Goal: Task Accomplishment & Management: Manage account settings

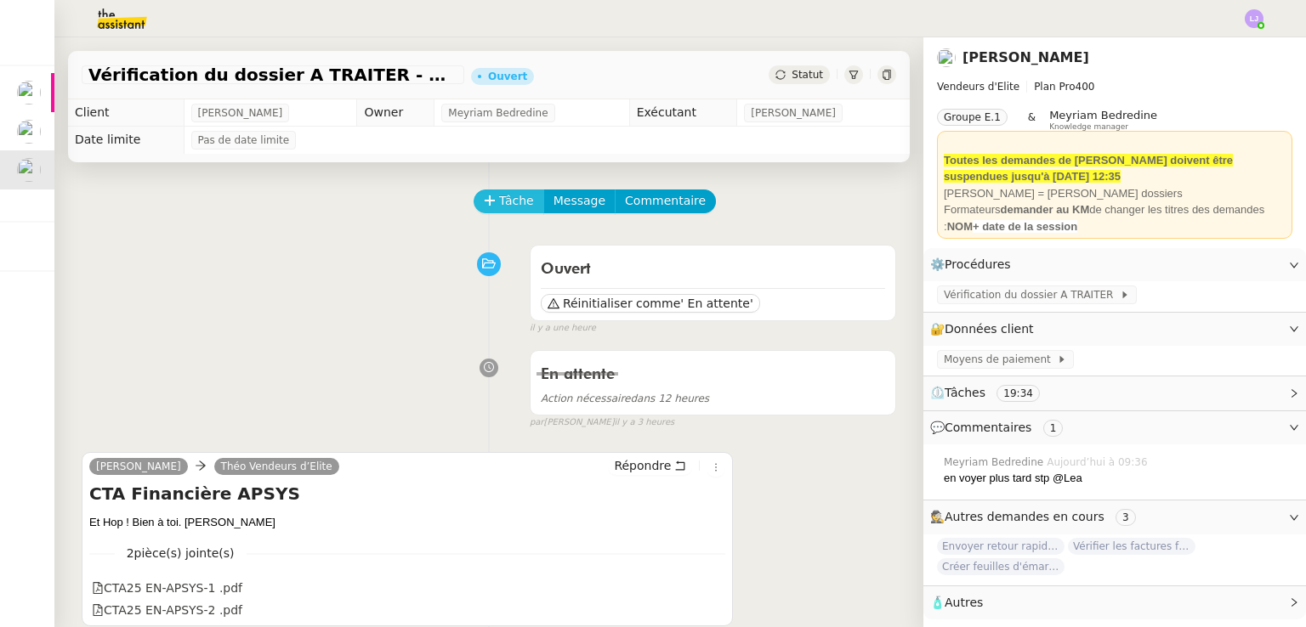
click at [499, 207] on span "Tâche" at bounding box center [516, 201] width 35 height 20
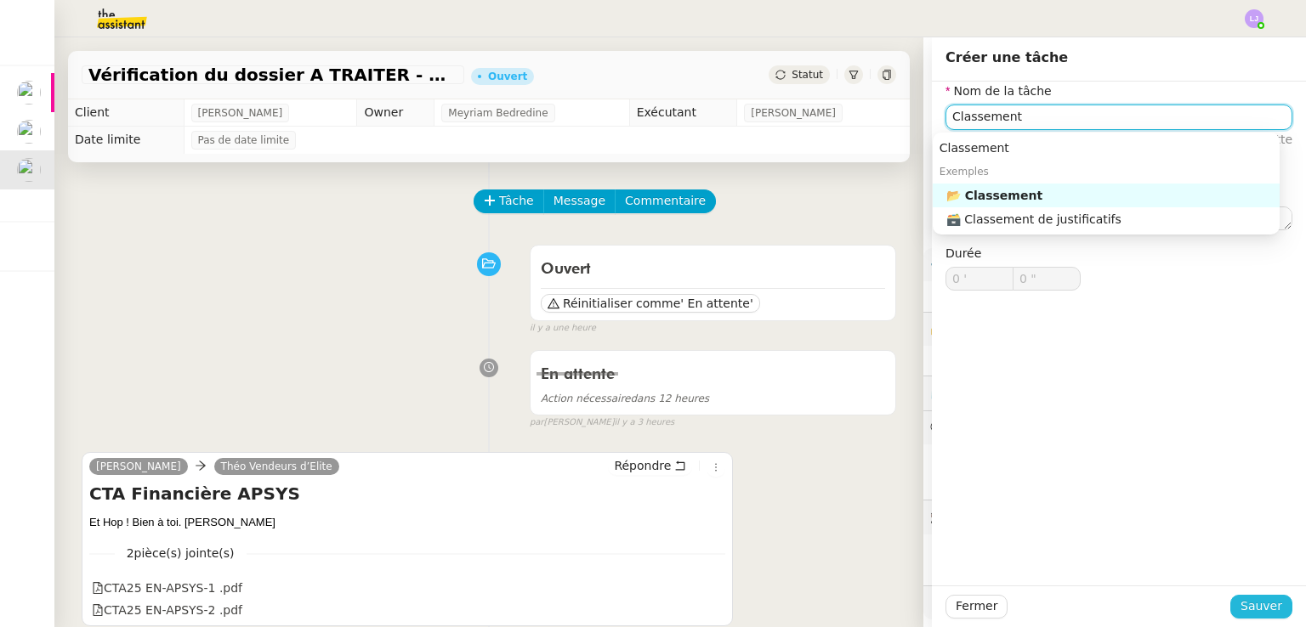
type input "Classement"
click at [1230, 609] on button "Sauver" at bounding box center [1261, 607] width 62 height 24
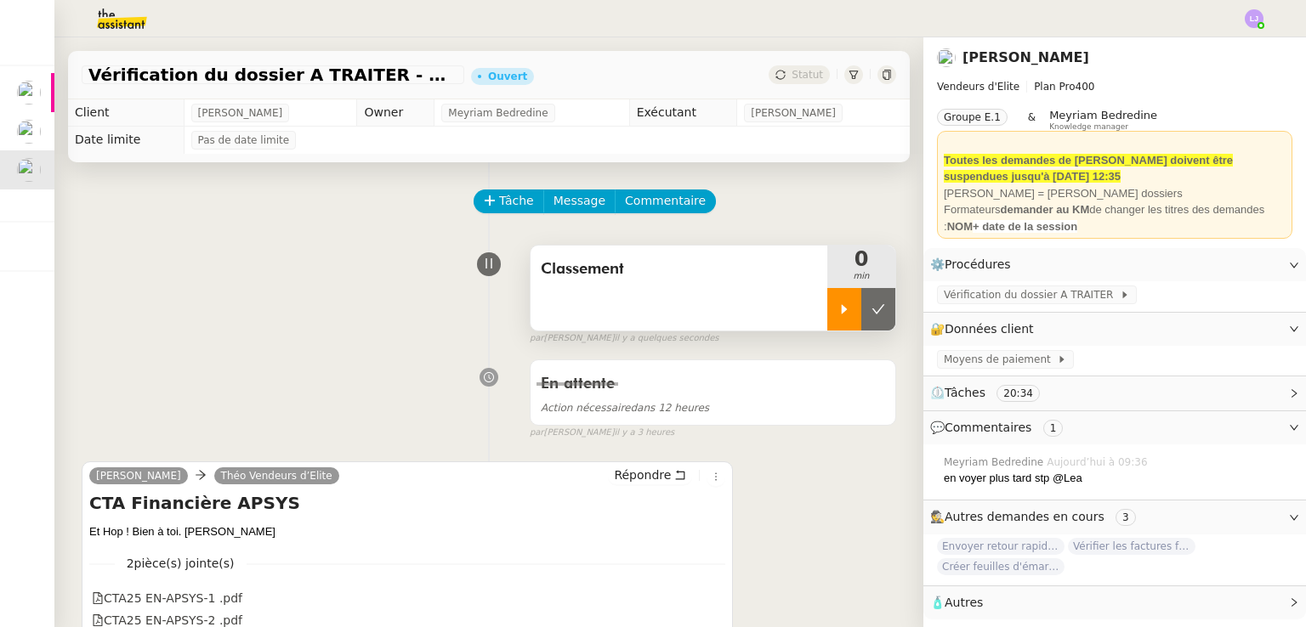
click at [827, 320] on div at bounding box center [844, 309] width 34 height 42
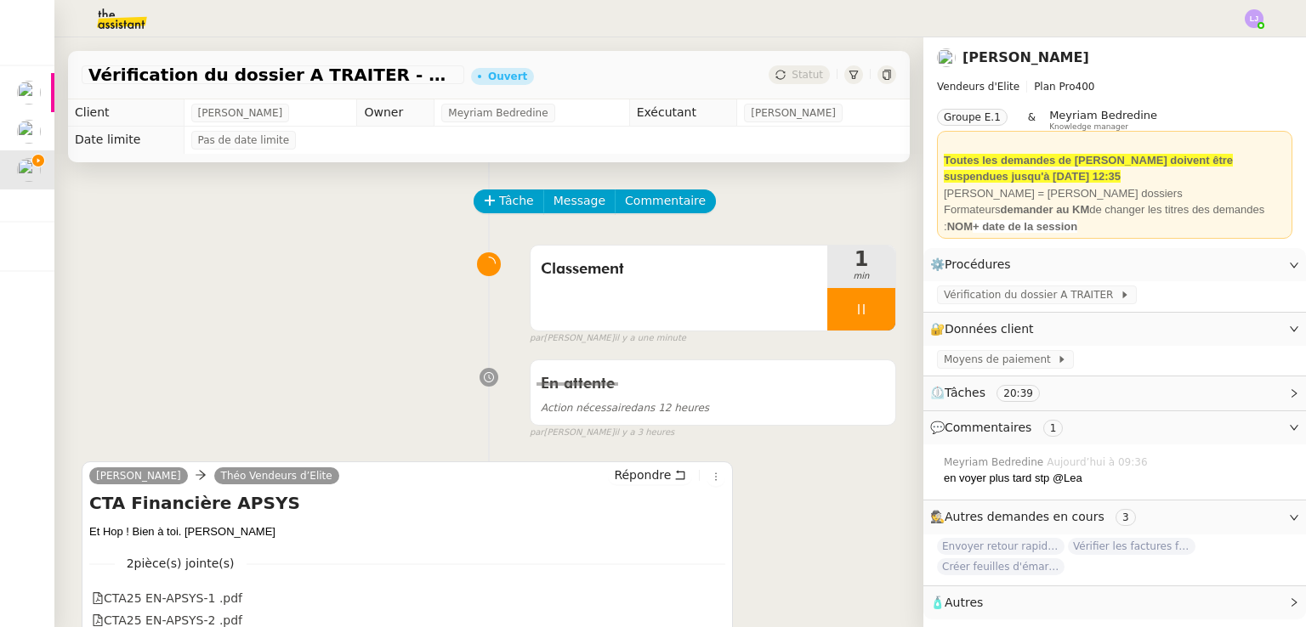
scroll to position [78, 0]
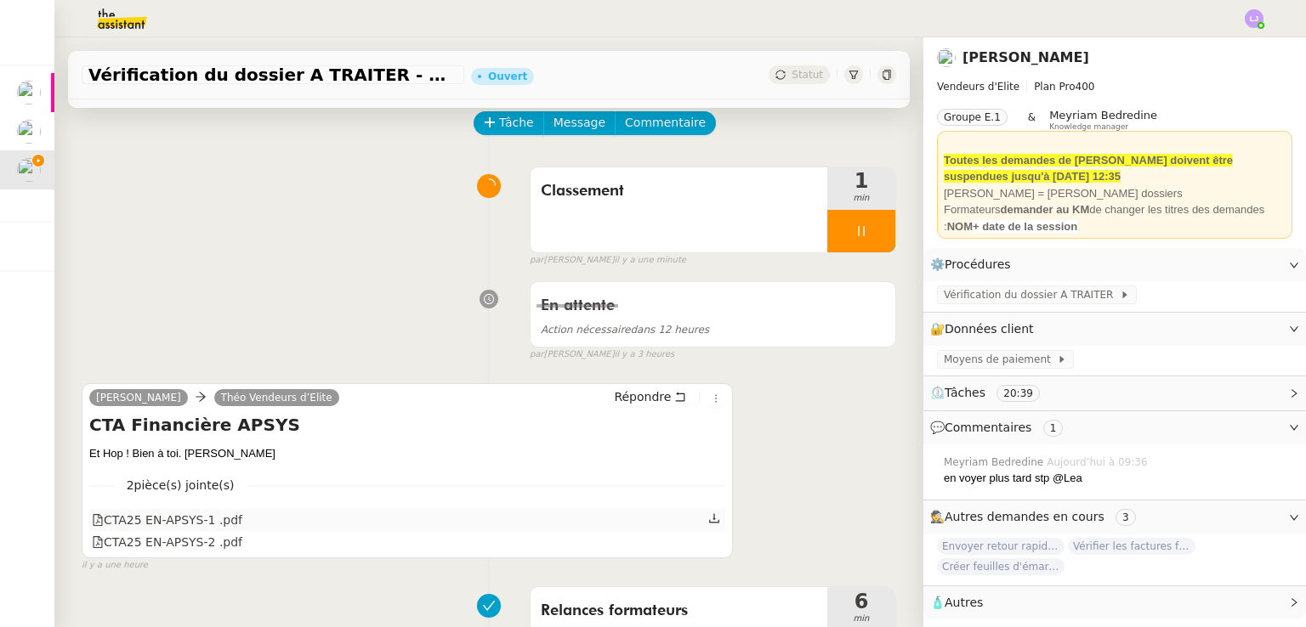
click at [708, 519] on icon at bounding box center [714, 519] width 12 height 12
click at [708, 547] on icon at bounding box center [714, 541] width 12 height 12
click at [1251, 37] on li "Suivi" at bounding box center [1208, 49] width 110 height 24
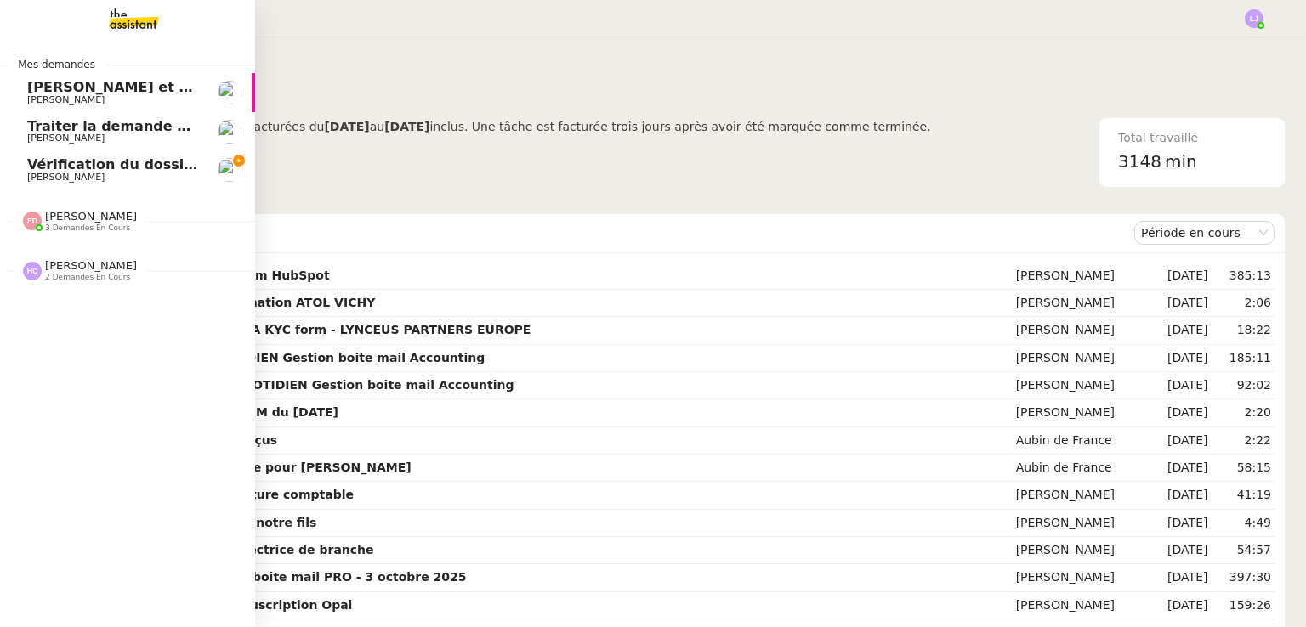
click at [98, 8] on img at bounding box center [120, 18] width 132 height 37
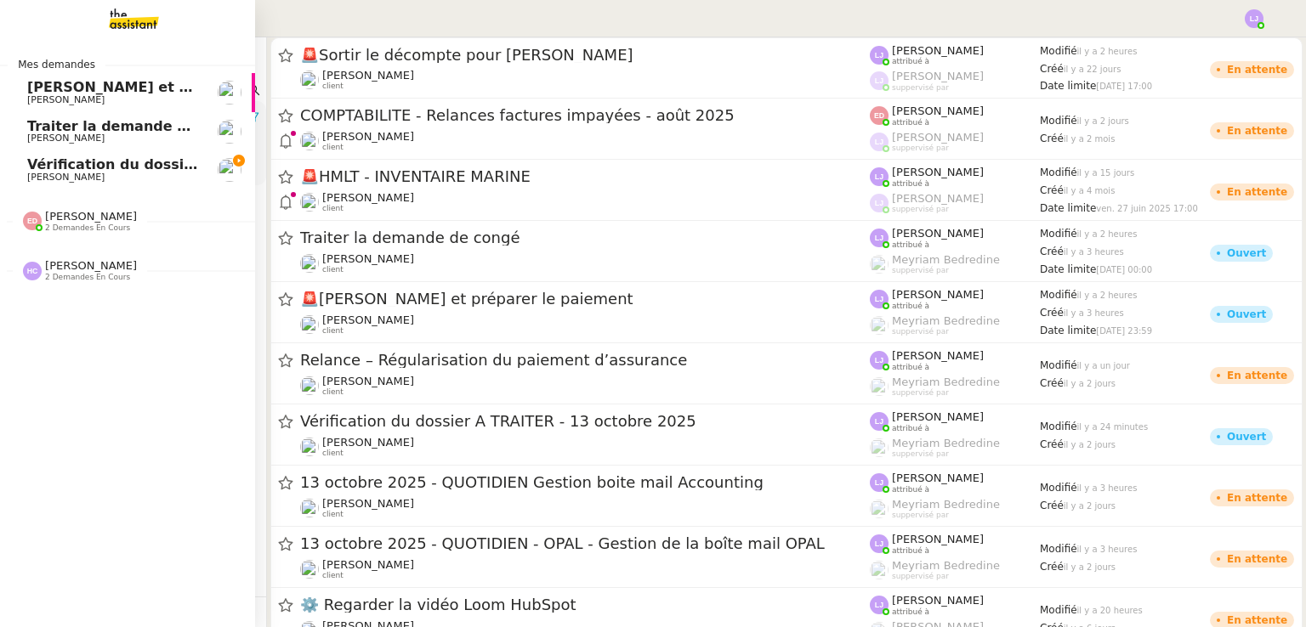
click at [65, 183] on link "Vérification du dossier A TRAITER - [DATE] [PERSON_NAME]" at bounding box center [127, 169] width 255 height 39
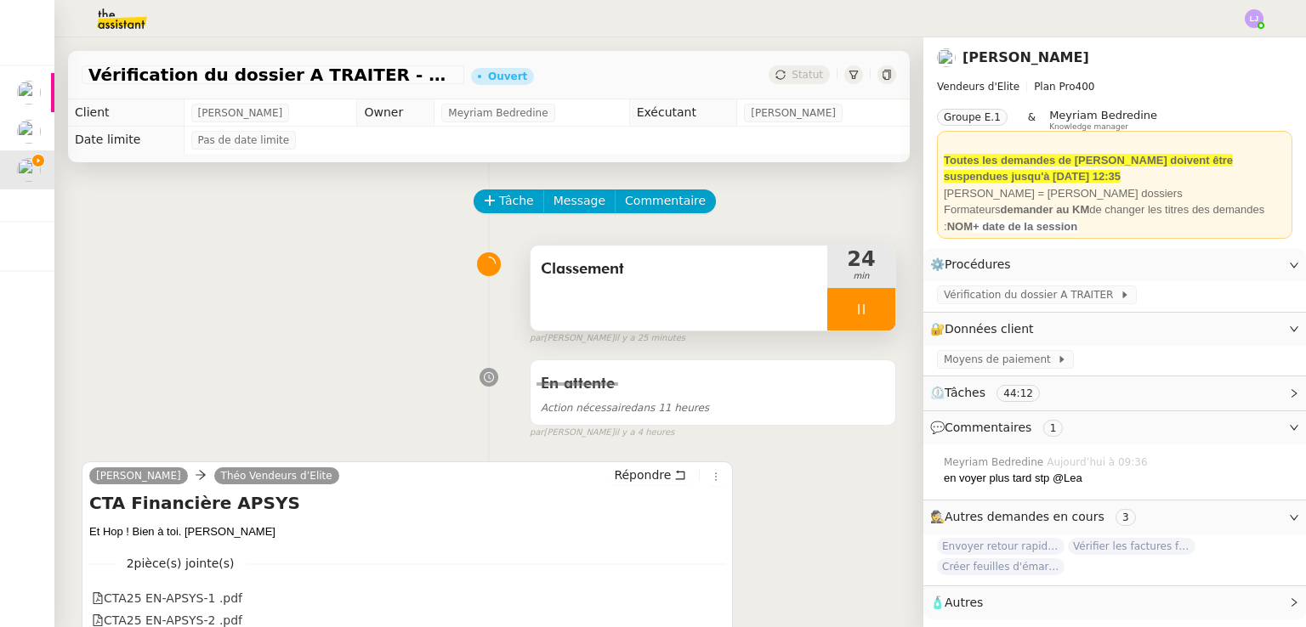
click at [876, 314] on div at bounding box center [861, 309] width 68 height 42
click at [876, 314] on button at bounding box center [878, 309] width 34 height 42
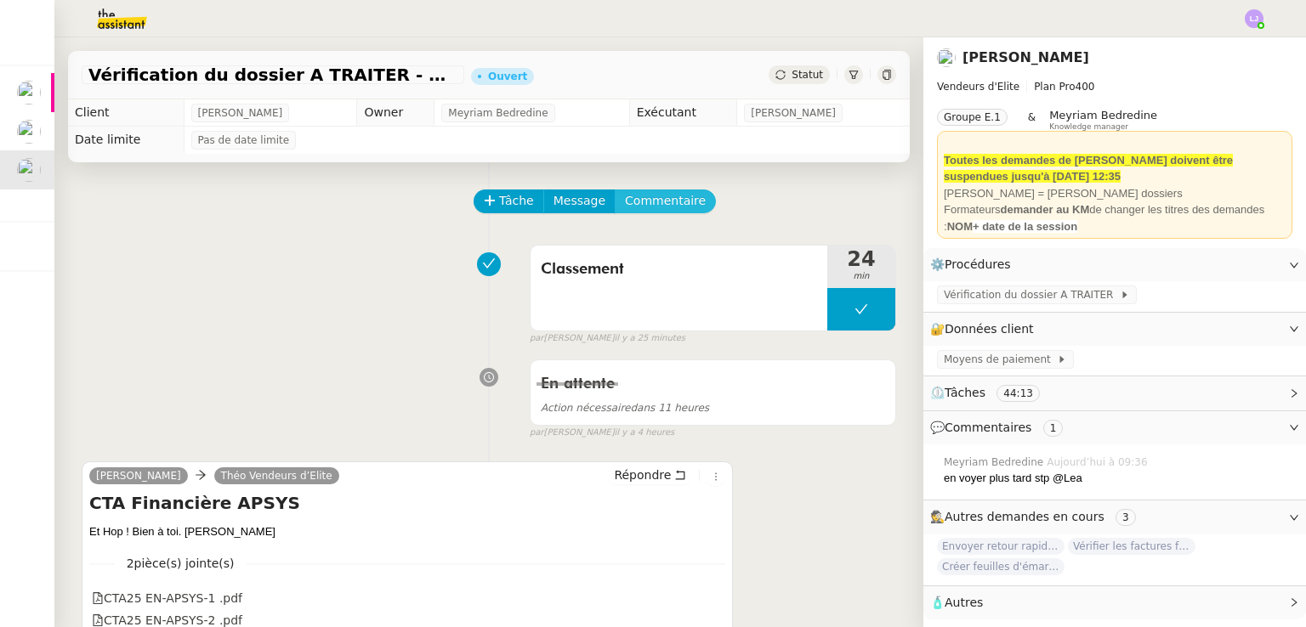
click at [668, 200] on span "Commentaire" at bounding box center [665, 201] width 81 height 20
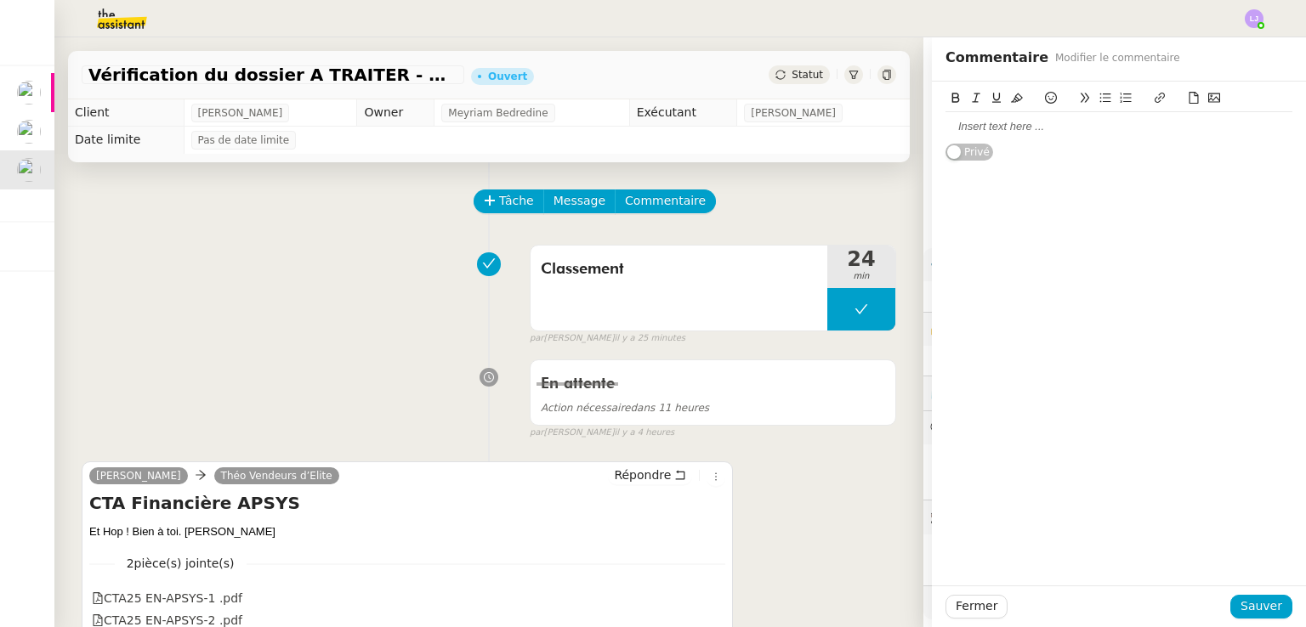
click at [1020, 124] on div at bounding box center [1118, 126] width 347 height 15
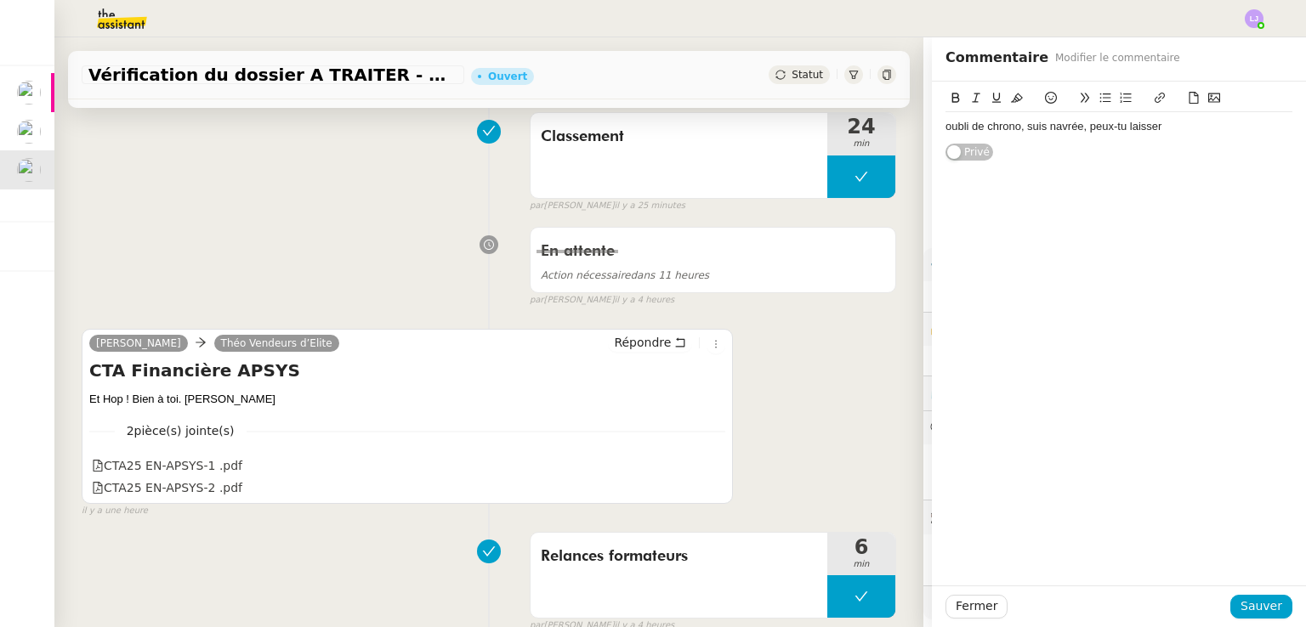
scroll to position [85, 0]
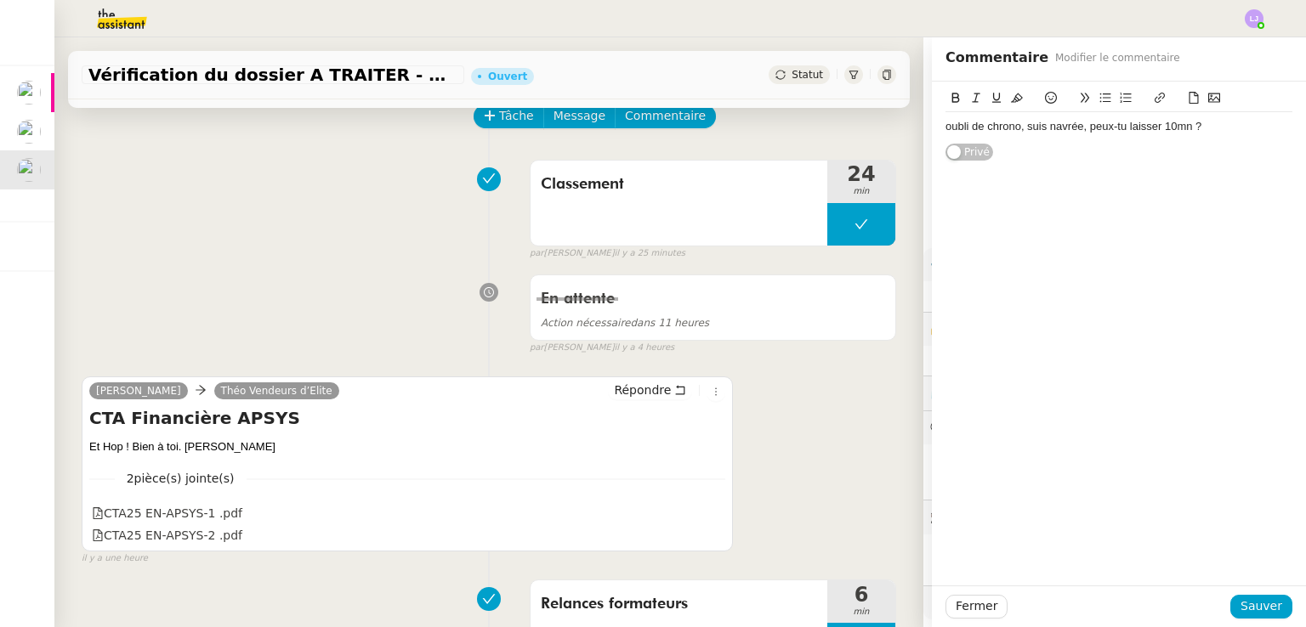
click at [1118, 125] on div "oubli de chrono, suis navrée, peux-tu laisser 10mn ?" at bounding box center [1118, 126] width 347 height 15
click at [955, 612] on span "Fermer" at bounding box center [976, 607] width 42 height 20
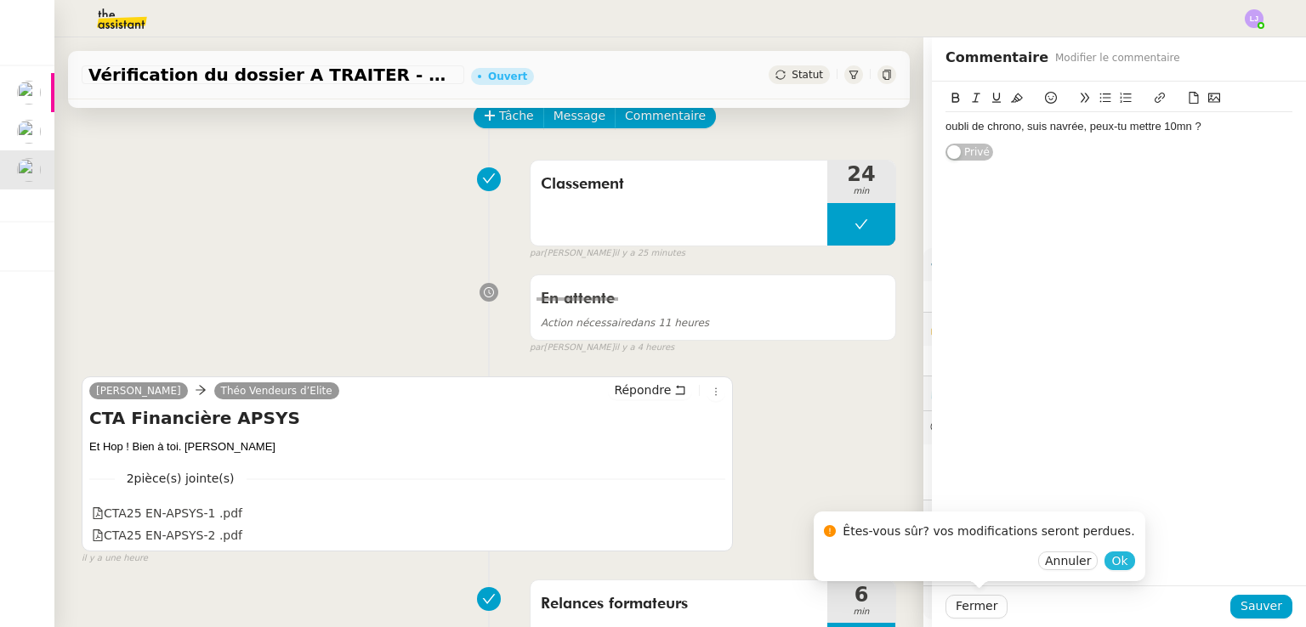
click at [1111, 560] on span "Ok" at bounding box center [1119, 560] width 16 height 17
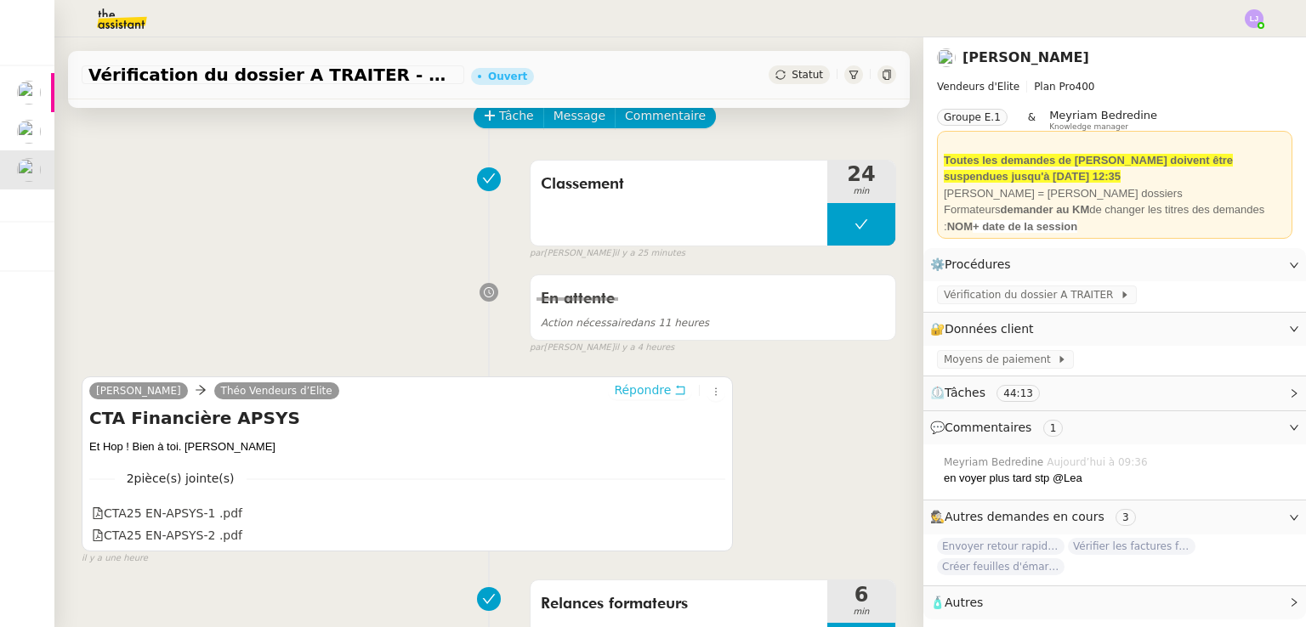
click at [620, 392] on span "Répondre" at bounding box center [642, 390] width 57 height 17
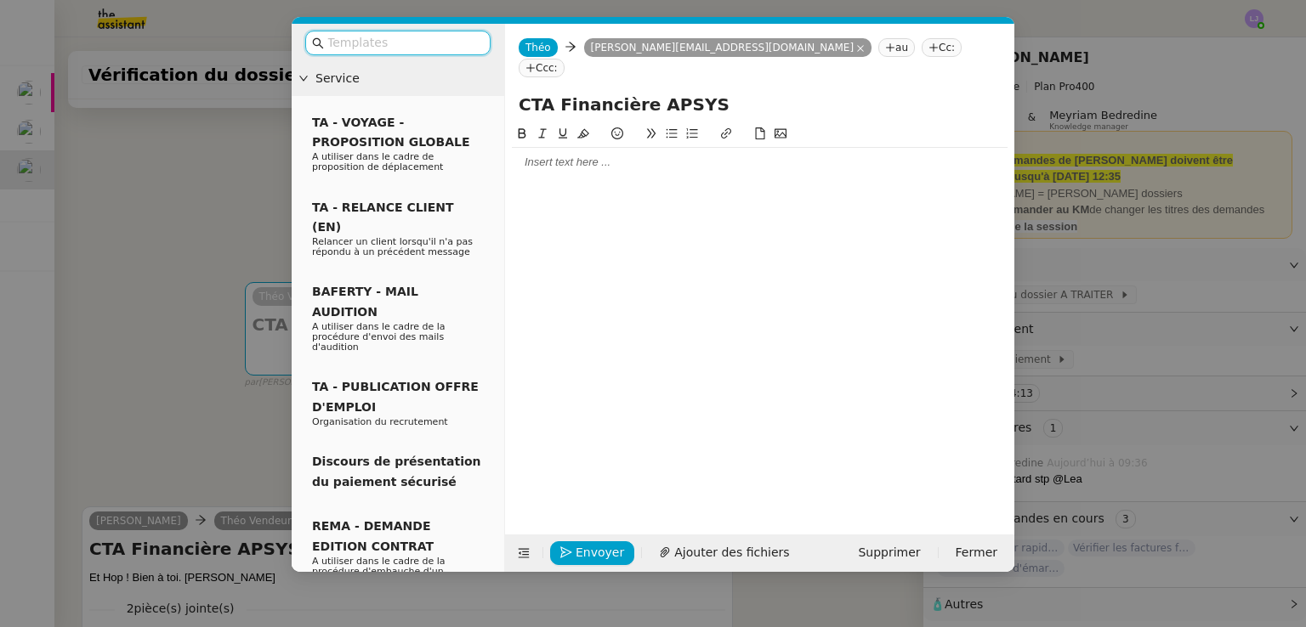
click at [605, 155] on div at bounding box center [760, 162] width 496 height 15
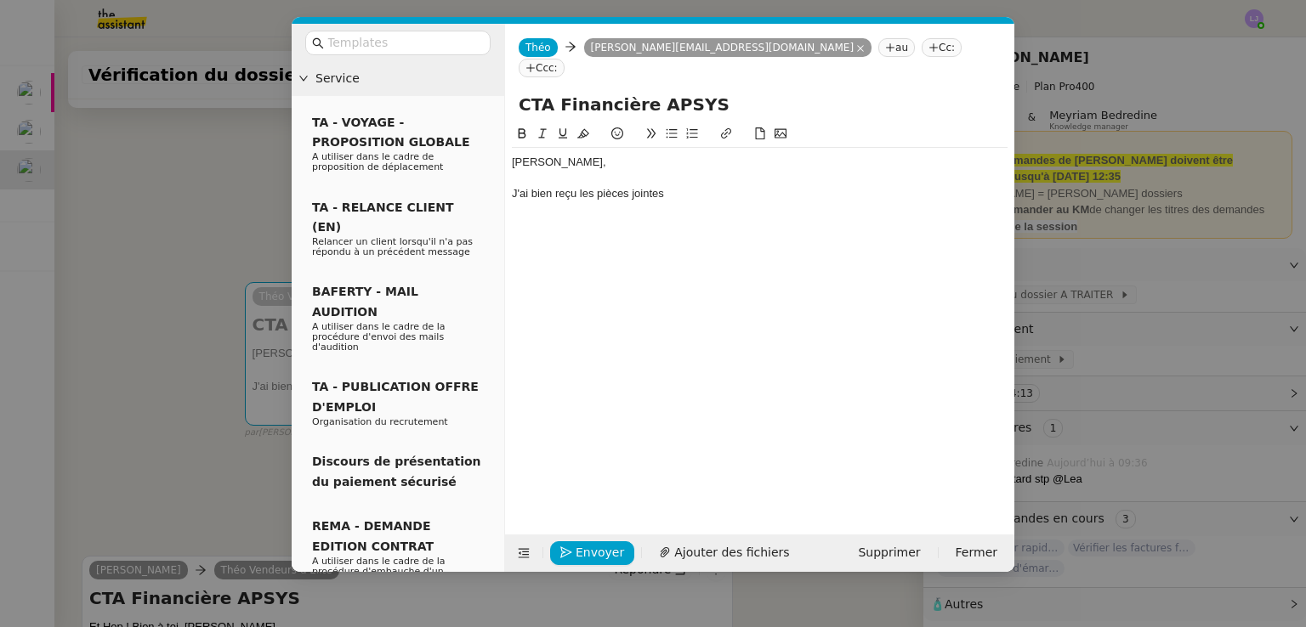
click at [622, 186] on div "J'ai bien reçu les pièces jointes" at bounding box center [760, 193] width 496 height 15
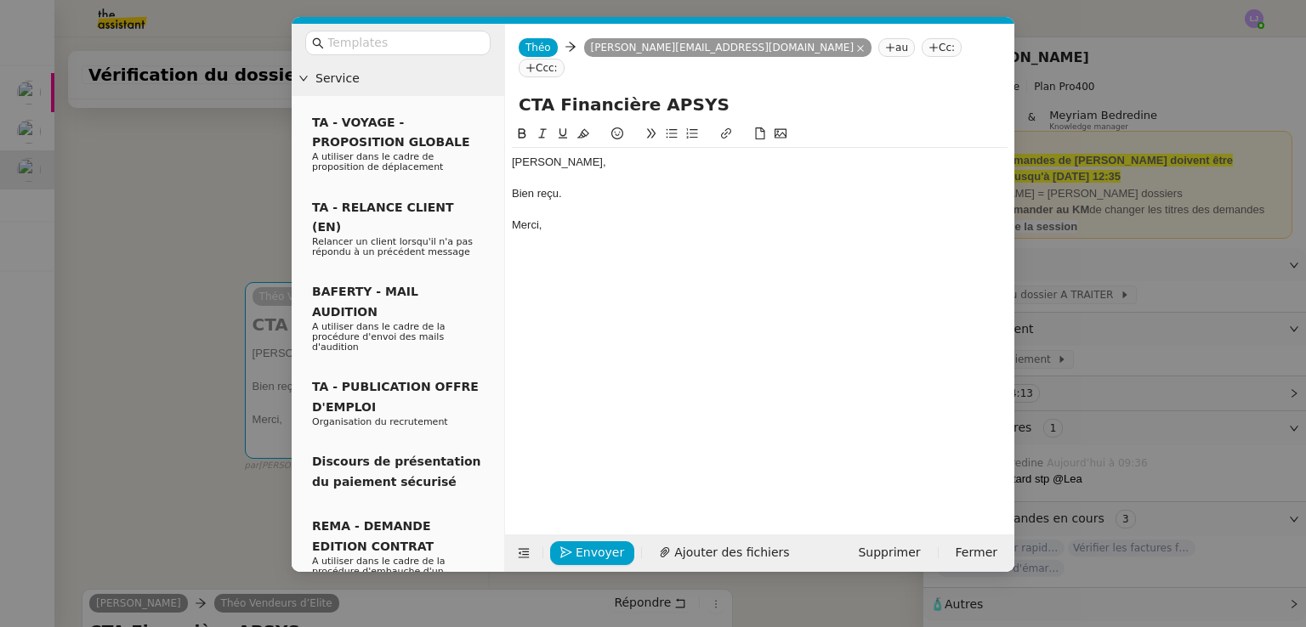
click at [275, 405] on nz-modal-container "Service TA - VOYAGE - PROPOSITION GLOBALE A utiliser dans le cadre de propositi…" at bounding box center [653, 313] width 1306 height 627
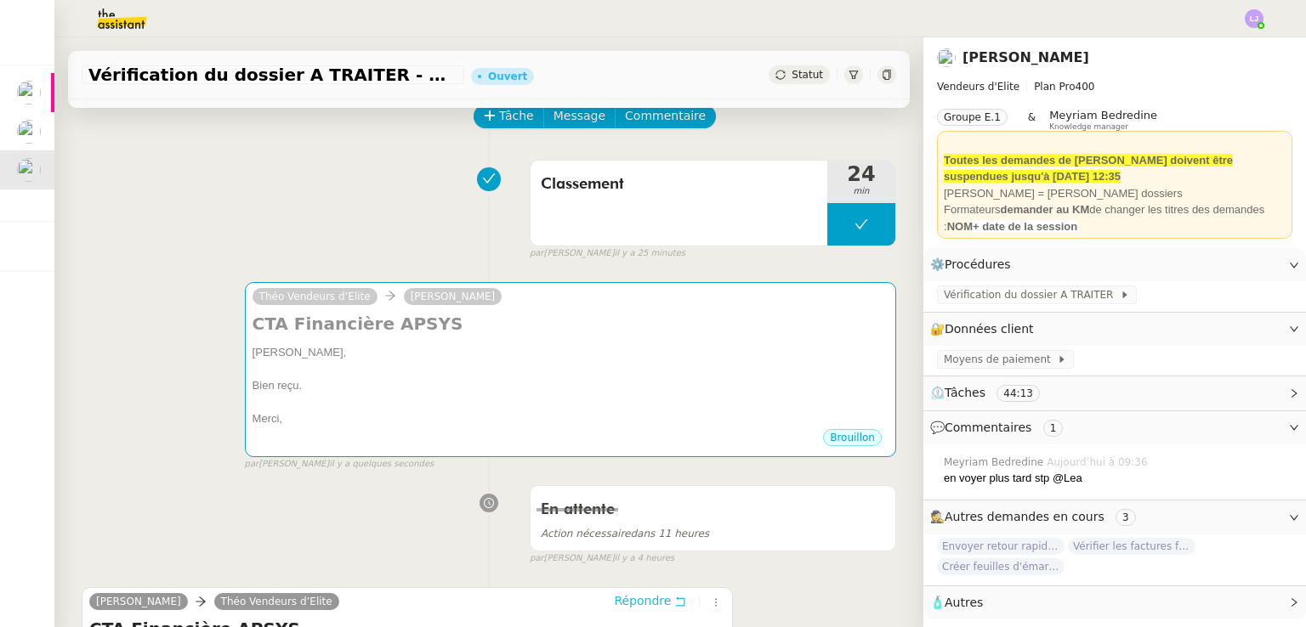
scroll to position [184, 0]
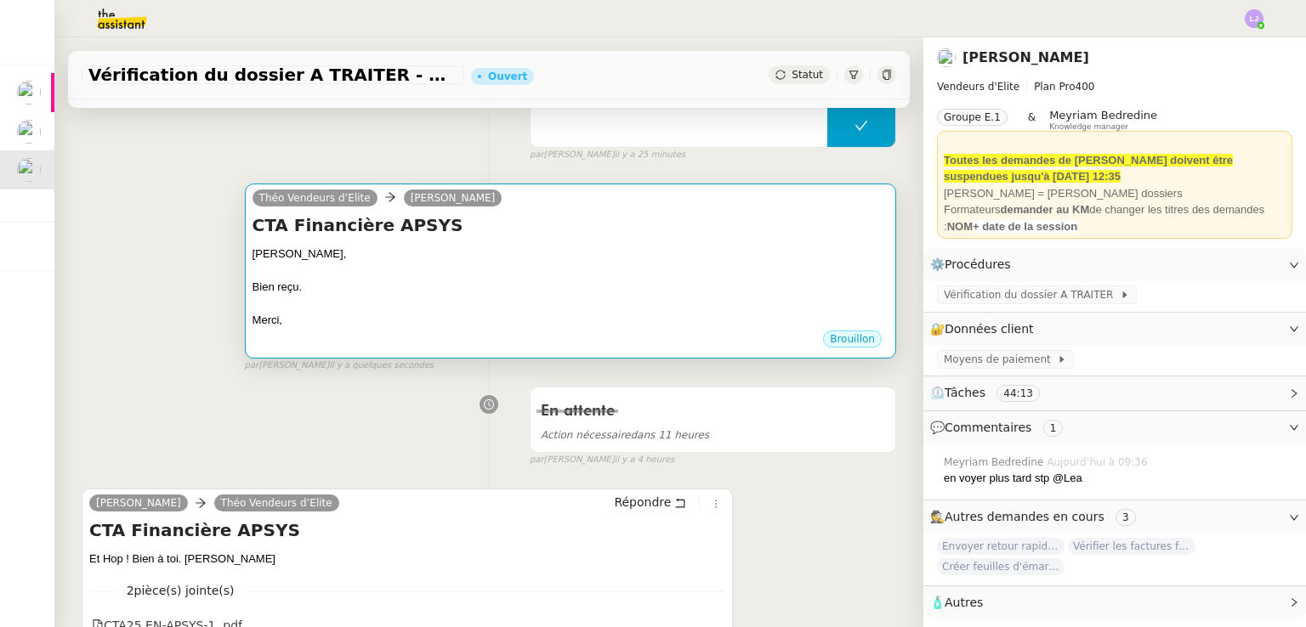
click at [425, 276] on div at bounding box center [570, 271] width 636 height 17
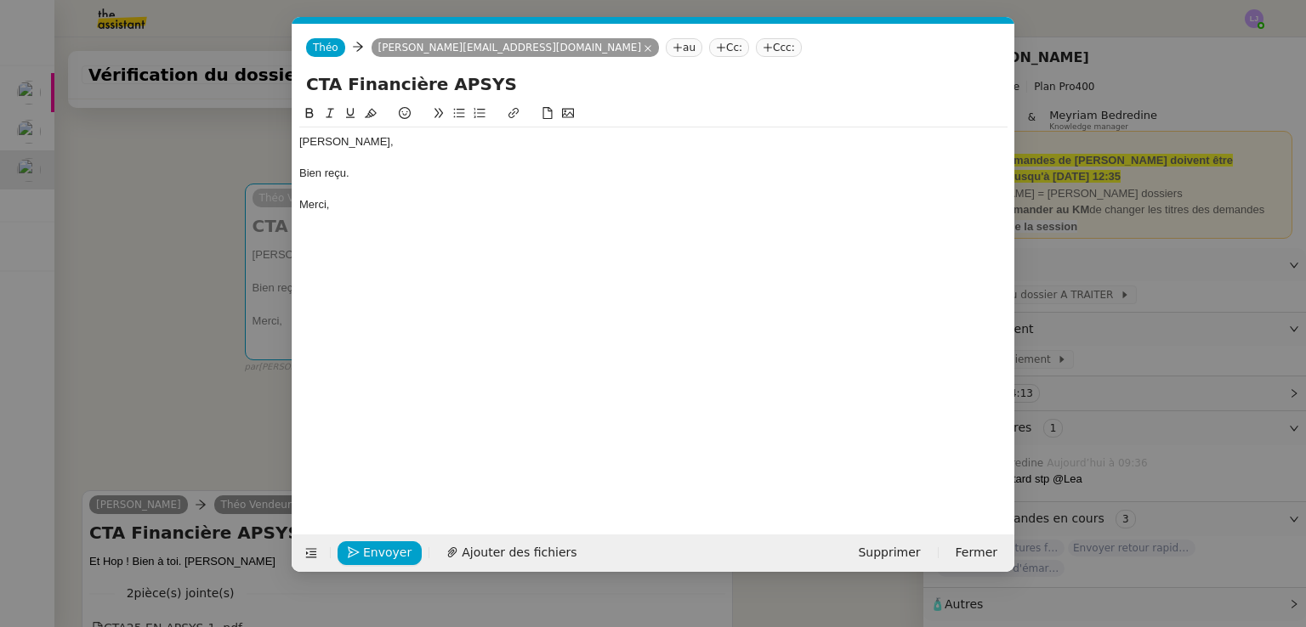
scroll to position [0, 36]
click at [377, 548] on span "Envoyer" at bounding box center [387, 553] width 48 height 20
click at [377, 548] on span "Confirmer l'envoi" at bounding box center [414, 553] width 102 height 20
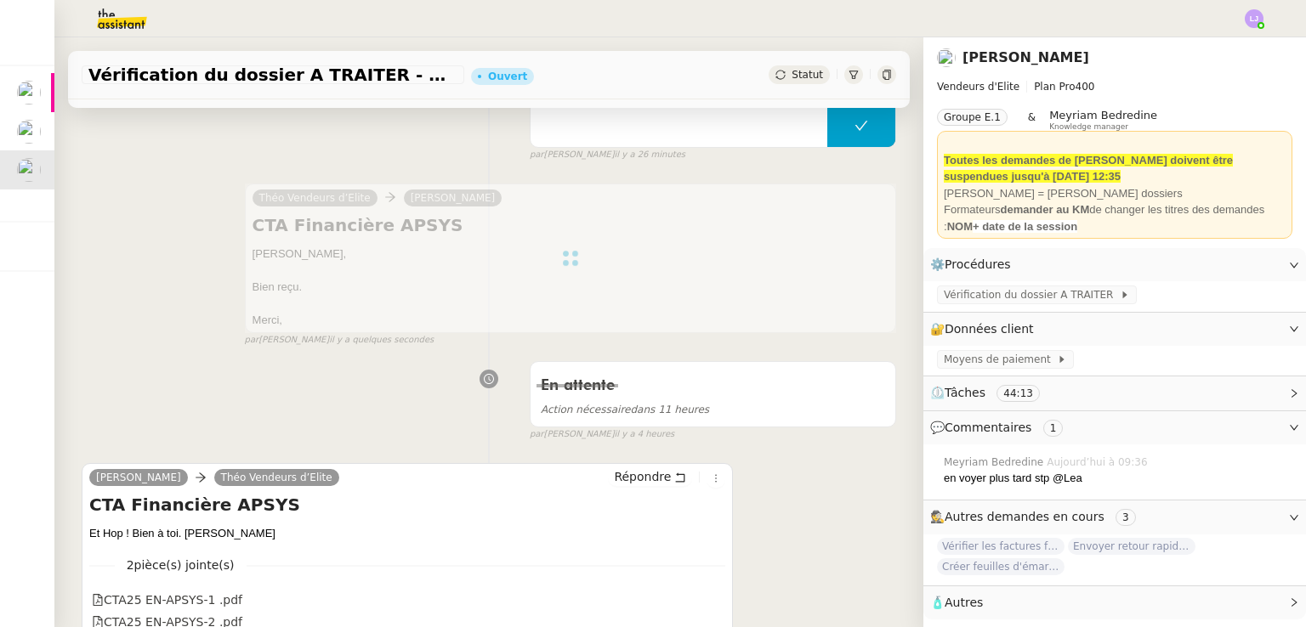
scroll to position [0, 0]
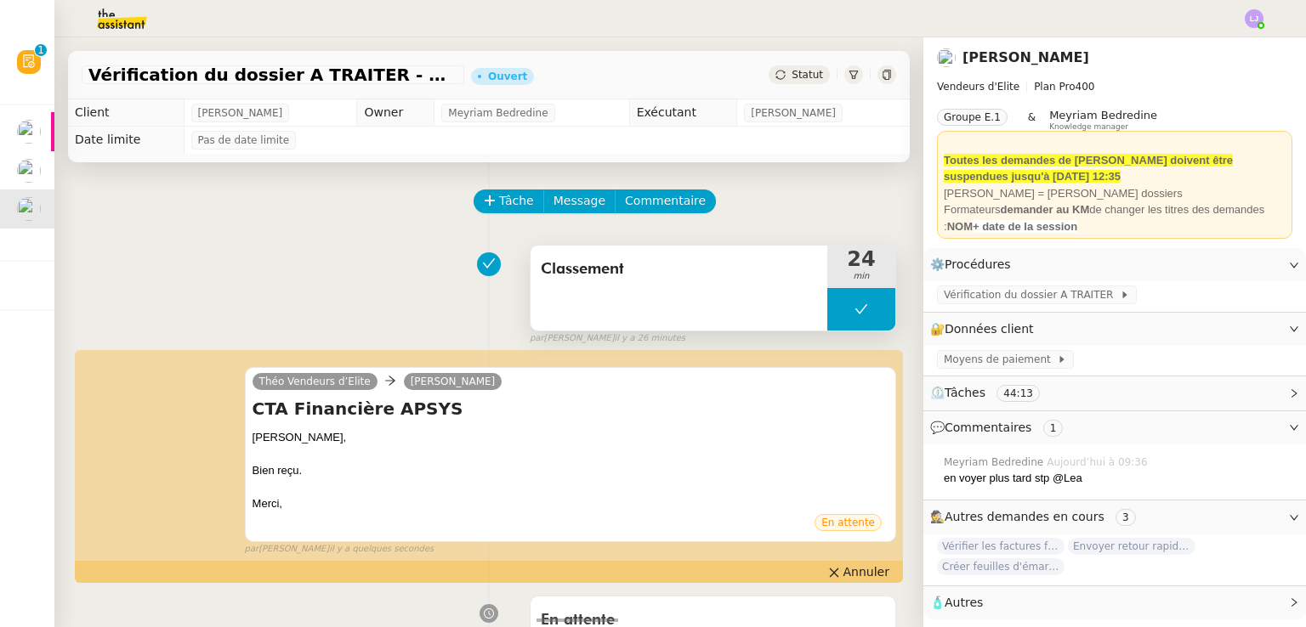
click at [719, 280] on span "Classement" at bounding box center [679, 269] width 276 height 25
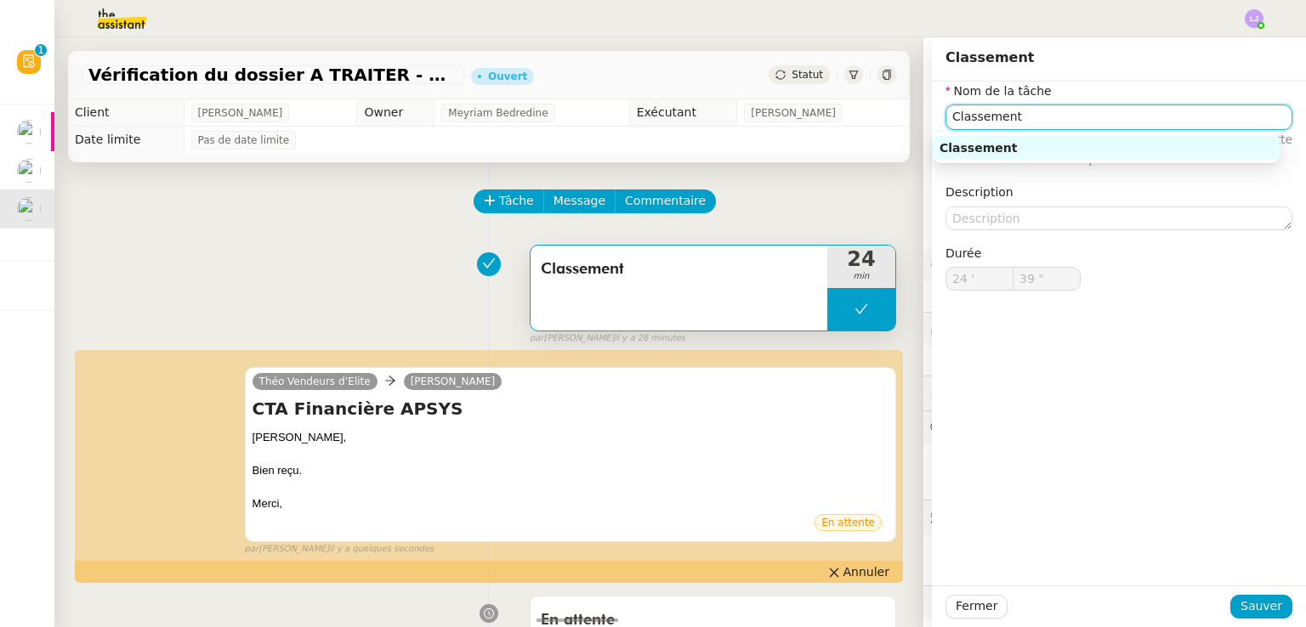
click at [993, 122] on input "Classement" at bounding box center [1118, 117] width 347 height 25
click at [1032, 110] on input "Classement" at bounding box center [1118, 117] width 347 height 25
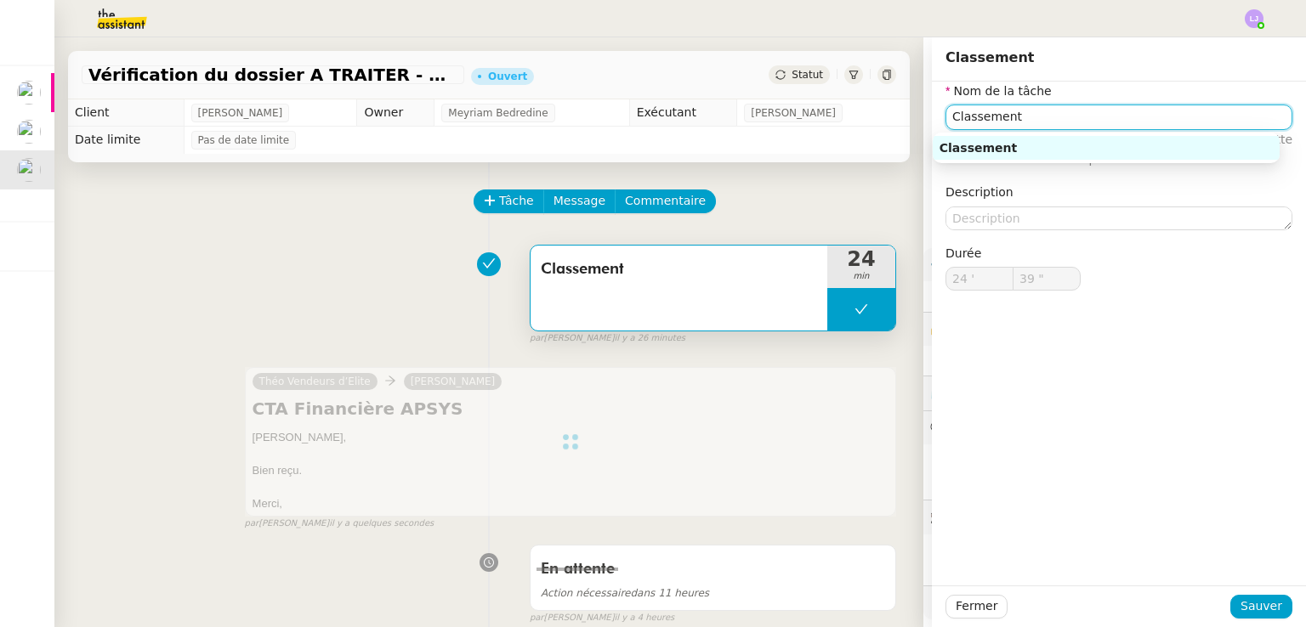
type input "Classement"
type input "24 '"
type input "39 ""
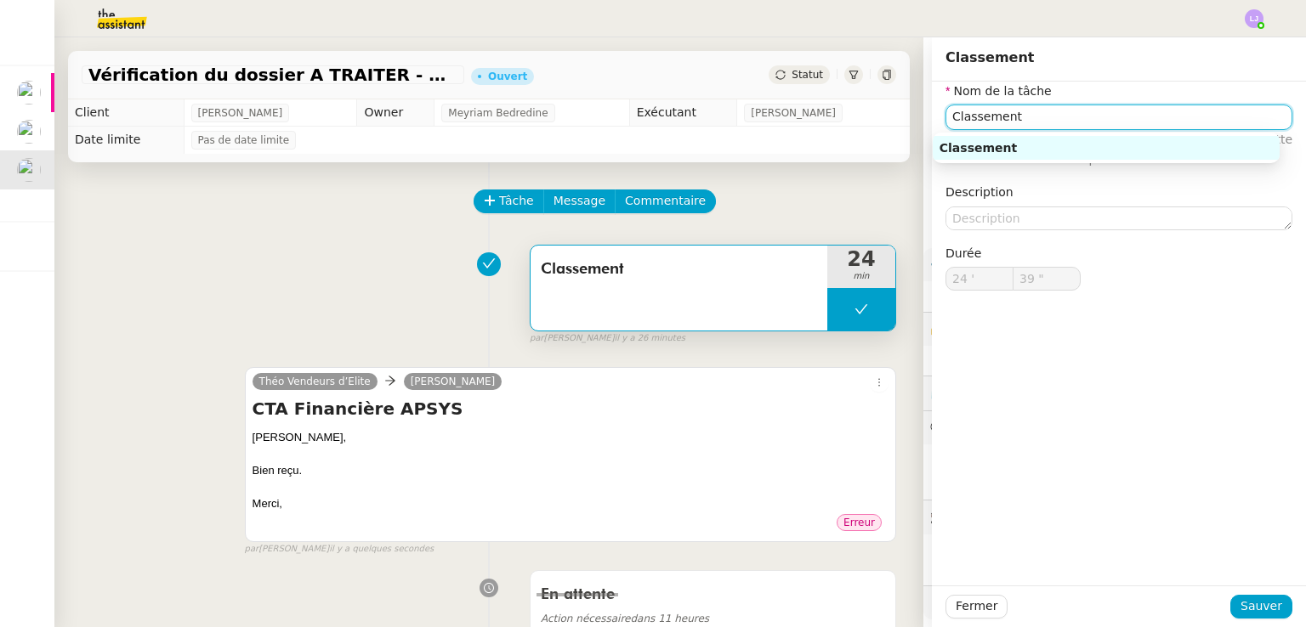
type input "Classement"
type input "24 '"
type input "39 ""
type input "Classement"
type input "24 '"
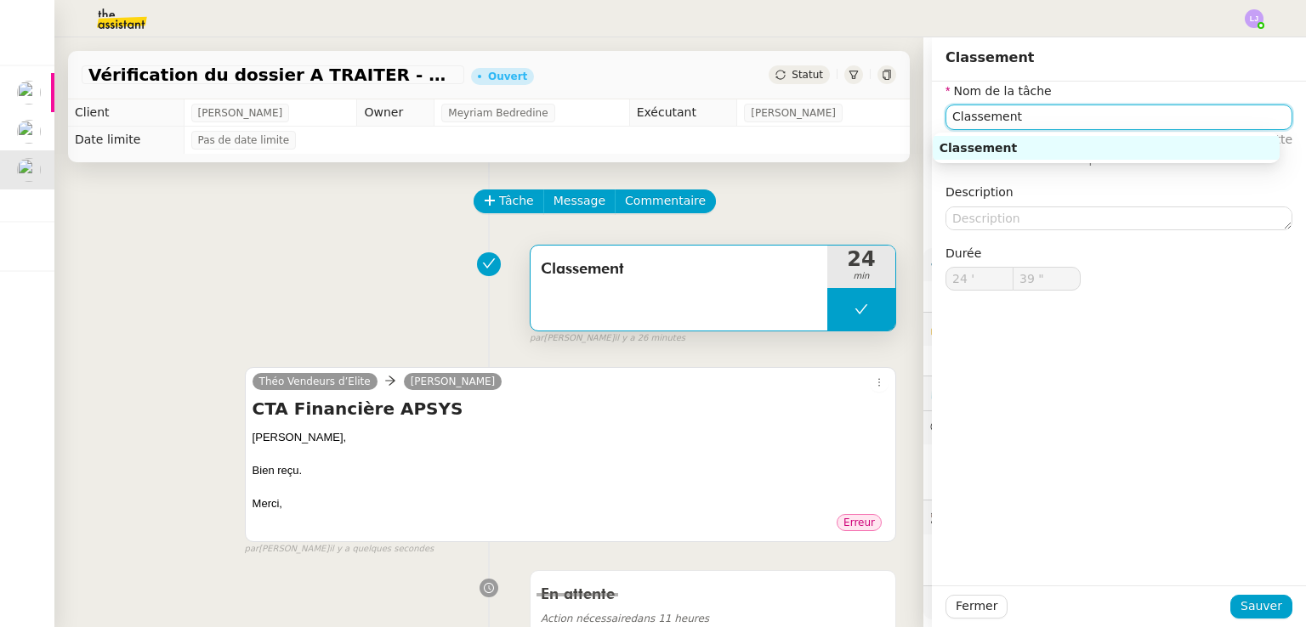
type input "39 ""
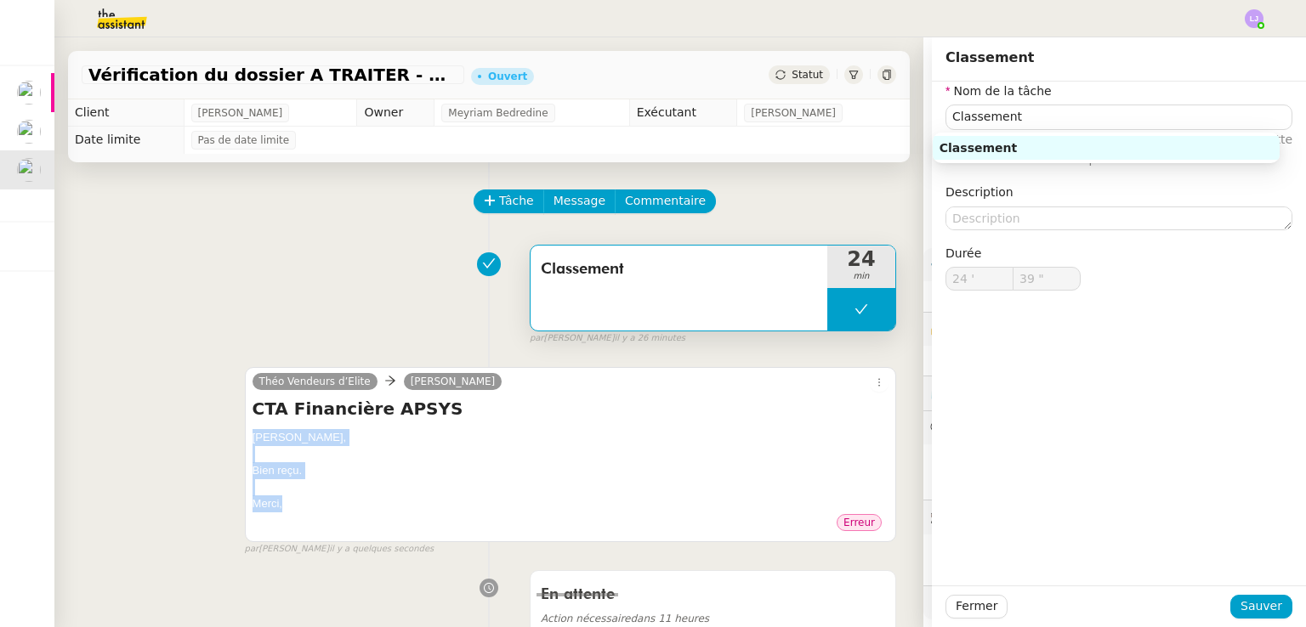
drag, startPoint x: 246, startPoint y: 439, endPoint x: 298, endPoint y: 504, distance: 84.0
click at [298, 504] on div "Théo Vendeurs d’Elite [PERSON_NAME] CTA Financière APSYS [PERSON_NAME], Bien re…" at bounding box center [570, 454] width 651 height 175
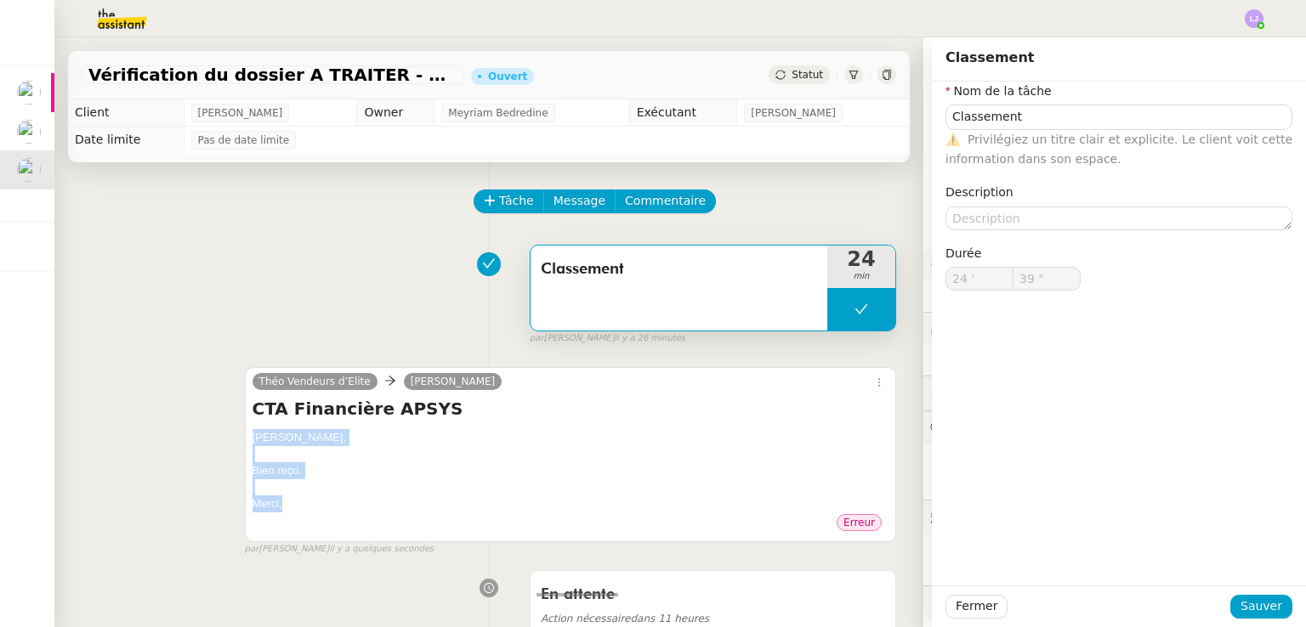
copy div "[PERSON_NAME], Bien reçu. [GEOGRAPHIC_DATA],"
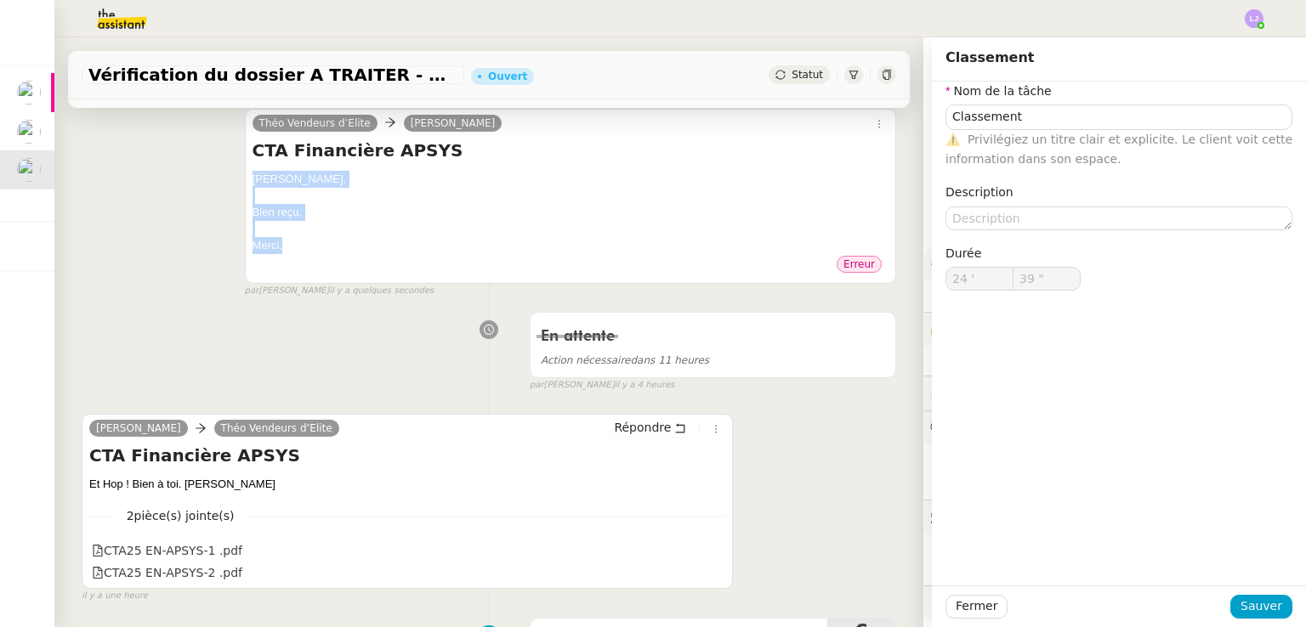
scroll to position [262, 0]
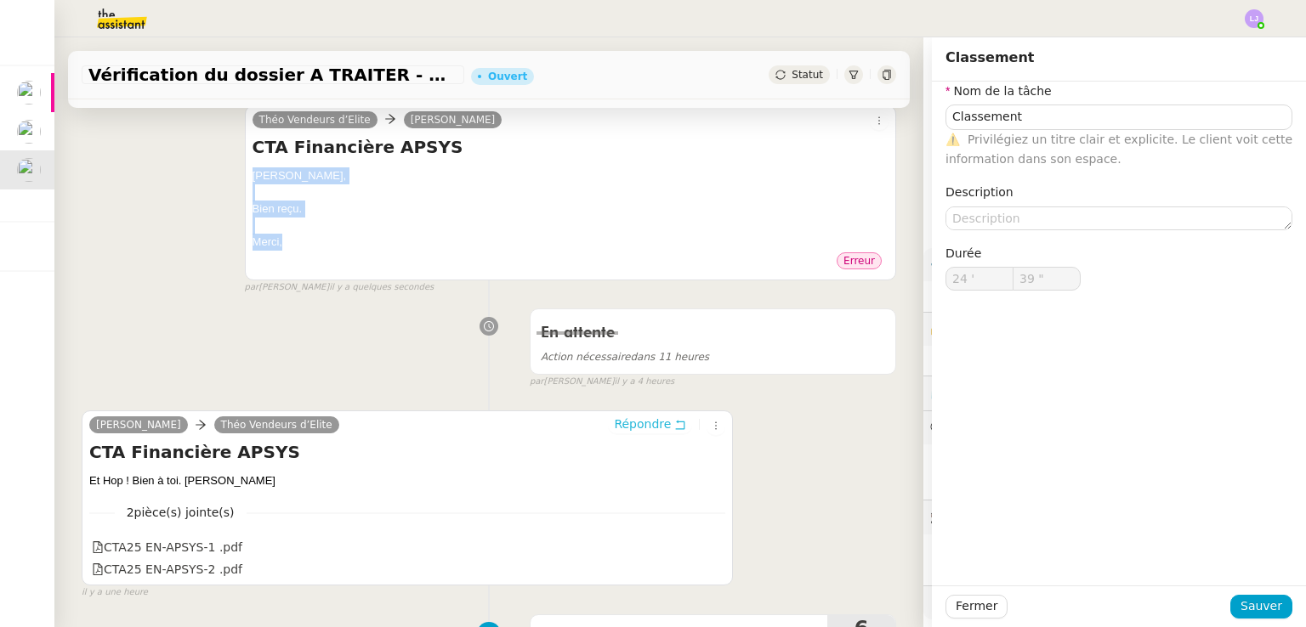
click at [621, 420] on span "Répondre" at bounding box center [642, 424] width 57 height 17
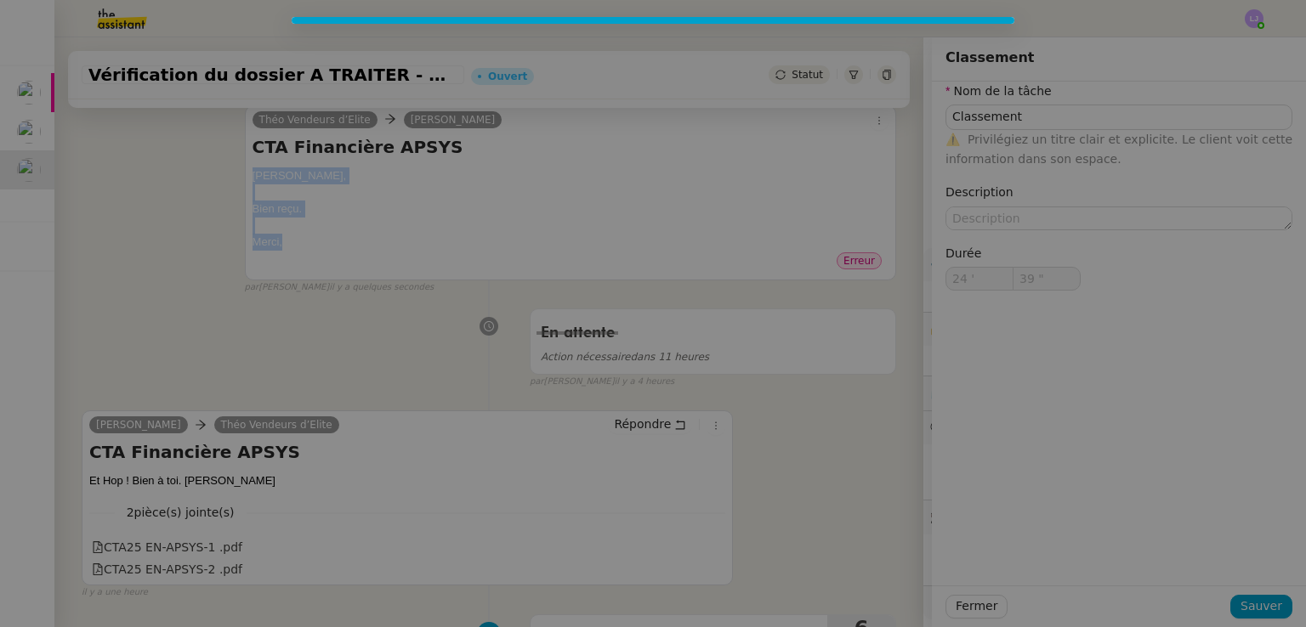
type input "Classement"
type input "24 '"
type input "39 ""
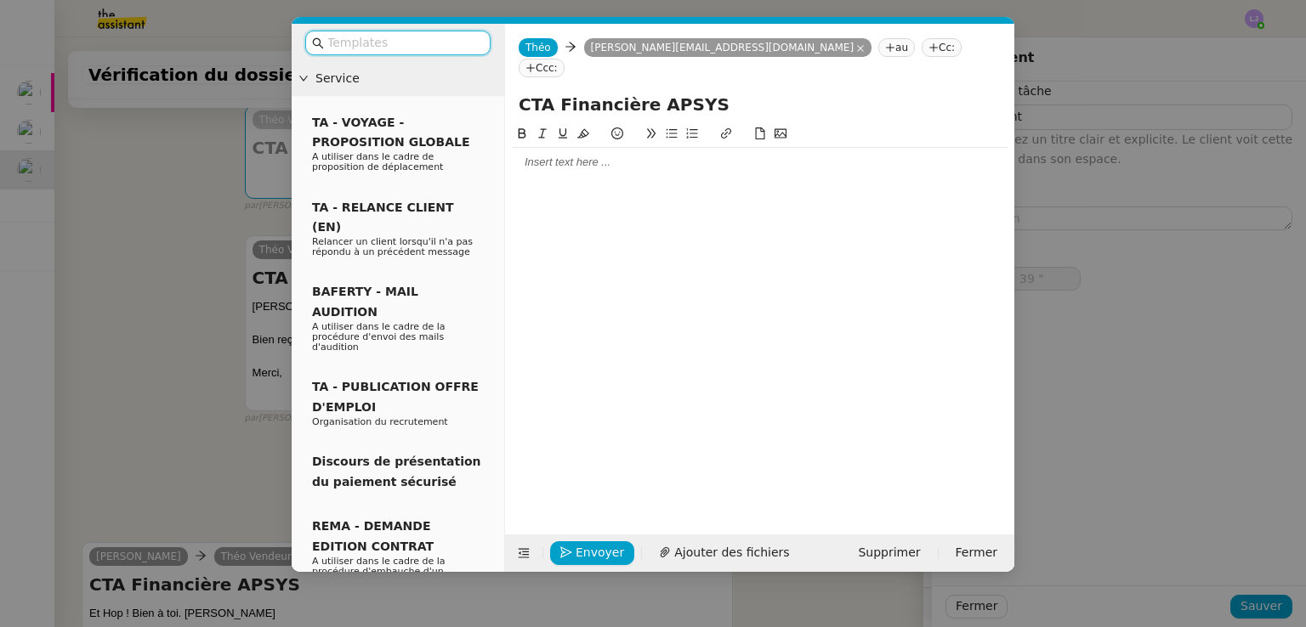
type input "Classement"
type input "24 '"
type input "39 ""
type input "Classement"
type input "24 '"
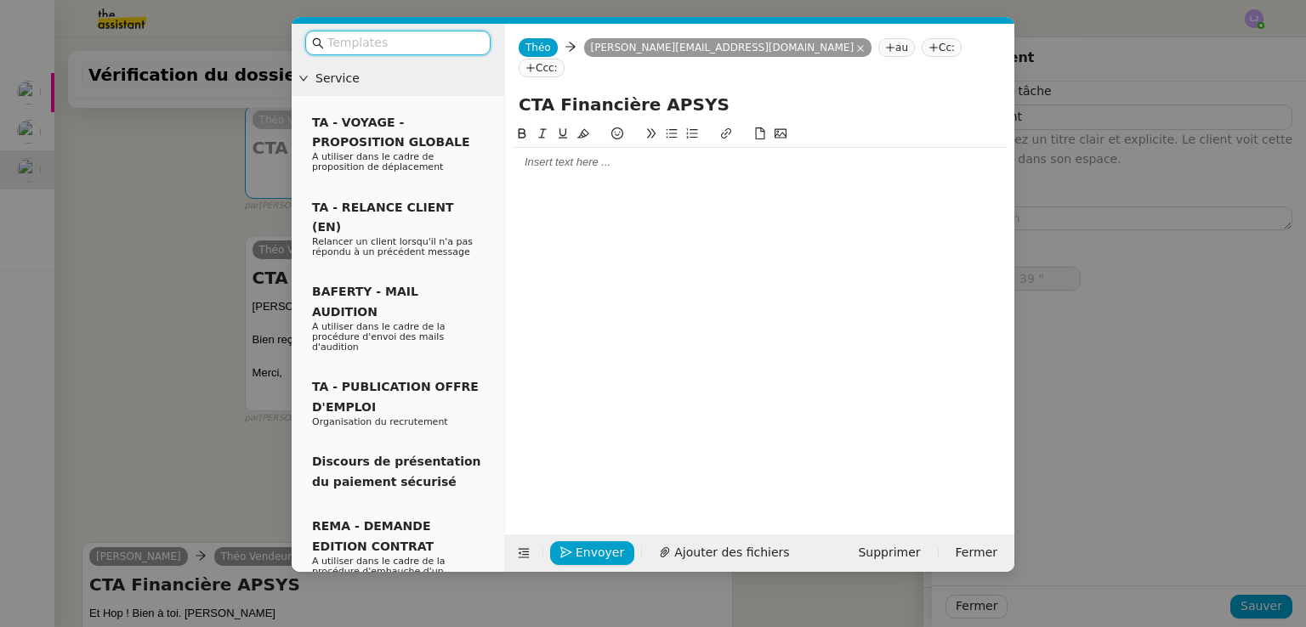
type input "39 ""
type input "Classement"
type input "24 '"
type input "39 ""
click at [670, 154] on div at bounding box center [760, 162] width 496 height 29
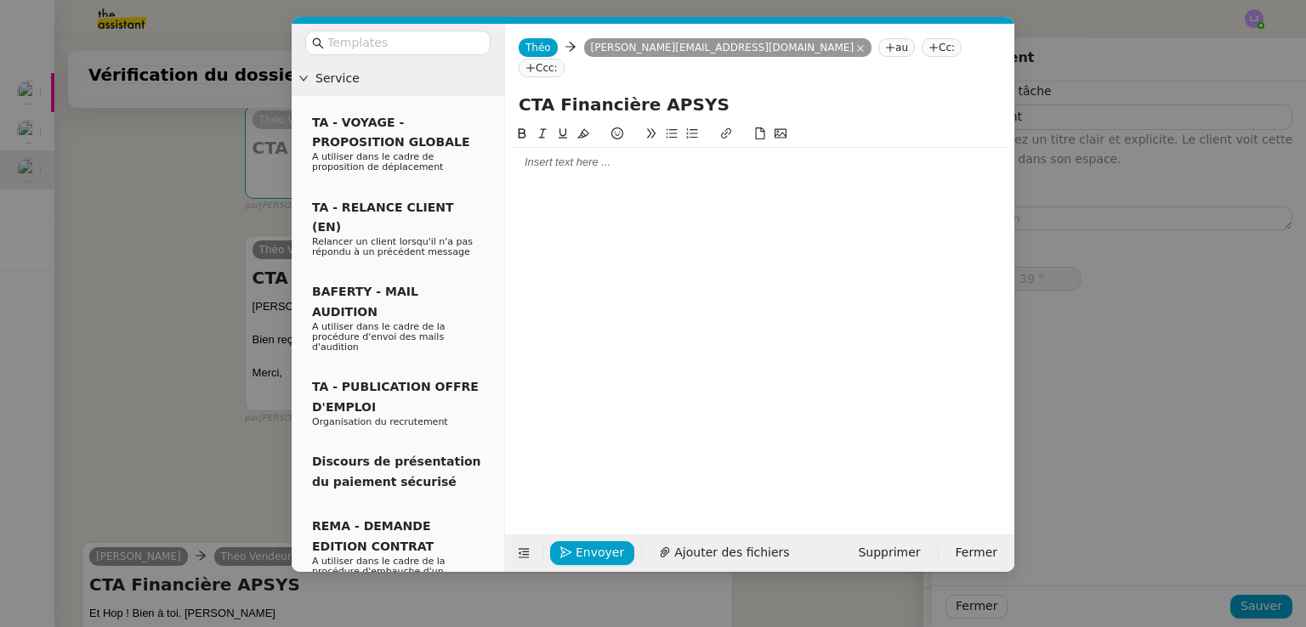
scroll to position [0, 0]
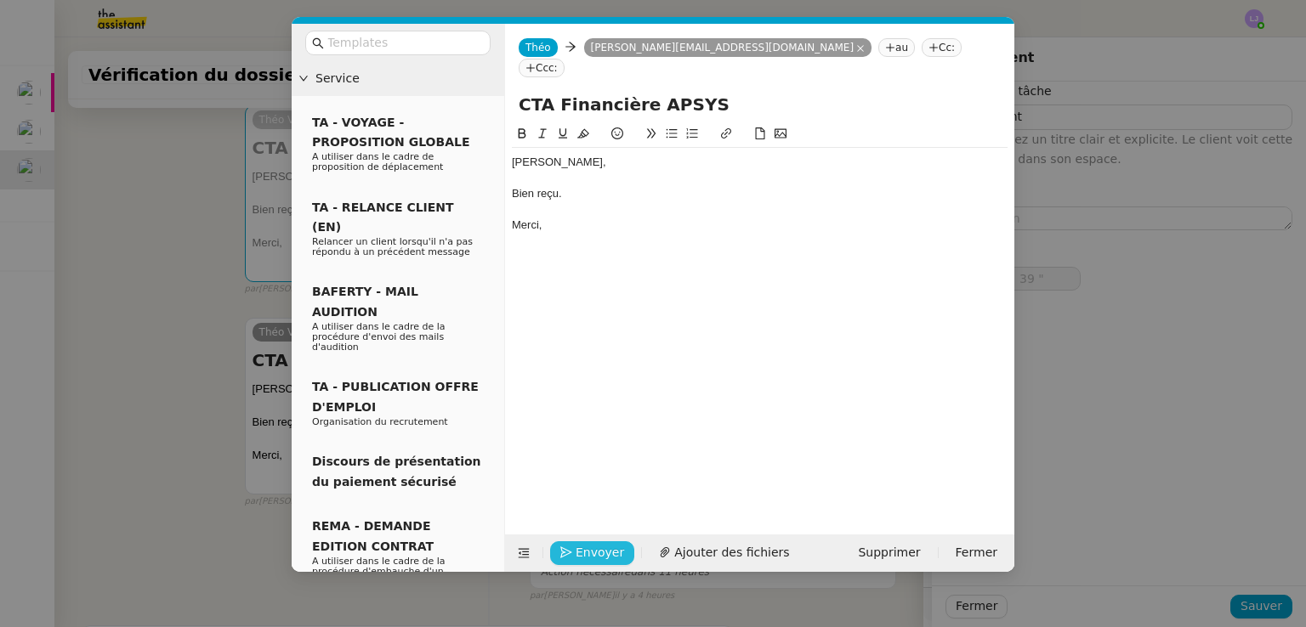
click at [583, 560] on span "Envoyer" at bounding box center [599, 553] width 48 height 20
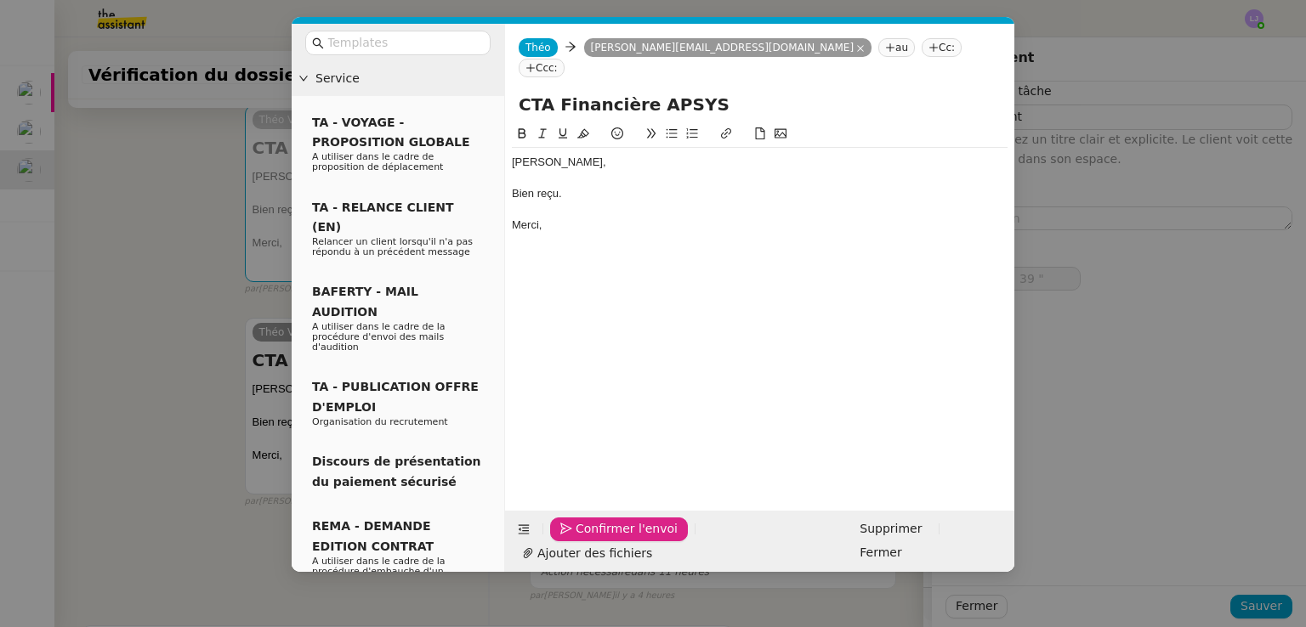
click at [583, 539] on span "Confirmer l'envoi" at bounding box center [626, 529] width 102 height 20
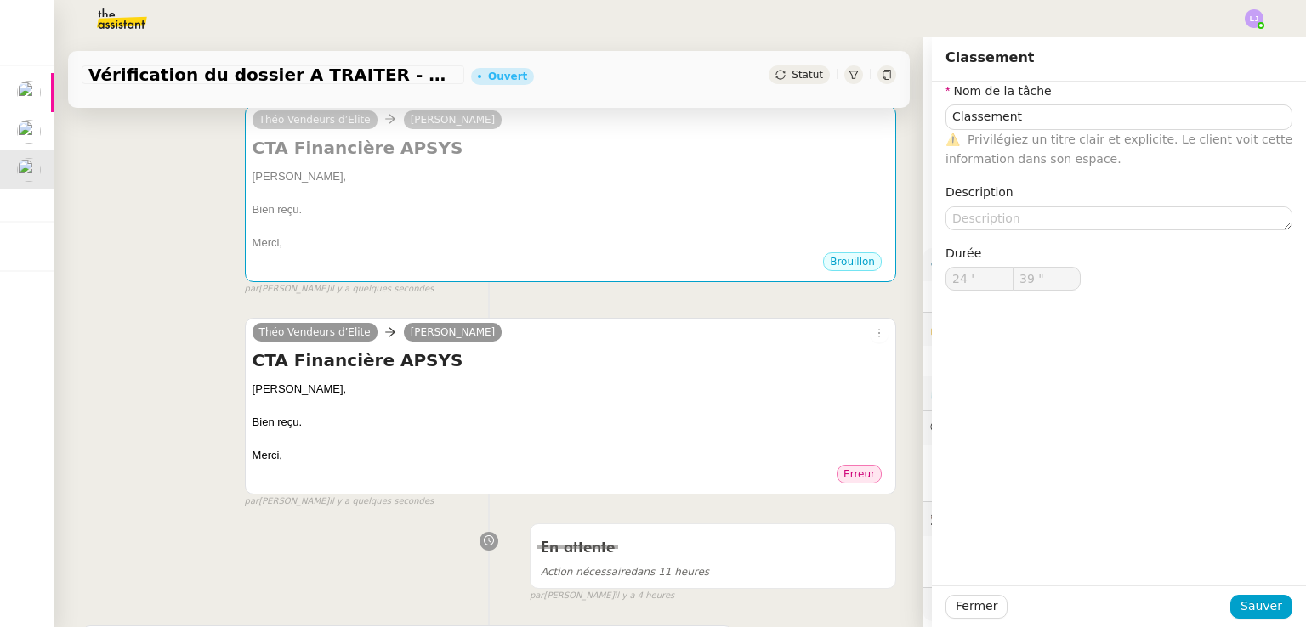
click at [583, 560] on nz-modal-container "Service TA - VOYAGE - PROPOSITION GLOBALE A utiliser dans le cadre de propositi…" at bounding box center [653, 313] width 1306 height 627
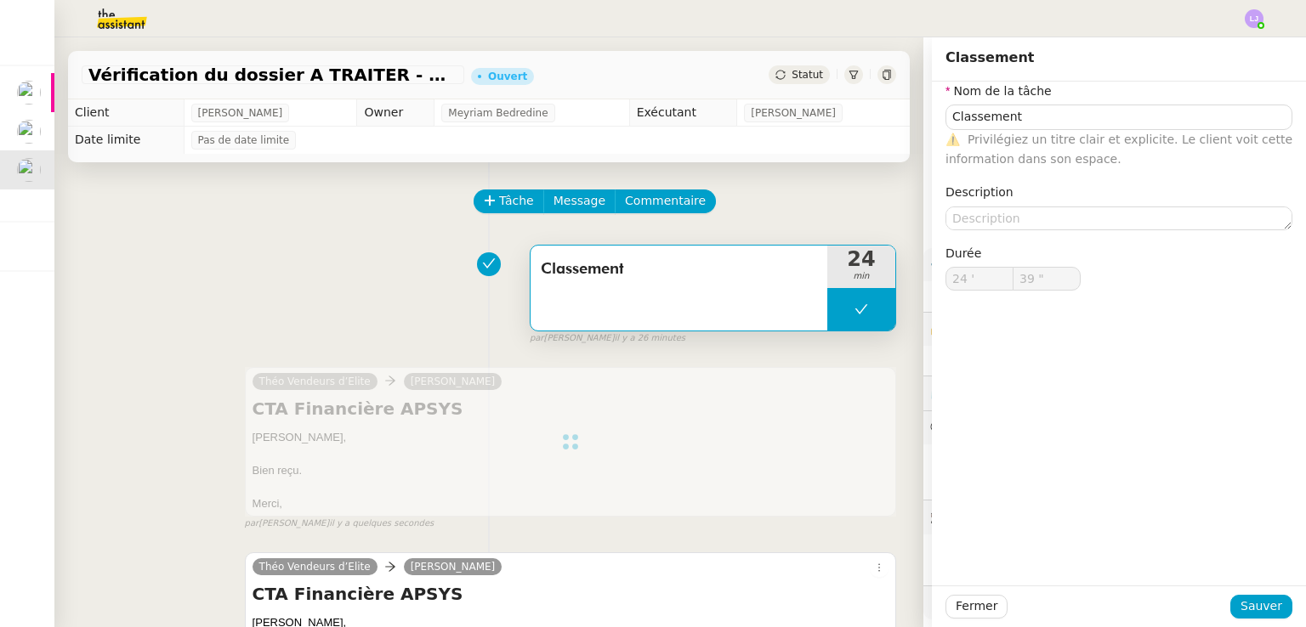
type input "Classement"
type input "24 '"
type input "39 ""
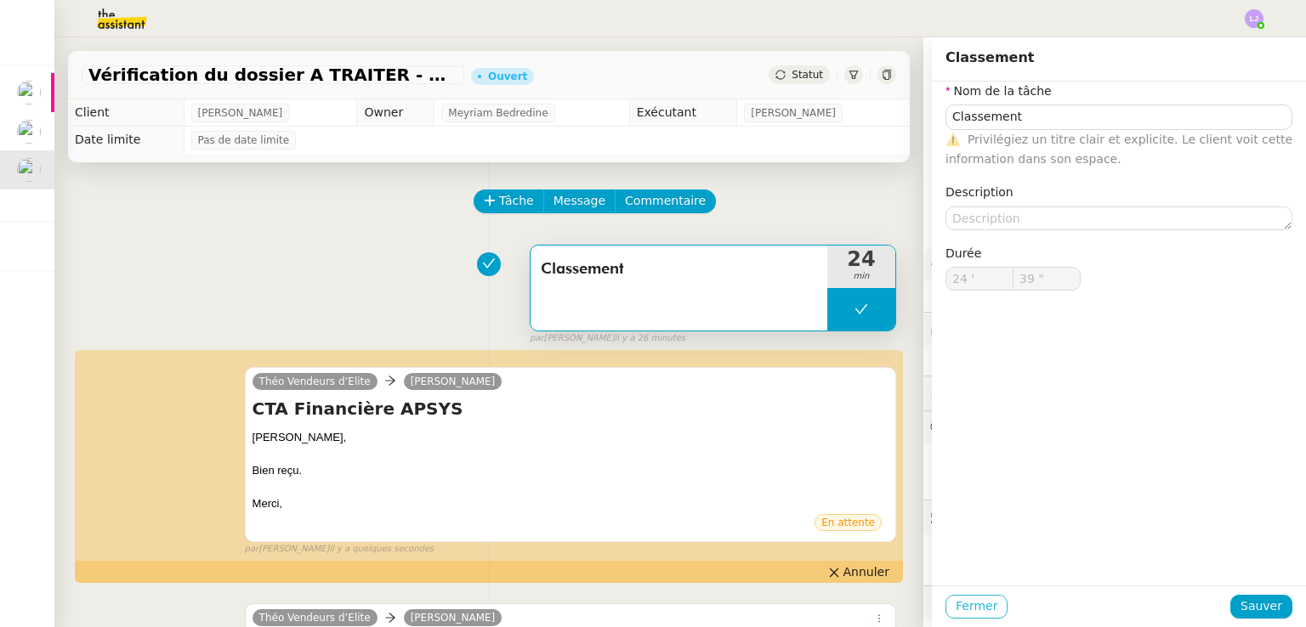
type input "Classement"
type input "24 '"
type input "39 ""
type input "Classement"
type input "24 '"
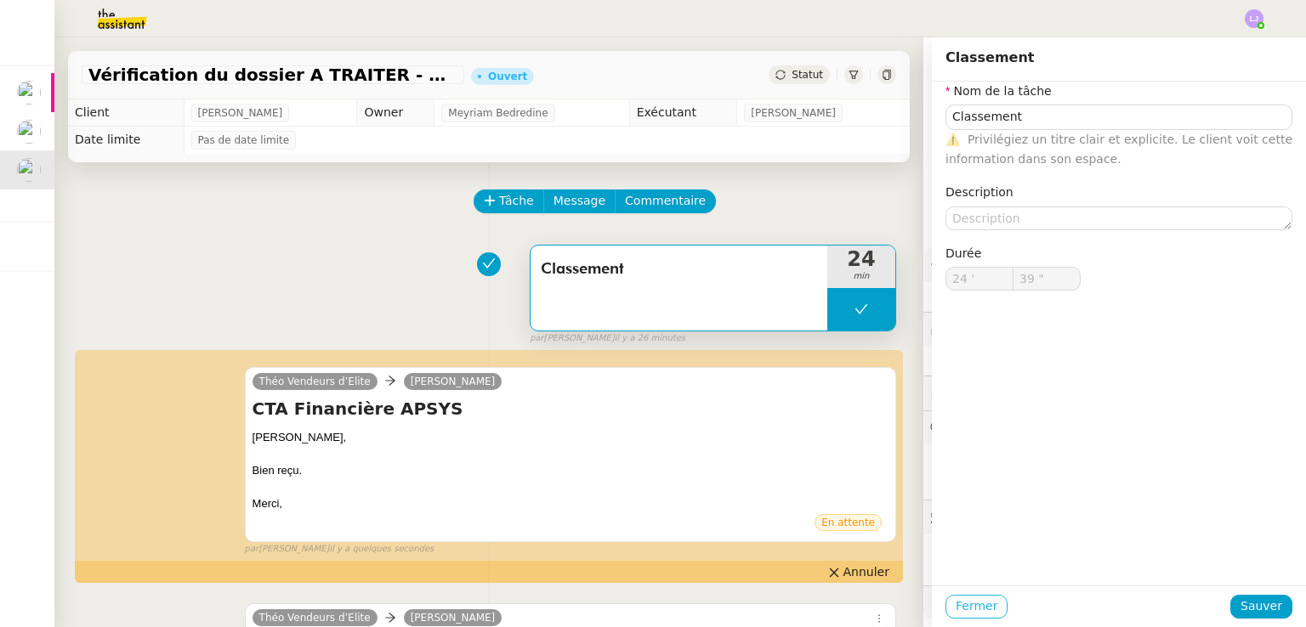
type input "39 ""
type input "Classement"
type input "24 '"
type input "39 ""
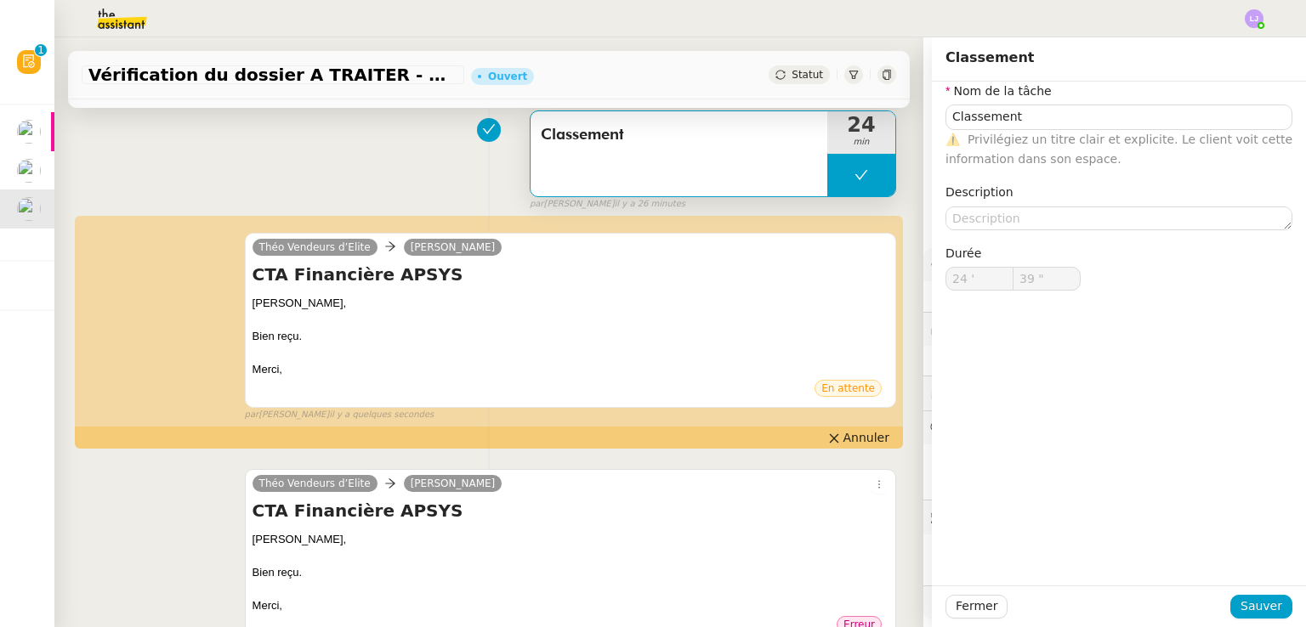
scroll to position [125, 0]
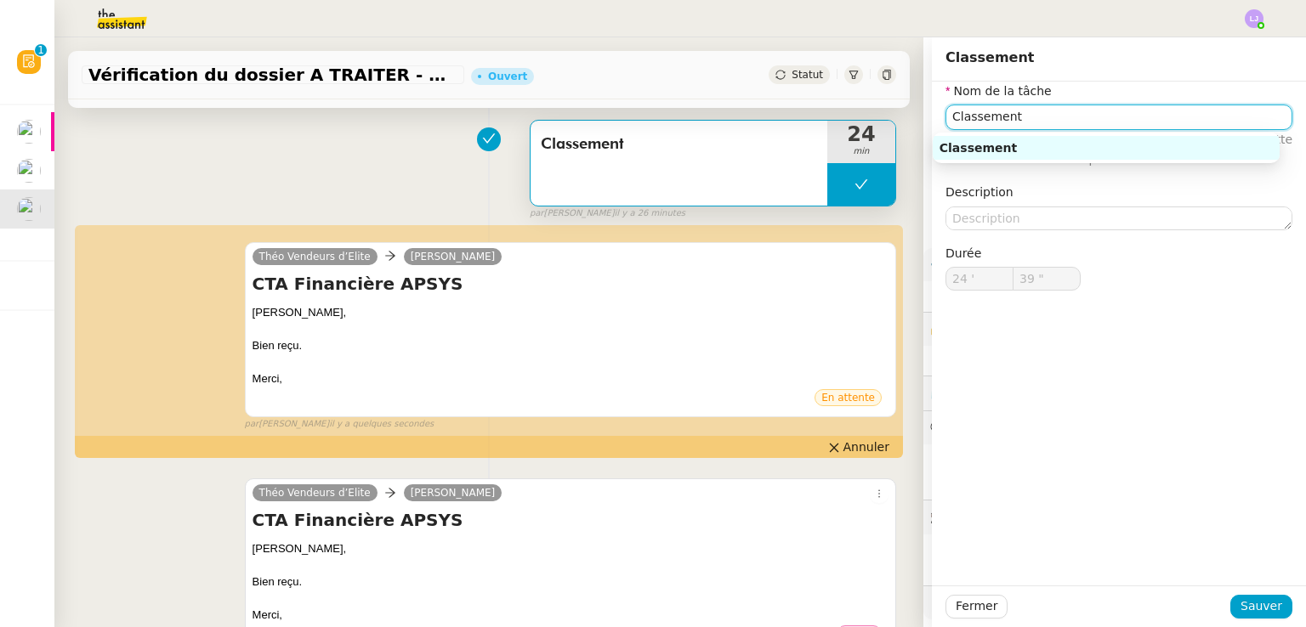
click at [1034, 123] on input "Classement" at bounding box center [1118, 117] width 347 height 25
click at [1056, 112] on input "Classement et réorganisation des dossiers" at bounding box center [1118, 117] width 347 height 25
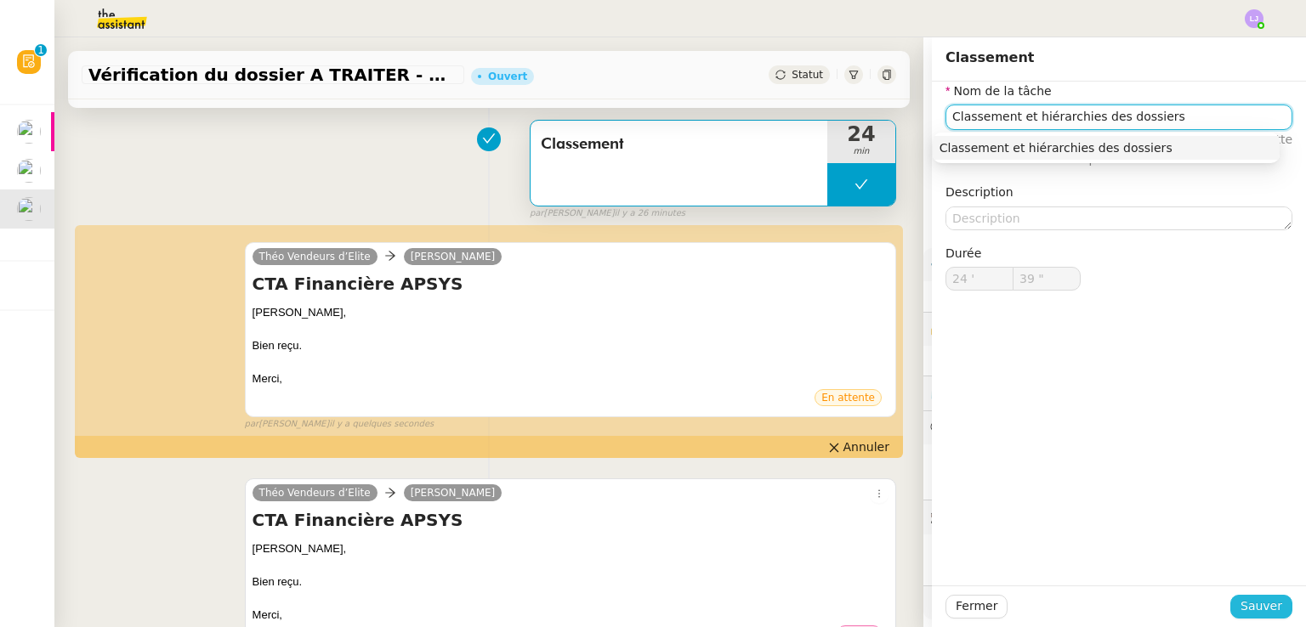
type input "Classement et hiérarchies des dossiers"
click at [1240, 603] on span "Sauver" at bounding box center [1261, 607] width 42 height 20
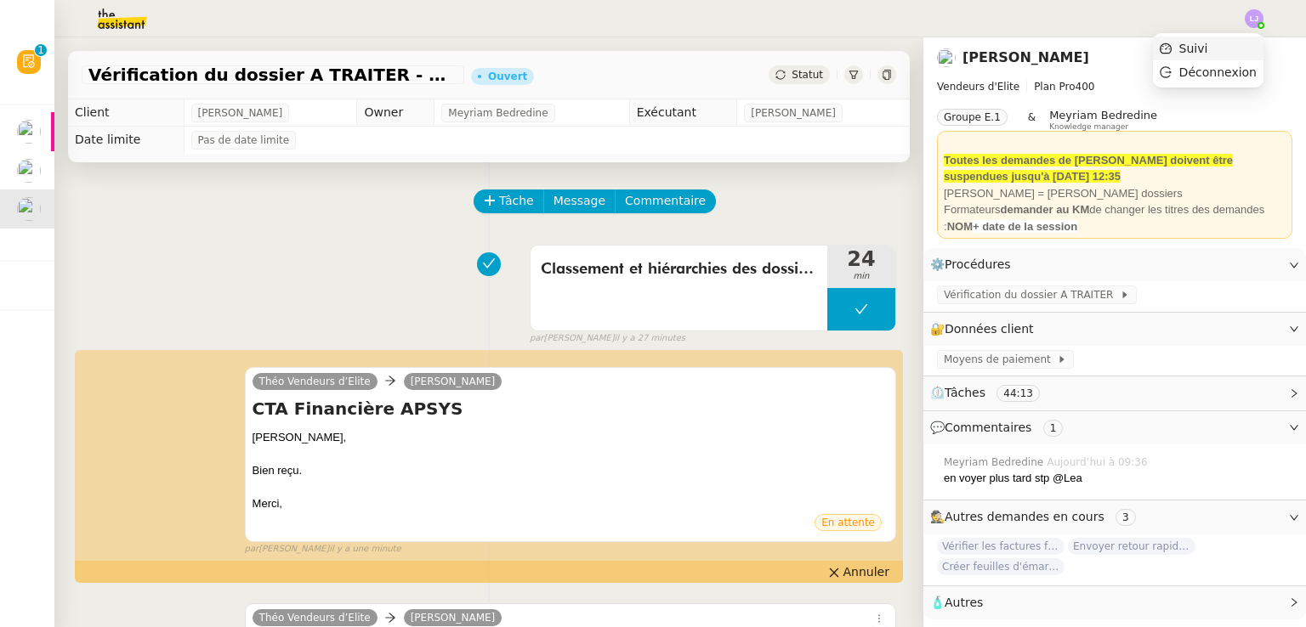
click at [1238, 45] on li "Suivi" at bounding box center [1208, 49] width 110 height 24
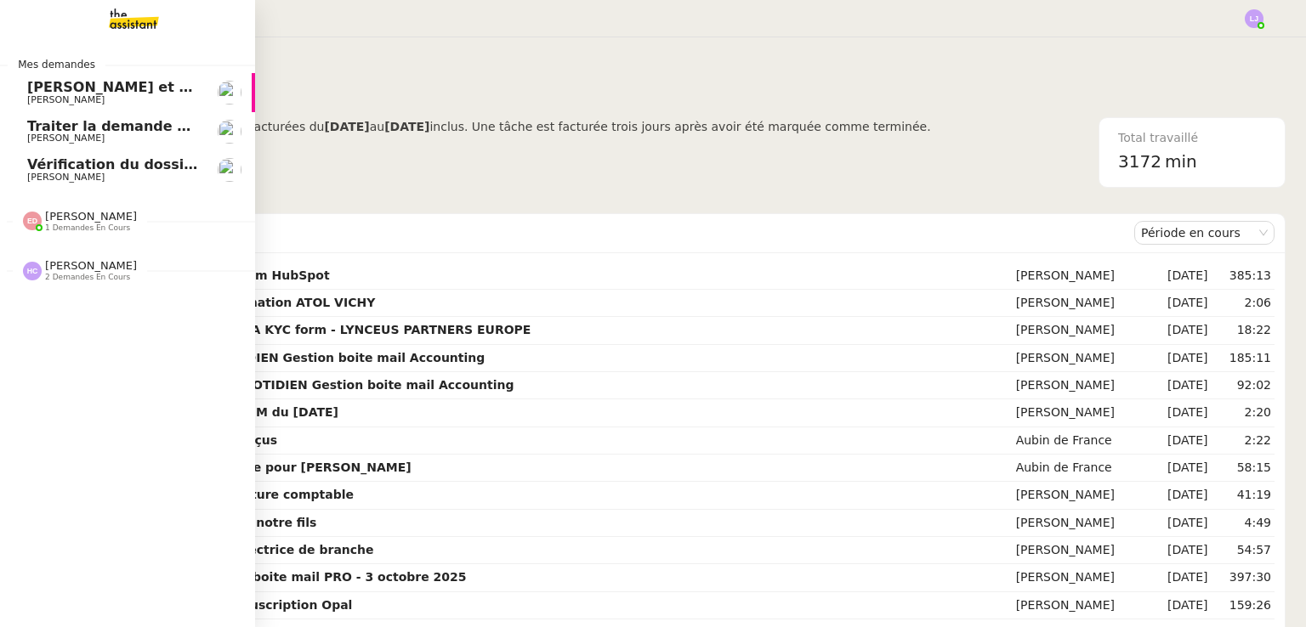
click at [83, 177] on span "[PERSON_NAME]" at bounding box center [113, 178] width 172 height 10
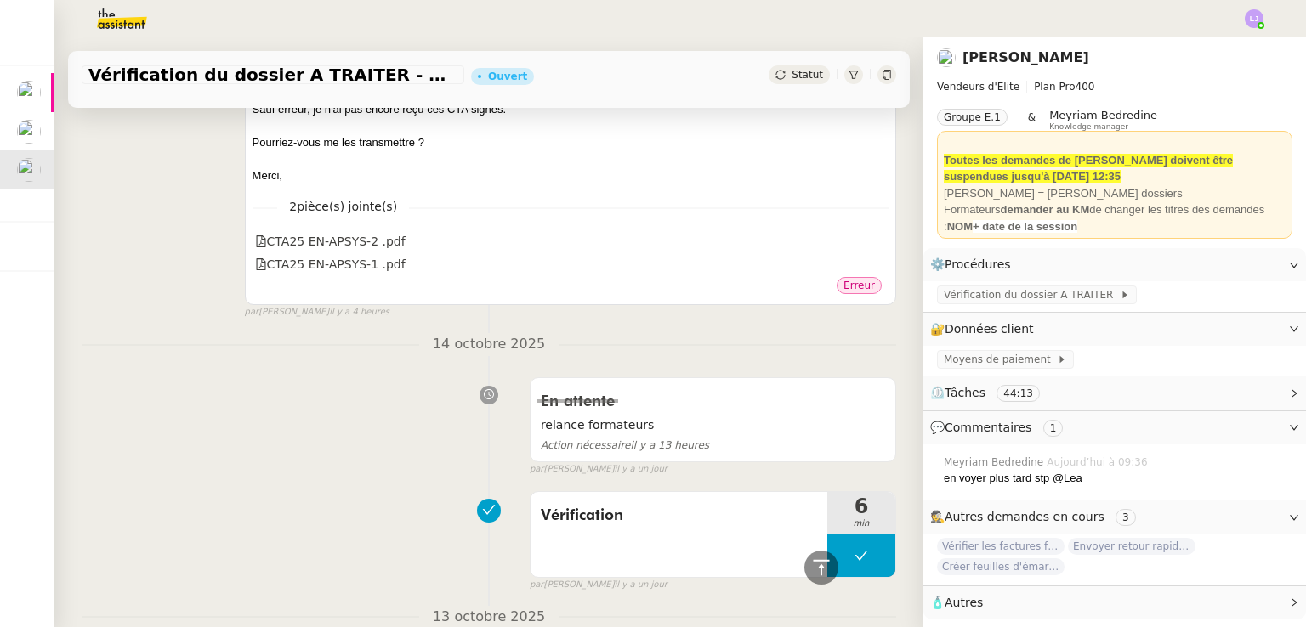
scroll to position [1948, 0]
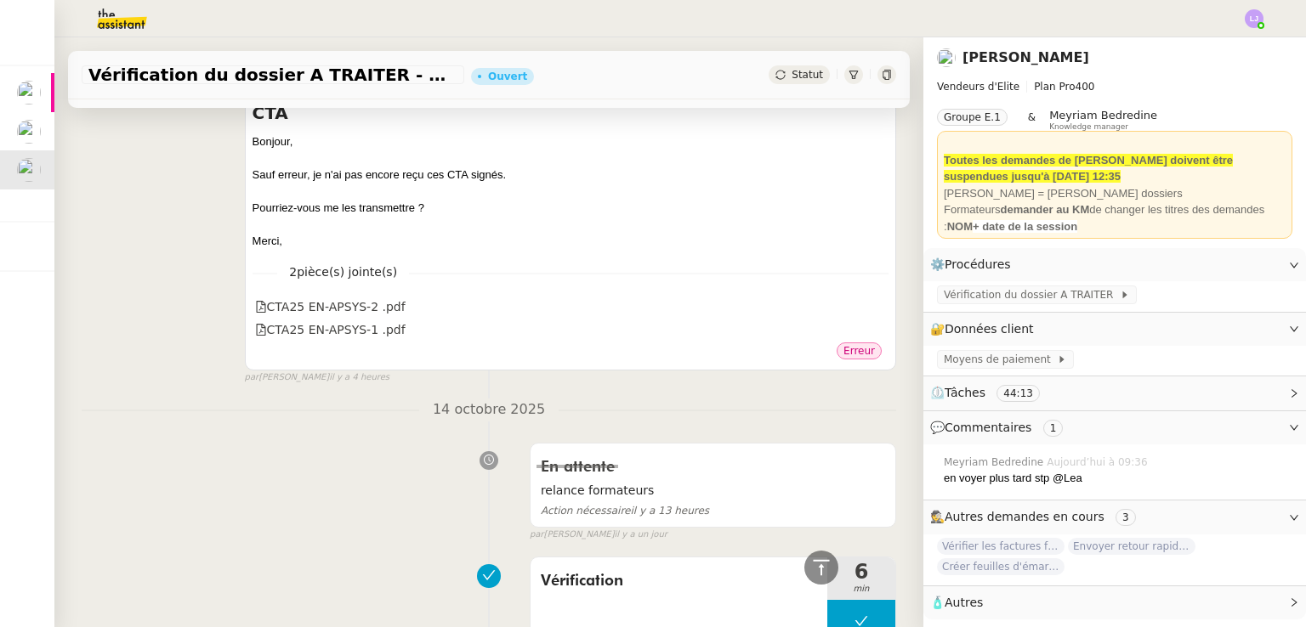
click at [326, 536] on div "En attente relance formateurs Action nécessaire il y a 13 heures false par [PER…" at bounding box center [489, 488] width 814 height 107
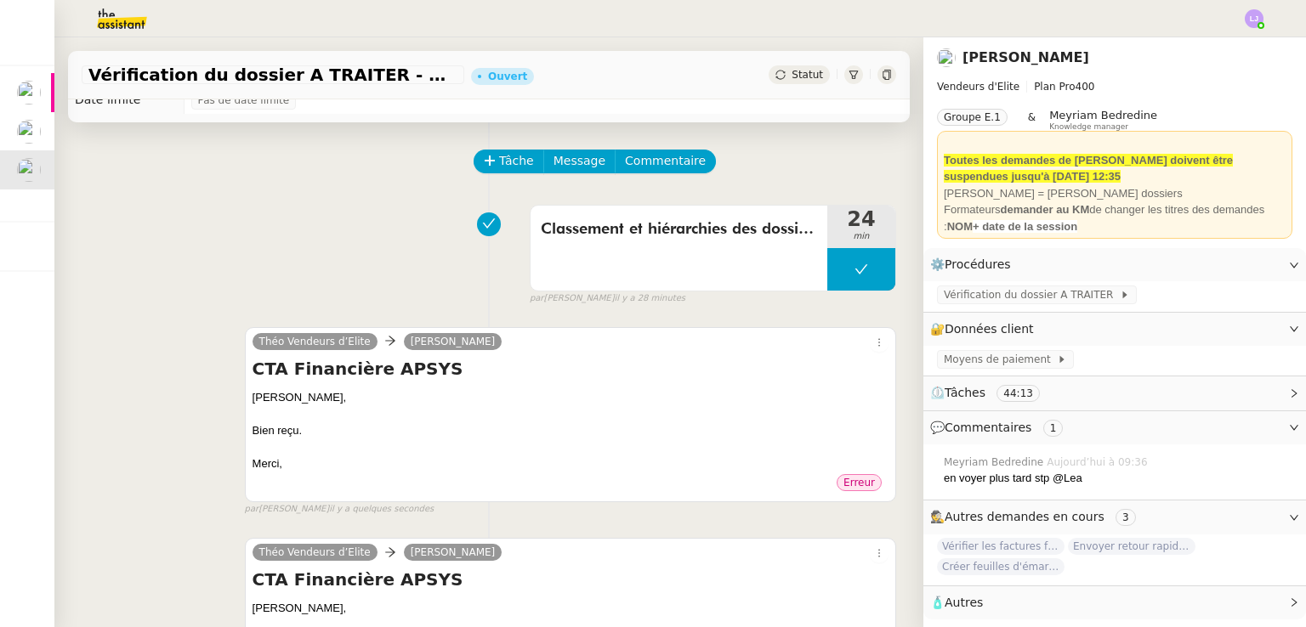
scroll to position [0, 0]
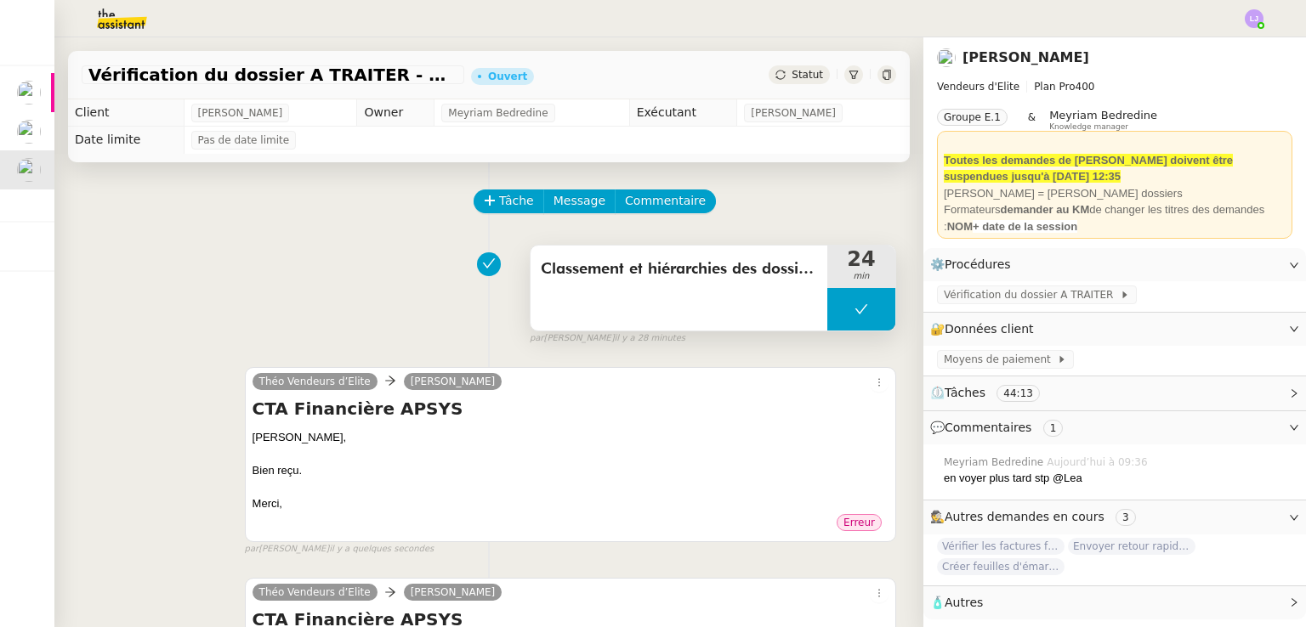
click at [541, 315] on div "Classement et hiérarchies des dossiers" at bounding box center [678, 288] width 297 height 85
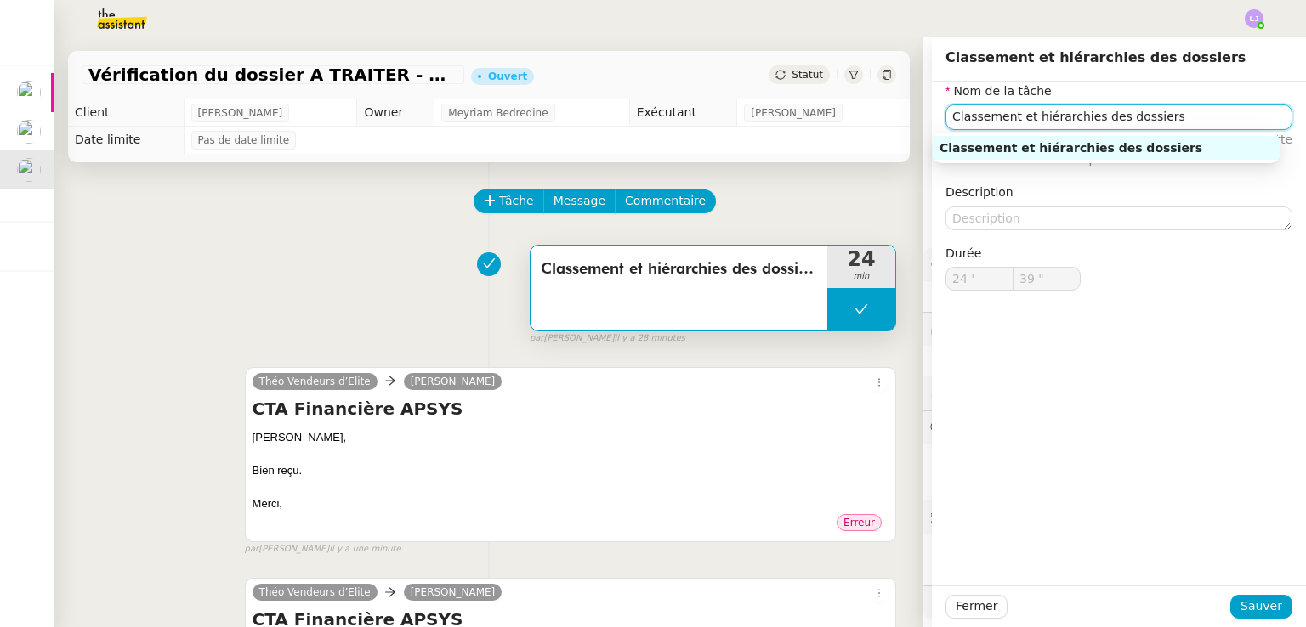
click at [1044, 124] on input "Classement et hiérarchies des dossiers" at bounding box center [1118, 117] width 347 height 25
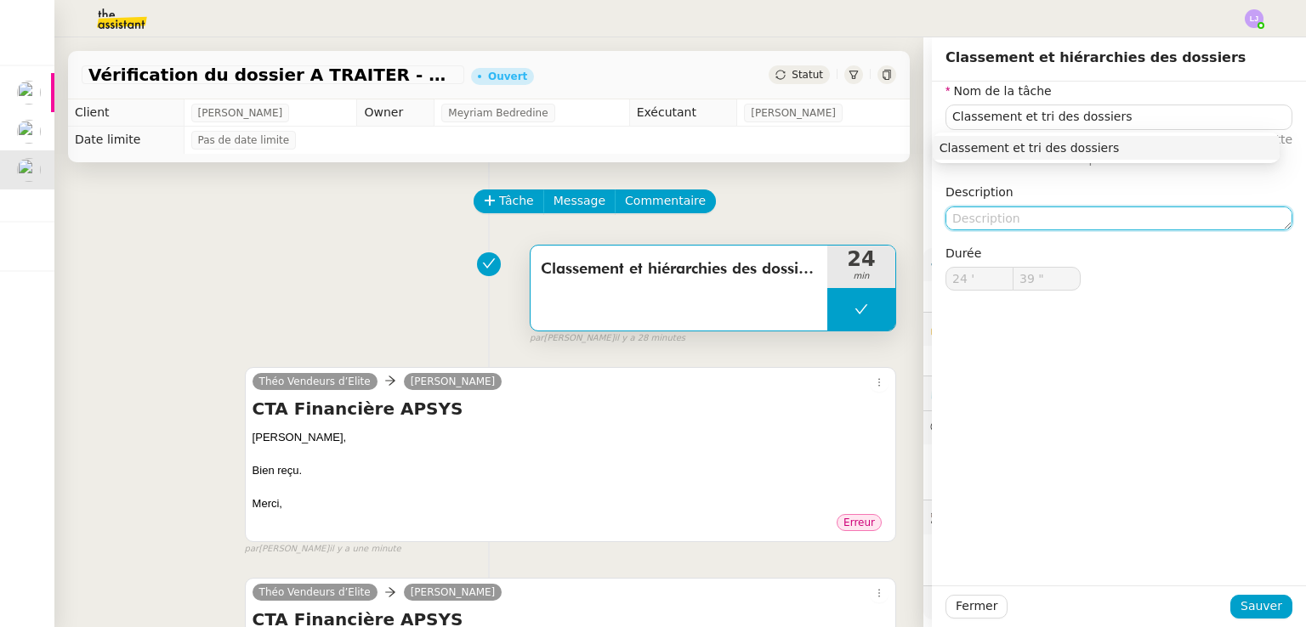
click at [1034, 220] on textarea at bounding box center [1118, 219] width 347 height 24
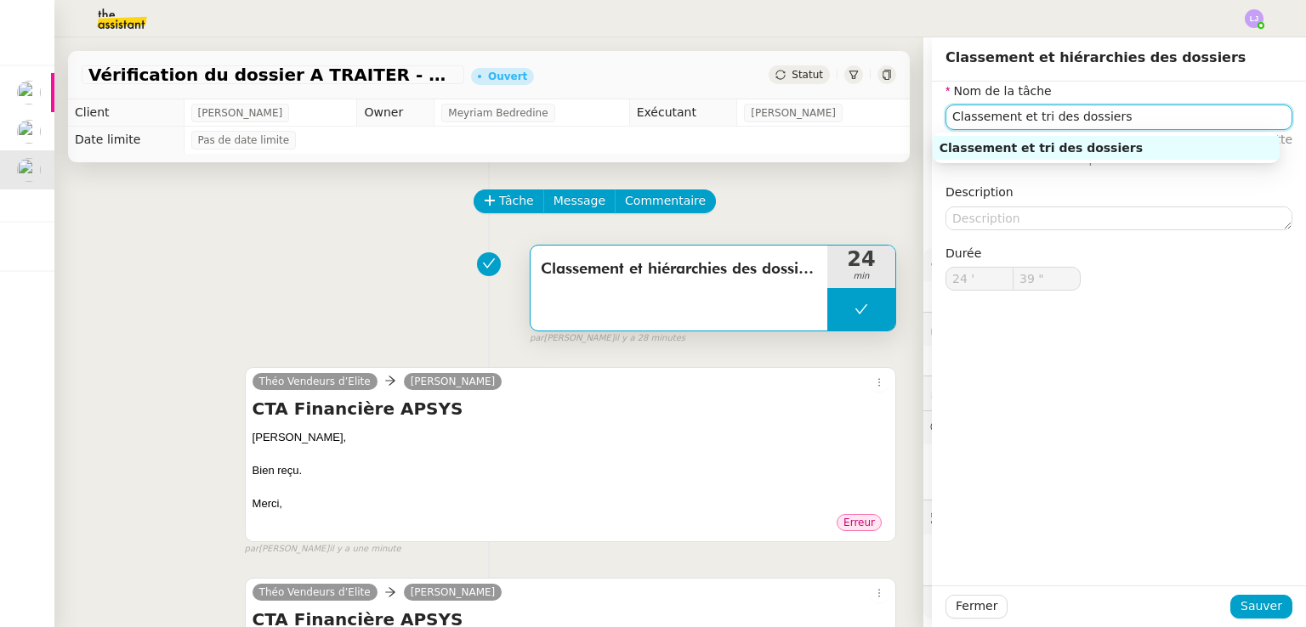
click at [1111, 118] on input "Classement et tri des dossiers" at bounding box center [1118, 117] width 347 height 25
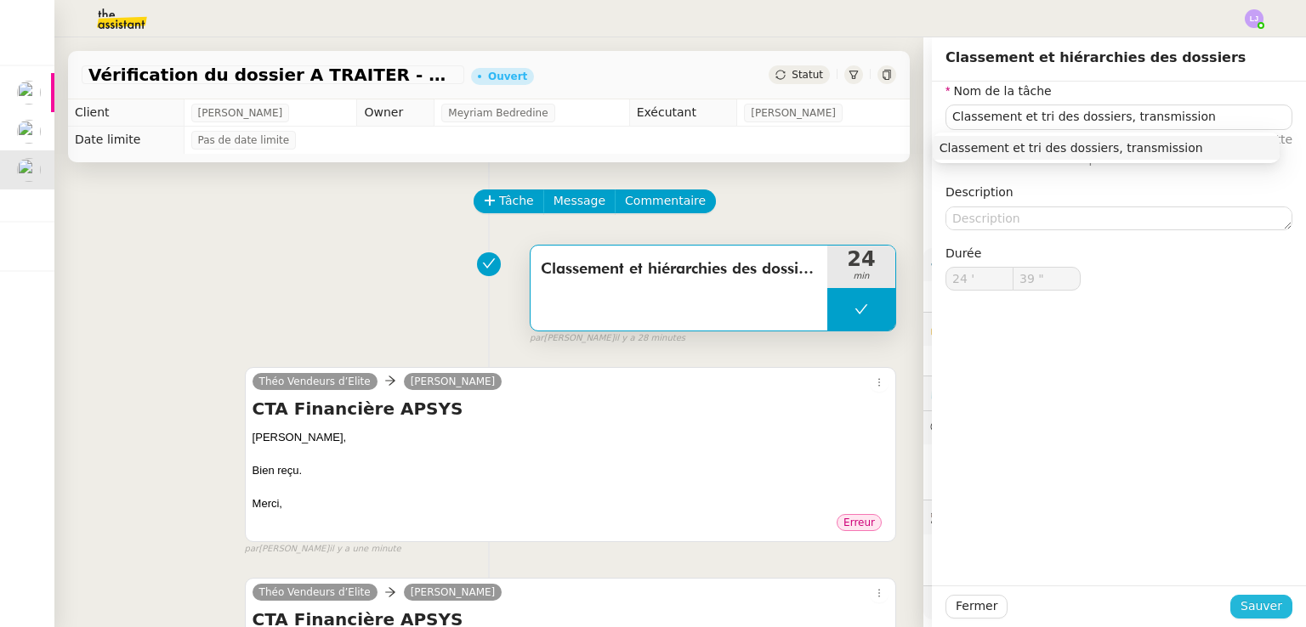
click at [1240, 616] on span "Sauver" at bounding box center [1261, 607] width 42 height 20
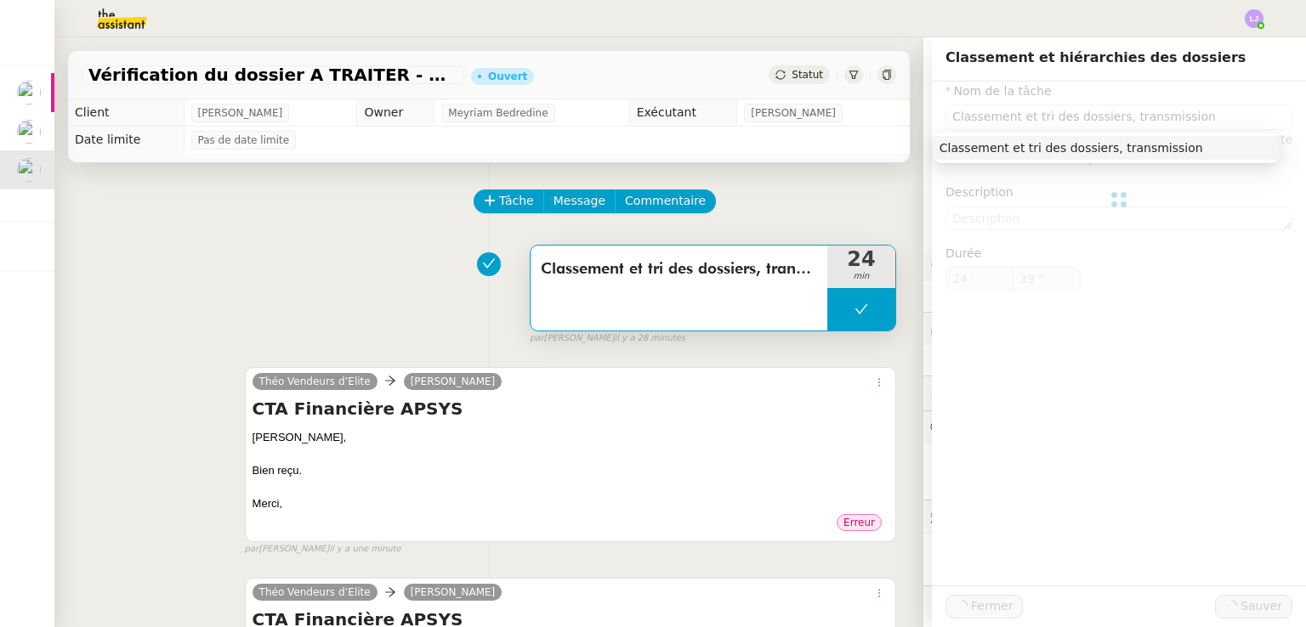
type input "Classement et tri des dossiers, transmission"
type input "24 '"
type input "39 ""
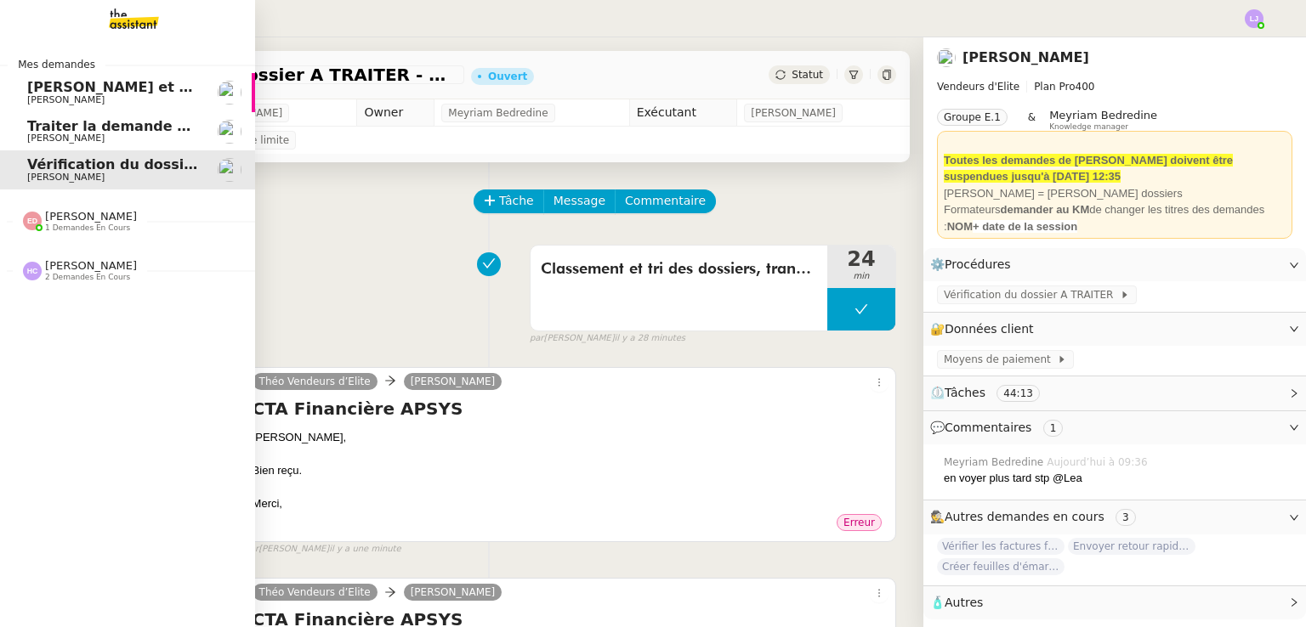
click at [48, 120] on span "Traiter la demande de congé" at bounding box center [136, 126] width 219 height 16
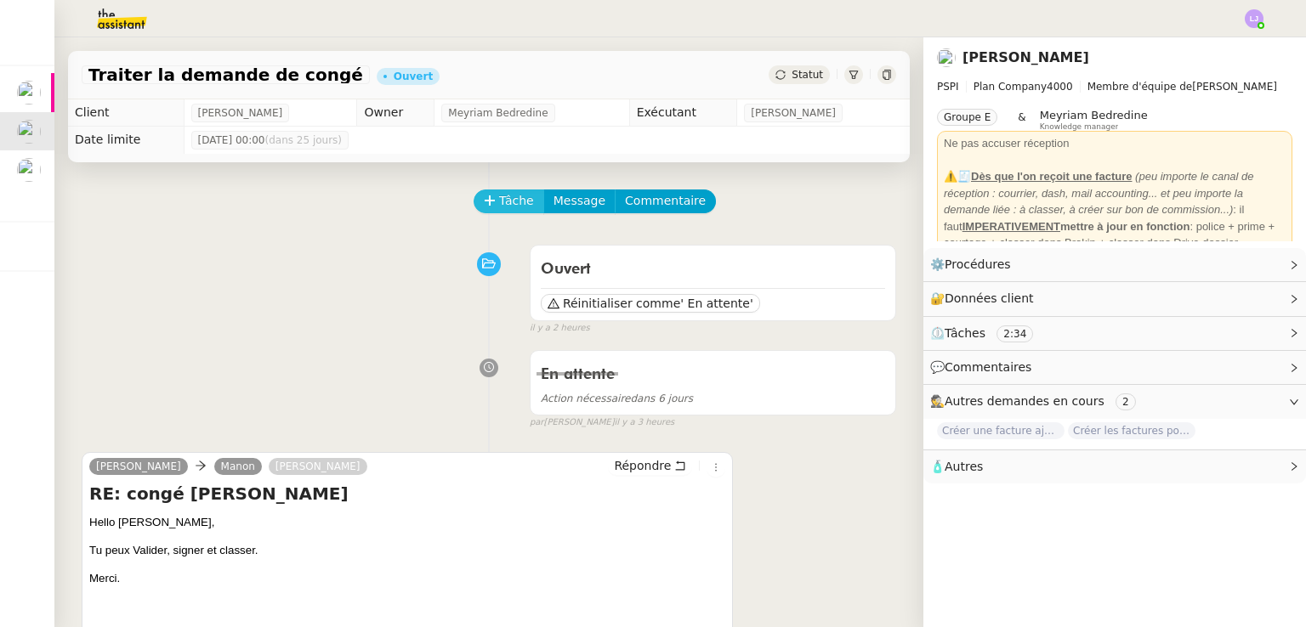
click at [500, 198] on span "Tâche" at bounding box center [516, 201] width 35 height 20
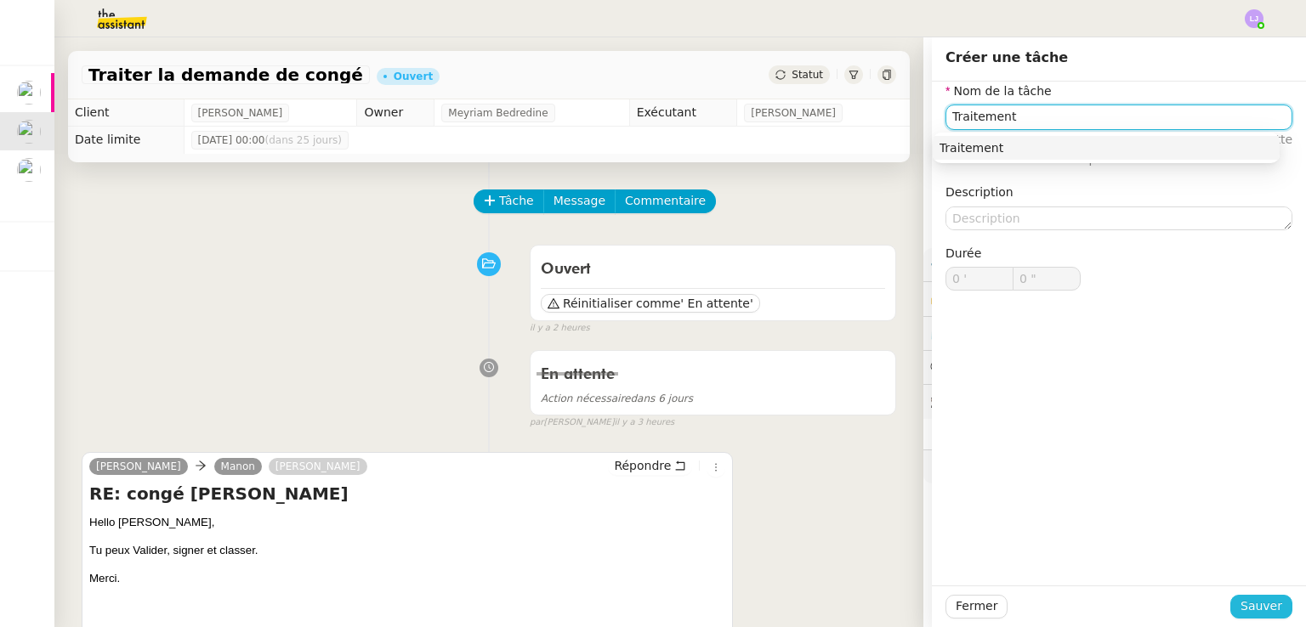
type input "Traitement"
click at [1258, 607] on span "Sauver" at bounding box center [1261, 607] width 42 height 20
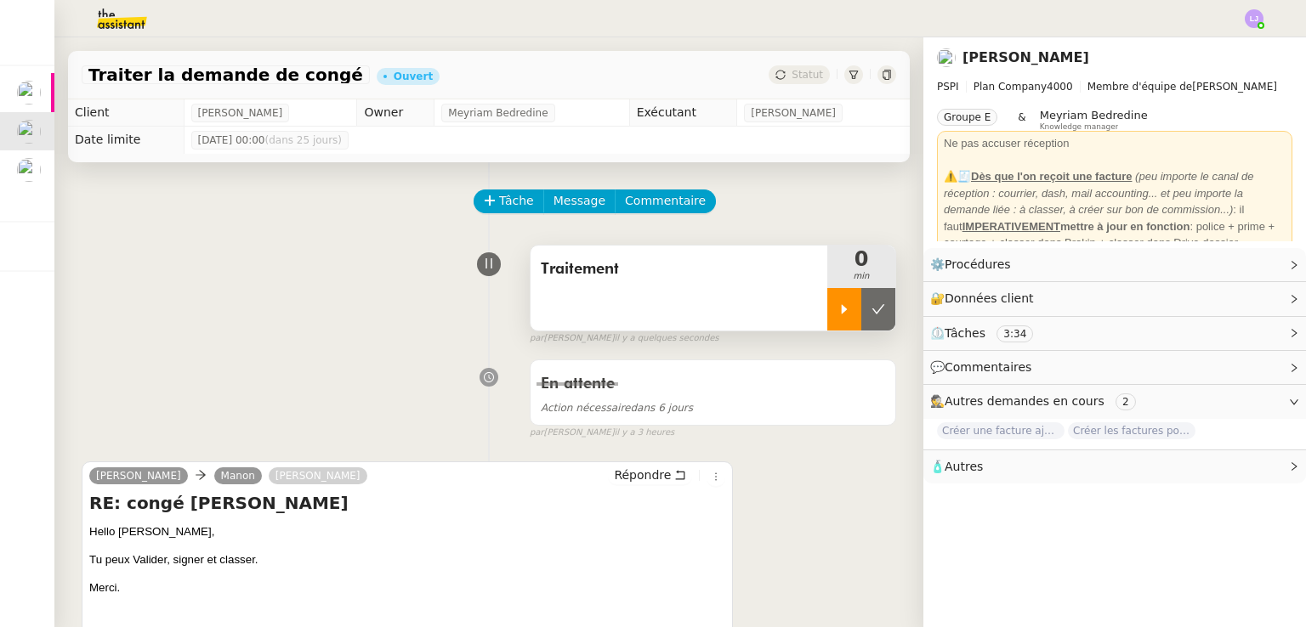
click at [837, 315] on icon at bounding box center [844, 310] width 14 height 14
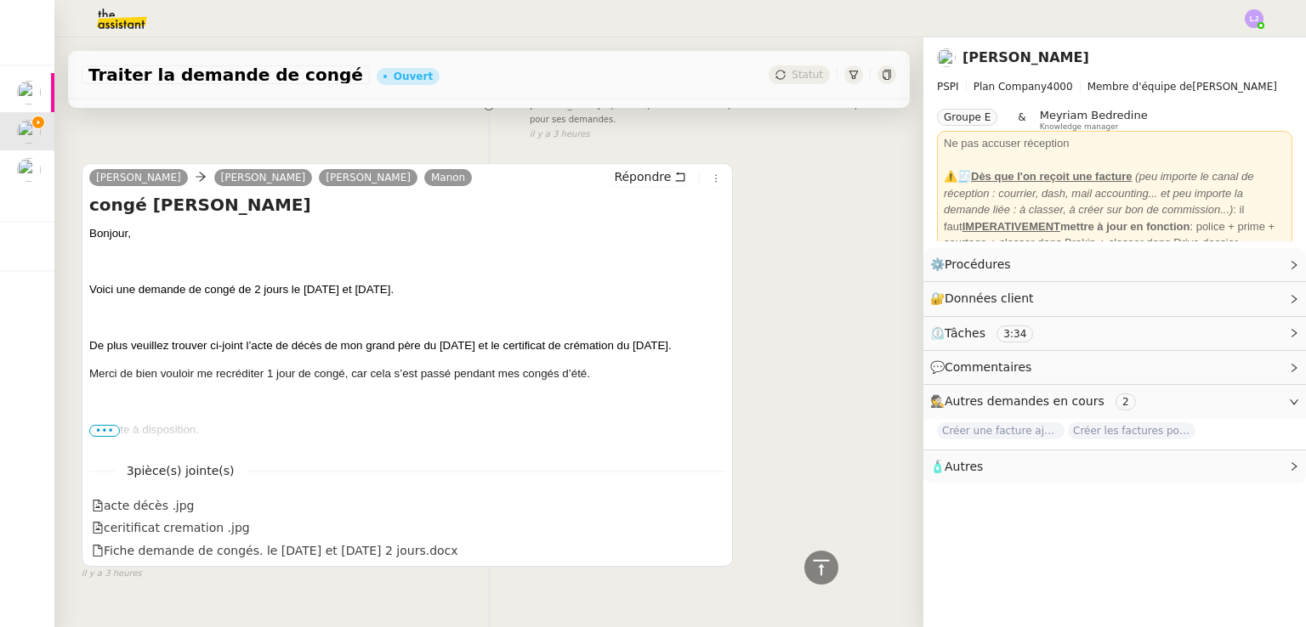
scroll to position [1149, 0]
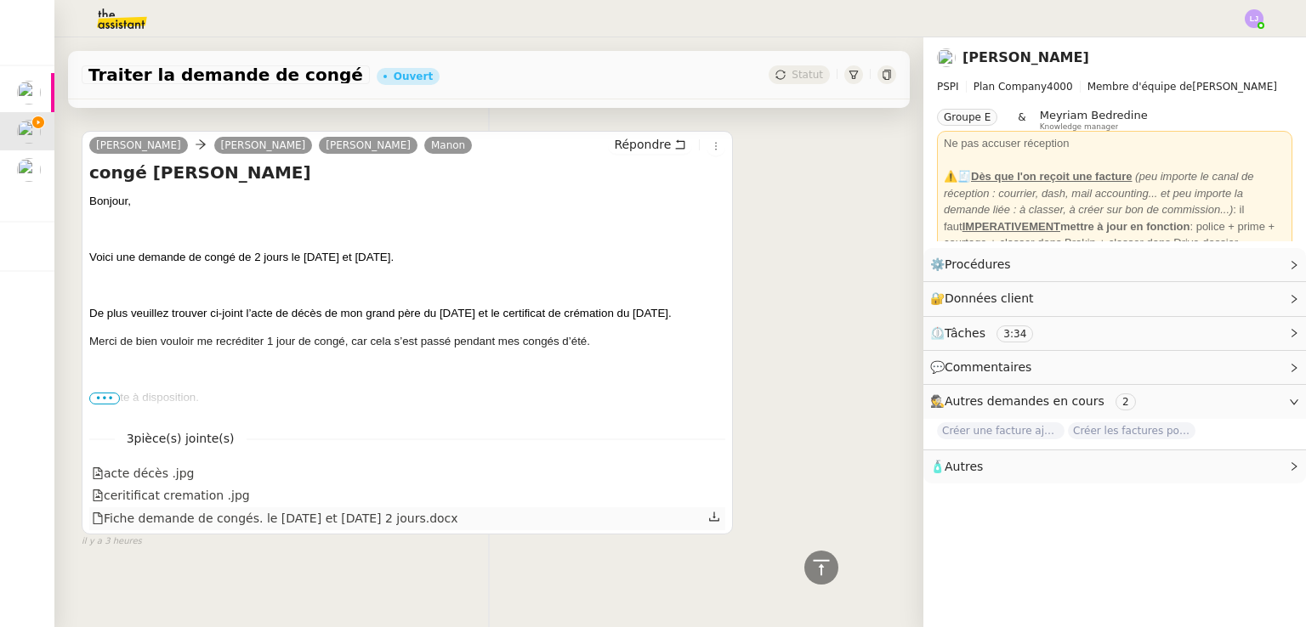
click at [710, 513] on icon at bounding box center [715, 517] width 10 height 9
click at [706, 463] on div "acte décès .jpg" at bounding box center [407, 474] width 636 height 22
click at [708, 467] on icon at bounding box center [714, 473] width 12 height 12
click at [708, 489] on icon at bounding box center [714, 495] width 12 height 12
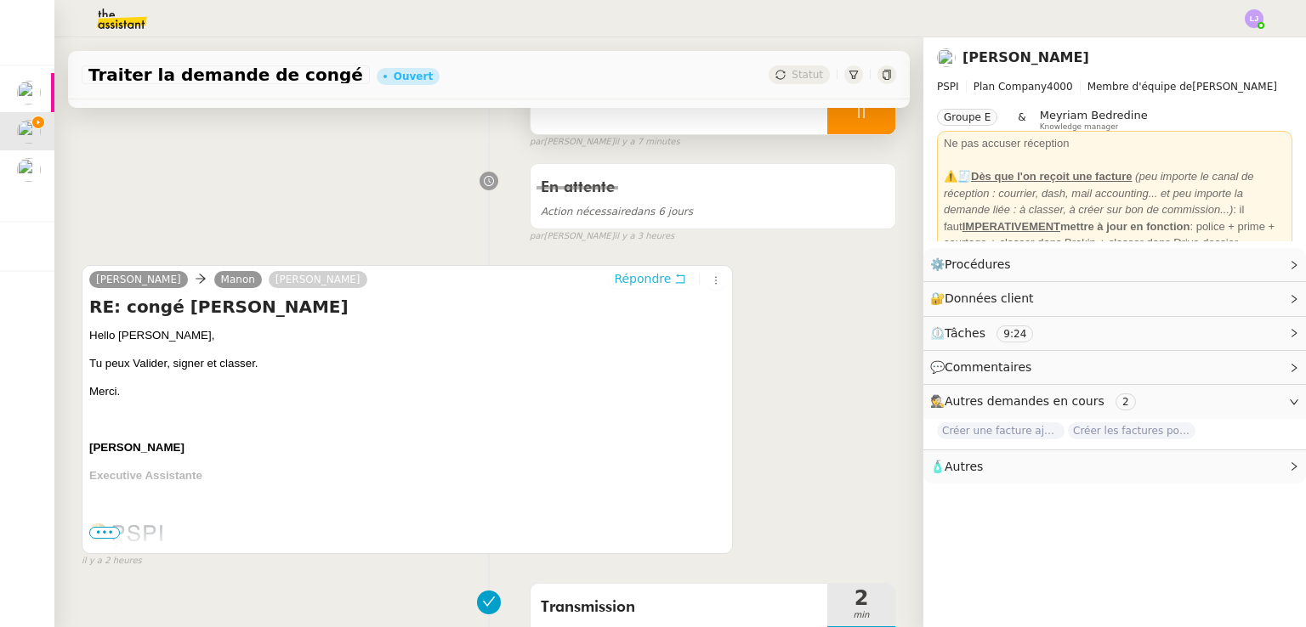
scroll to position [201, 0]
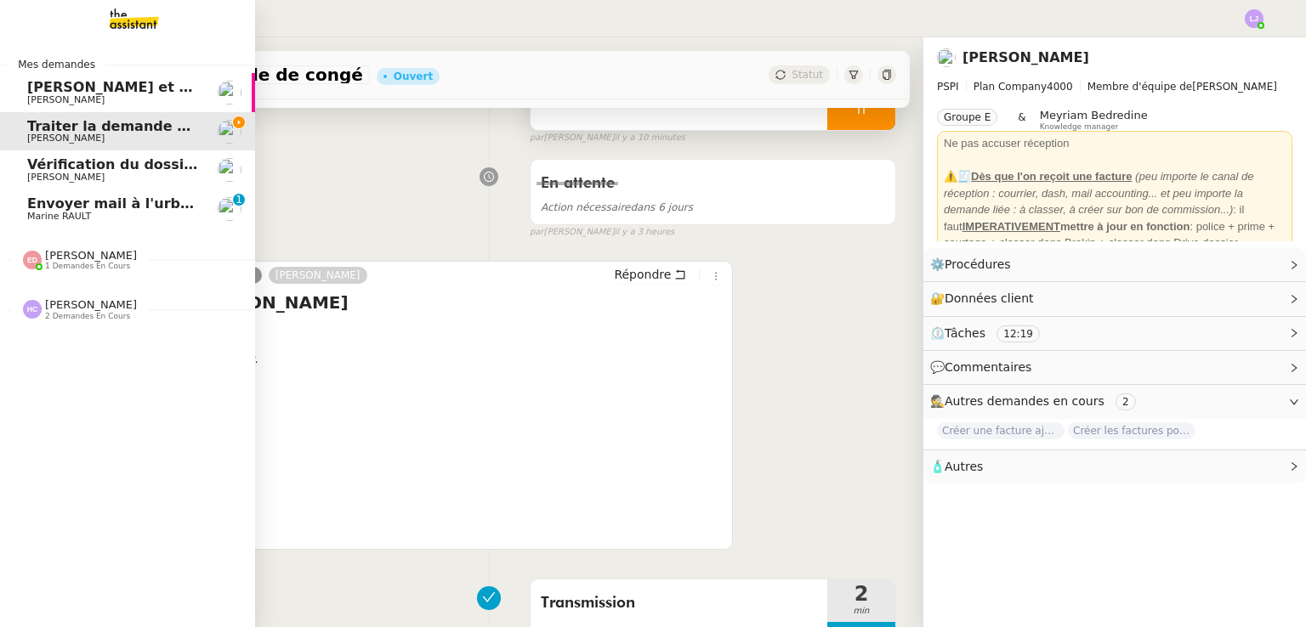
click at [103, 205] on span "Envoyer mail à l'urbanisme" at bounding box center [131, 203] width 208 height 16
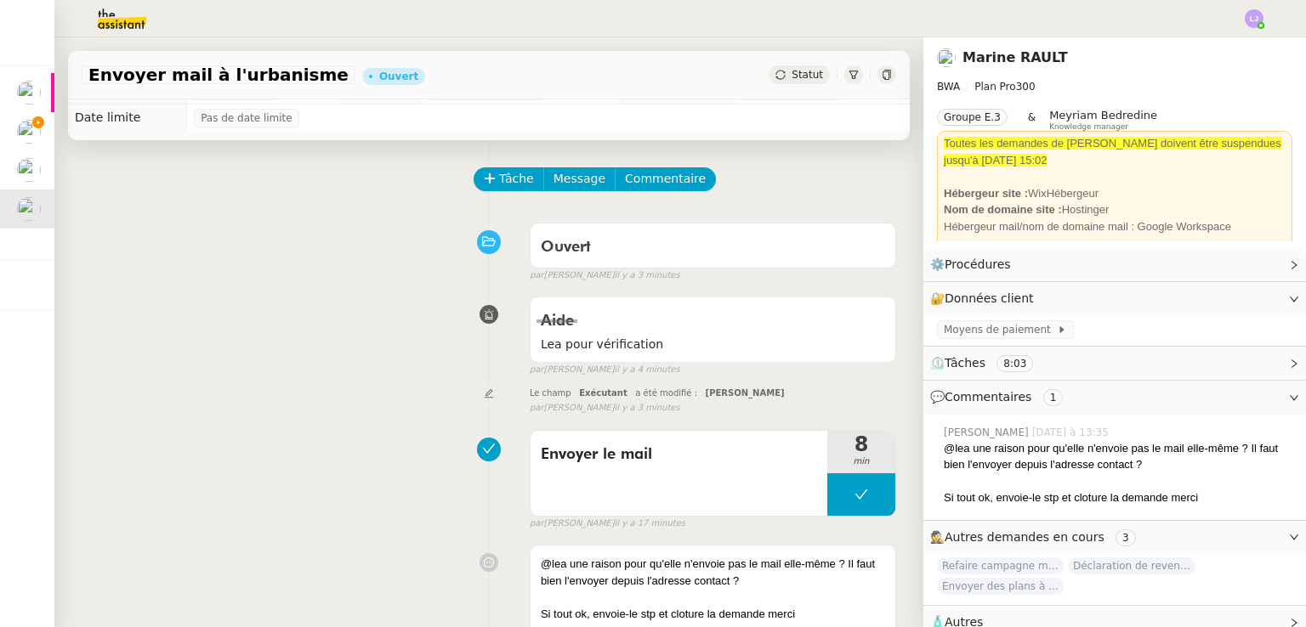
scroll to position [20, 0]
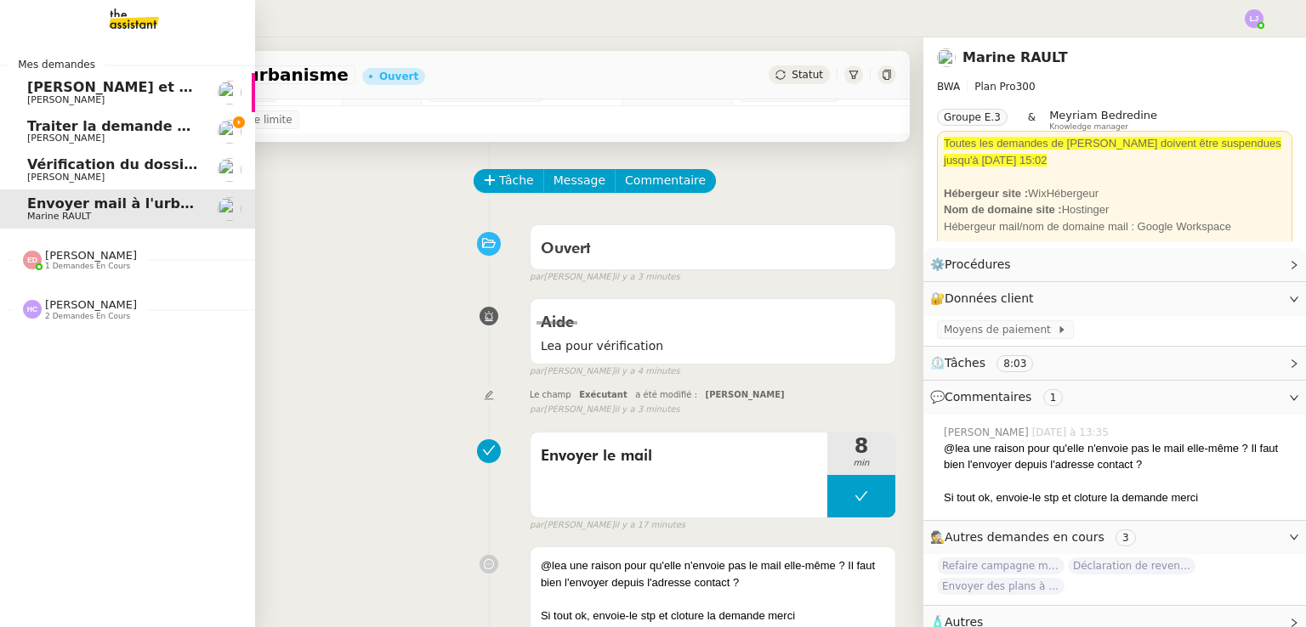
click at [31, 120] on span "Traiter la demande de congé" at bounding box center [136, 126] width 219 height 16
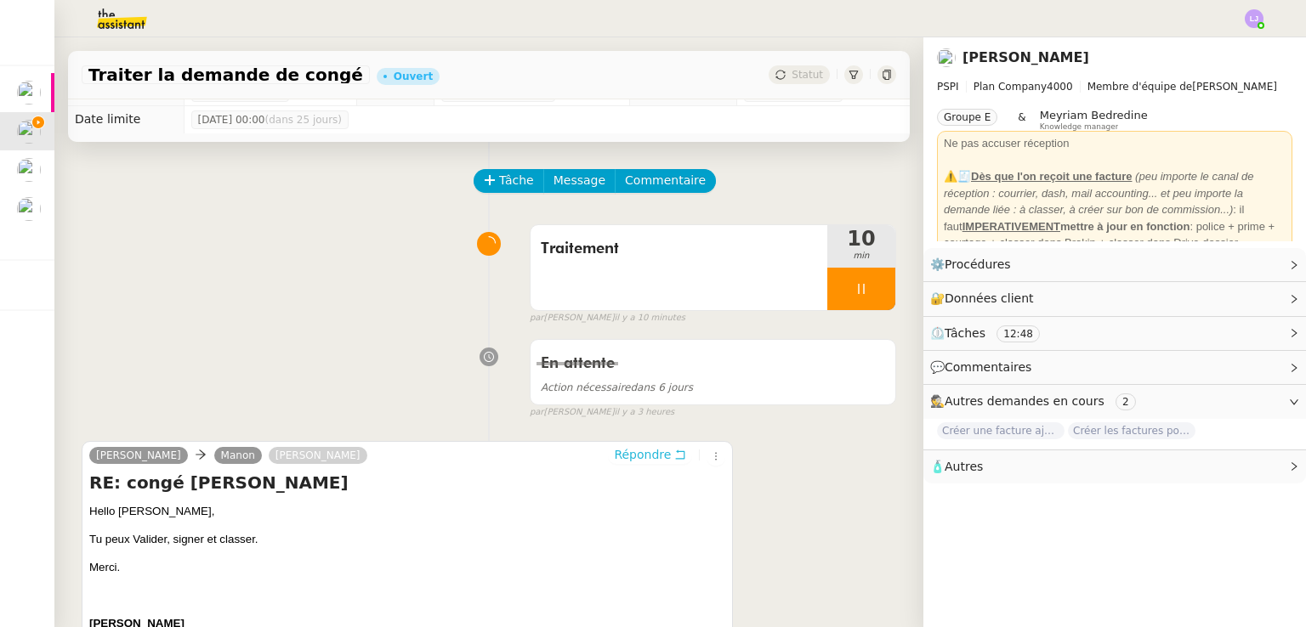
click at [674, 454] on icon at bounding box center [680, 455] width 12 height 12
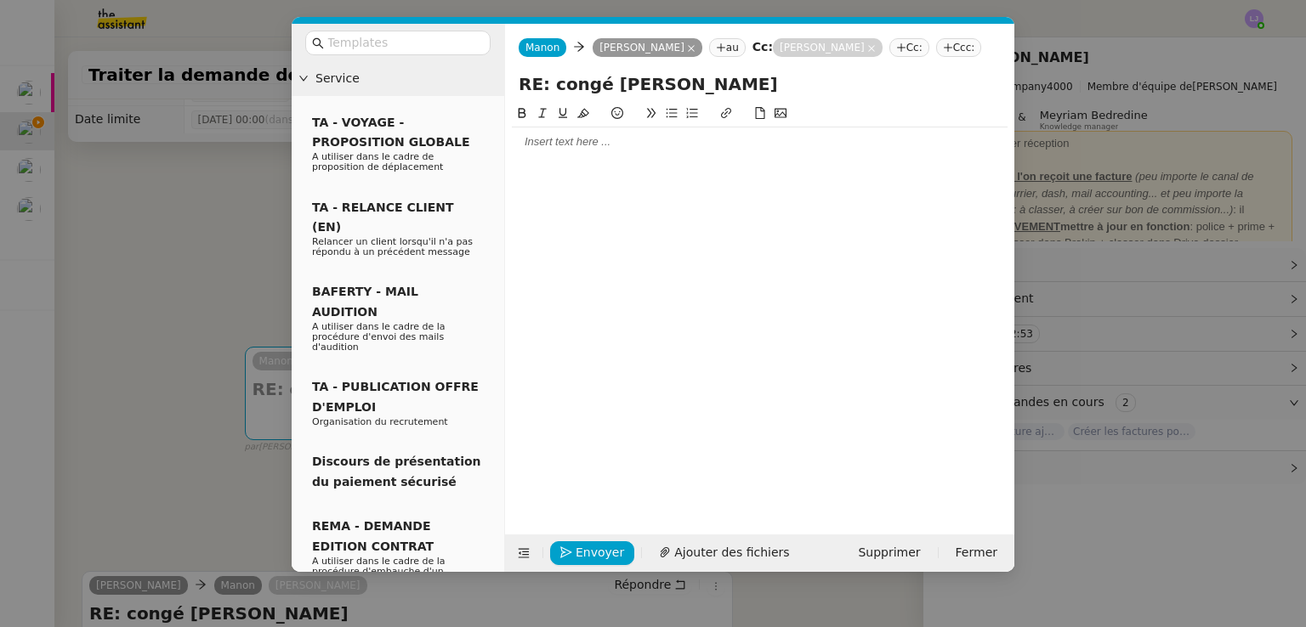
click at [549, 133] on div at bounding box center [760, 141] width 496 height 29
click at [722, 53] on nz-tag "au" at bounding box center [727, 47] width 37 height 19
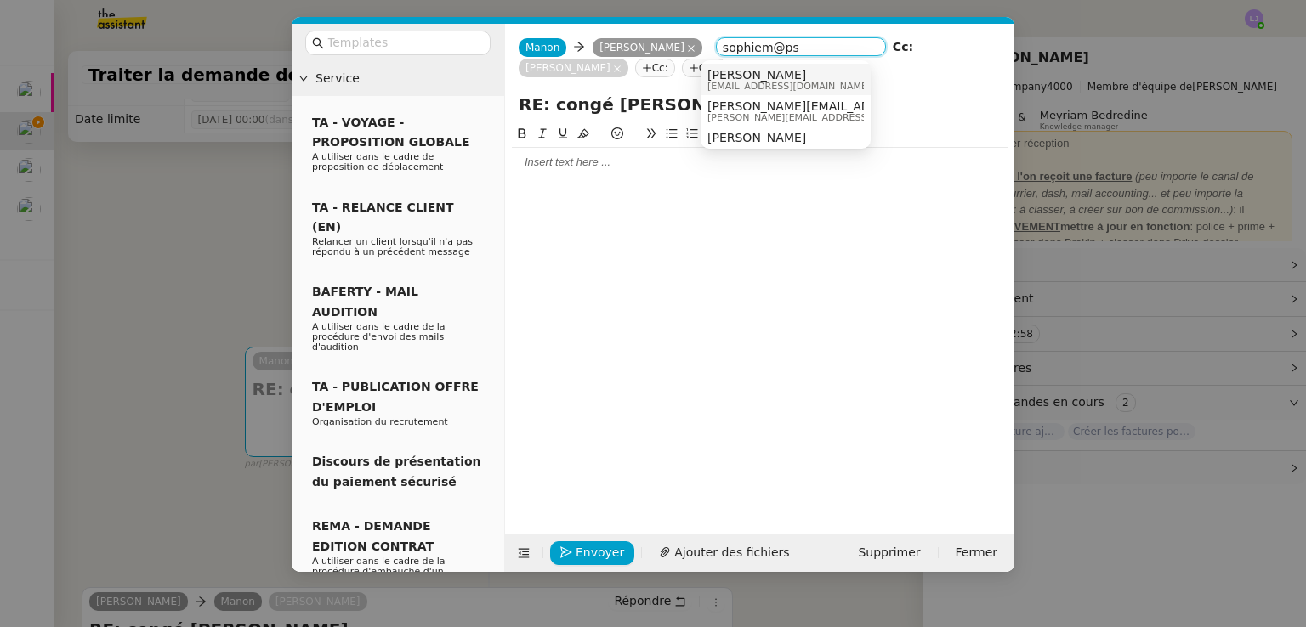
type input "sophiem@ps"
click at [797, 85] on div "[PERSON_NAME] [EMAIL_ADDRESS][DOMAIN_NAME]" at bounding box center [795, 79] width 176 height 23
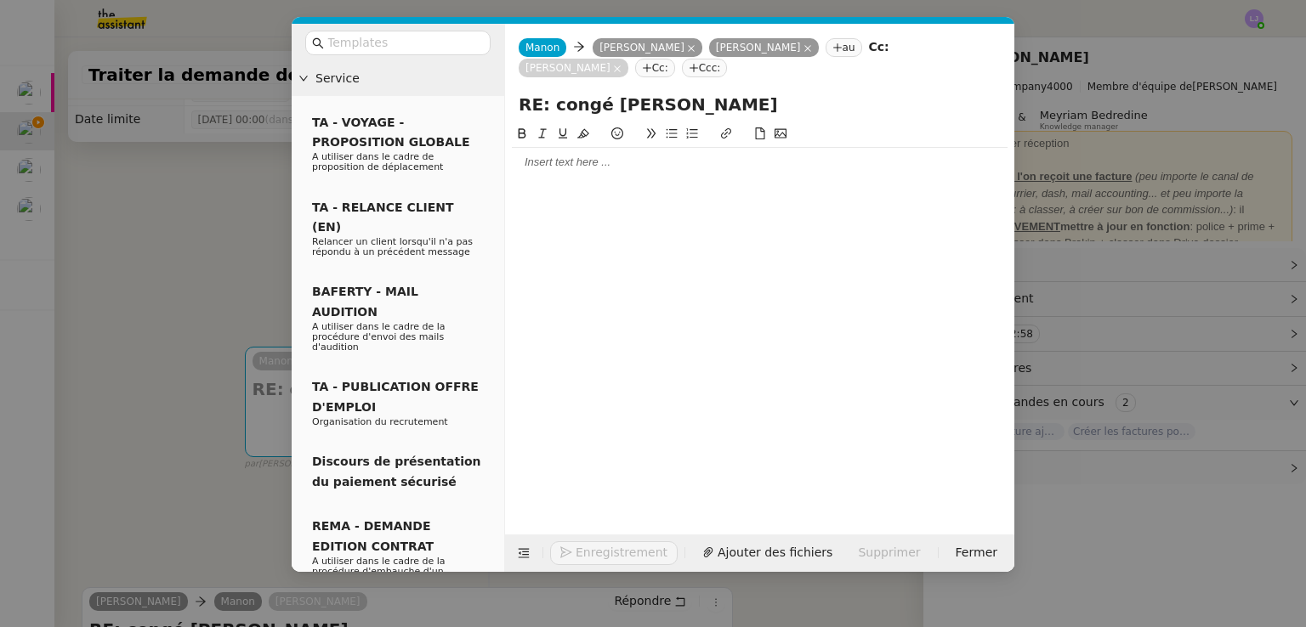
click at [666, 161] on div at bounding box center [760, 162] width 496 height 15
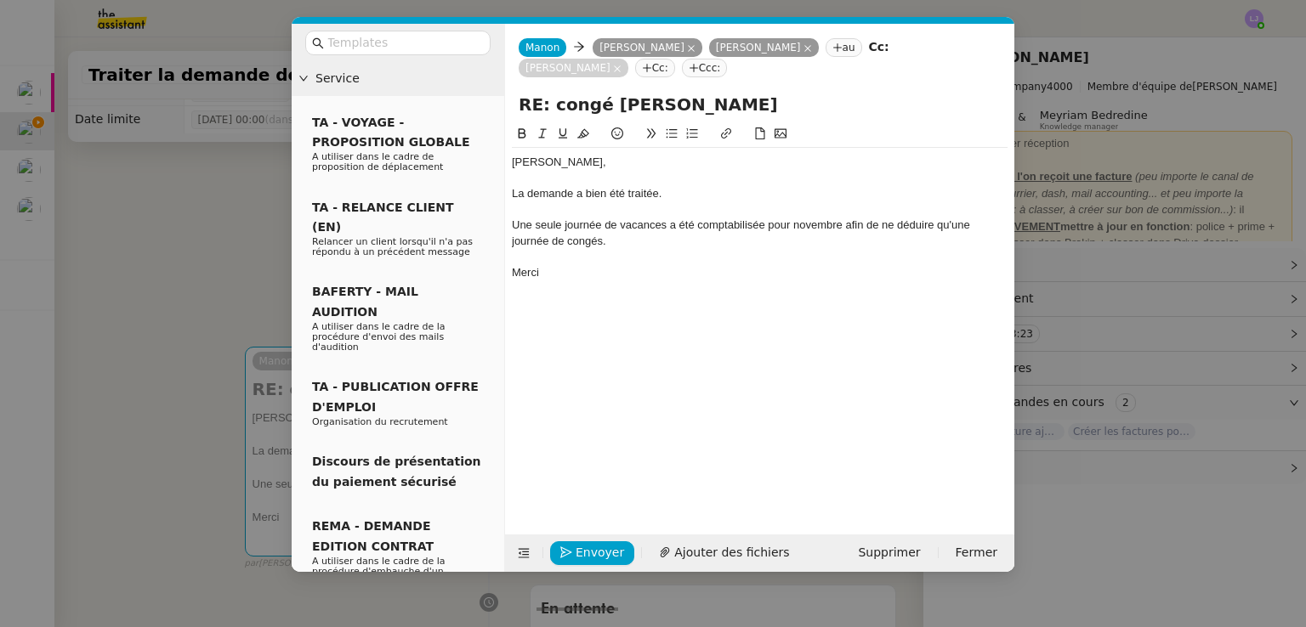
click at [1091, 388] on nz-modal-container "Service TA - VOYAGE - PROPOSITION GLOBALE A utiliser dans le cadre de propositi…" at bounding box center [653, 313] width 1306 height 627
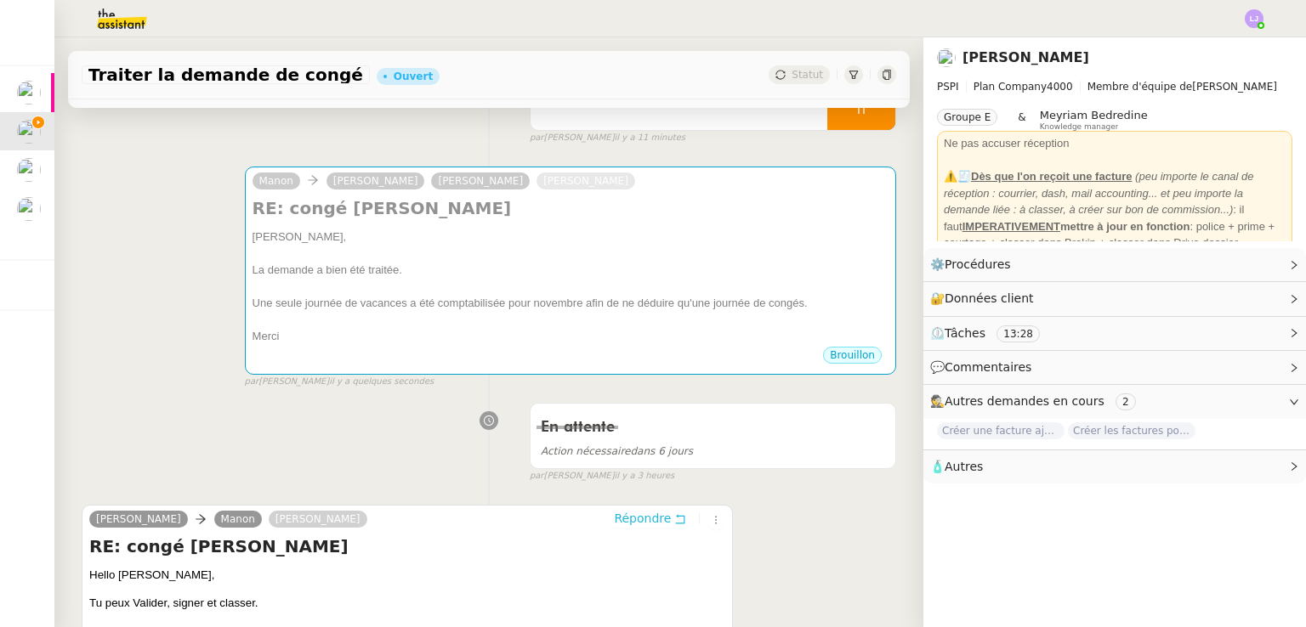
scroll to position [105, 0]
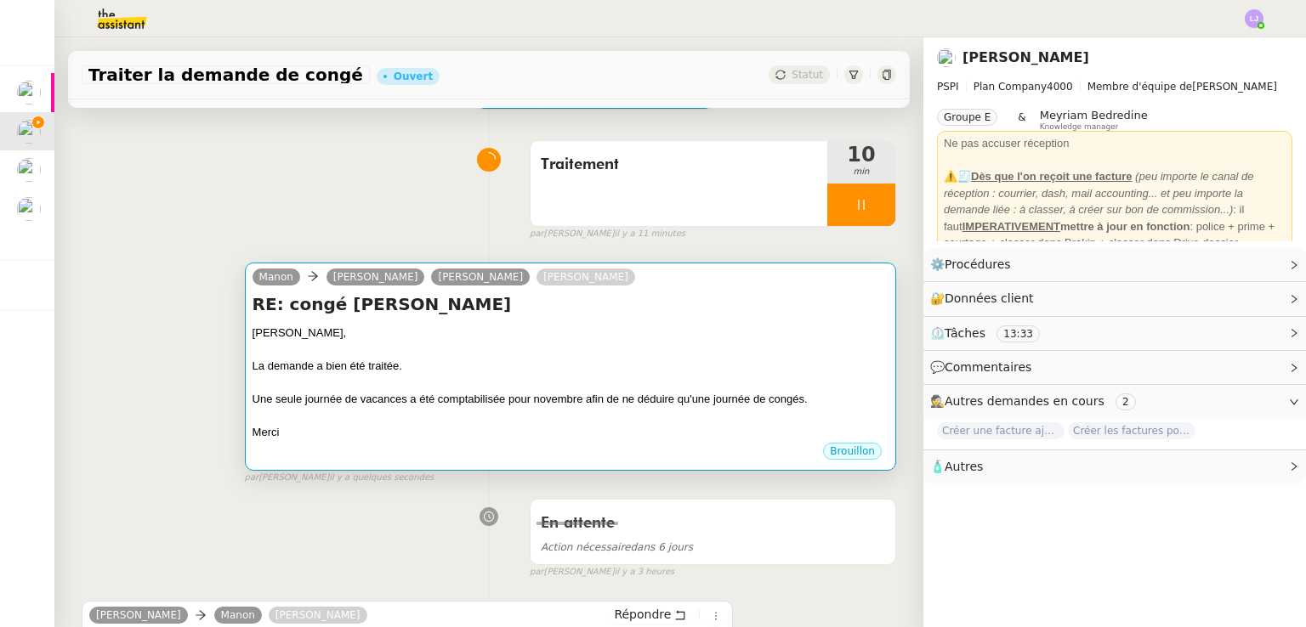
click at [530, 361] on div "La demande a bien été traitée." at bounding box center [570, 366] width 636 height 17
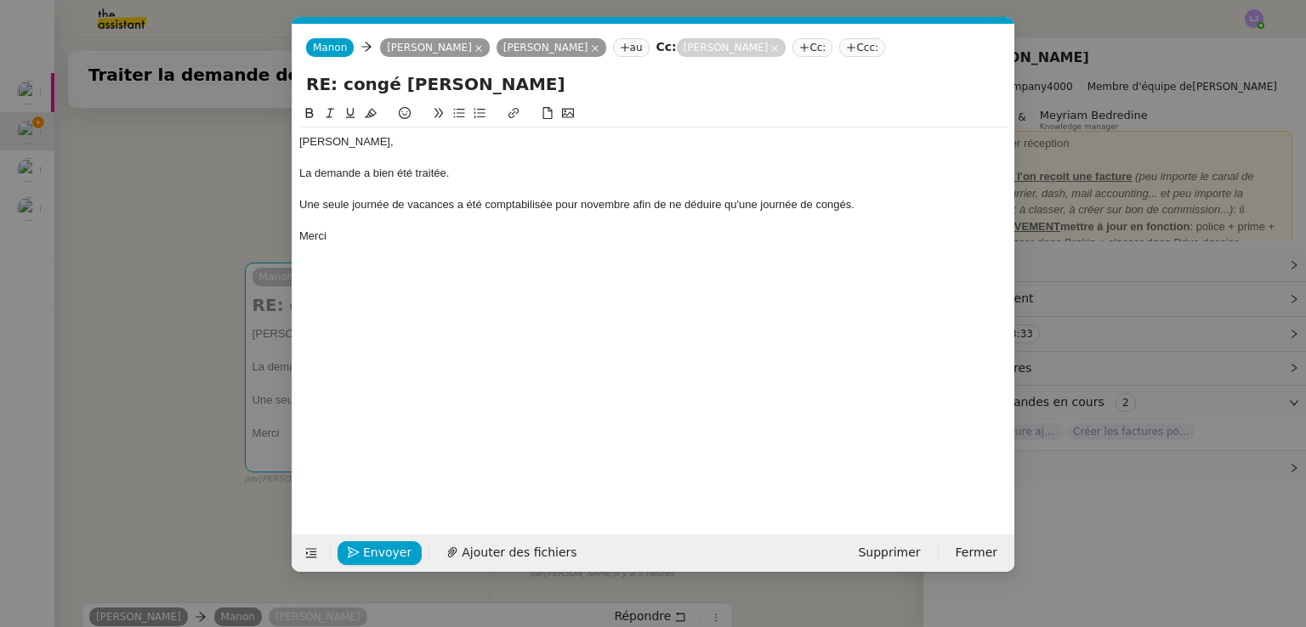
scroll to position [0, 36]
click at [725, 238] on div "Merci" at bounding box center [653, 236] width 708 height 15
click at [914, 203] on div "Une seule journée de vacances a été comptabilisée pour novembre afin de ne dédu…" at bounding box center [653, 204] width 708 height 15
click at [632, 203] on div "Une seule journée de vacances a été comptabilisée pour novembre afin de ne dédu…" at bounding box center [653, 204] width 708 height 15
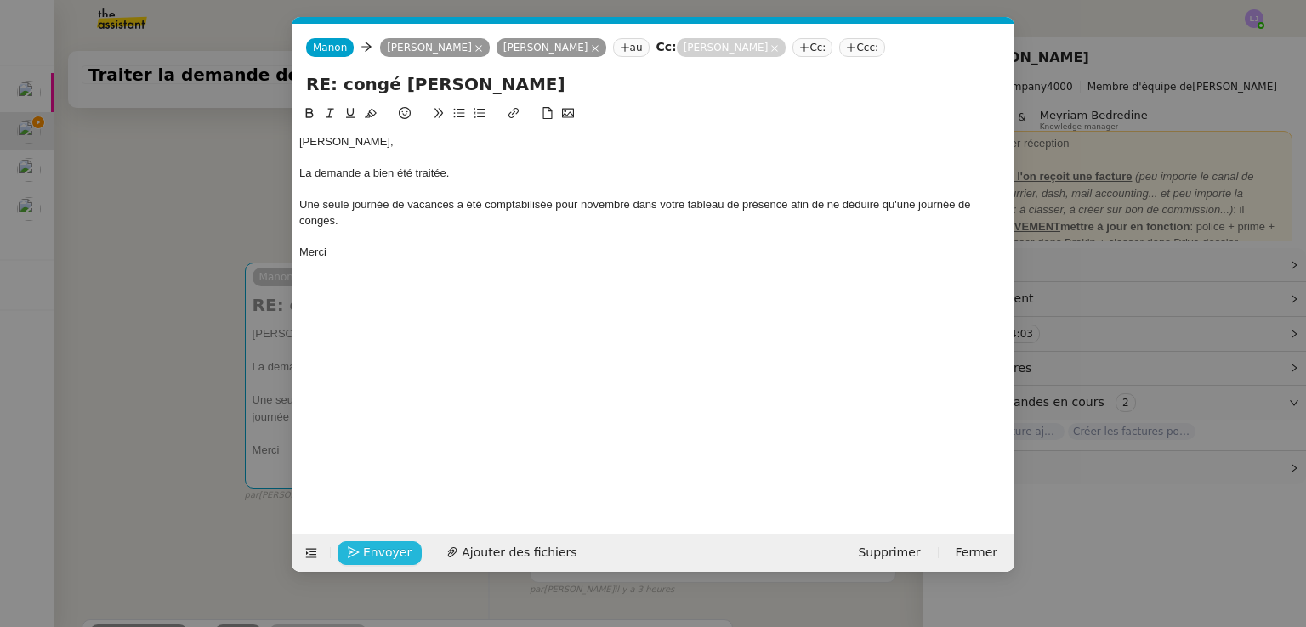
click at [382, 547] on span "Envoyer" at bounding box center [387, 553] width 48 height 20
click at [382, 547] on span "Confirmer l'envoi" at bounding box center [414, 553] width 102 height 20
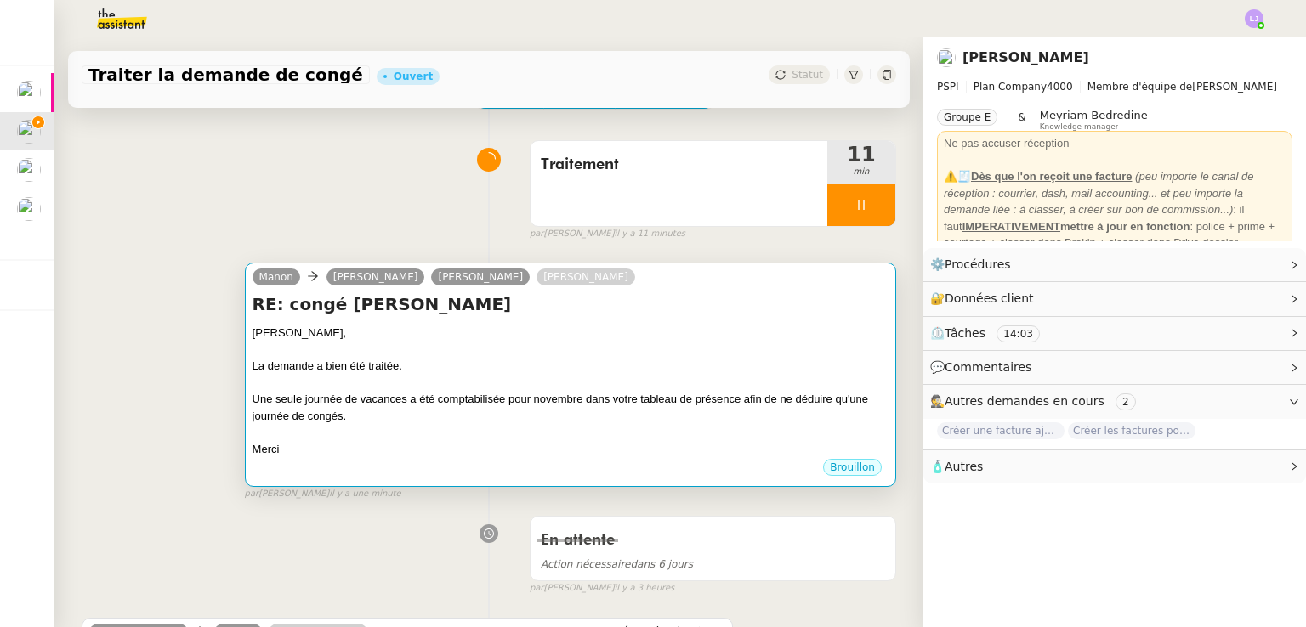
scroll to position [0, 0]
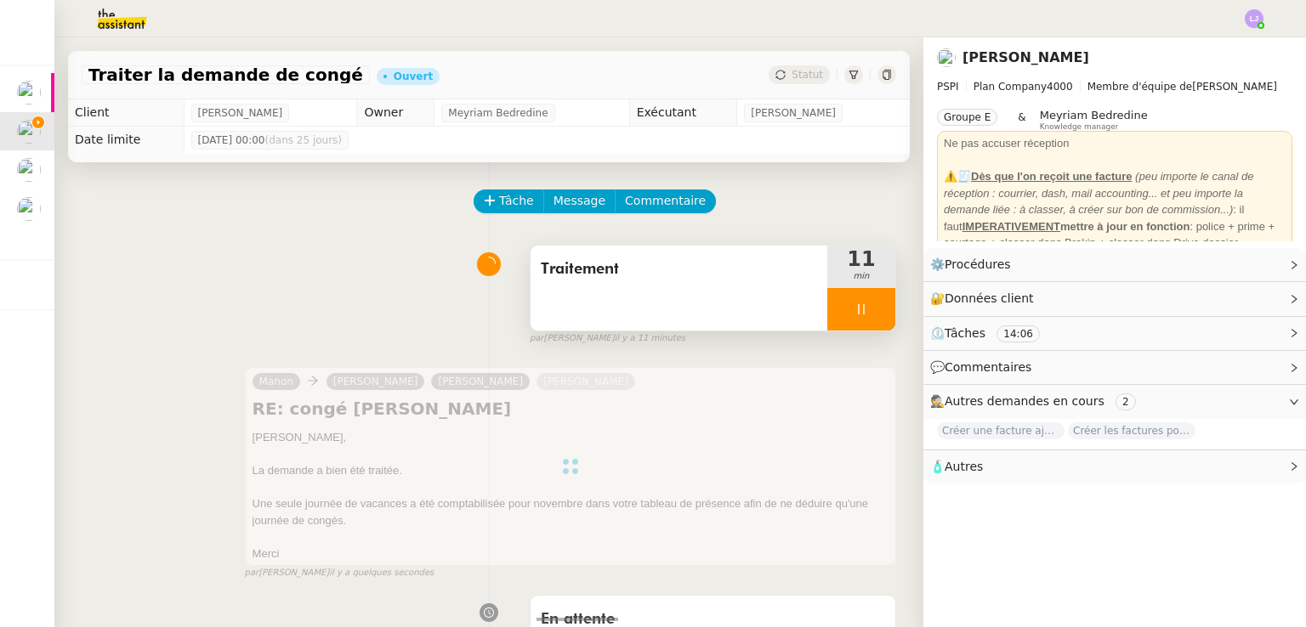
click at [850, 300] on div at bounding box center [861, 309] width 68 height 42
click at [861, 300] on button at bounding box center [878, 309] width 34 height 42
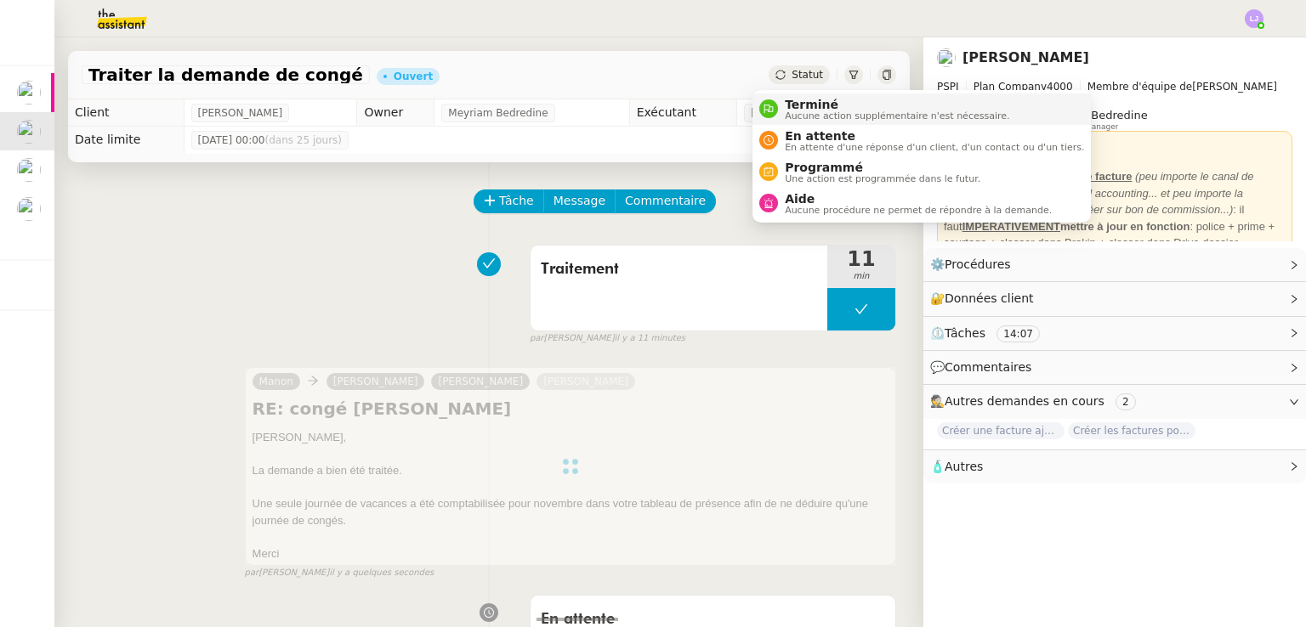
click at [806, 98] on span "Terminé" at bounding box center [897, 105] width 224 height 14
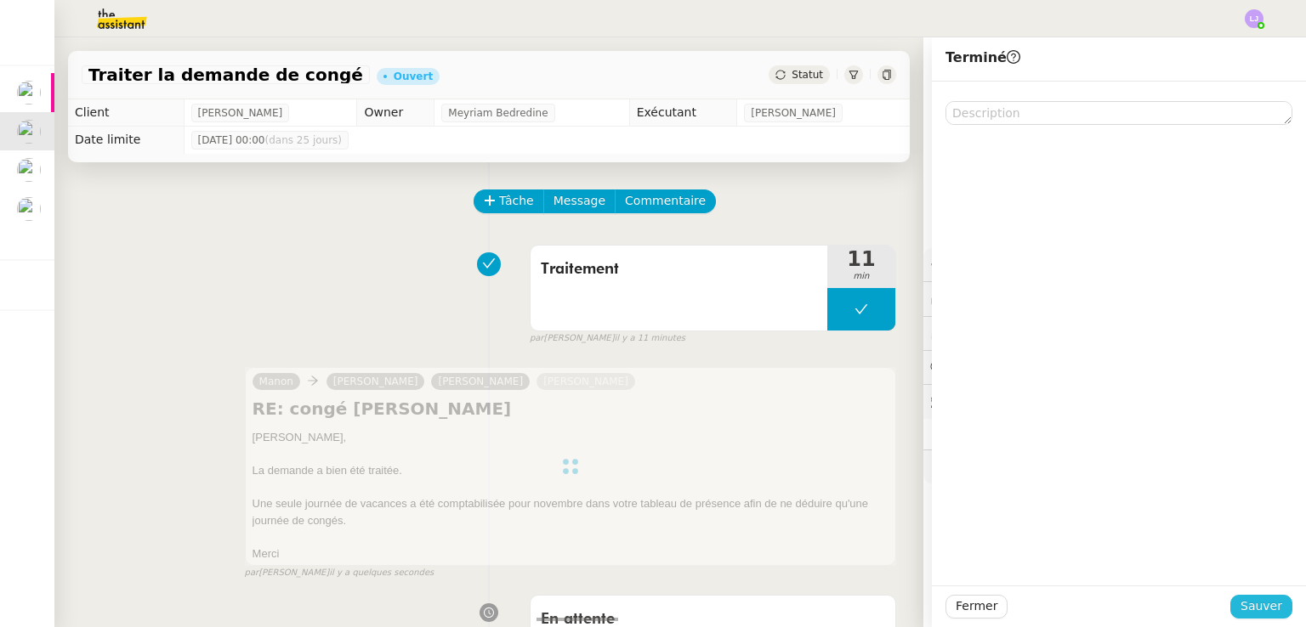
click at [1255, 608] on span "Sauver" at bounding box center [1261, 607] width 42 height 20
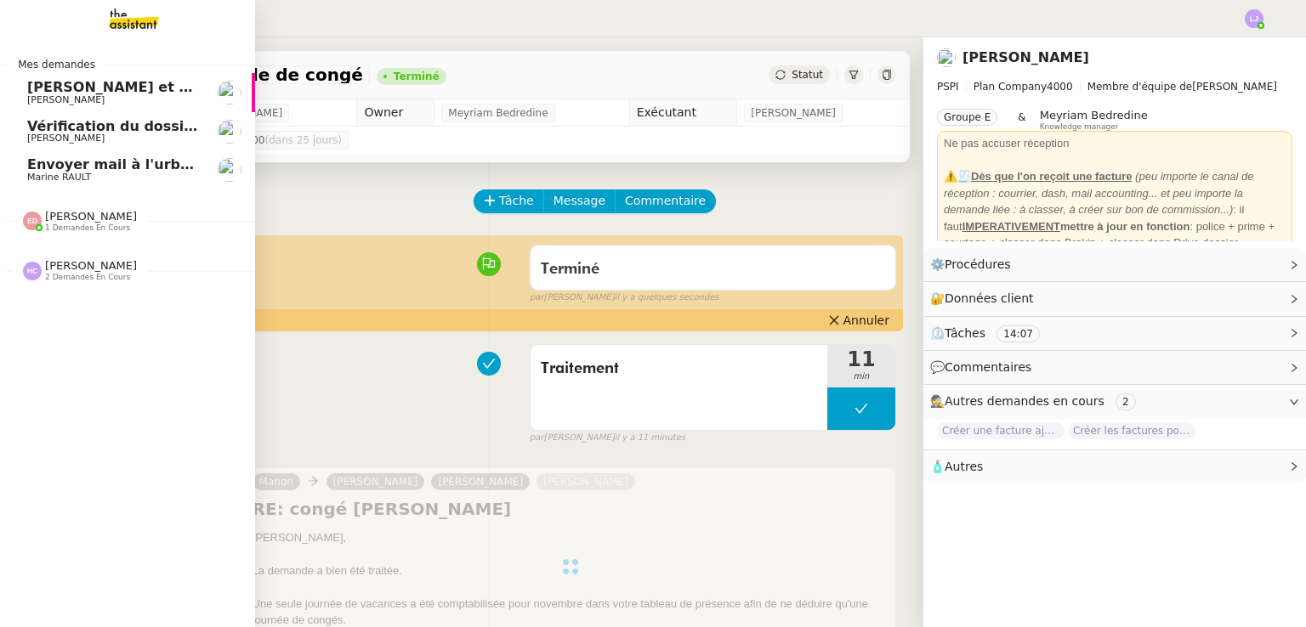
click at [0, 42] on app-ticket-navbar "Mes demandes Valider et préparer le paiement [PERSON_NAME] Vérification du doss…" at bounding box center [0, 42] width 0 height 0
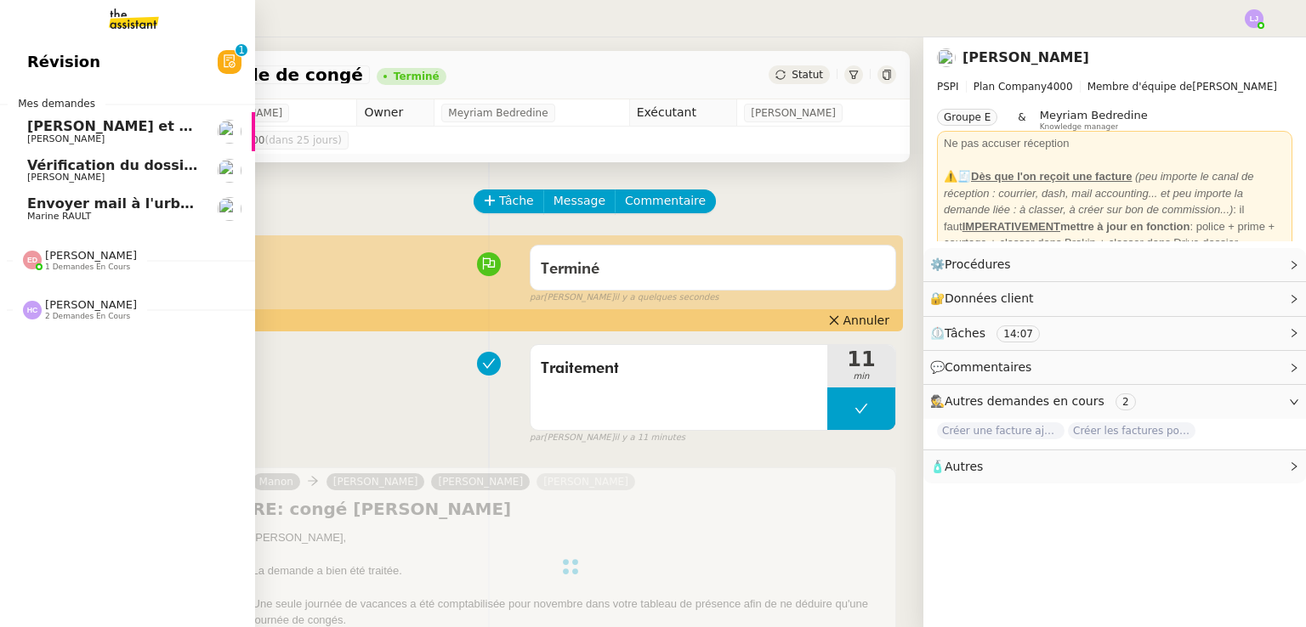
click at [85, 178] on span "[PERSON_NAME]" at bounding box center [113, 178] width 172 height 10
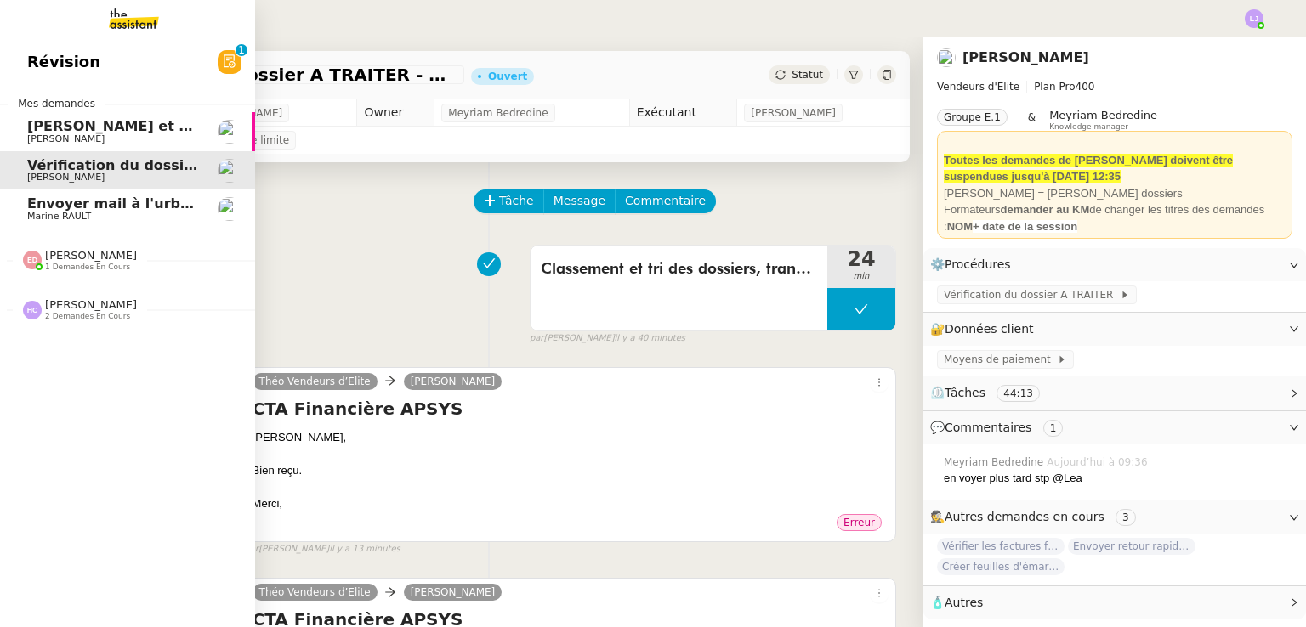
click at [109, 271] on span "1 demandes en cours" at bounding box center [87, 267] width 85 height 9
click at [70, 205] on span "Envoyer mail à l'urbanisme" at bounding box center [131, 203] width 208 height 16
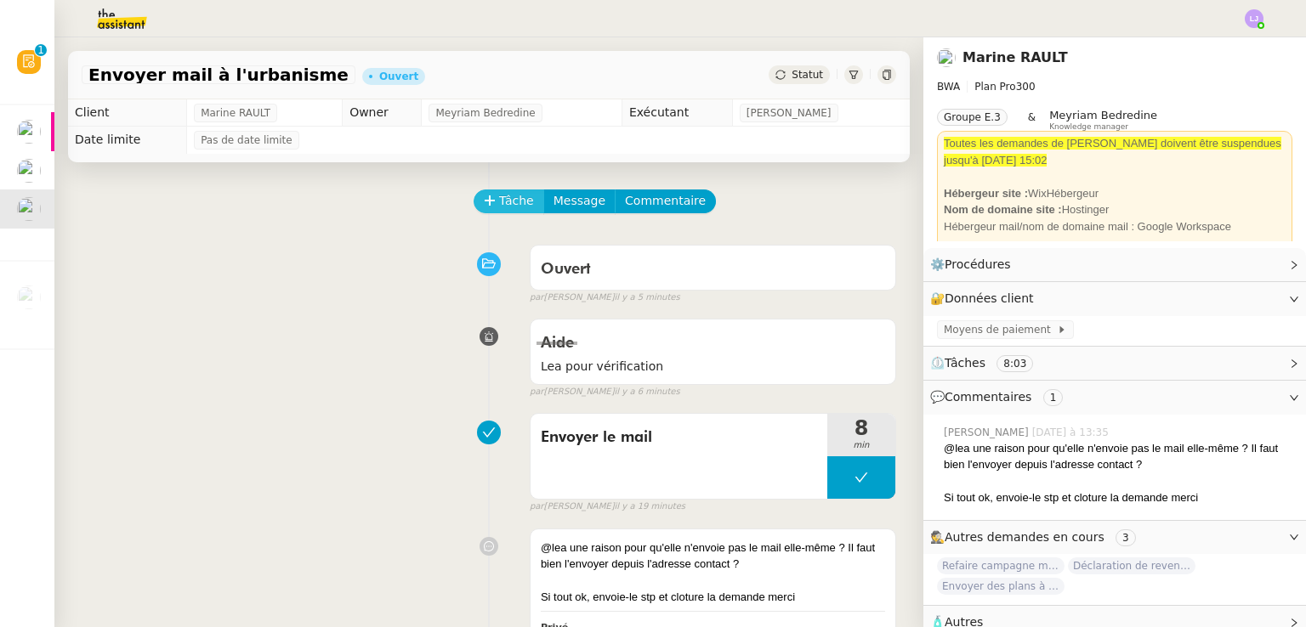
click at [499, 204] on span "Tâche" at bounding box center [516, 201] width 35 height 20
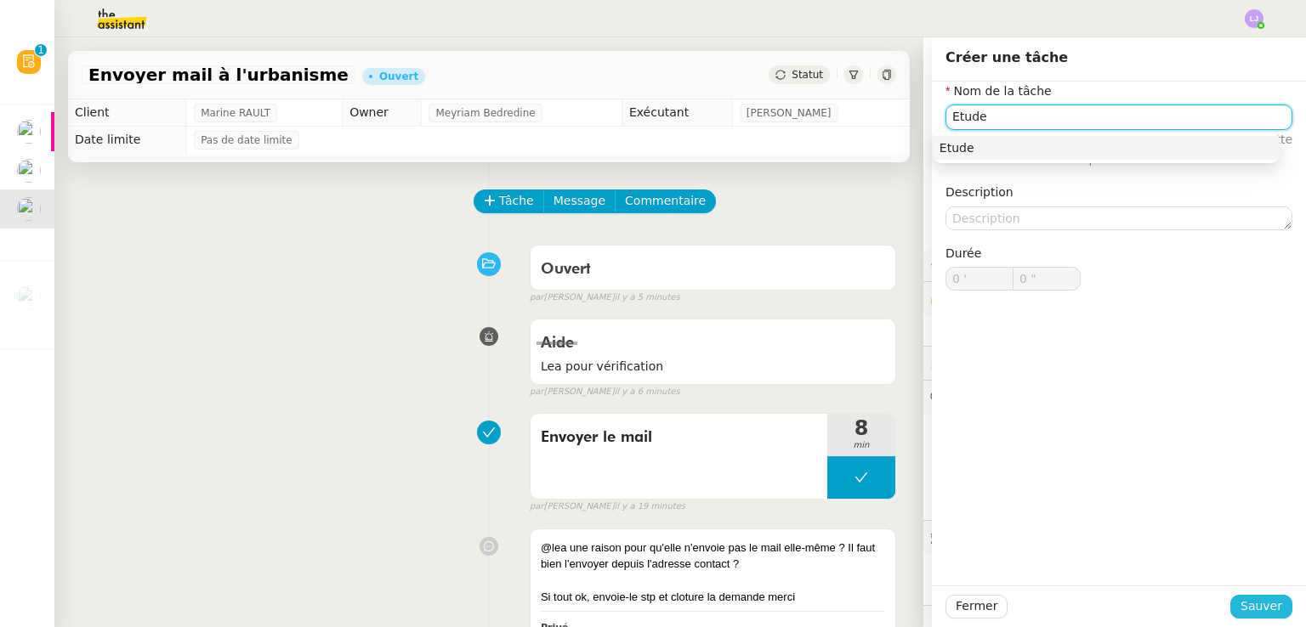
type input "Etude"
click at [1240, 599] on span "Sauver" at bounding box center [1261, 607] width 42 height 20
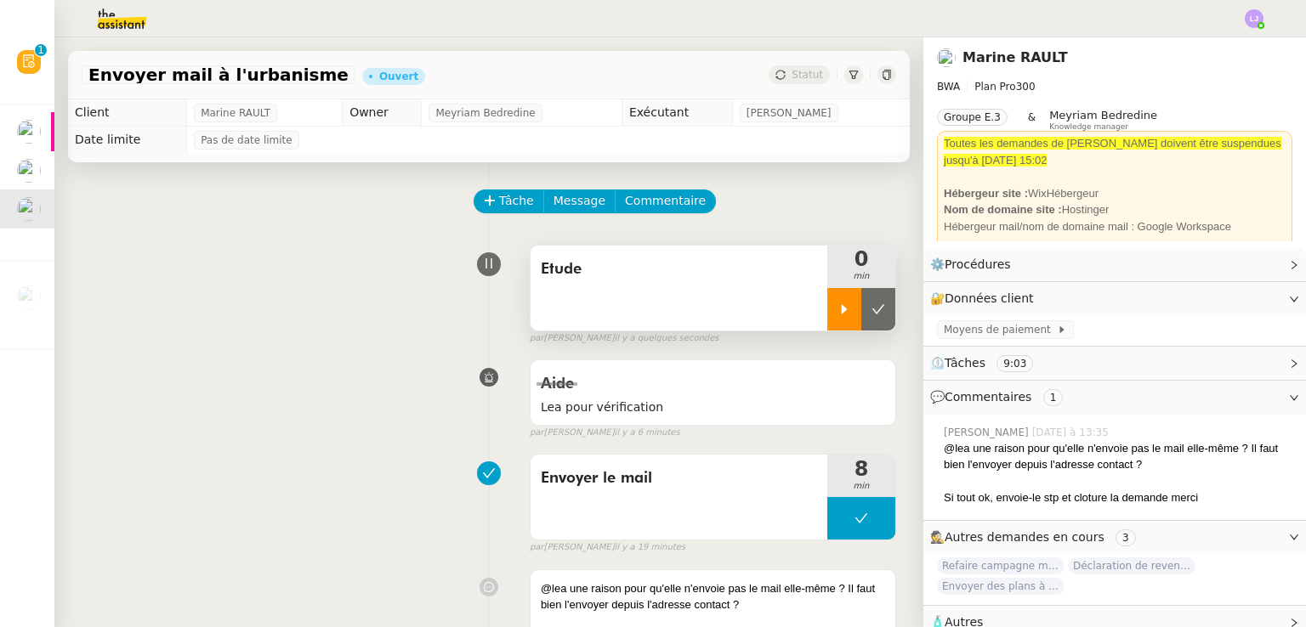
click at [836, 313] on div at bounding box center [844, 309] width 34 height 42
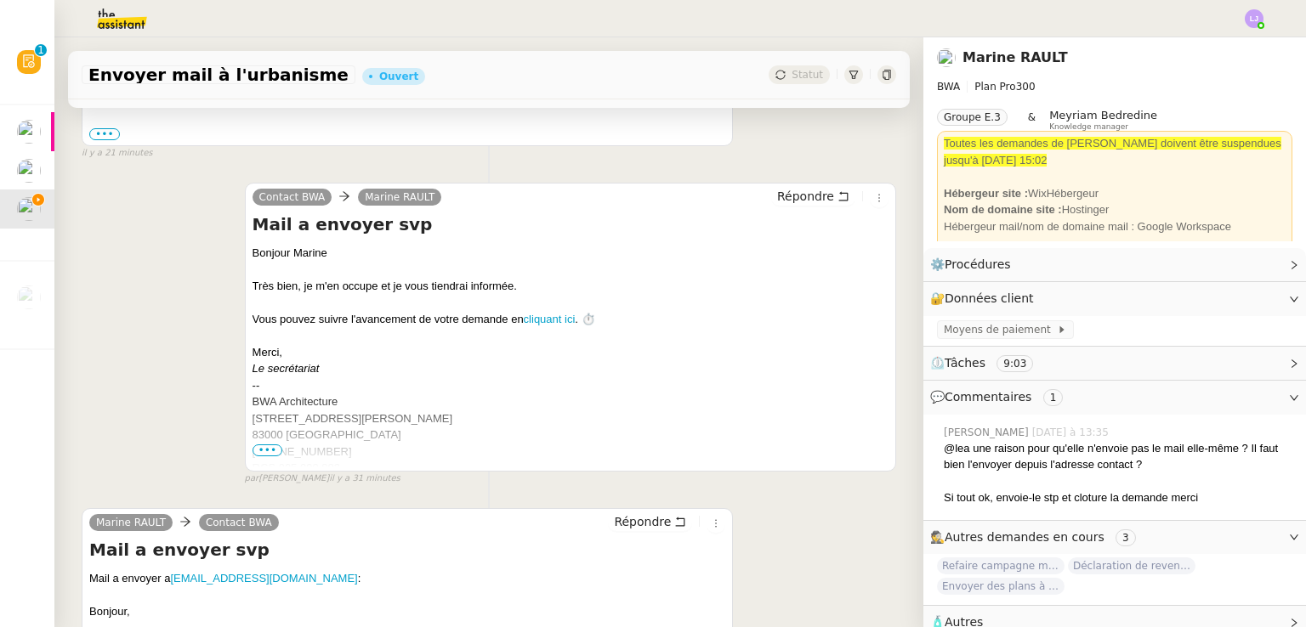
scroll to position [1407, 0]
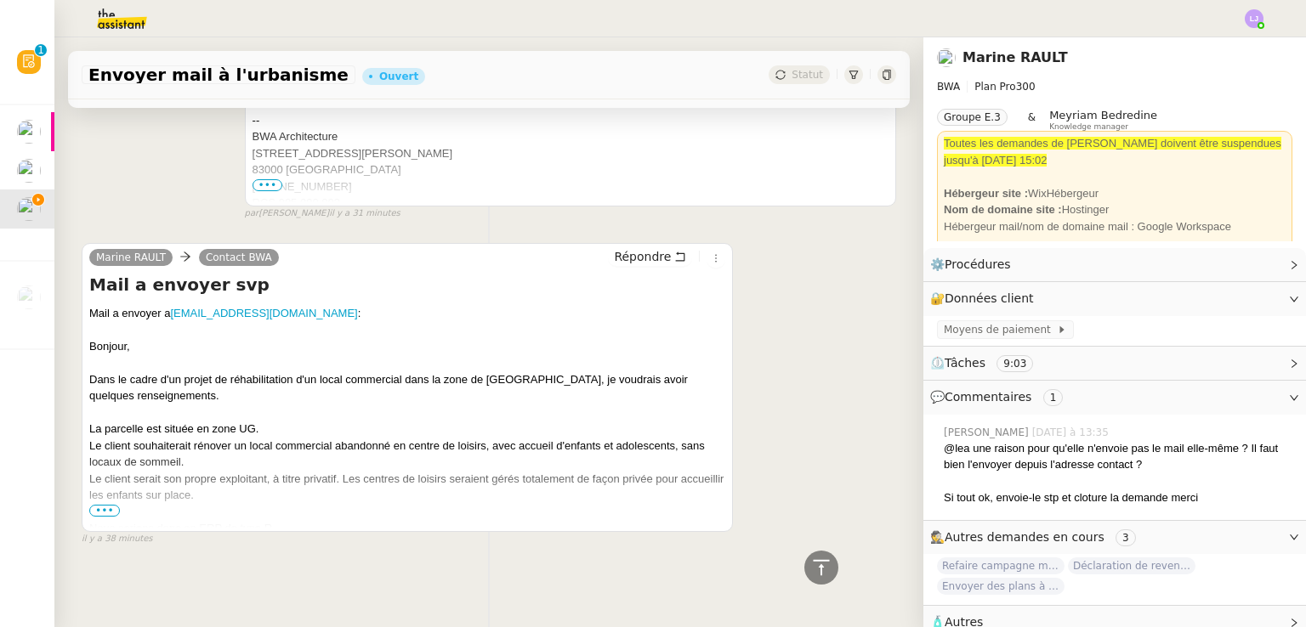
click at [106, 505] on span "•••" at bounding box center [104, 511] width 31 height 12
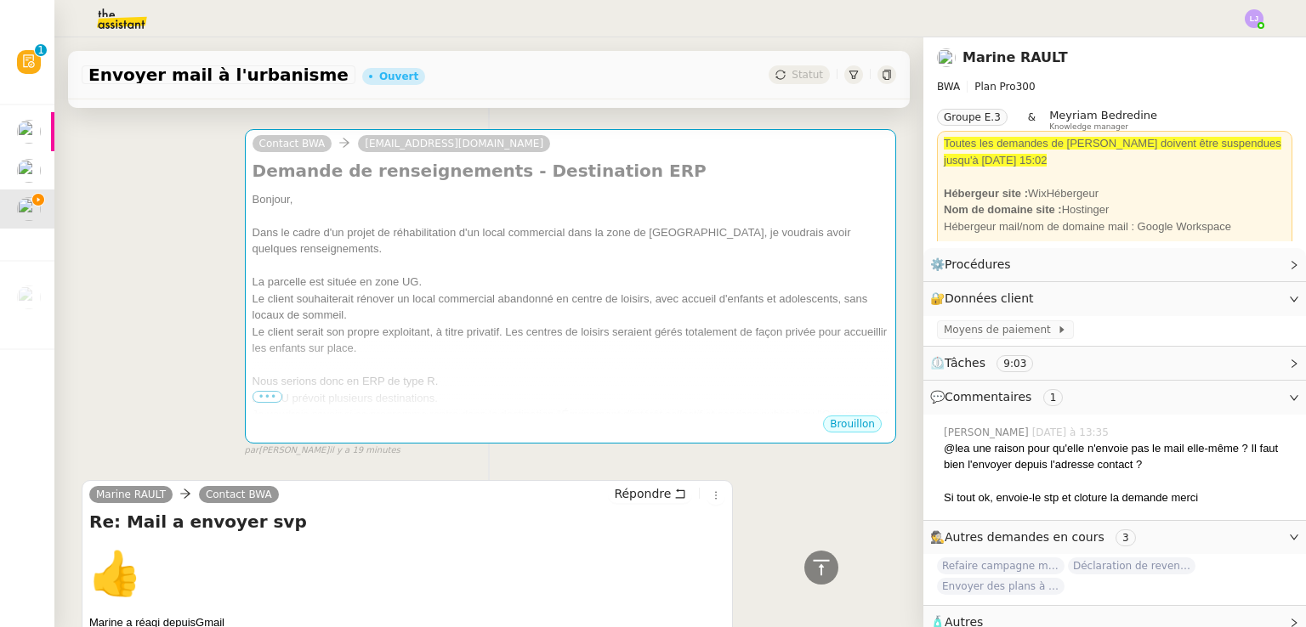
scroll to position [585, 0]
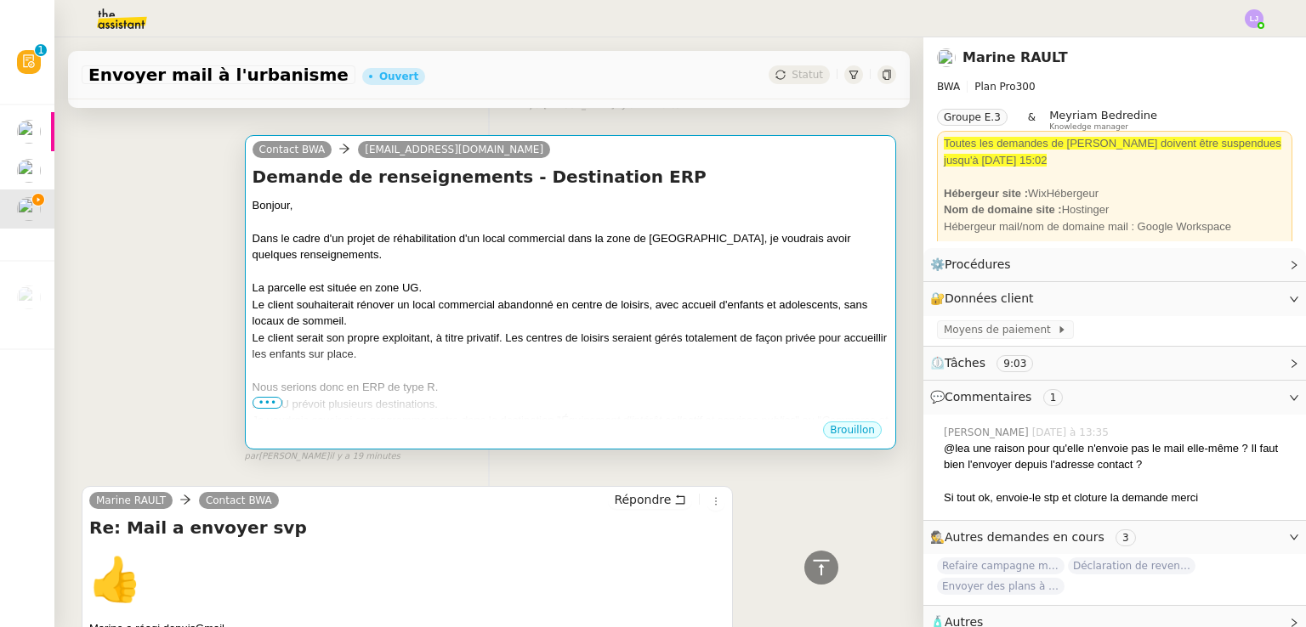
click at [390, 329] on div "Le client souhaiterait rénover un local commercial abandonné en centre de loisi…" at bounding box center [570, 313] width 636 height 33
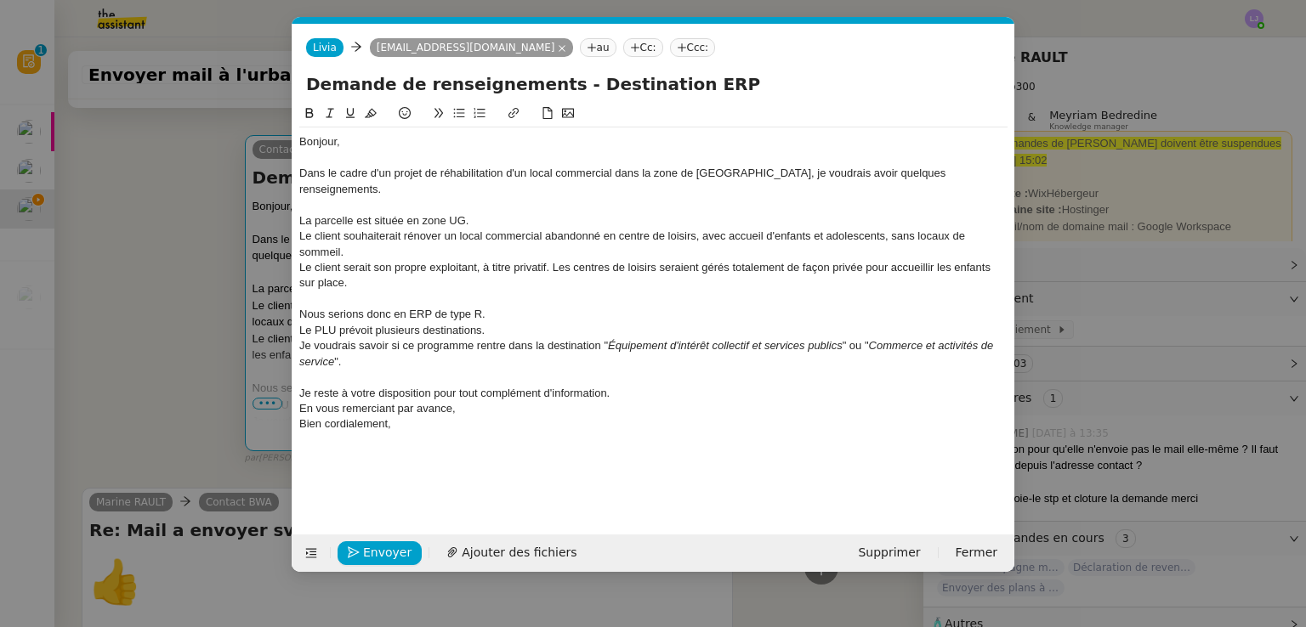
scroll to position [0, 36]
click at [242, 431] on nz-modal-container "Service TA - VOYAGE - PROPOSITION GLOBALE A utiliser dans le cadre de propositi…" at bounding box center [653, 313] width 1306 height 627
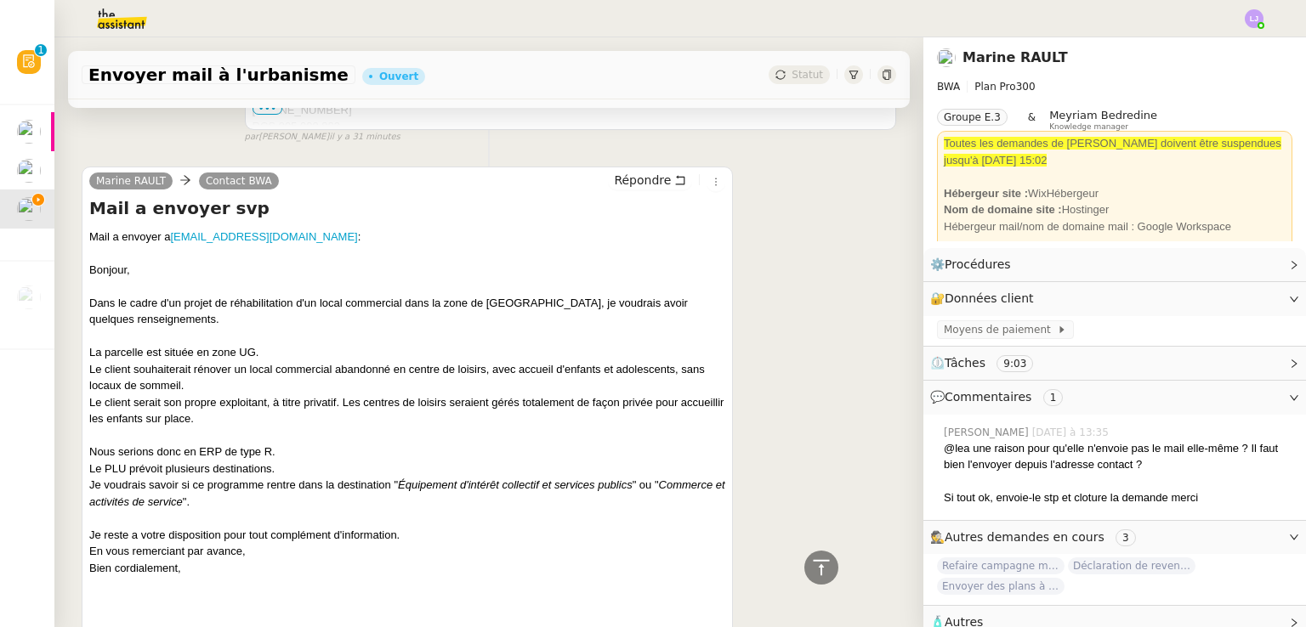
scroll to position [1516, 0]
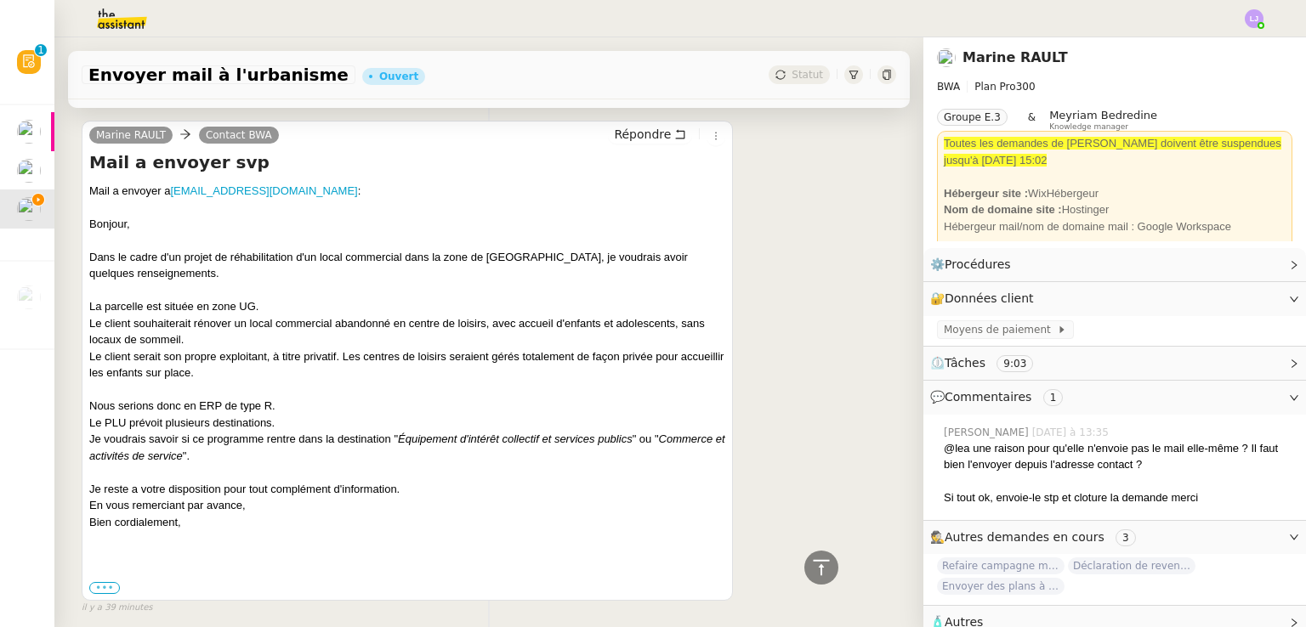
click at [102, 592] on label "•••" at bounding box center [104, 588] width 31 height 12
click at [0, 0] on input "•••" at bounding box center [0, 0] width 0 height 0
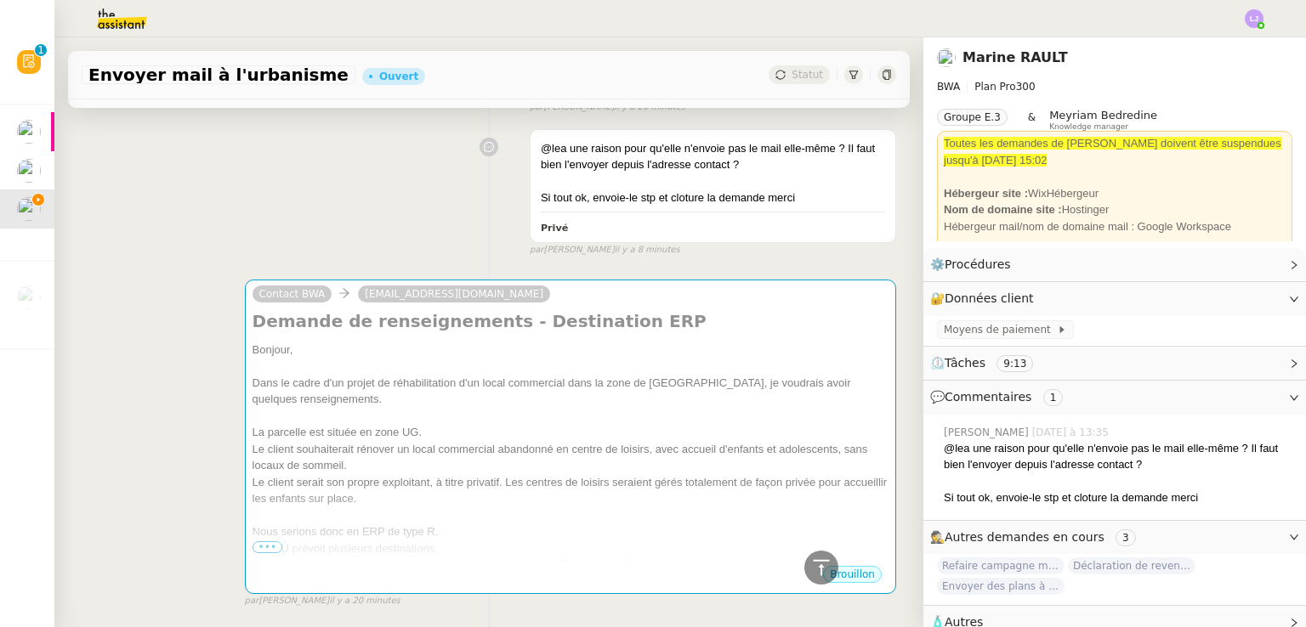
scroll to position [439, 0]
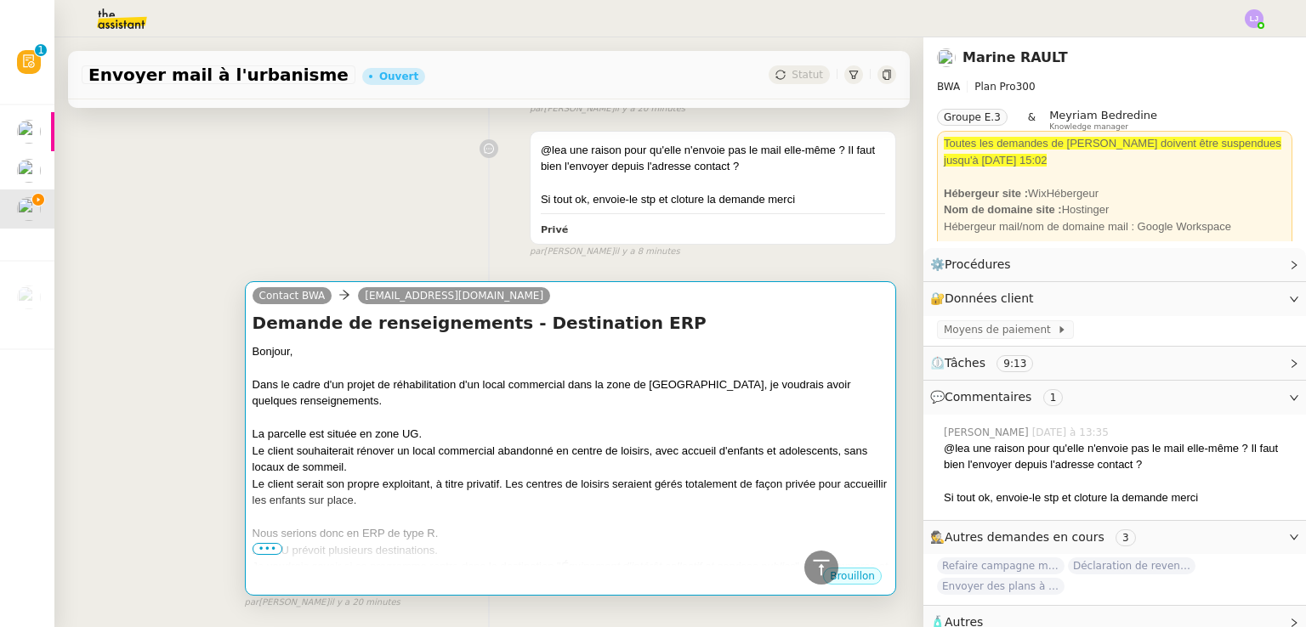
click at [402, 417] on div at bounding box center [570, 418] width 636 height 17
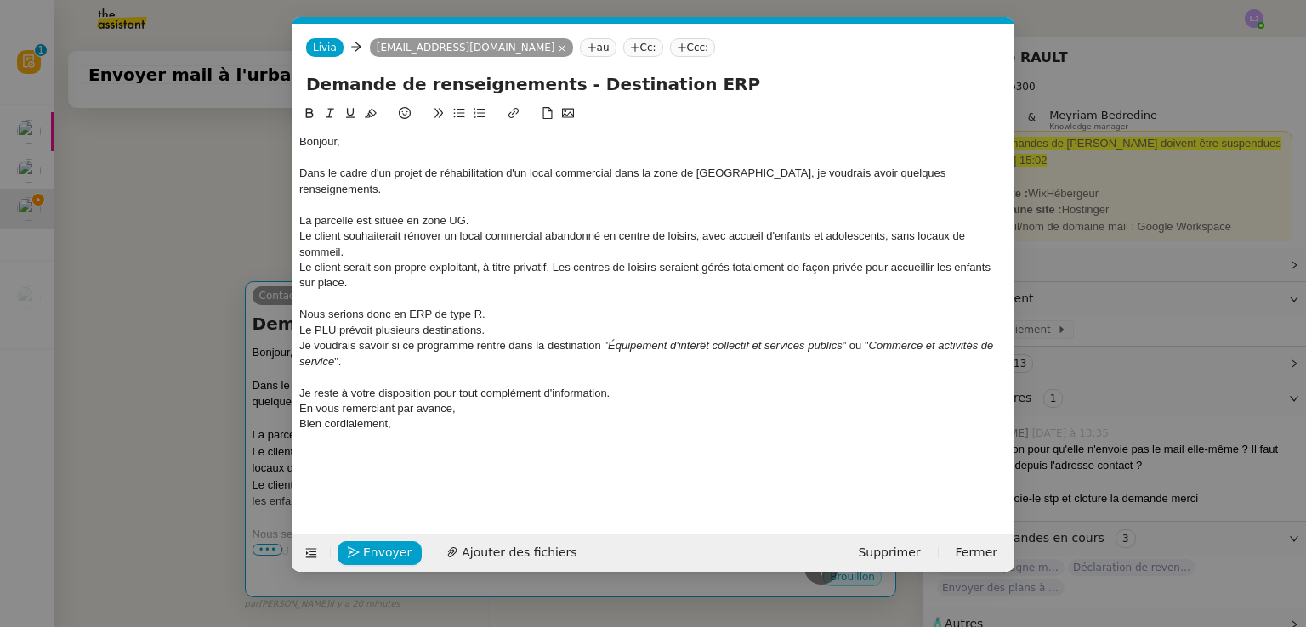
scroll to position [0, 36]
click at [209, 484] on nz-modal-container "Service TA - VOYAGE - PROPOSITION GLOBALE A utiliser dans le cadre de propositi…" at bounding box center [653, 313] width 1306 height 627
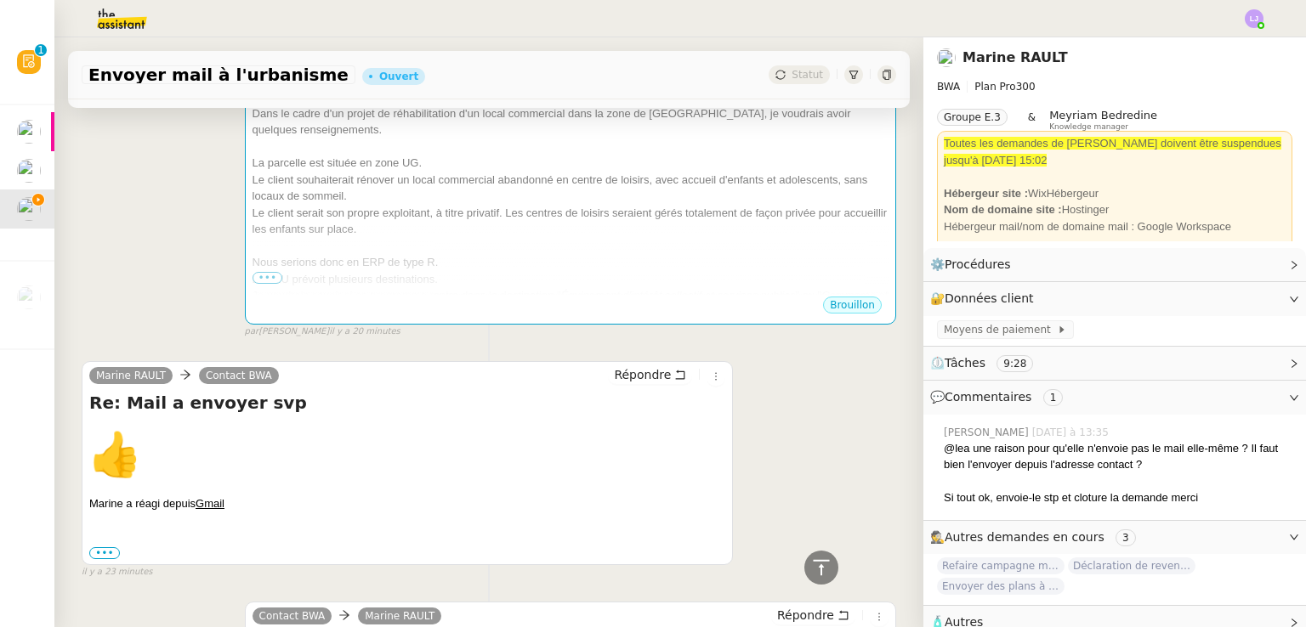
scroll to position [597, 0]
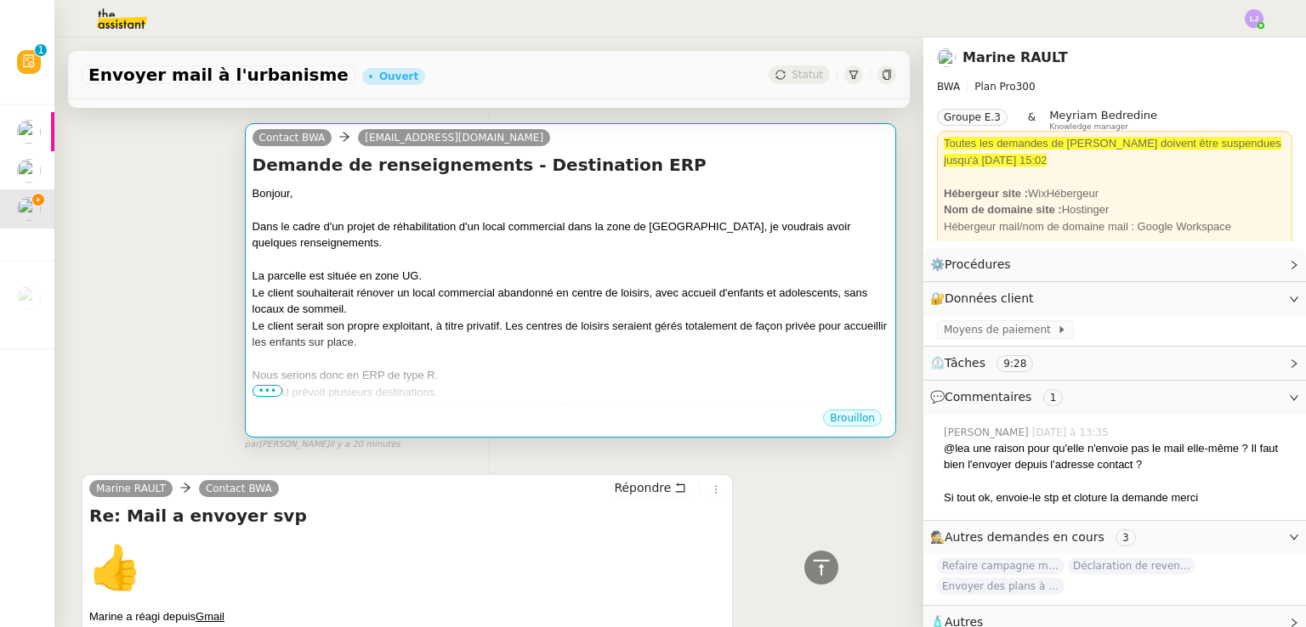
click at [403, 331] on div "Le client serait son propre exploitant, à titre privatif. Les centres de loisir…" at bounding box center [570, 334] width 636 height 33
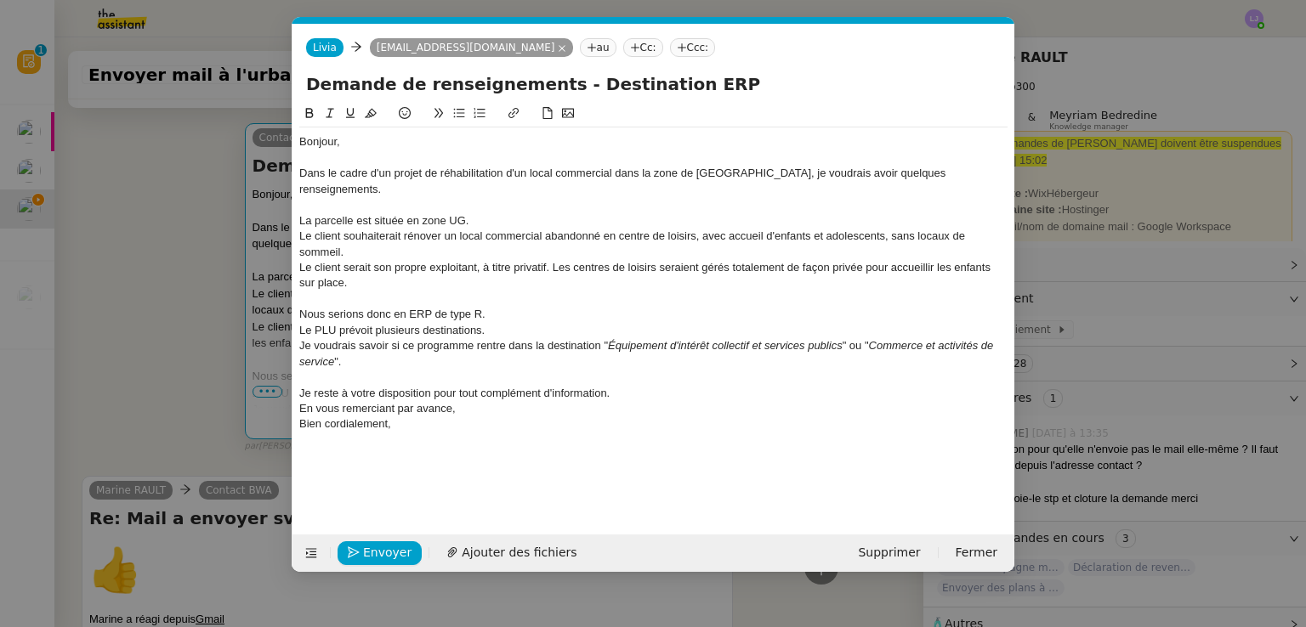
scroll to position [0, 36]
click at [364, 552] on span "Envoyer" at bounding box center [387, 553] width 48 height 20
click at [364, 552] on span "Confirmer l'envoi" at bounding box center [414, 553] width 102 height 20
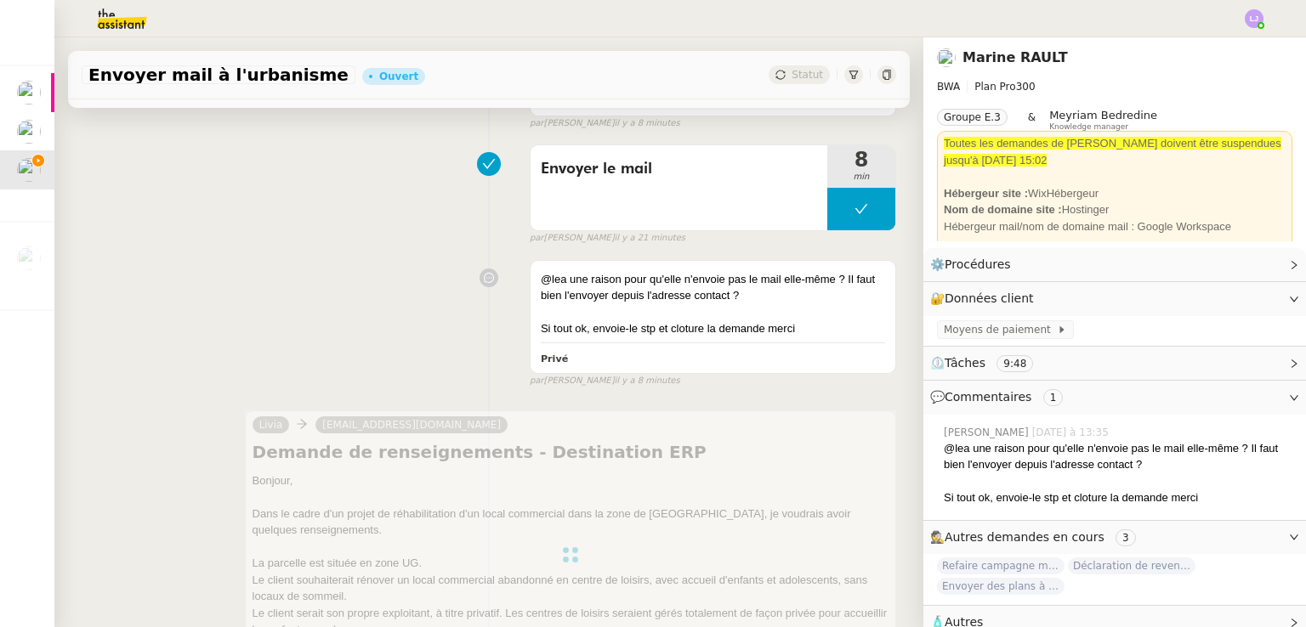
scroll to position [729, 0]
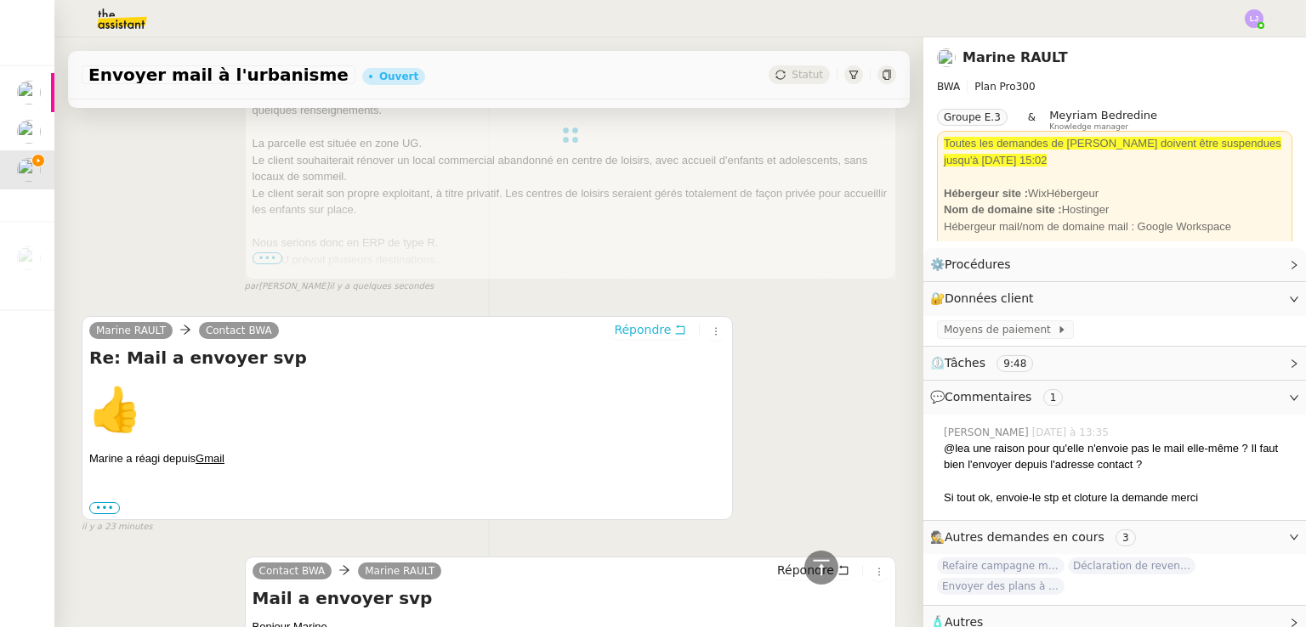
click at [623, 337] on span "Répondre" at bounding box center [642, 329] width 57 height 17
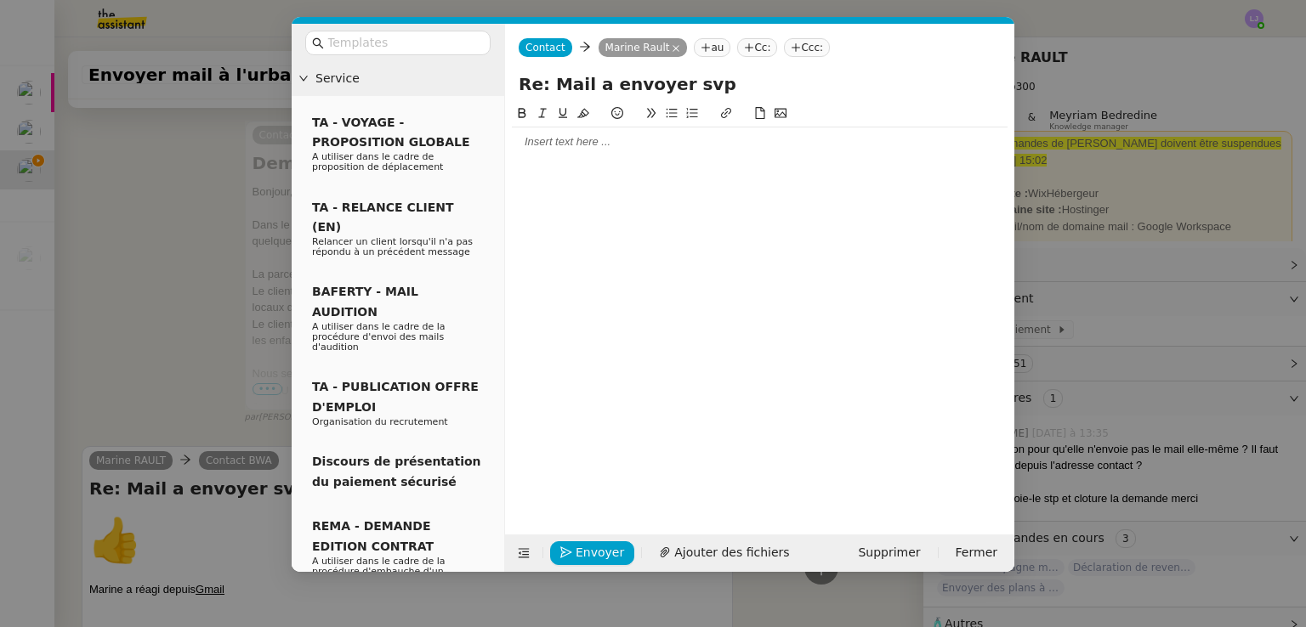
scroll to position [860, 0]
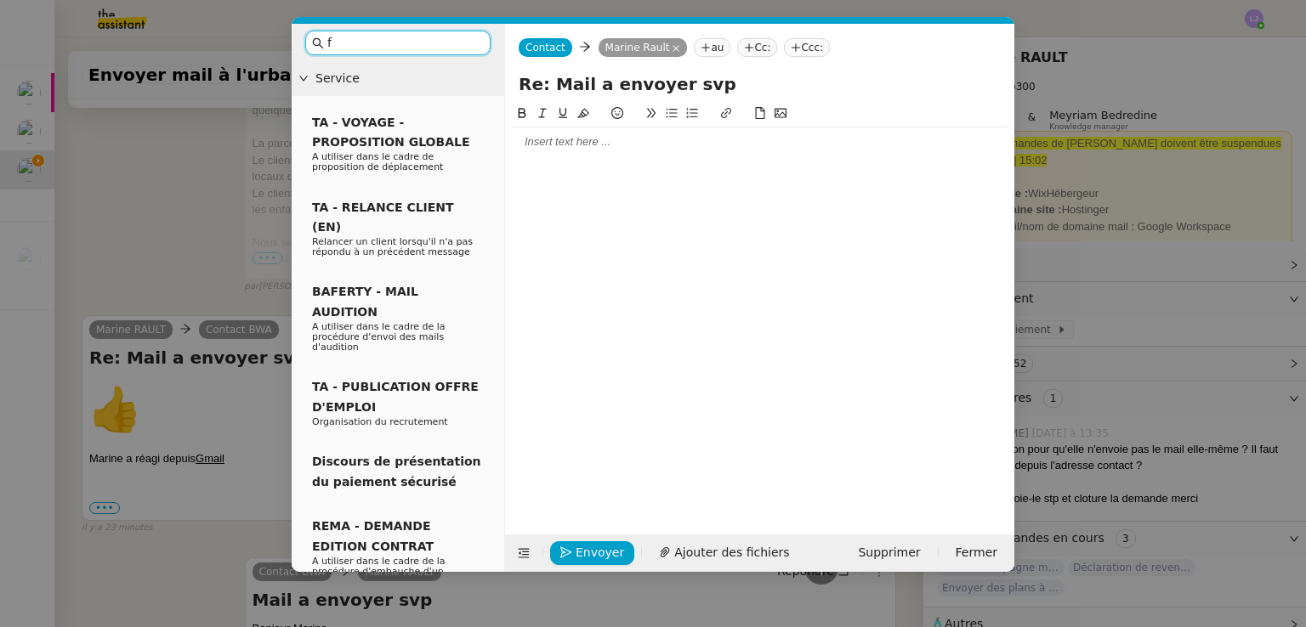
click at [456, 37] on input "f" at bounding box center [403, 43] width 153 height 20
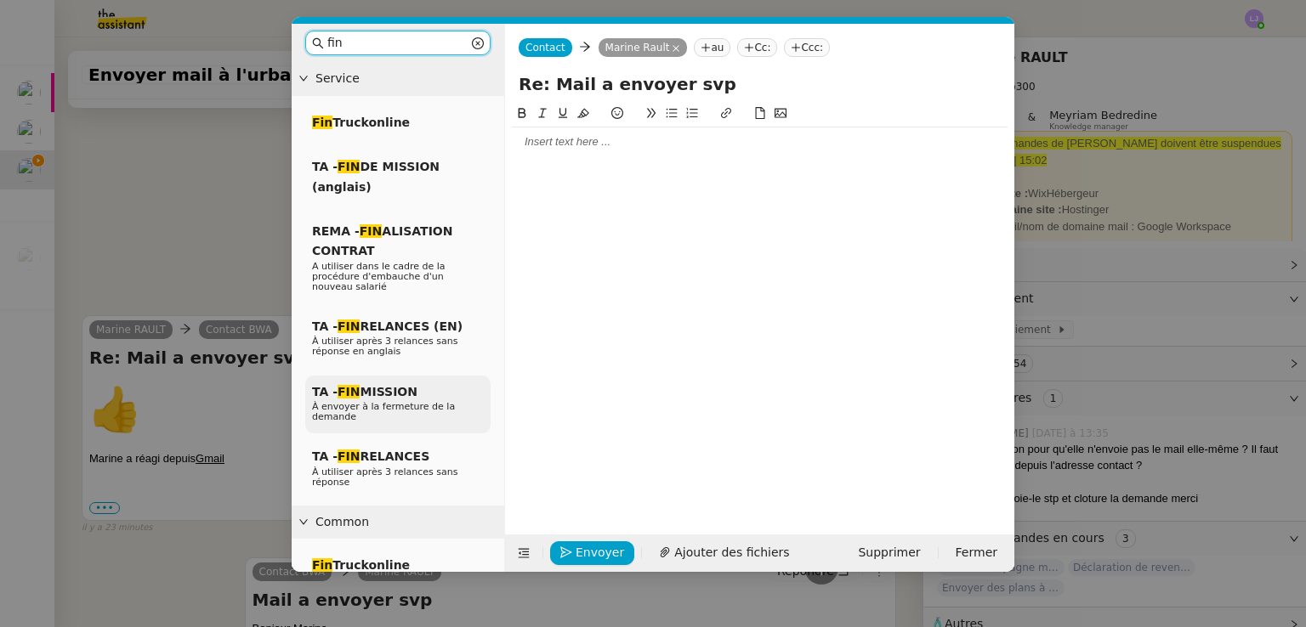
type input "fin"
click at [426, 401] on span "À envoyer à la fermeture de la demande" at bounding box center [383, 411] width 143 height 21
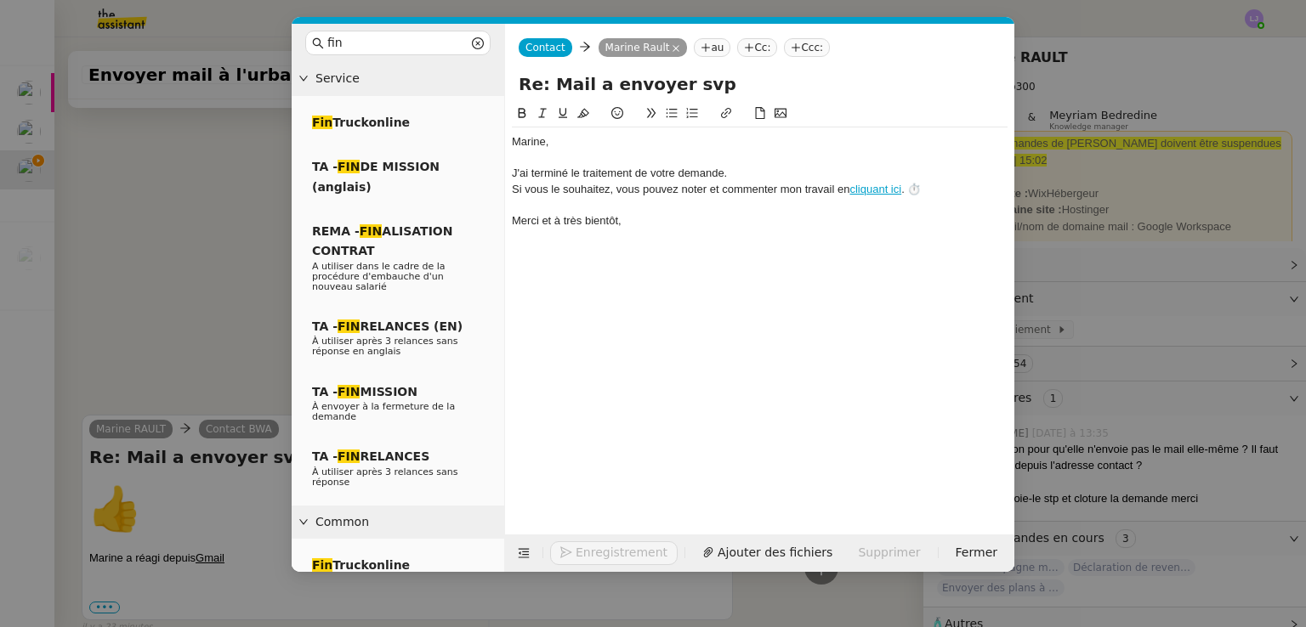
scroll to position [960, 0]
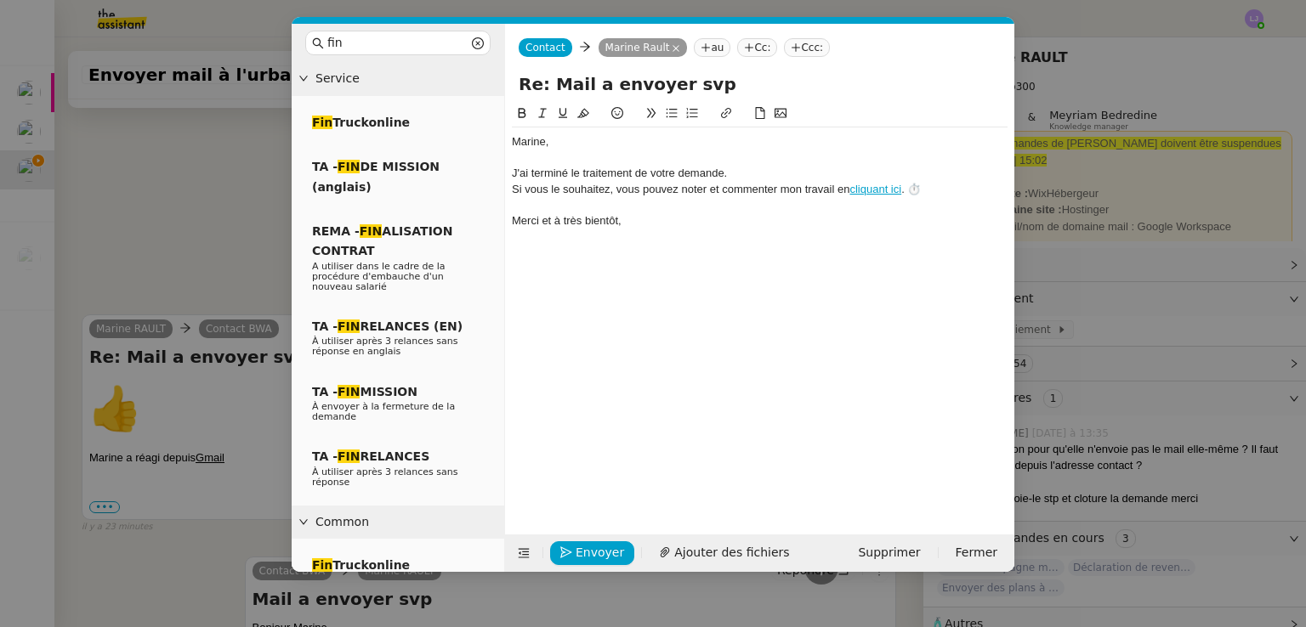
click at [572, 135] on div "﻿Marine﻿," at bounding box center [760, 141] width 496 height 15
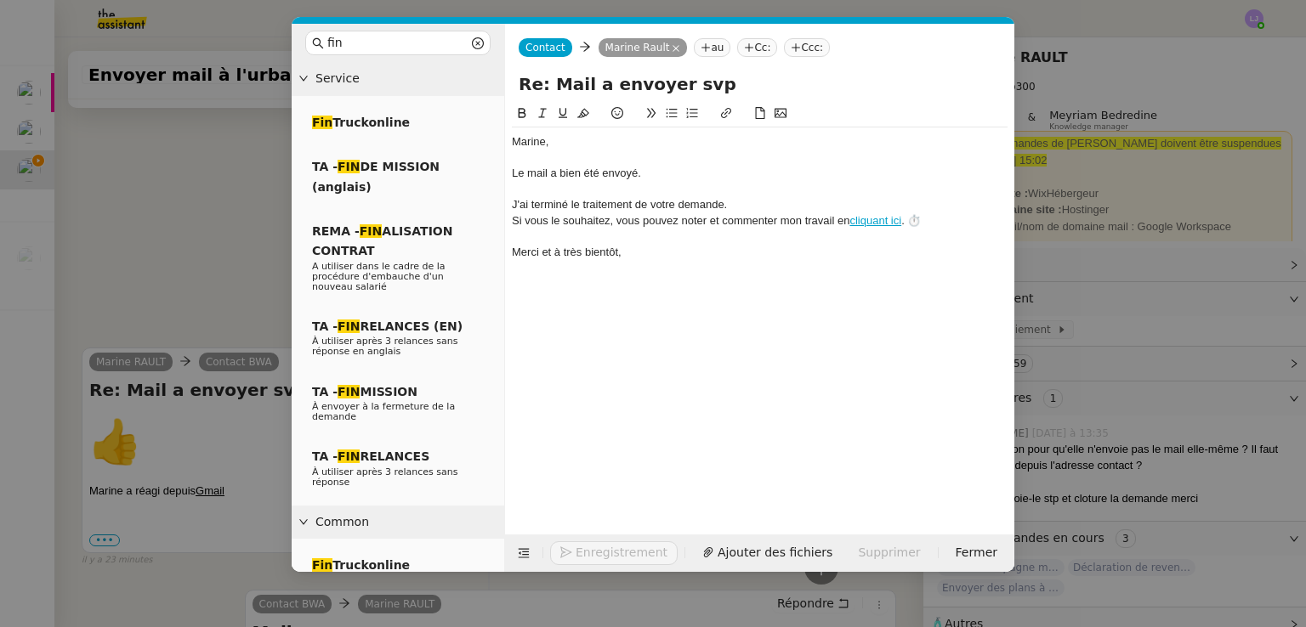
scroll to position [993, 0]
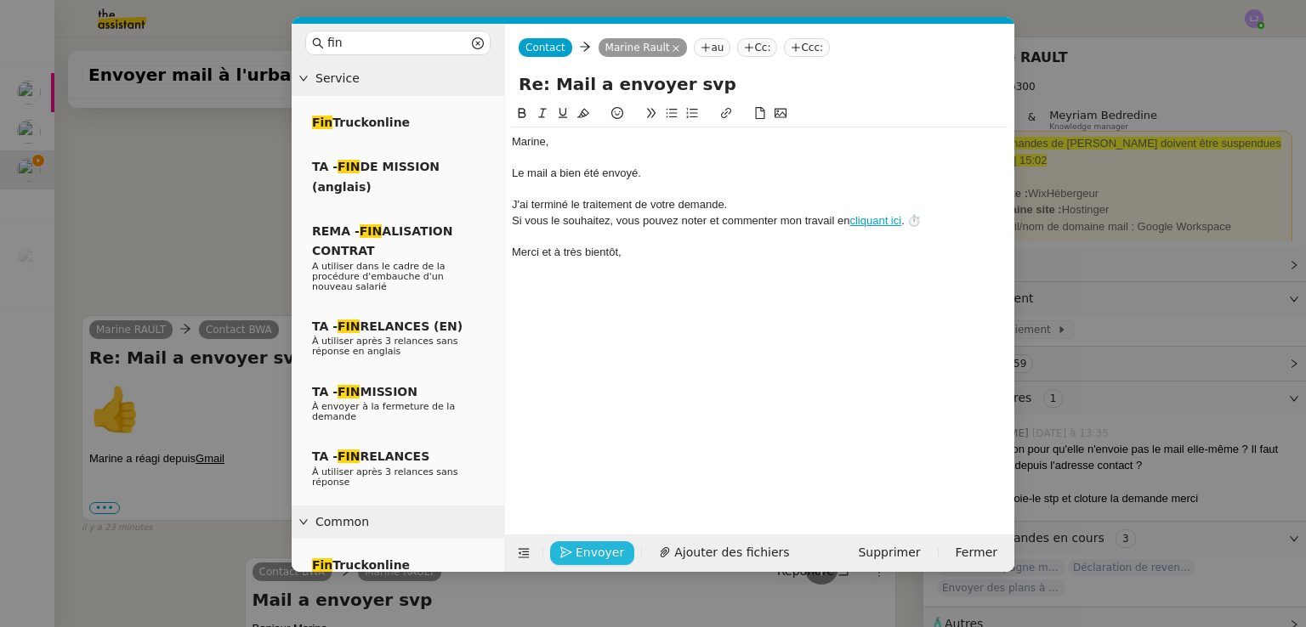
click at [572, 543] on button "Envoyer" at bounding box center [592, 553] width 84 height 24
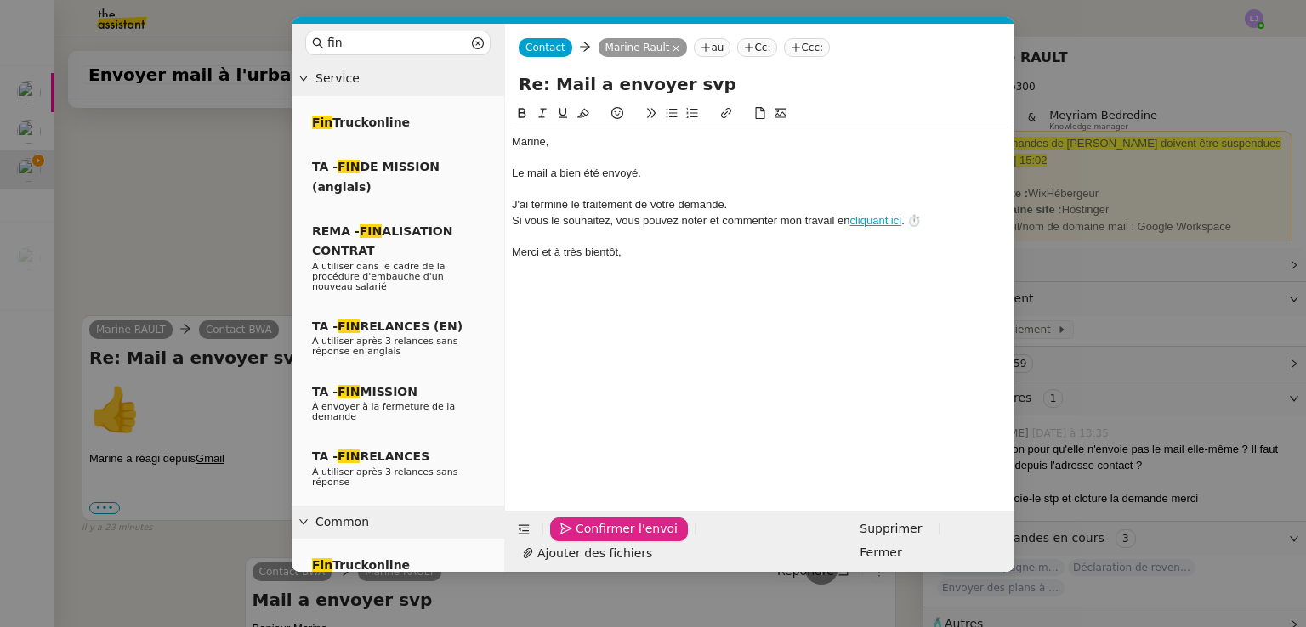
click at [572, 541] on button "Confirmer l'envoi" at bounding box center [619, 530] width 138 height 24
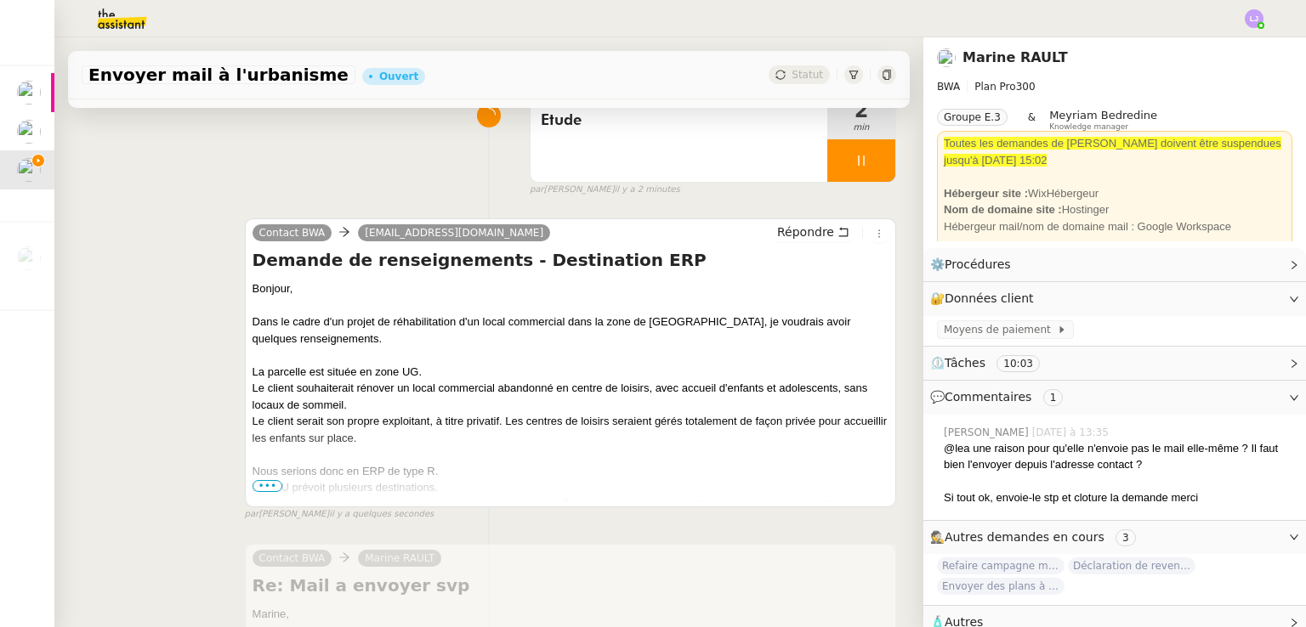
scroll to position [122, 0]
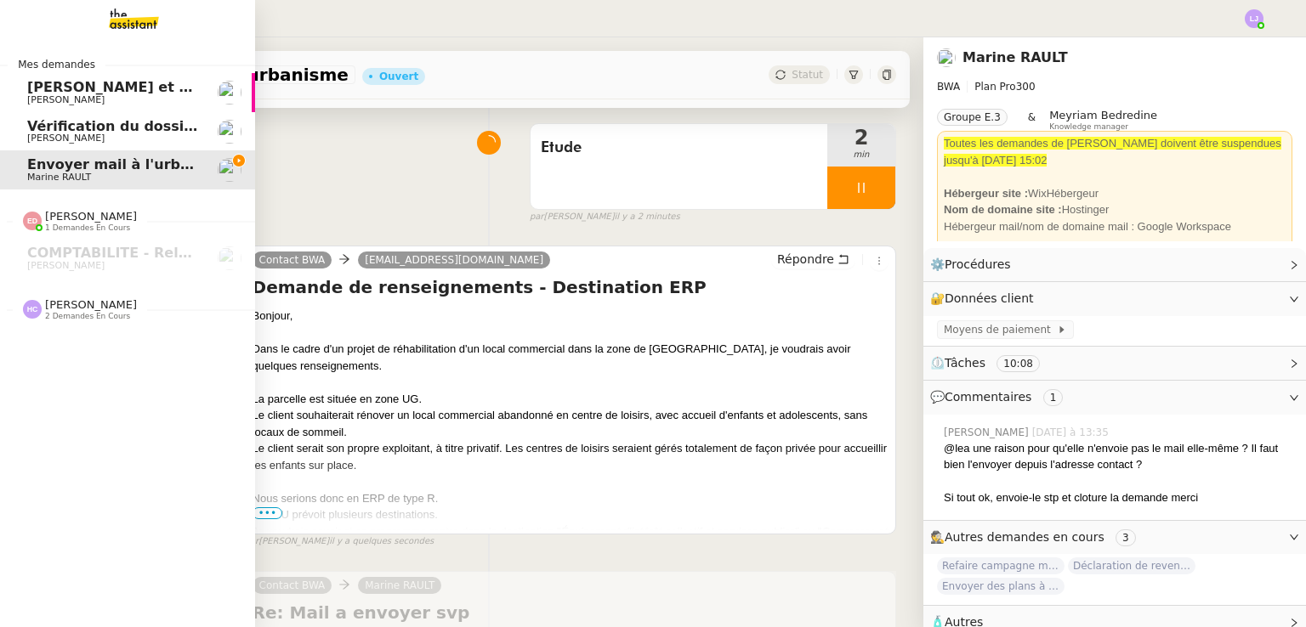
click at [48, 97] on span "[PERSON_NAME]" at bounding box center [65, 99] width 77 height 11
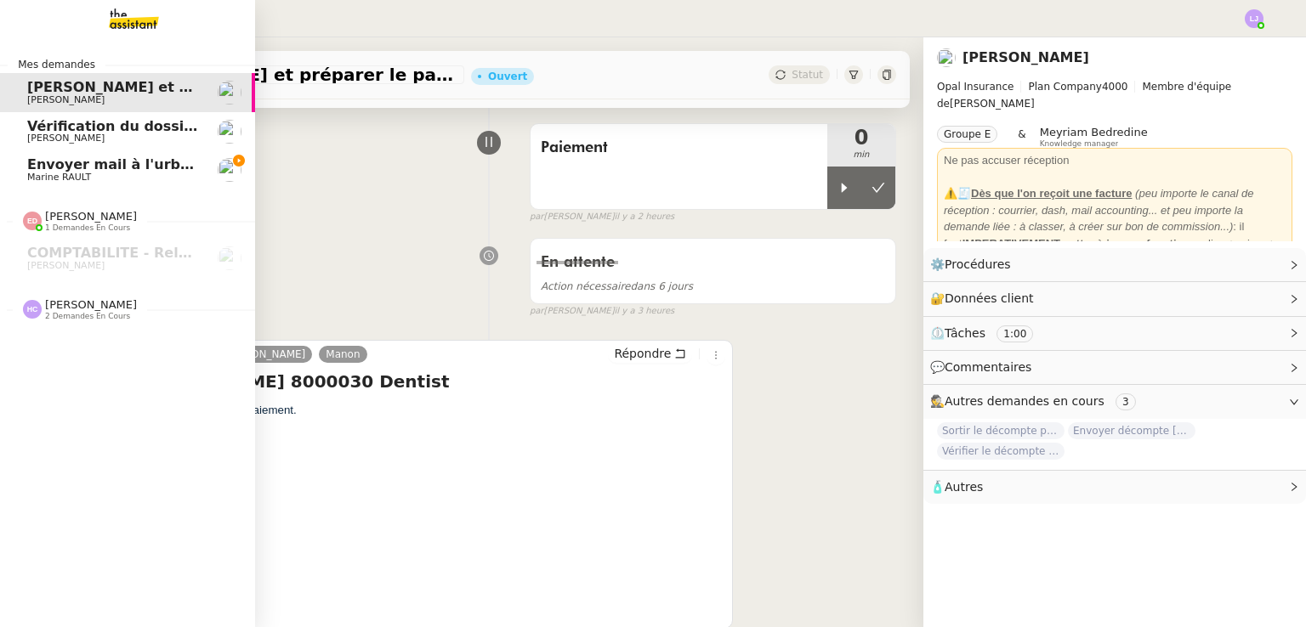
click at [161, 171] on span "Envoyer mail à l'urbanisme" at bounding box center [131, 164] width 208 height 16
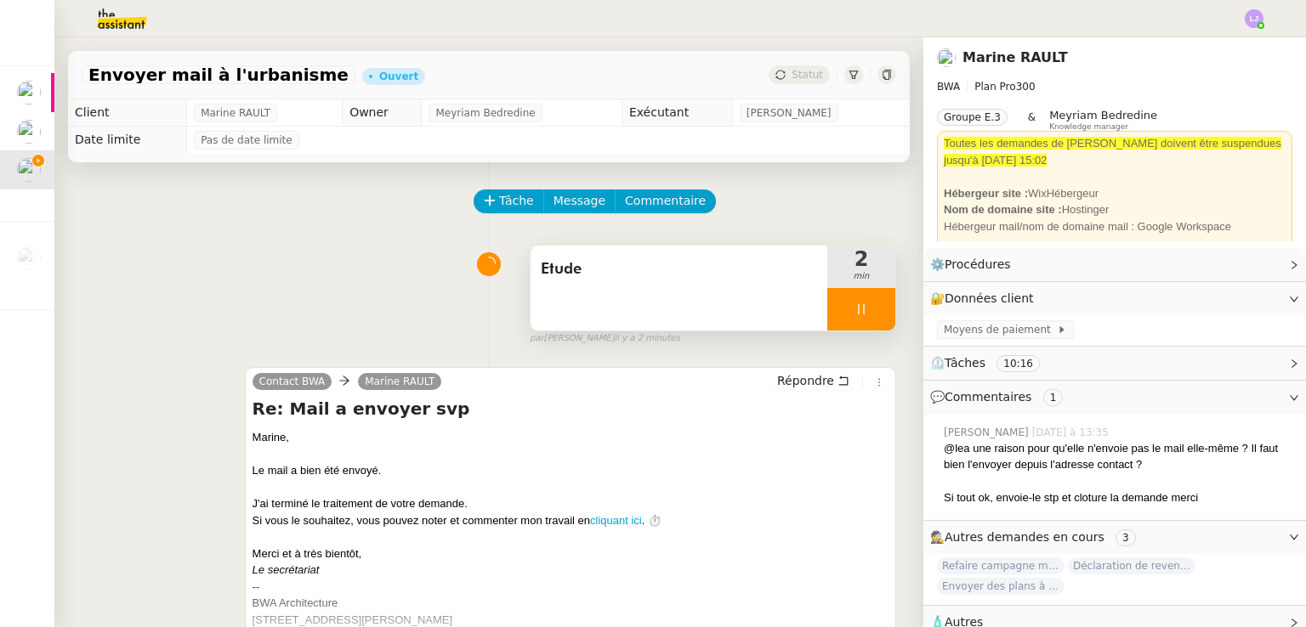
click at [674, 327] on div "Etude" at bounding box center [678, 288] width 297 height 85
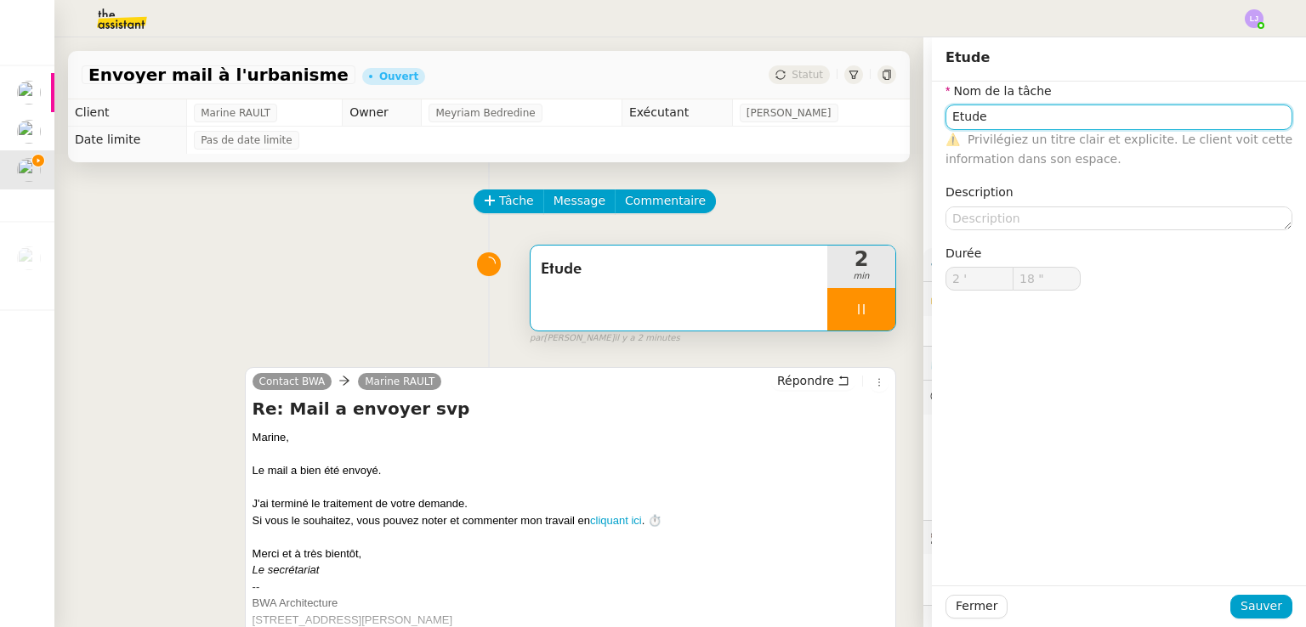
click at [982, 123] on input "Etude" at bounding box center [1118, 117] width 347 height 25
type input "V"
click at [982, 123] on input "V" at bounding box center [1118, 117] width 347 height 25
type input "19 ""
type input "Vérificat"
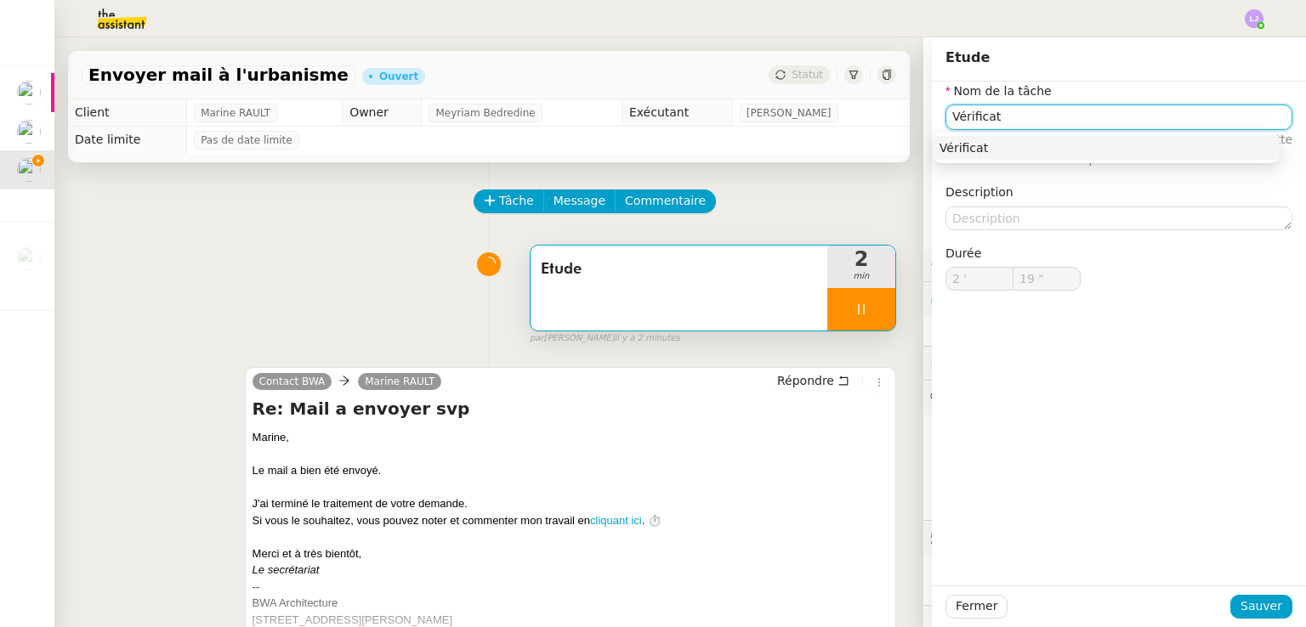
type input "20 ""
type input "Vérifications"
type input "22 ""
type input "Vérification"
type input "23 ""
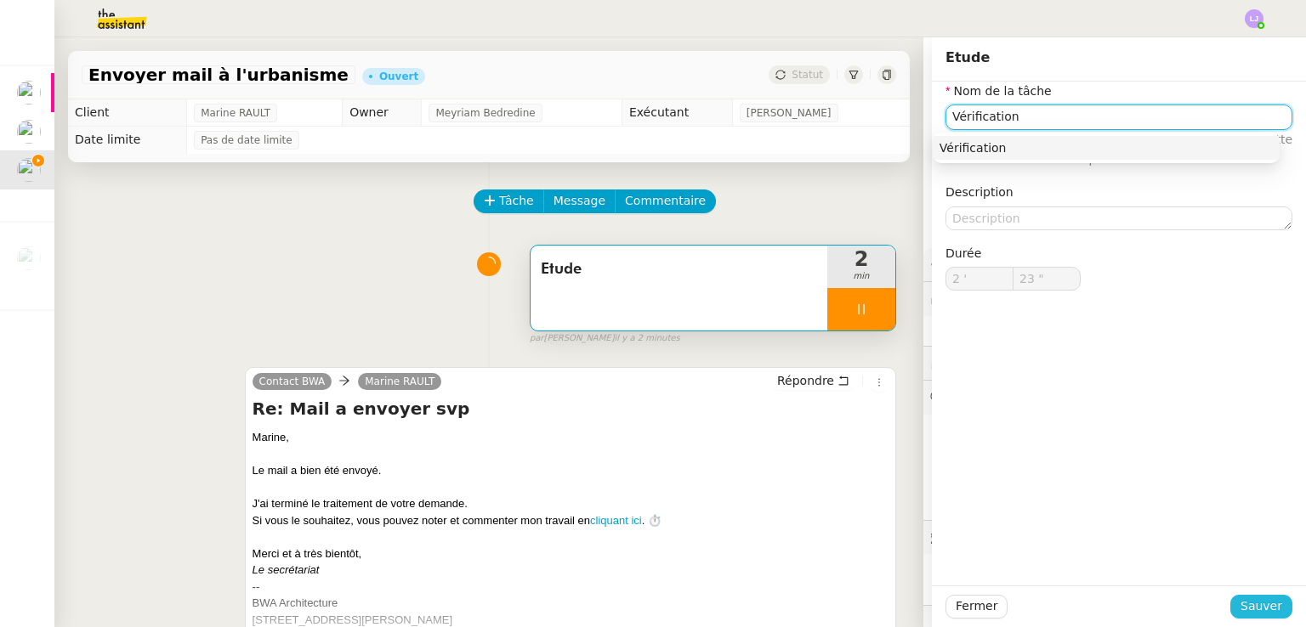
type input "Vérification"
click at [1271, 613] on button "Sauver" at bounding box center [1261, 607] width 62 height 24
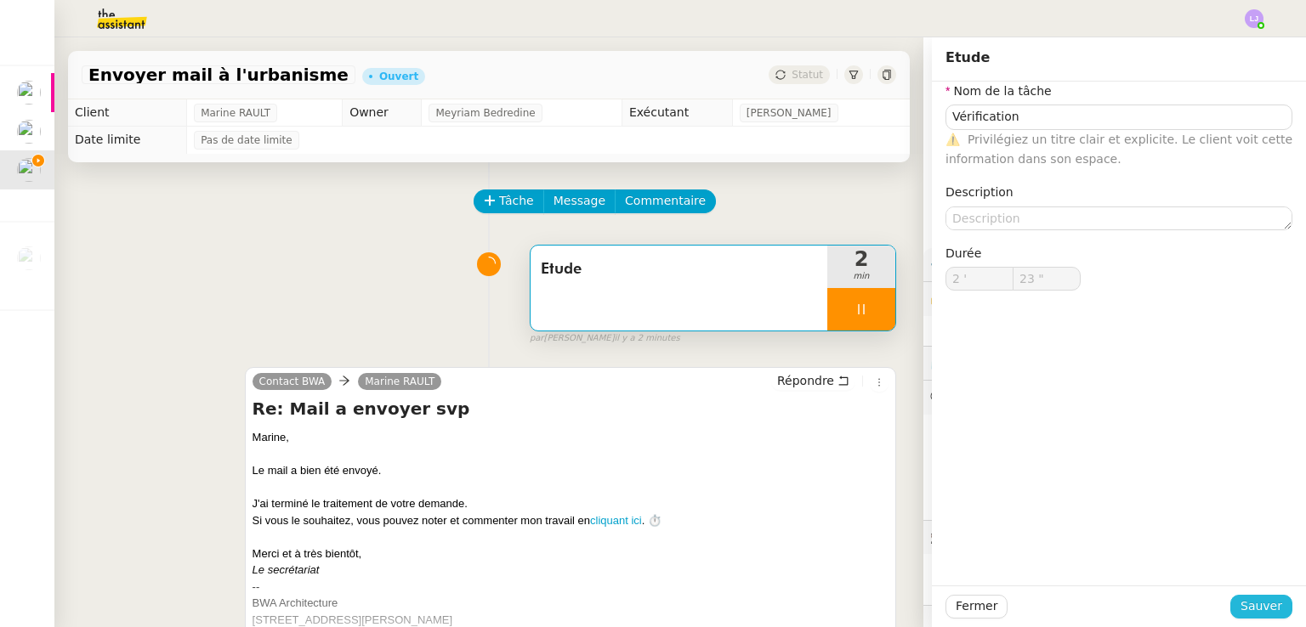
type input "24 ""
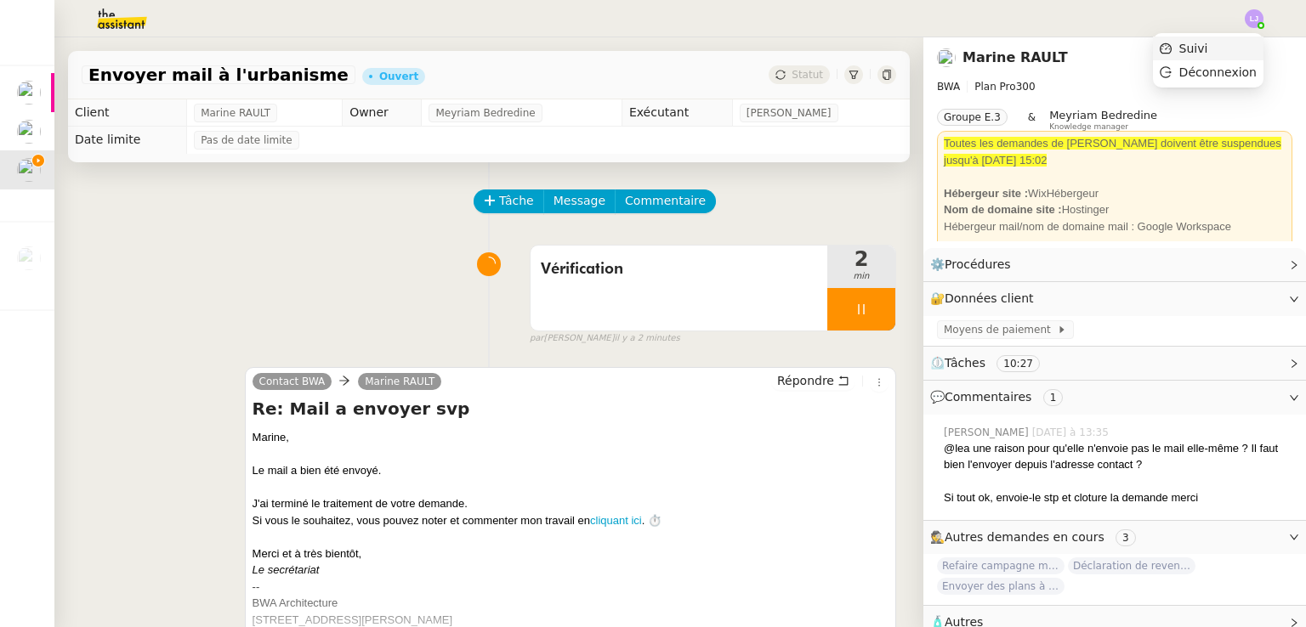
click at [1208, 44] on span "Suivi" at bounding box center [1193, 49] width 29 height 14
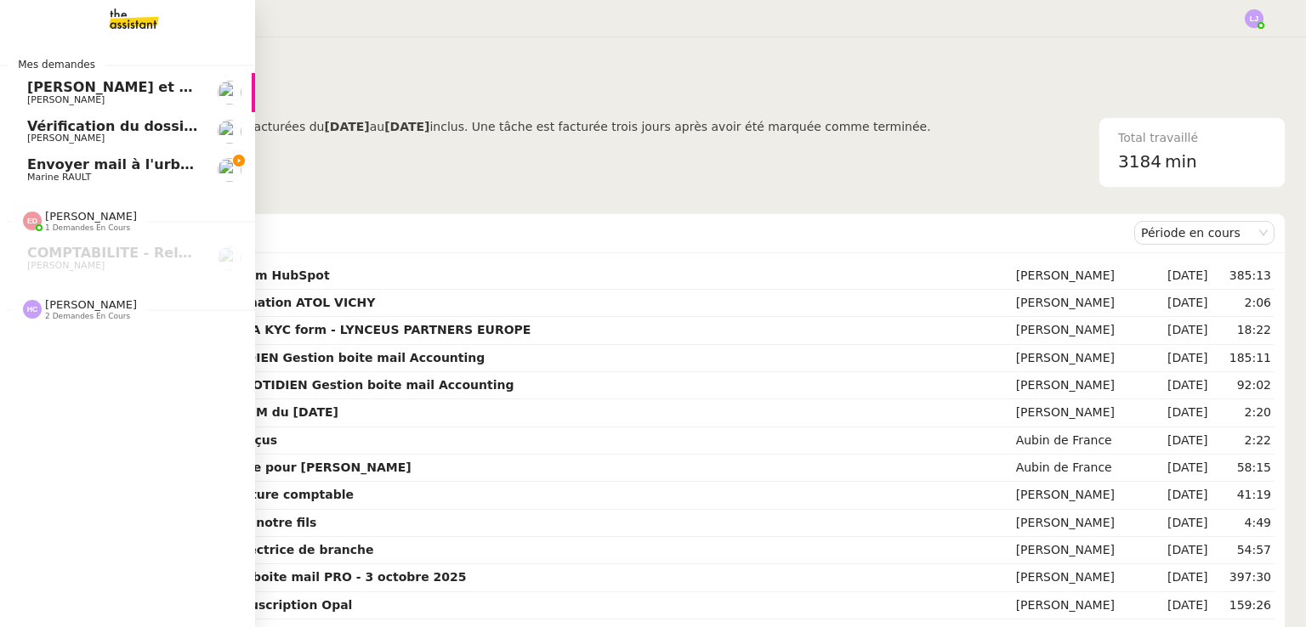
click at [30, 166] on span "Envoyer mail à l'urbanisme" at bounding box center [131, 164] width 208 height 16
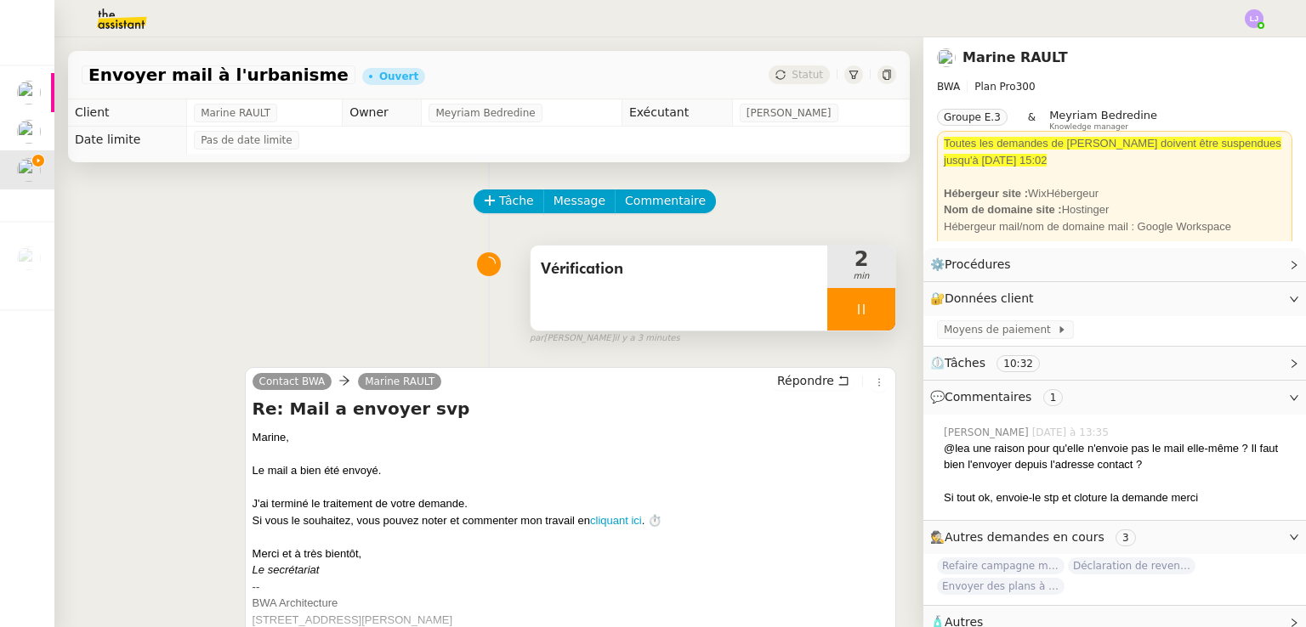
click at [870, 312] on div at bounding box center [861, 309] width 68 height 42
click at [871, 312] on icon at bounding box center [878, 310] width 14 height 14
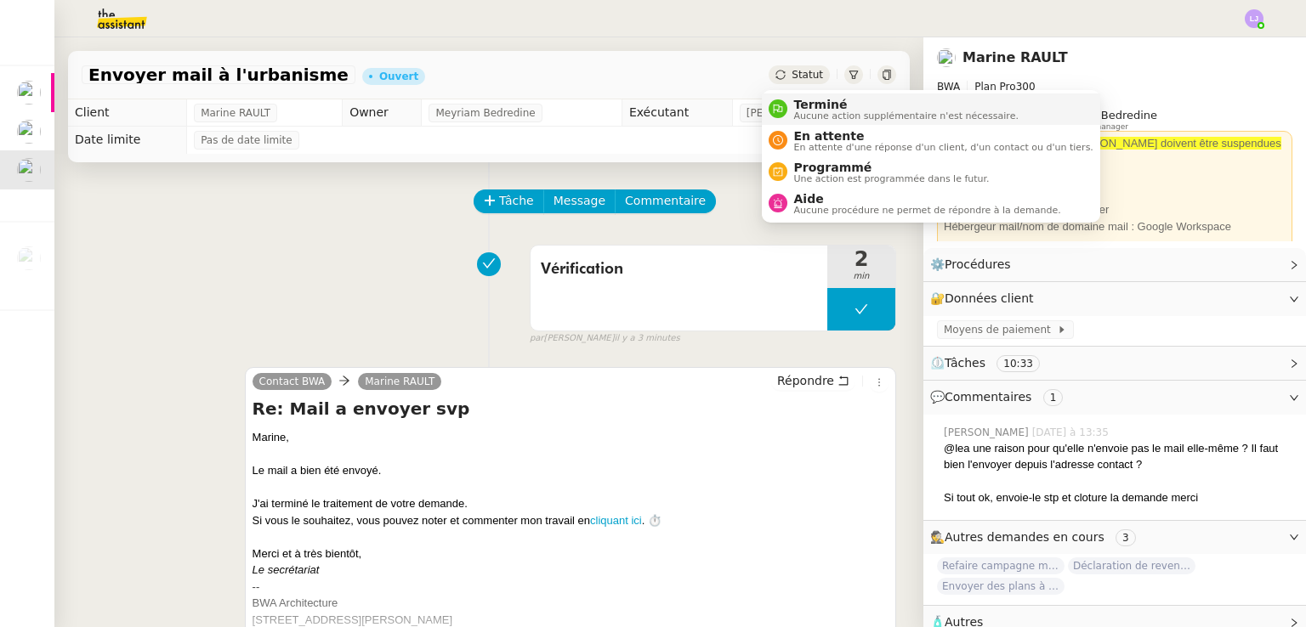
click at [813, 98] on span "Terminé" at bounding box center [906, 105] width 224 height 14
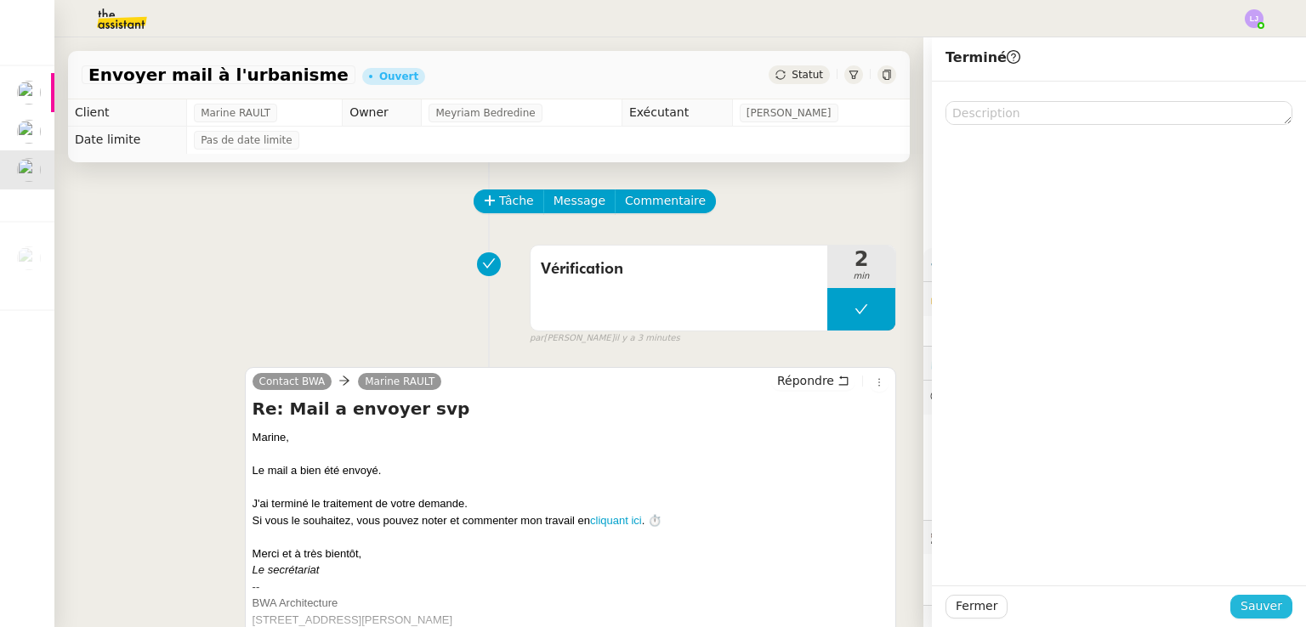
click at [1244, 607] on span "Sauver" at bounding box center [1261, 607] width 42 height 20
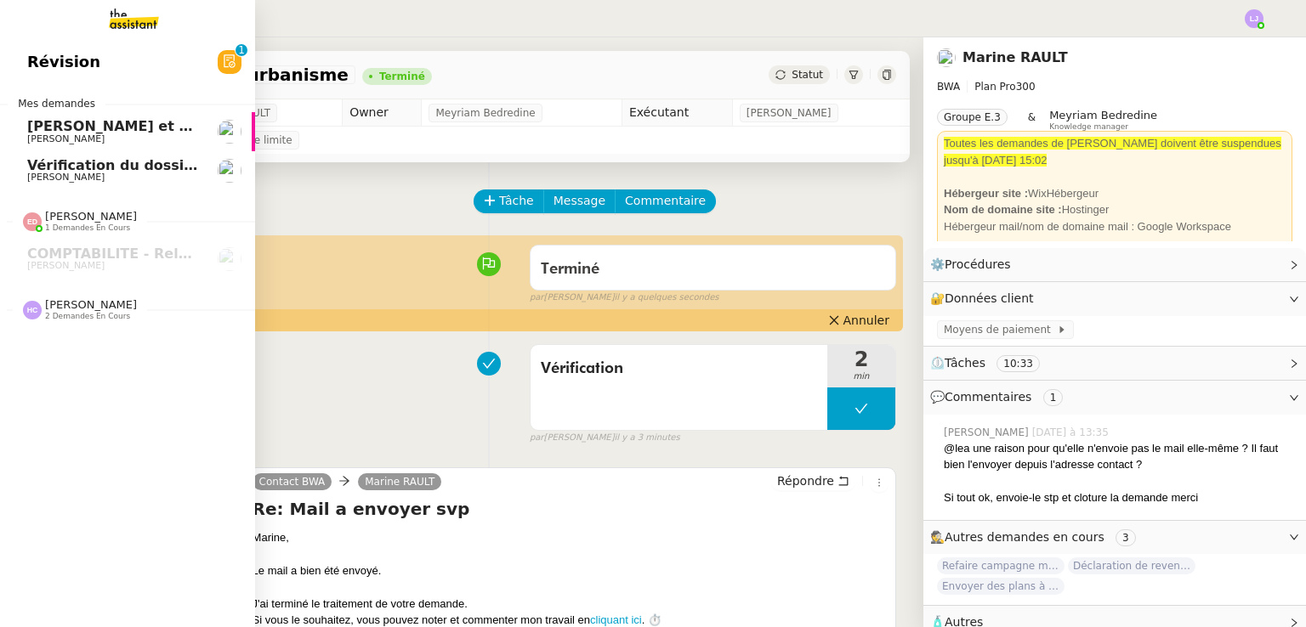
click at [162, 128] on span "[PERSON_NAME] et préparer le paiement" at bounding box center [184, 126] width 314 height 16
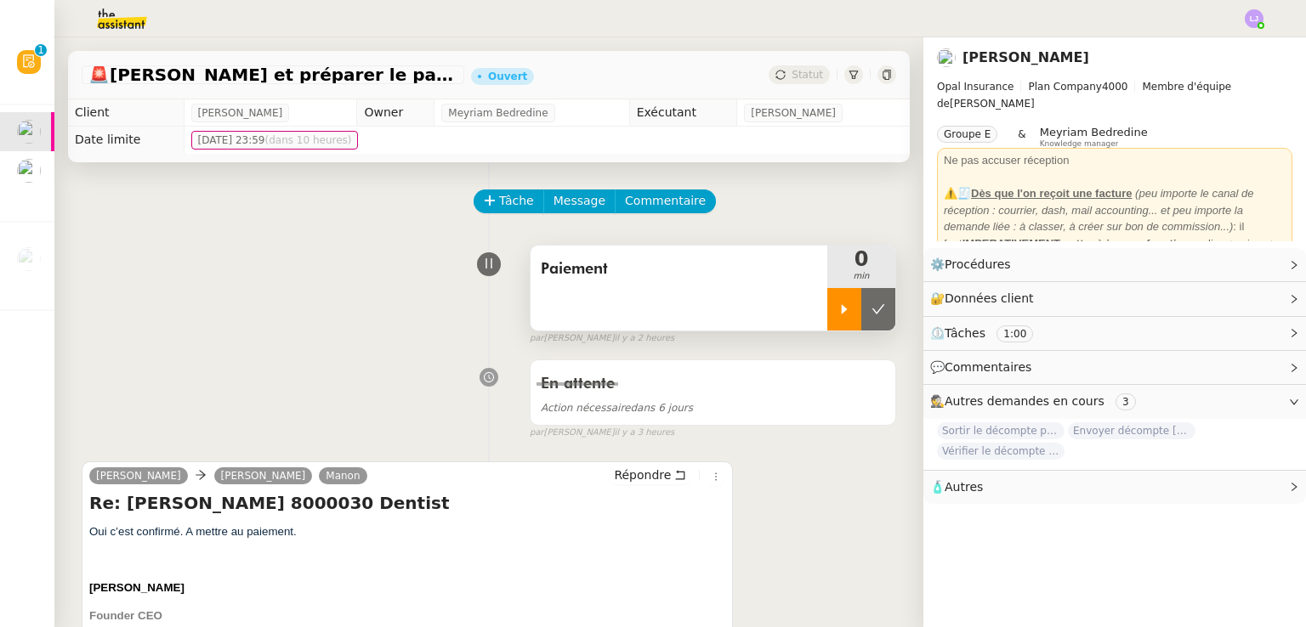
click at [837, 307] on icon at bounding box center [844, 310] width 14 height 14
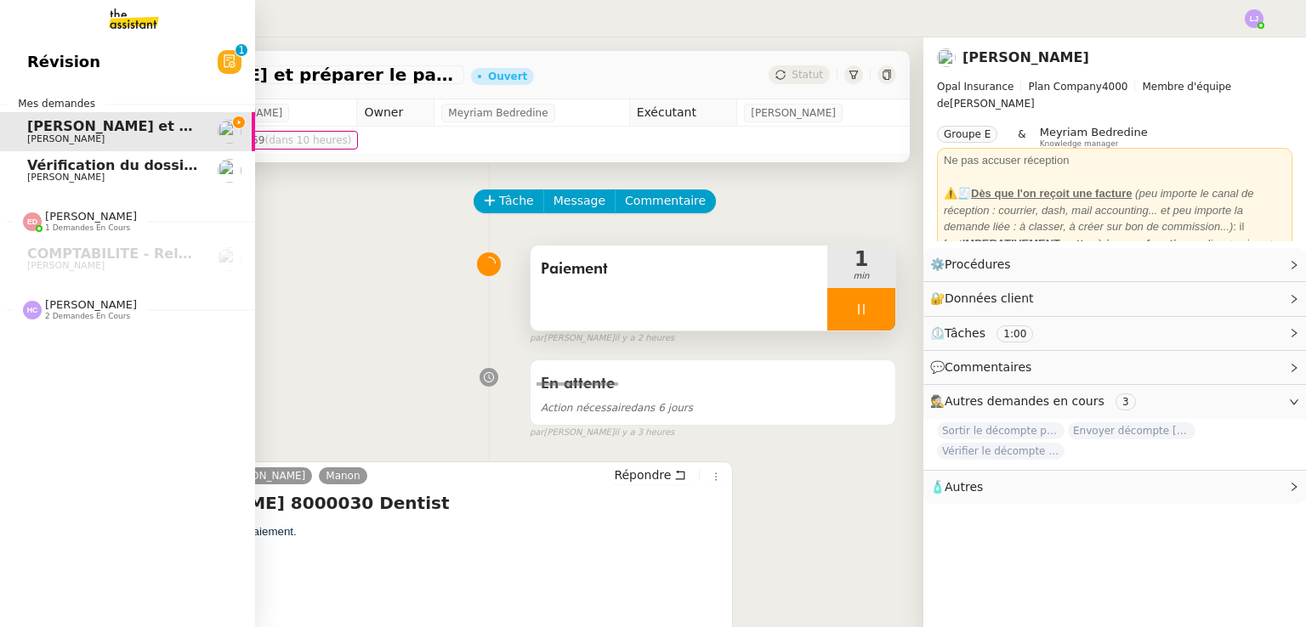
click at [32, 167] on span "Vérification du dossier A TRAITER - 13 octobre 2025" at bounding box center [225, 165] width 397 height 16
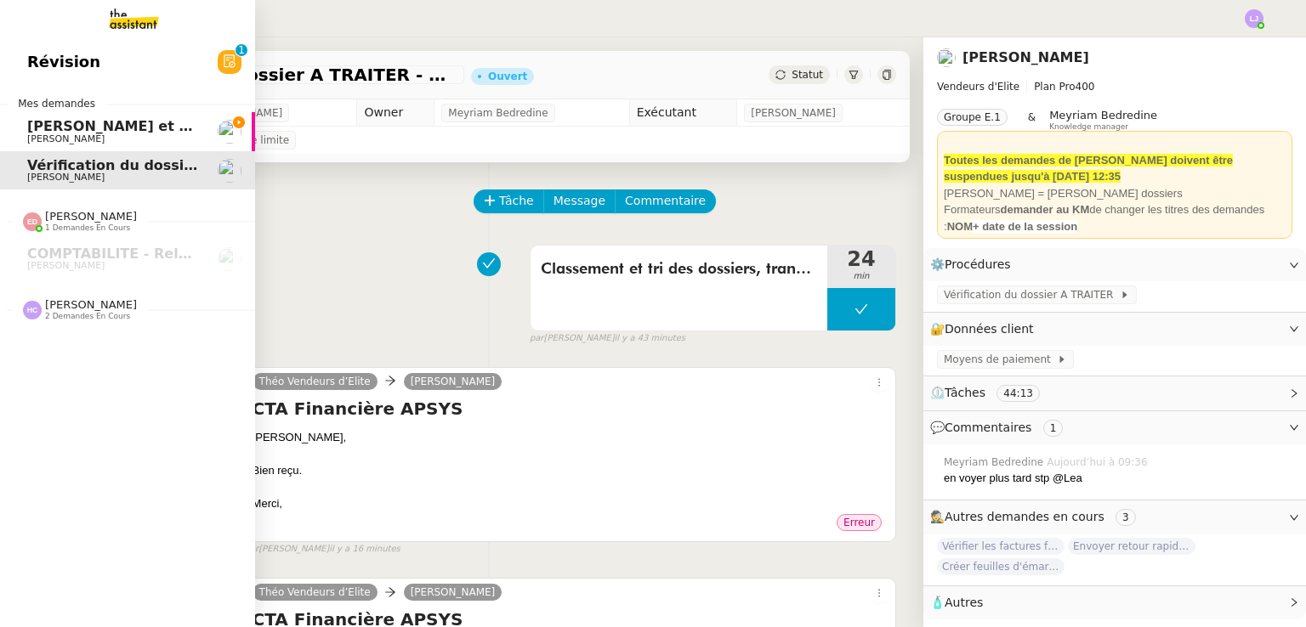
click at [30, 124] on span "[PERSON_NAME] et préparer le paiement" at bounding box center [184, 126] width 314 height 16
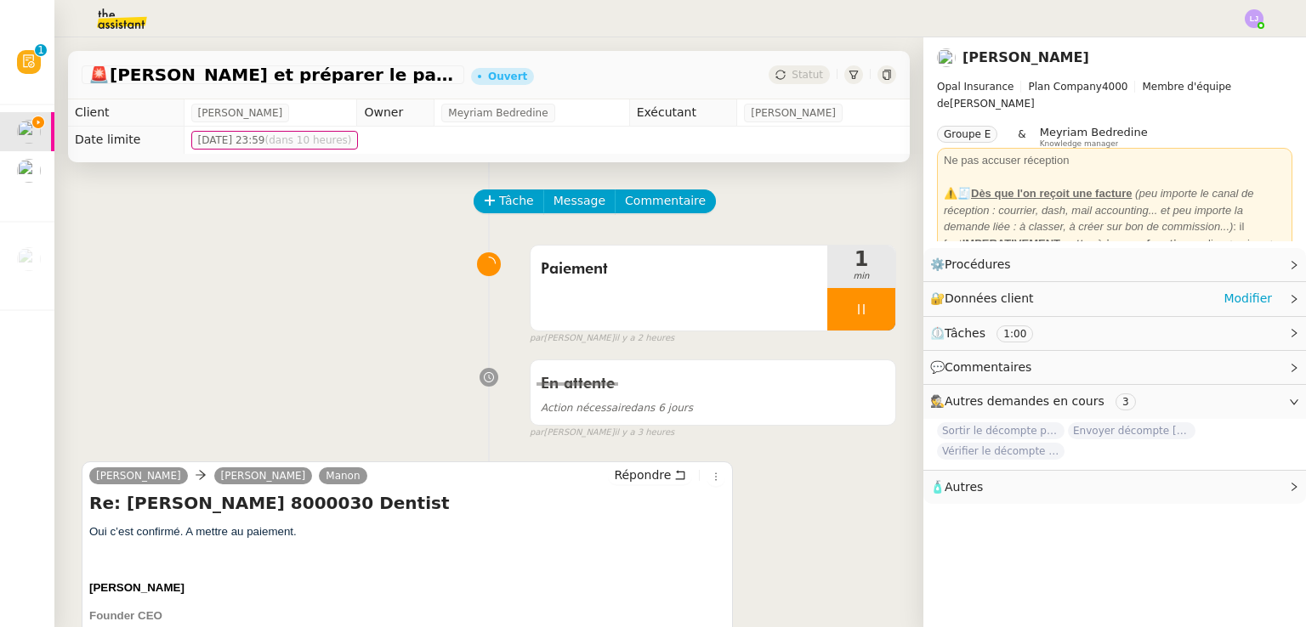
click at [1150, 293] on div "🔐 Données client Modifier" at bounding box center [1101, 299] width 342 height 20
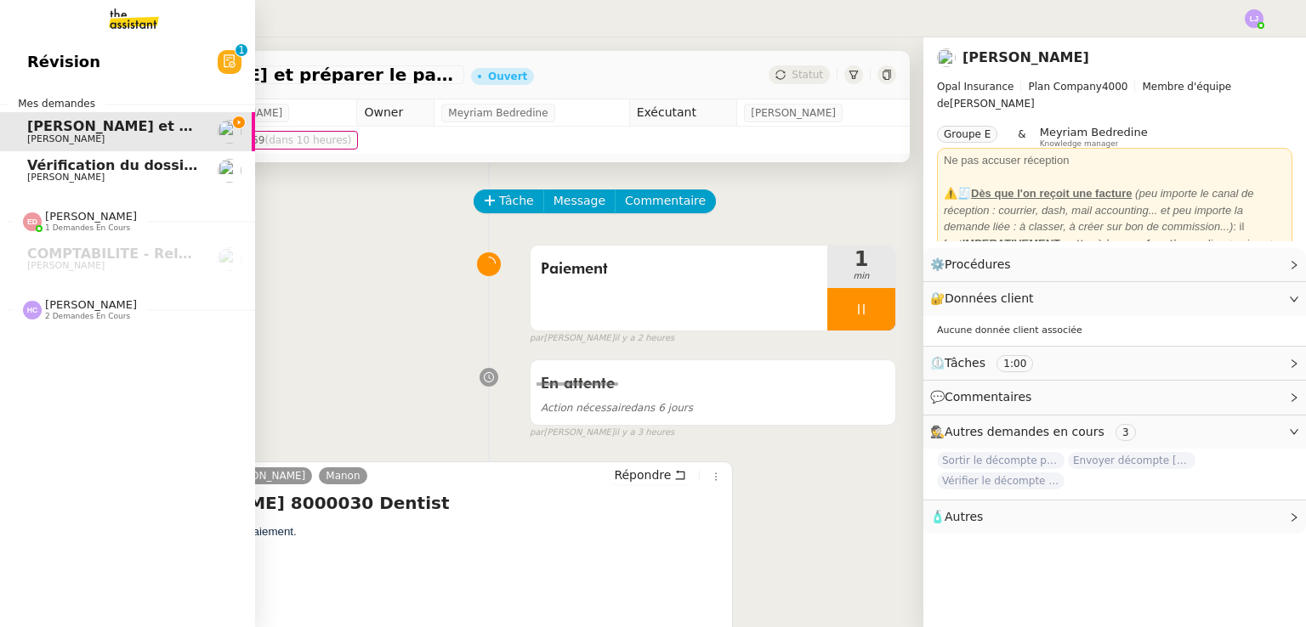
click at [150, 300] on nz-divider "[PERSON_NAME] 2 demandes en cours" at bounding box center [134, 309] width 255 height 22
click at [173, 335] on span "Formation Interne 2 - [PERSON_NAME]" at bounding box center [174, 342] width 295 height 16
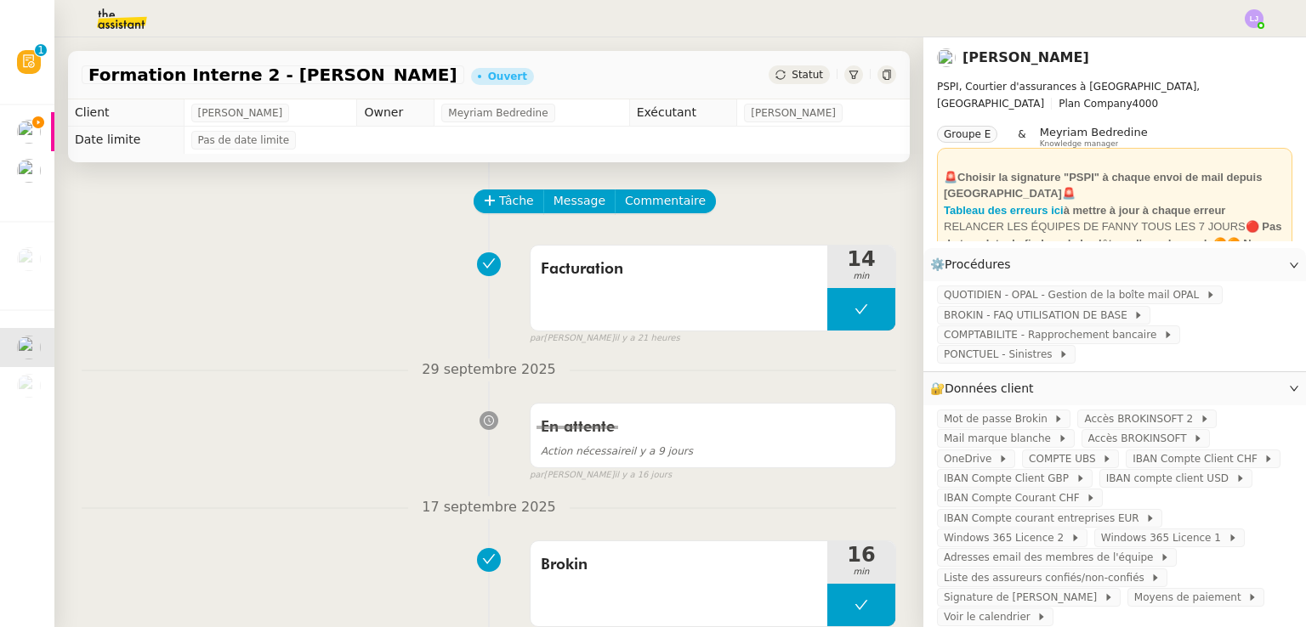
scroll to position [92, 0]
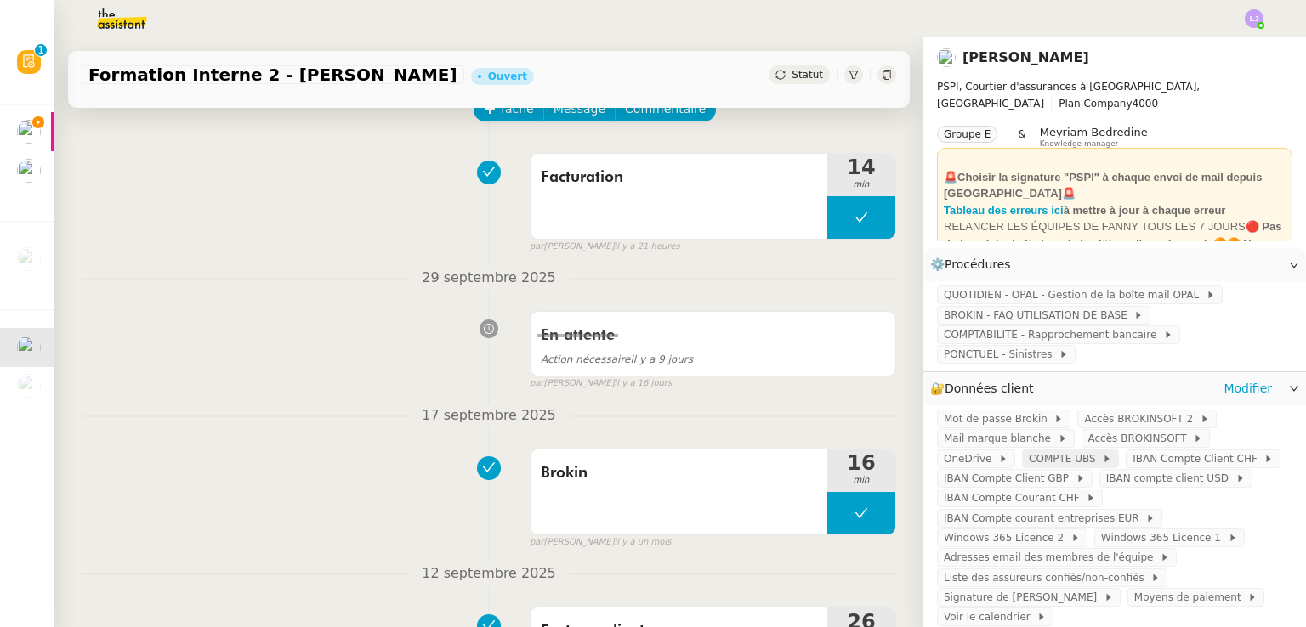
click at [1028, 466] on span "COMPTE UBS" at bounding box center [1064, 458] width 73 height 17
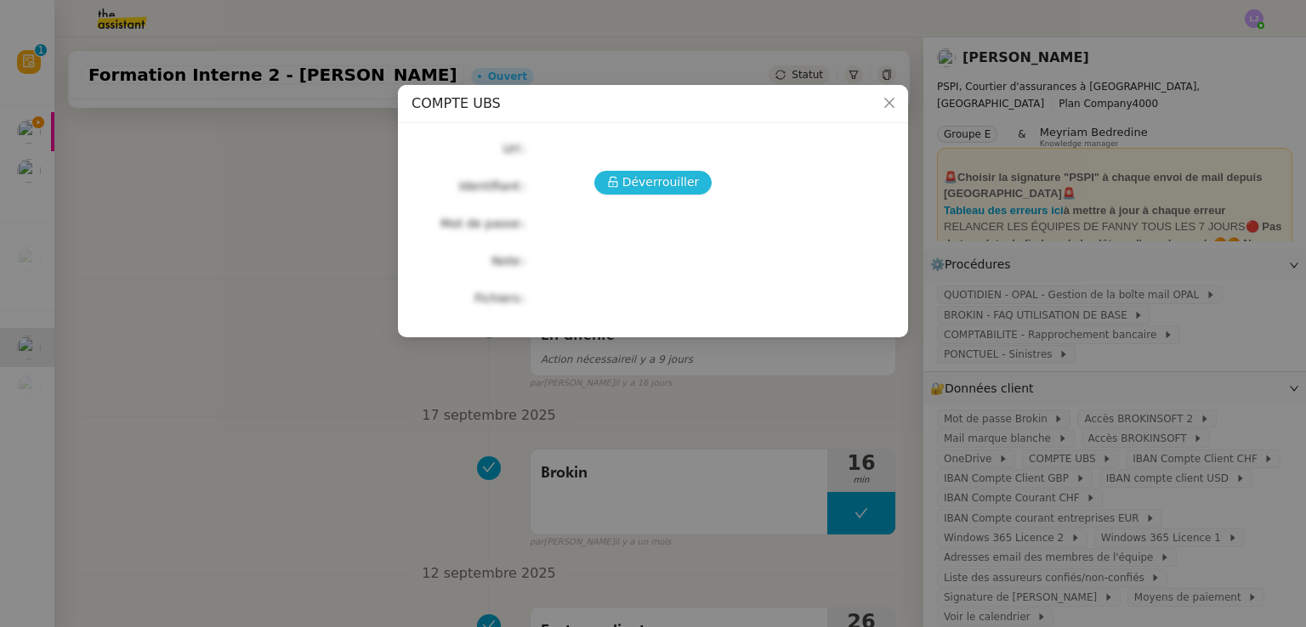
click at [677, 181] on span "Déverrouiller" at bounding box center [660, 183] width 77 height 20
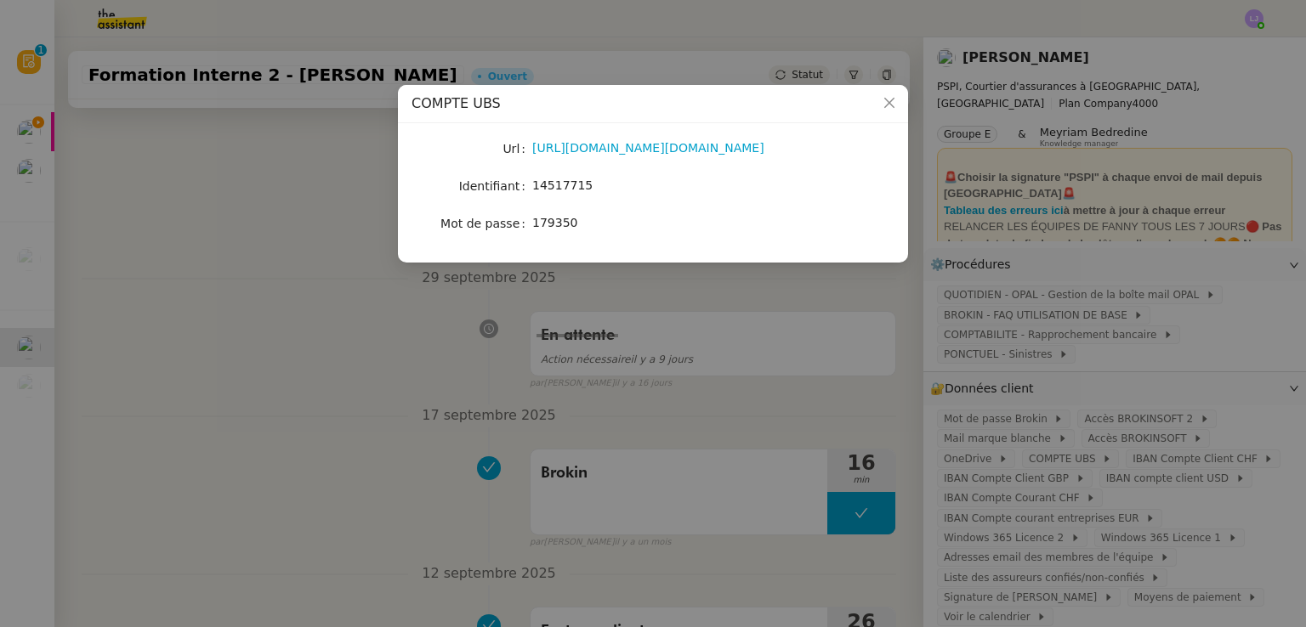
click at [575, 187] on span "14517715" at bounding box center [562, 185] width 60 height 14
copy span "14517715"
click at [551, 150] on link "[URL][DOMAIN_NAME][DOMAIN_NAME]" at bounding box center [648, 148] width 232 height 14
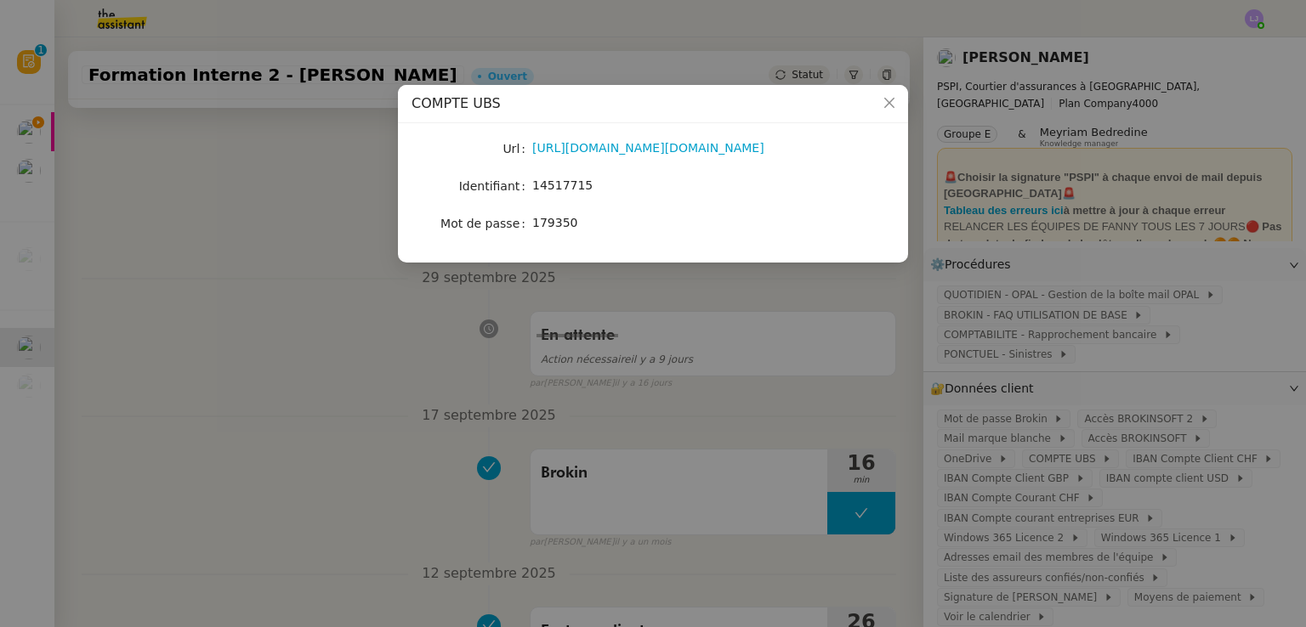
click at [397, 474] on nz-modal-container "COMPTE UBS Url [URL][DOMAIN_NAME][DOMAIN_NAME] Identifiant 14517715 Mot de pass…" at bounding box center [653, 313] width 1306 height 627
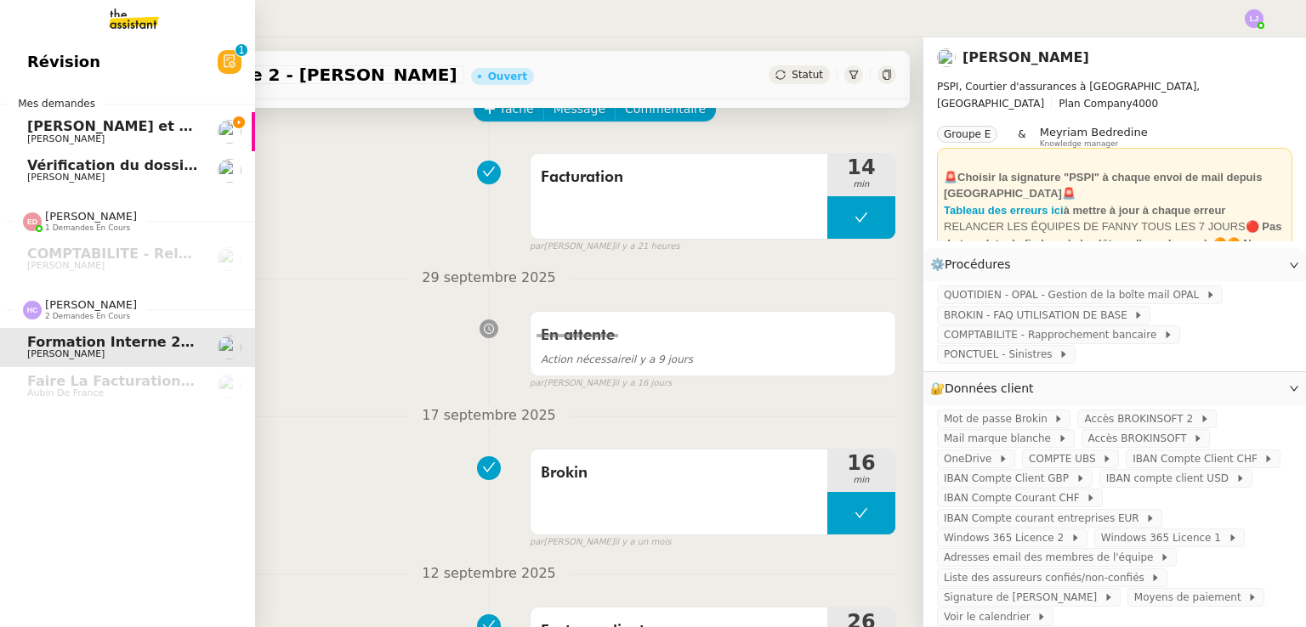
click at [14, 115] on link "[PERSON_NAME] et préparer le paiement [PERSON_NAME]" at bounding box center [127, 131] width 255 height 39
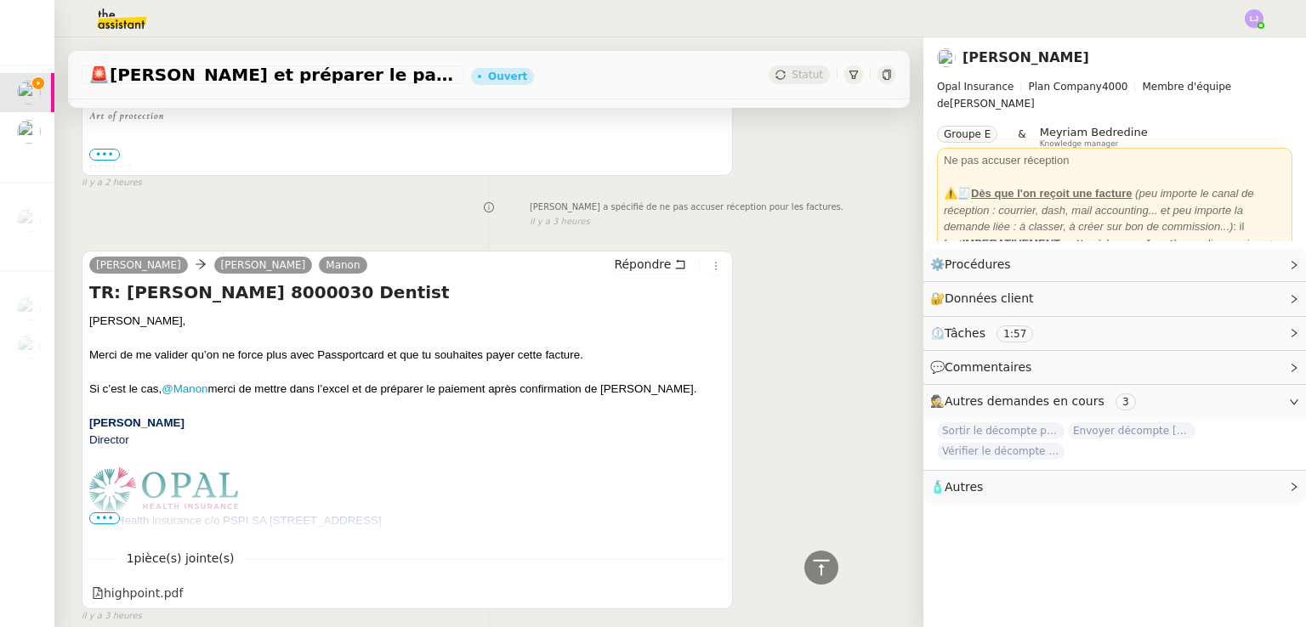
scroll to position [578, 0]
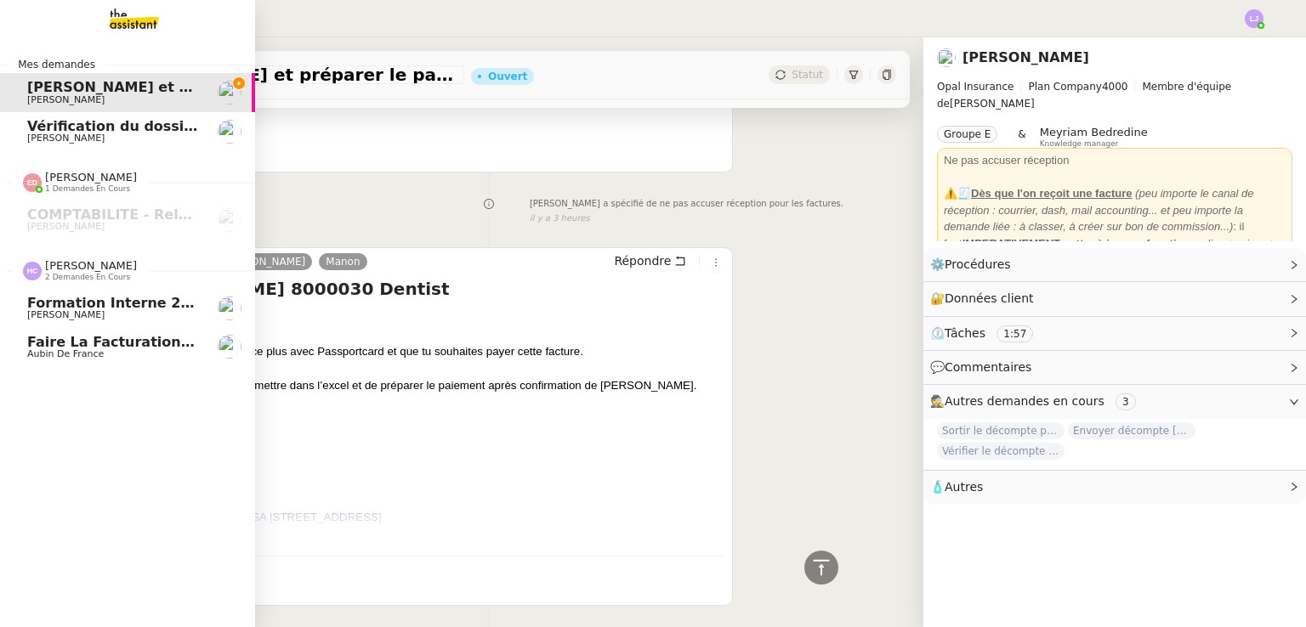
click at [37, 344] on span "Faire la facturation E. Franc" at bounding box center [136, 342] width 219 height 16
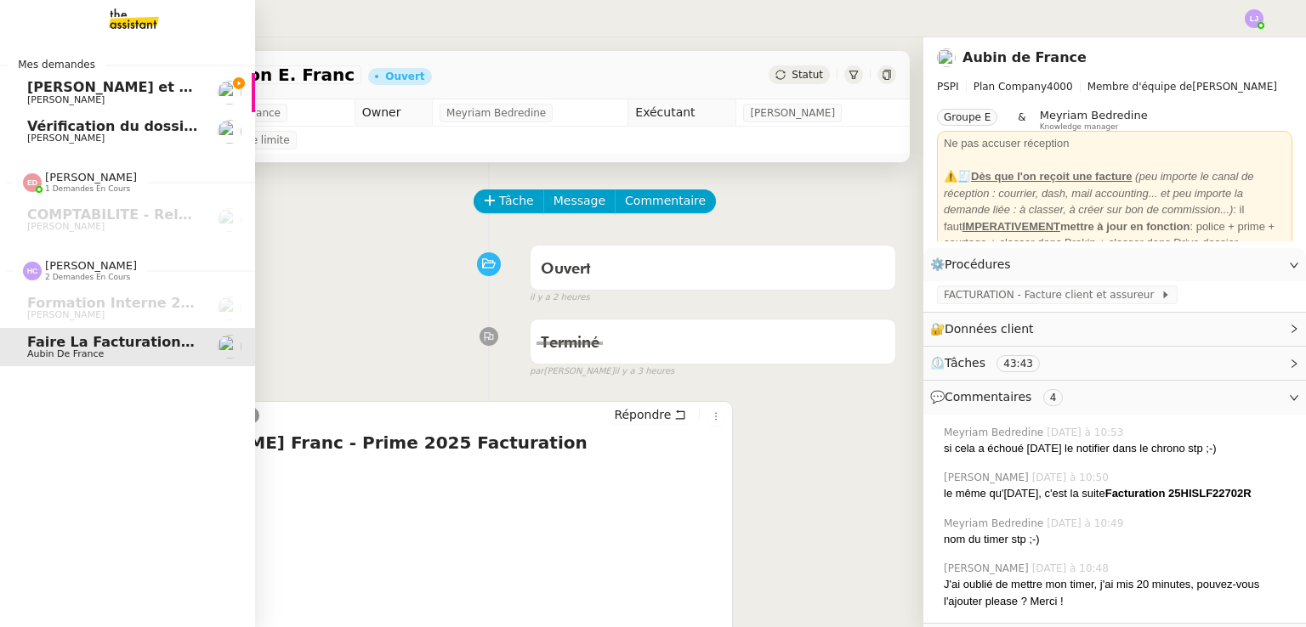
click at [134, 95] on span "[PERSON_NAME]" at bounding box center [113, 100] width 172 height 10
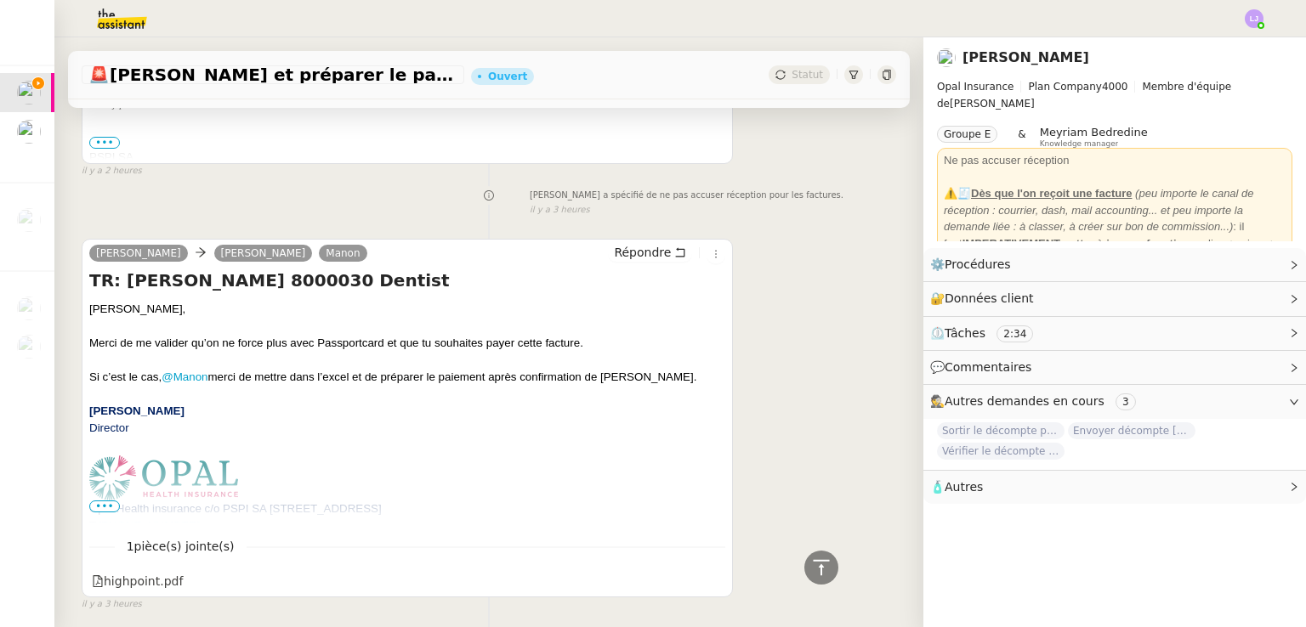
scroll to position [597, 0]
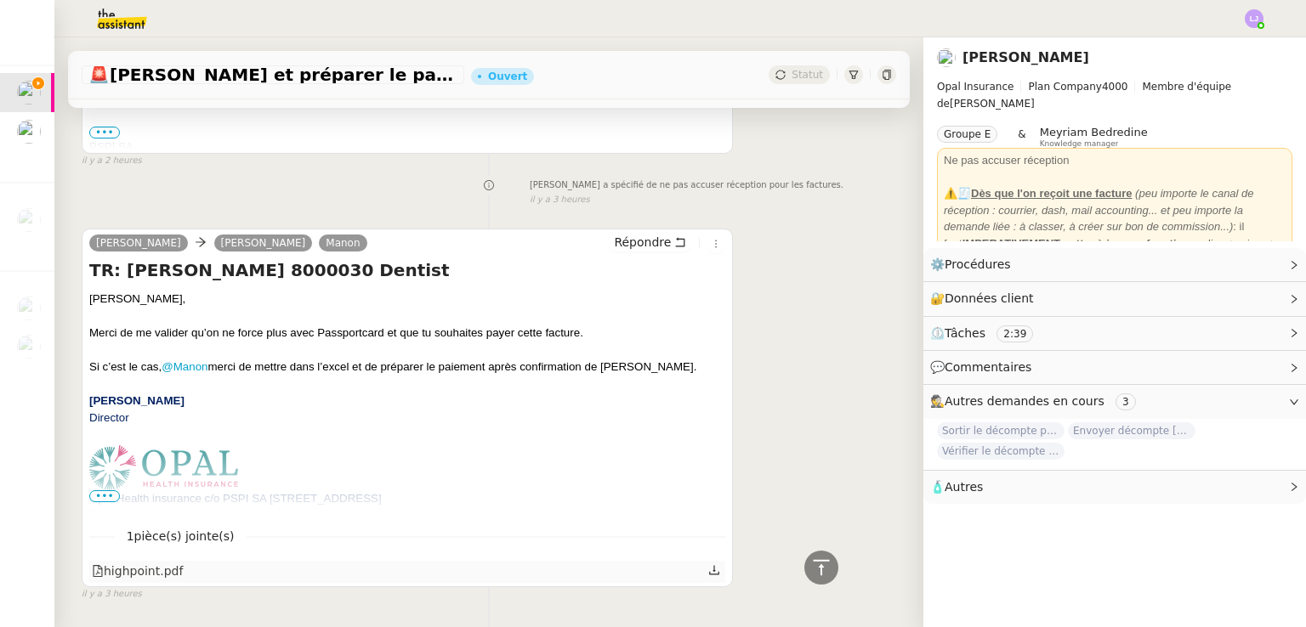
click at [710, 575] on icon at bounding box center [715, 569] width 10 height 9
click at [674, 242] on icon at bounding box center [680, 242] width 12 height 12
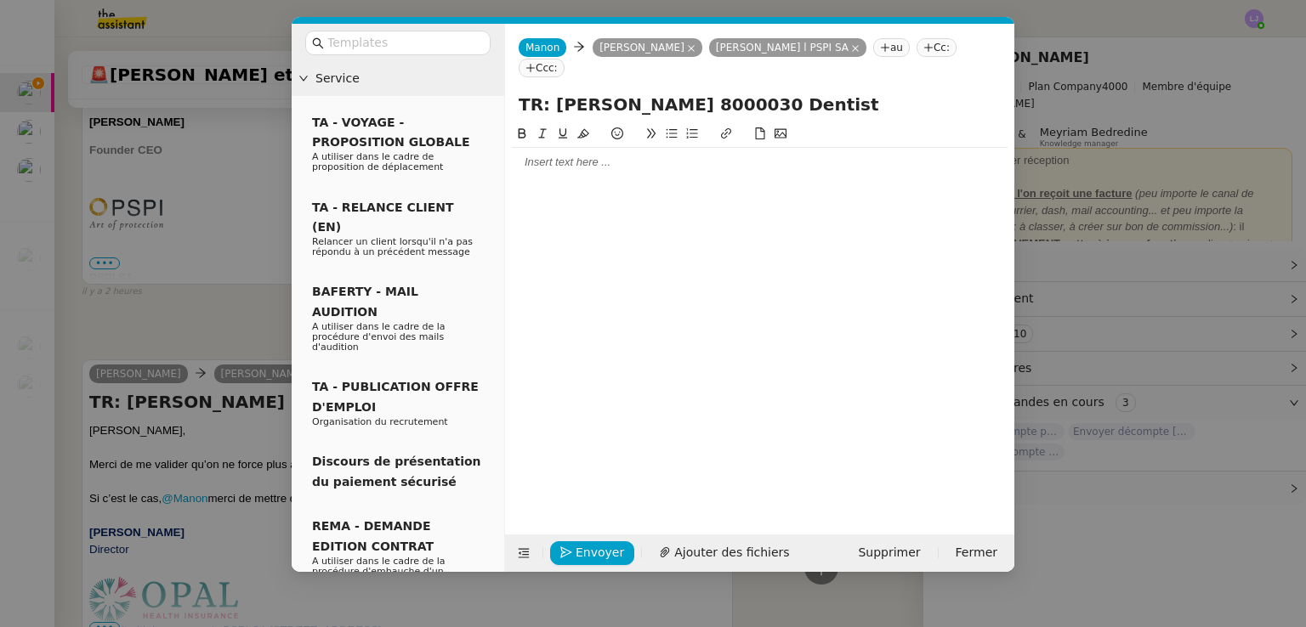
scroll to position [728, 0]
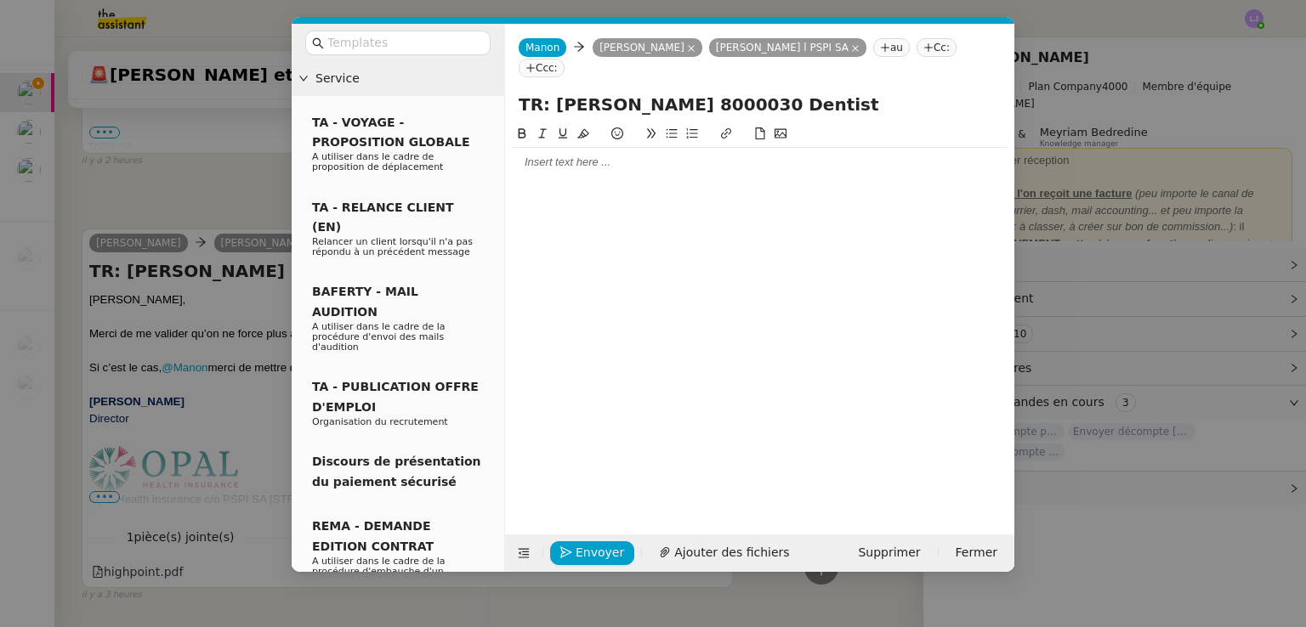
click at [595, 155] on div at bounding box center [760, 162] width 496 height 15
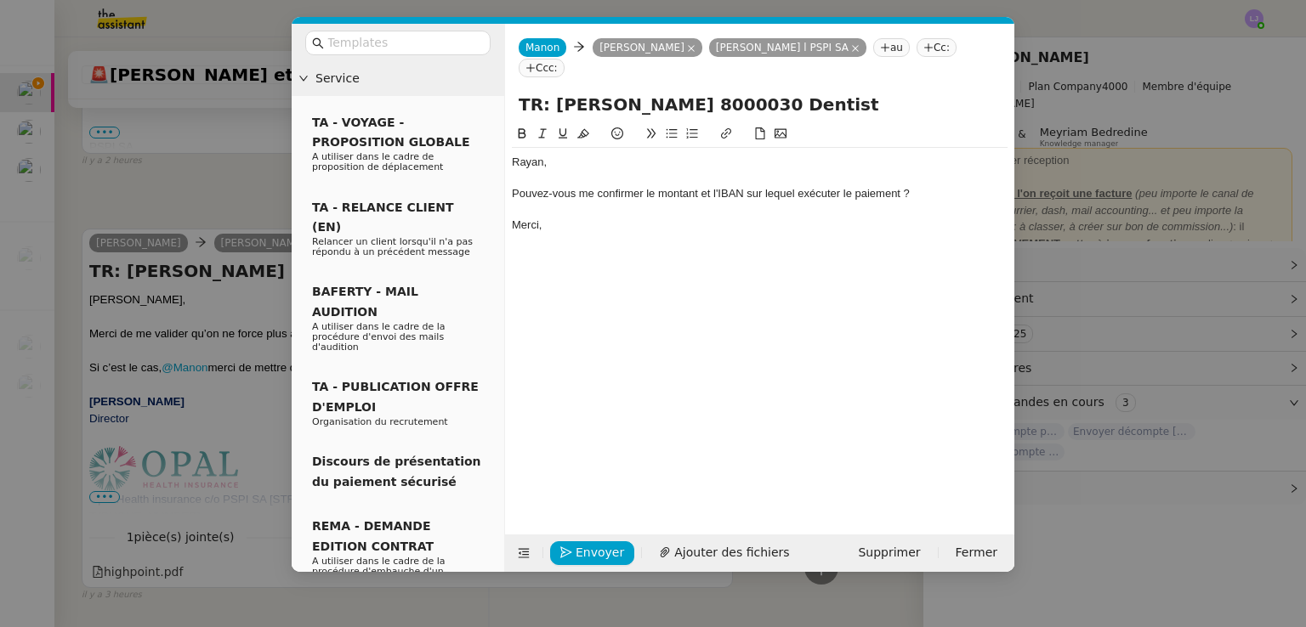
scroll to position [811, 0]
click at [851, 50] on icon at bounding box center [855, 48] width 8 height 8
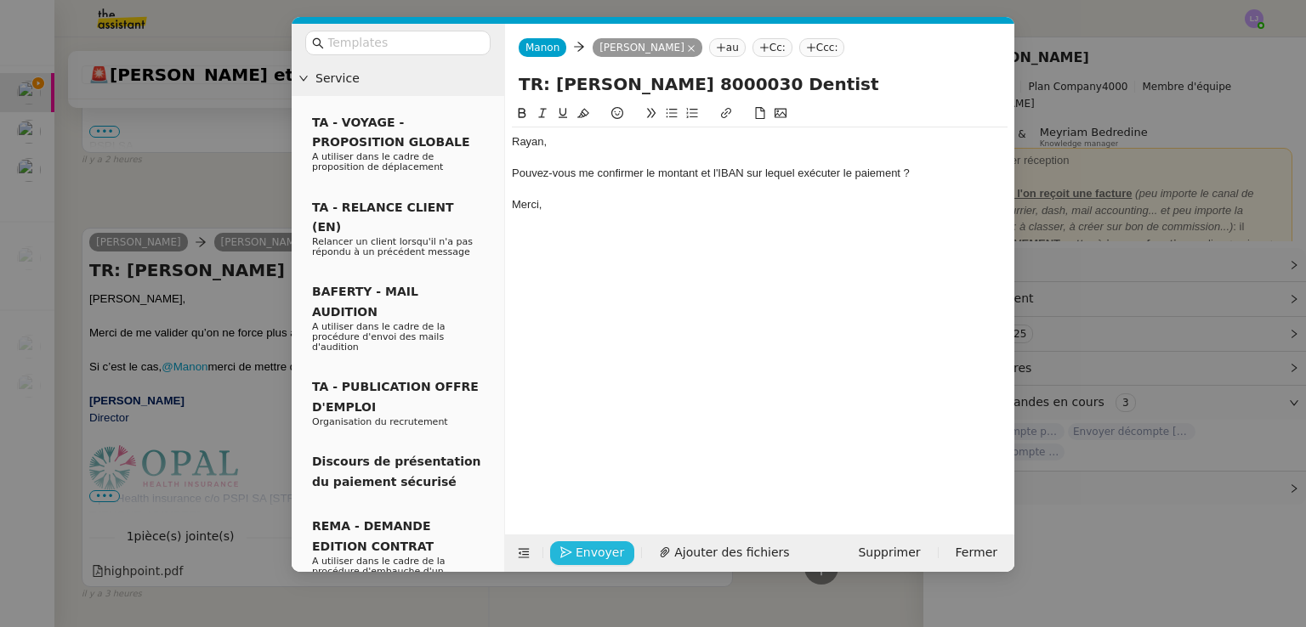
click at [588, 561] on span "Envoyer" at bounding box center [599, 553] width 48 height 20
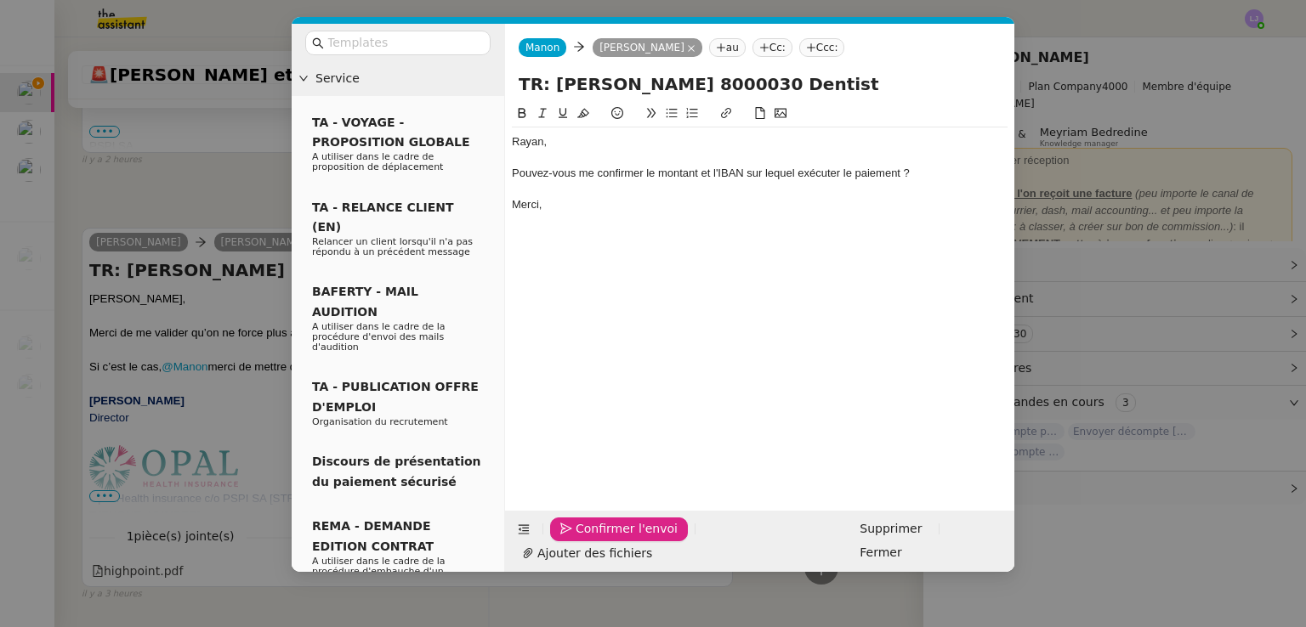
click at [588, 539] on span "Confirmer l'envoi" at bounding box center [626, 529] width 102 height 20
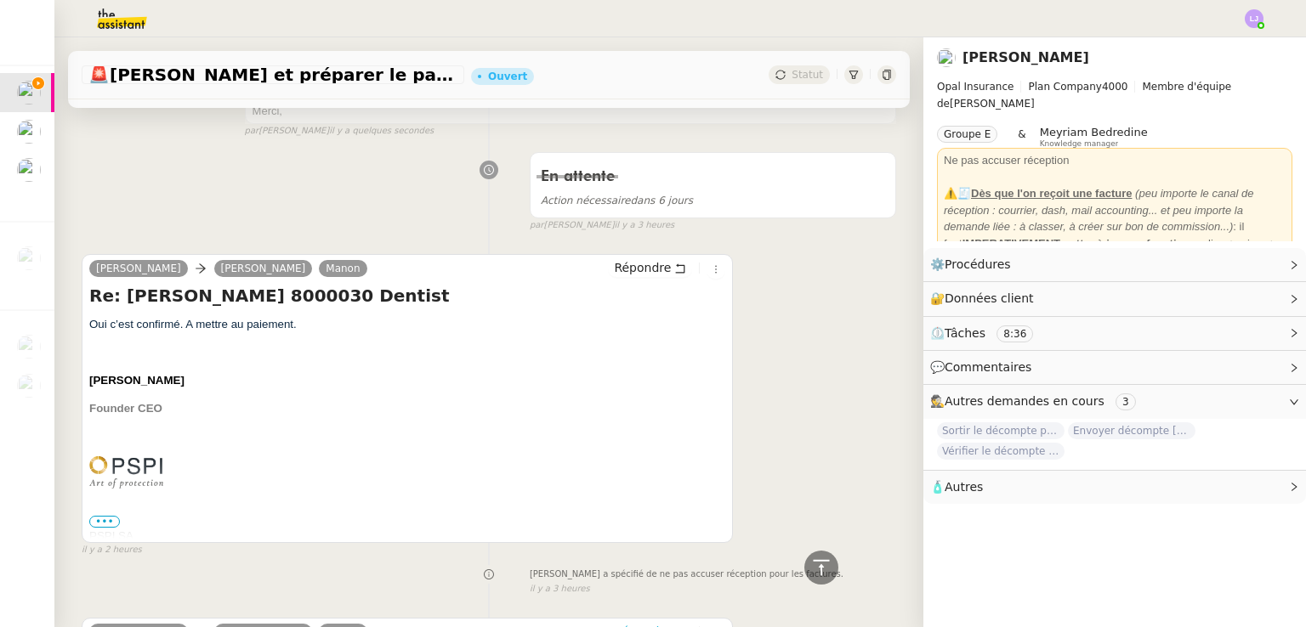
scroll to position [0, 0]
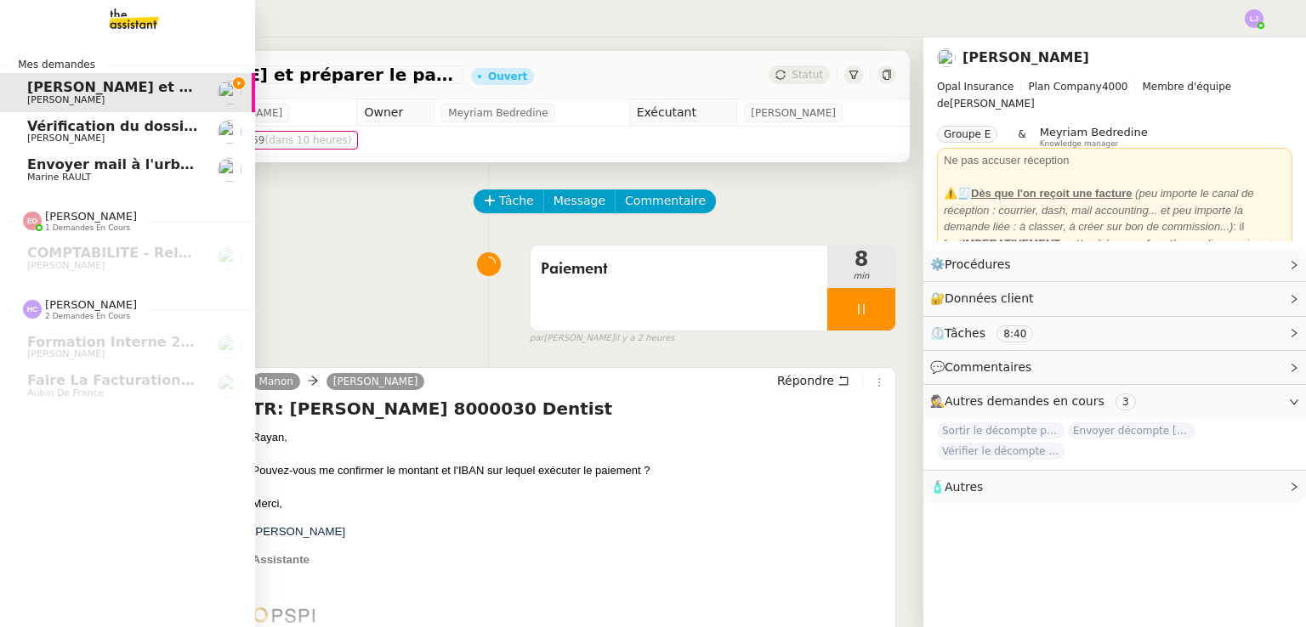
click at [82, 180] on span "Marine RAULT" at bounding box center [113, 178] width 172 height 10
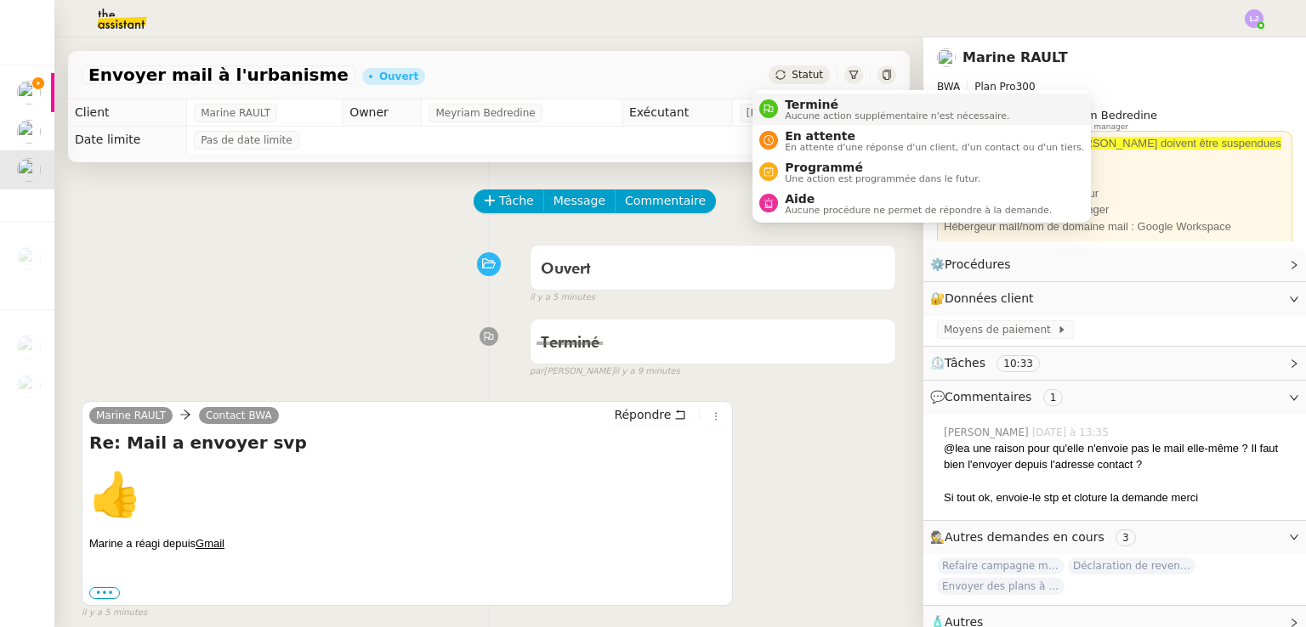
click at [819, 105] on span "Terminé" at bounding box center [897, 105] width 224 height 14
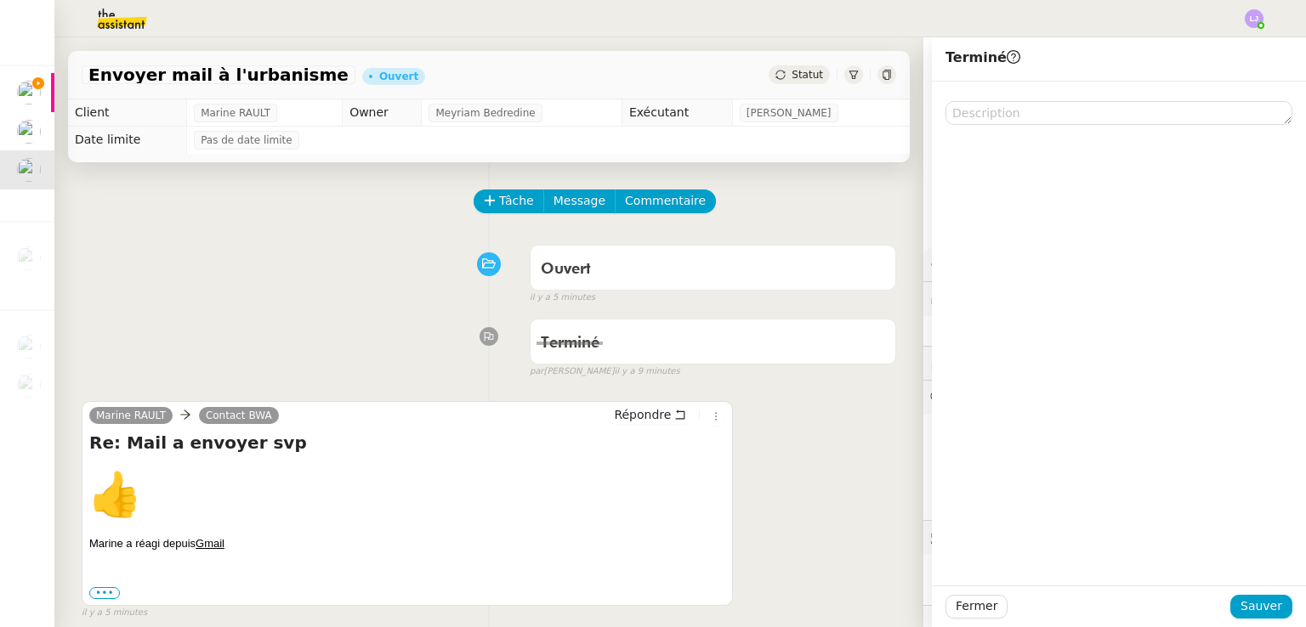
click at [1231, 619] on div "Fermer Sauver" at bounding box center [1119, 607] width 374 height 42
click at [1245, 611] on span "Sauver" at bounding box center [1261, 607] width 42 height 20
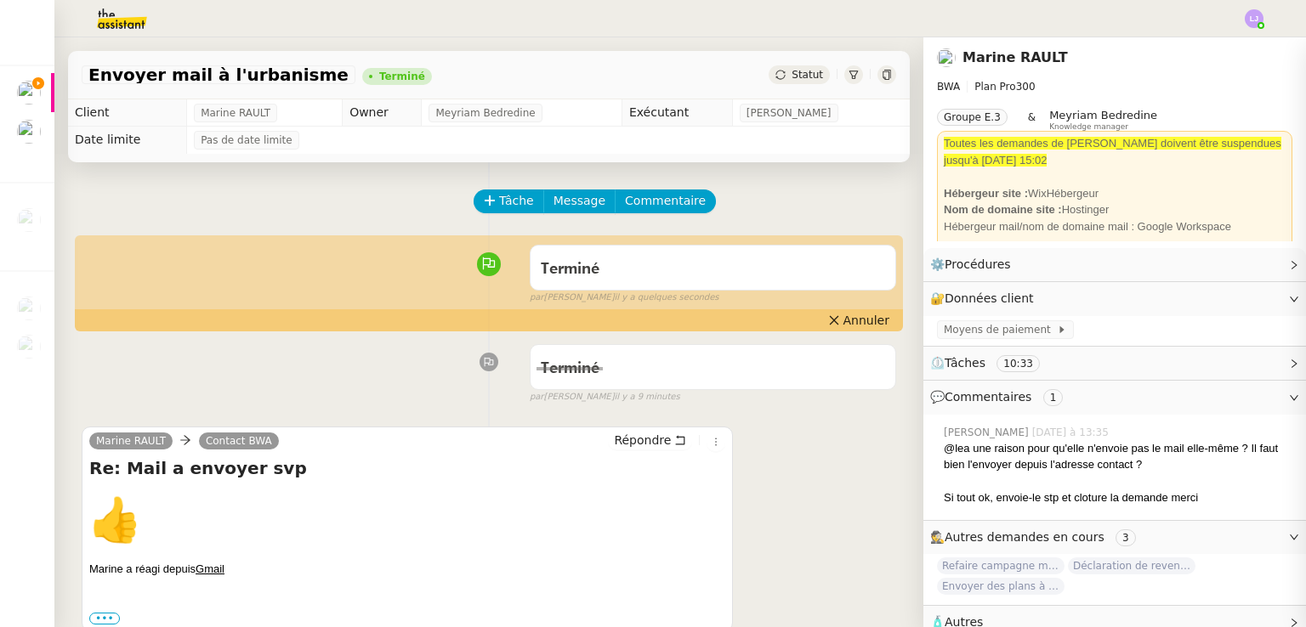
click at [245, 195] on app-ticket "Envoyer mail à l'urbanisme Terminé Statut Client Marine RAULT Owner Meyriam Bed…" at bounding box center [679, 332] width 1251 height 590
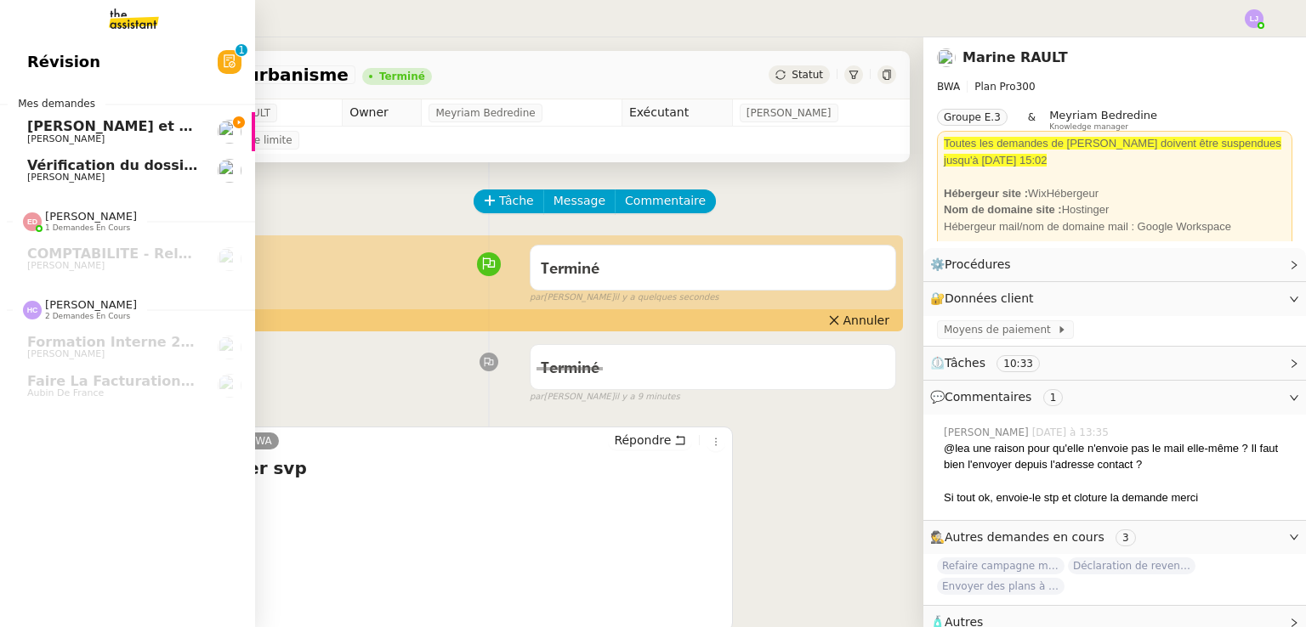
click at [99, 137] on span "[PERSON_NAME]" at bounding box center [113, 139] width 172 height 10
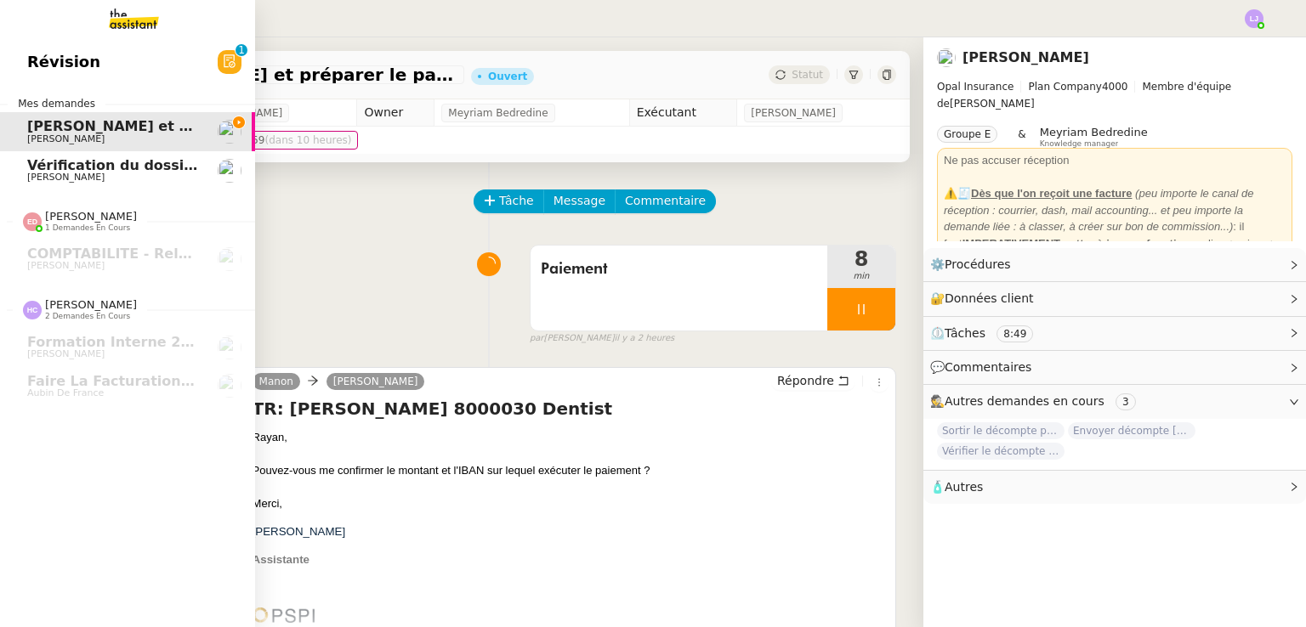
click at [122, 177] on span "[PERSON_NAME]" at bounding box center [113, 178] width 172 height 10
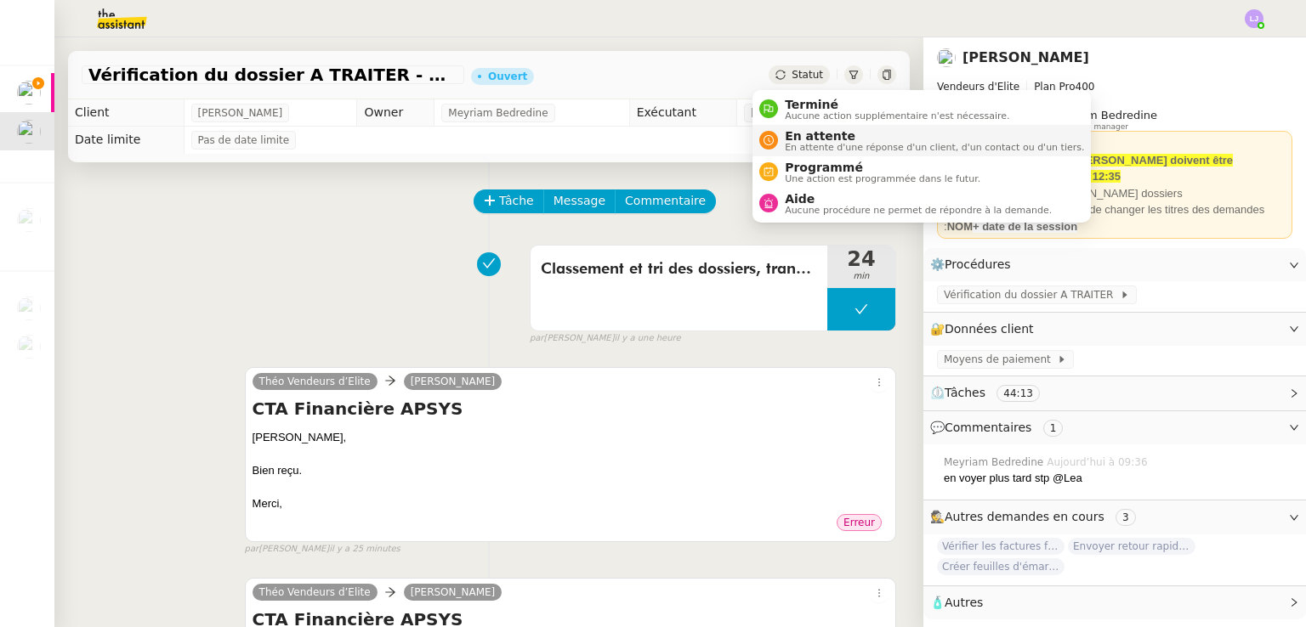
click at [797, 129] on span "En attente" at bounding box center [934, 136] width 299 height 14
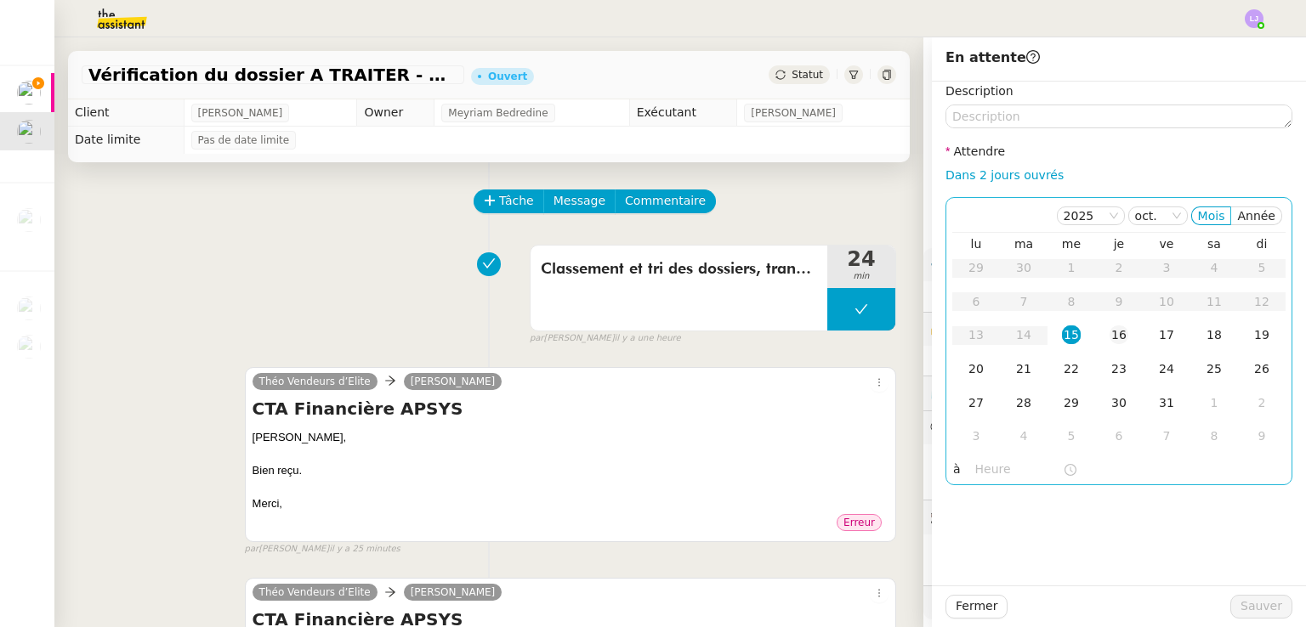
click at [1109, 332] on div "16" at bounding box center [1118, 335] width 19 height 19
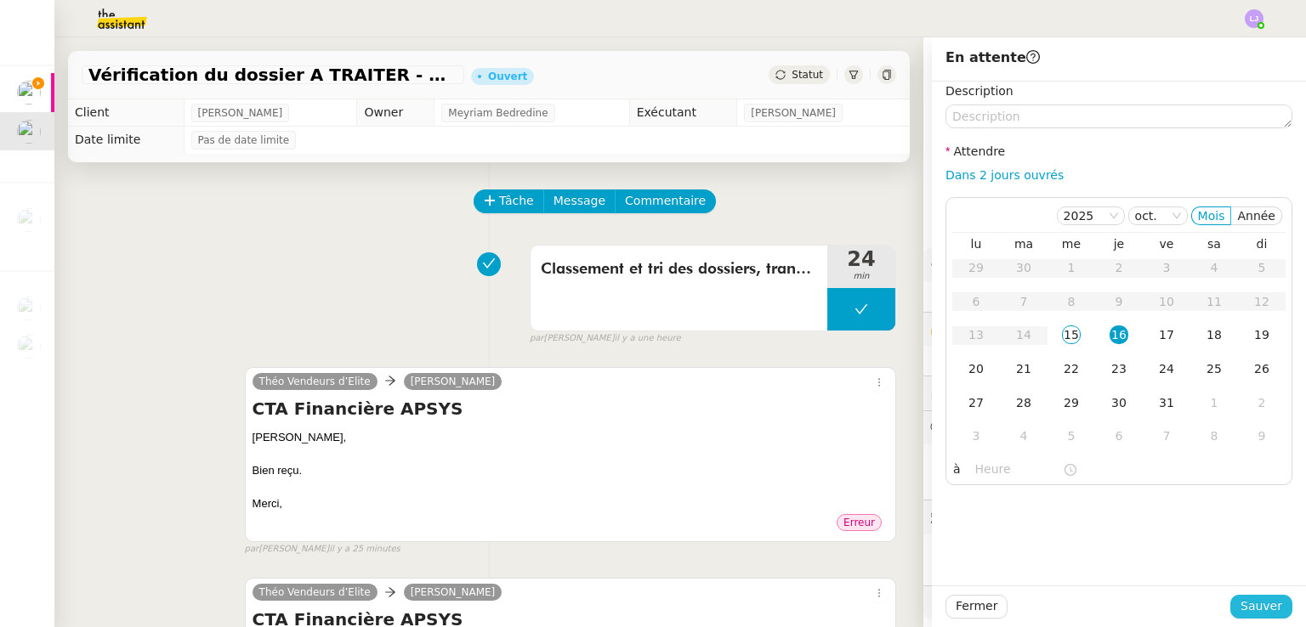
click at [1265, 604] on span "Sauver" at bounding box center [1261, 607] width 42 height 20
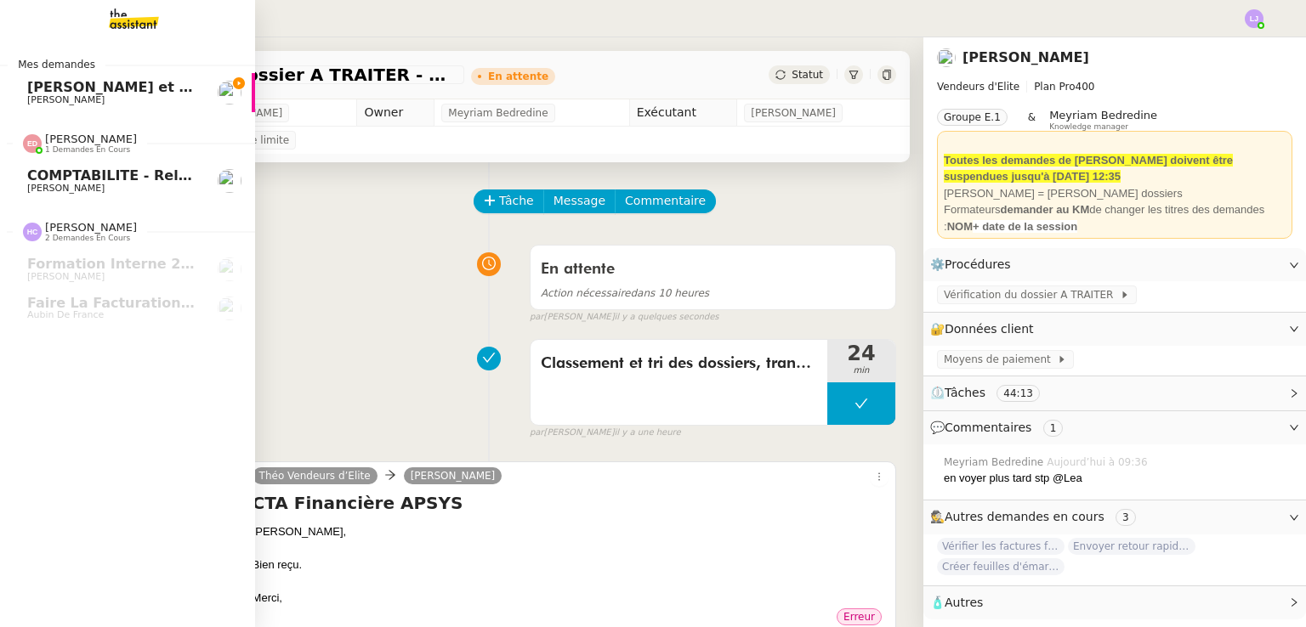
click at [91, 178] on span "COMPTABILITE - Relances factures impayées - octobre 2025" at bounding box center [258, 175] width 462 height 16
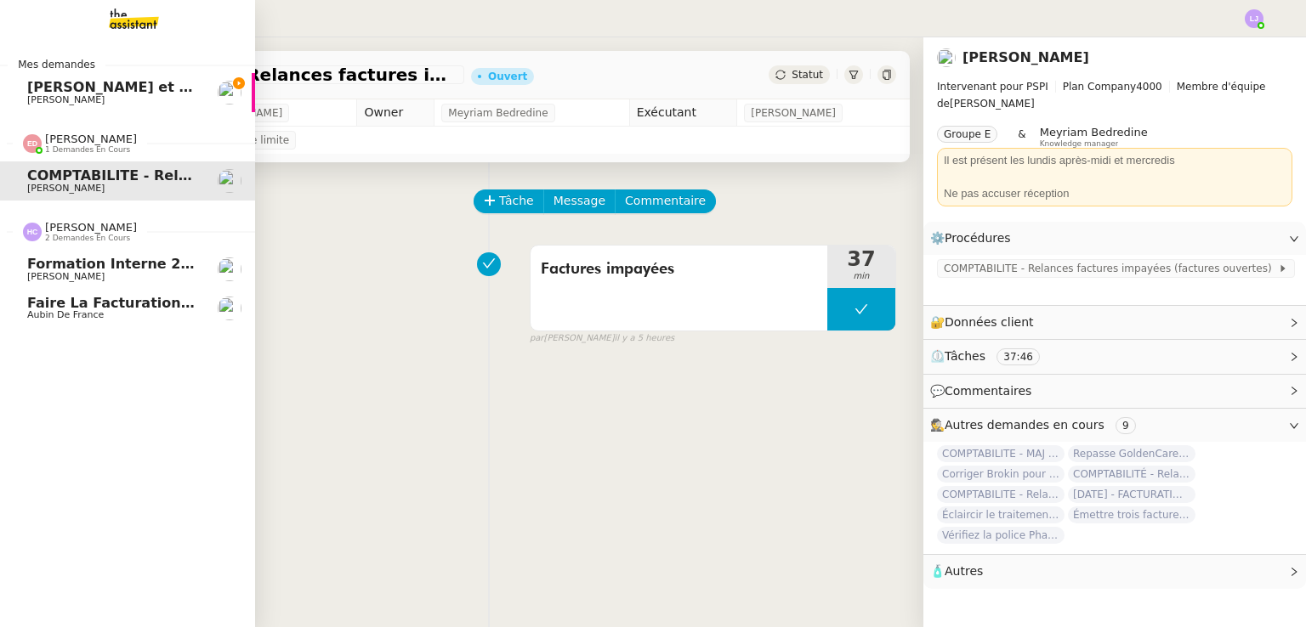
click at [125, 280] on span "[PERSON_NAME]" at bounding box center [113, 277] width 172 height 10
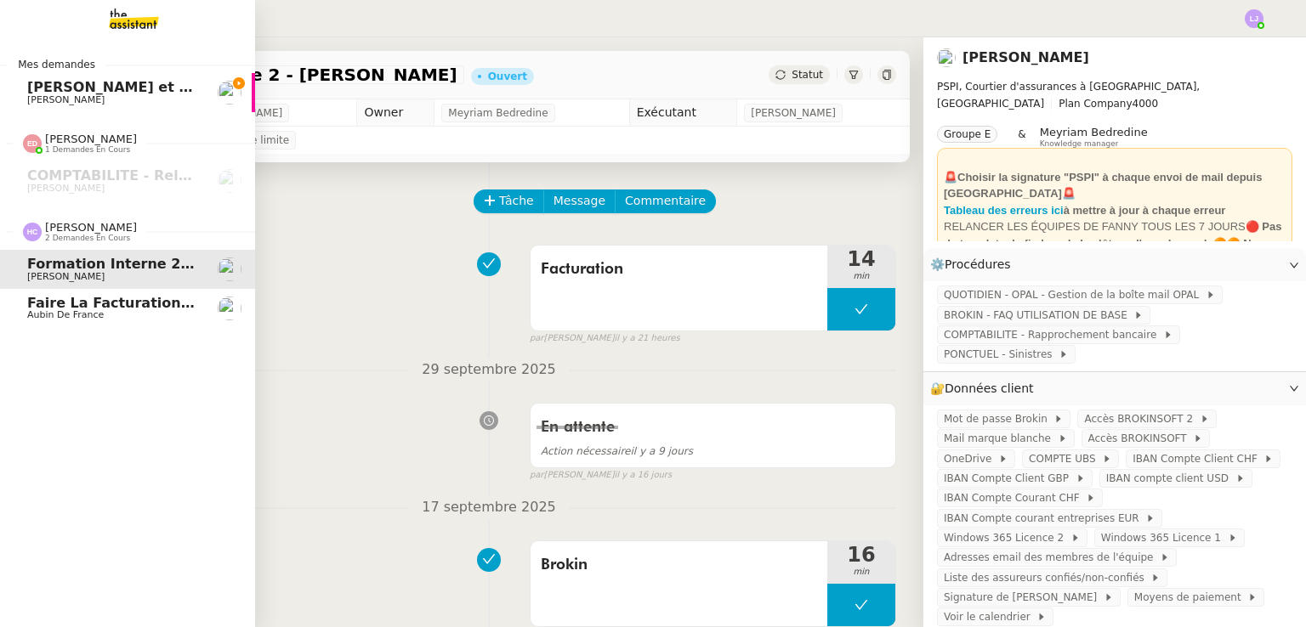
click at [136, 314] on span "Aubin de France" at bounding box center [113, 315] width 172 height 10
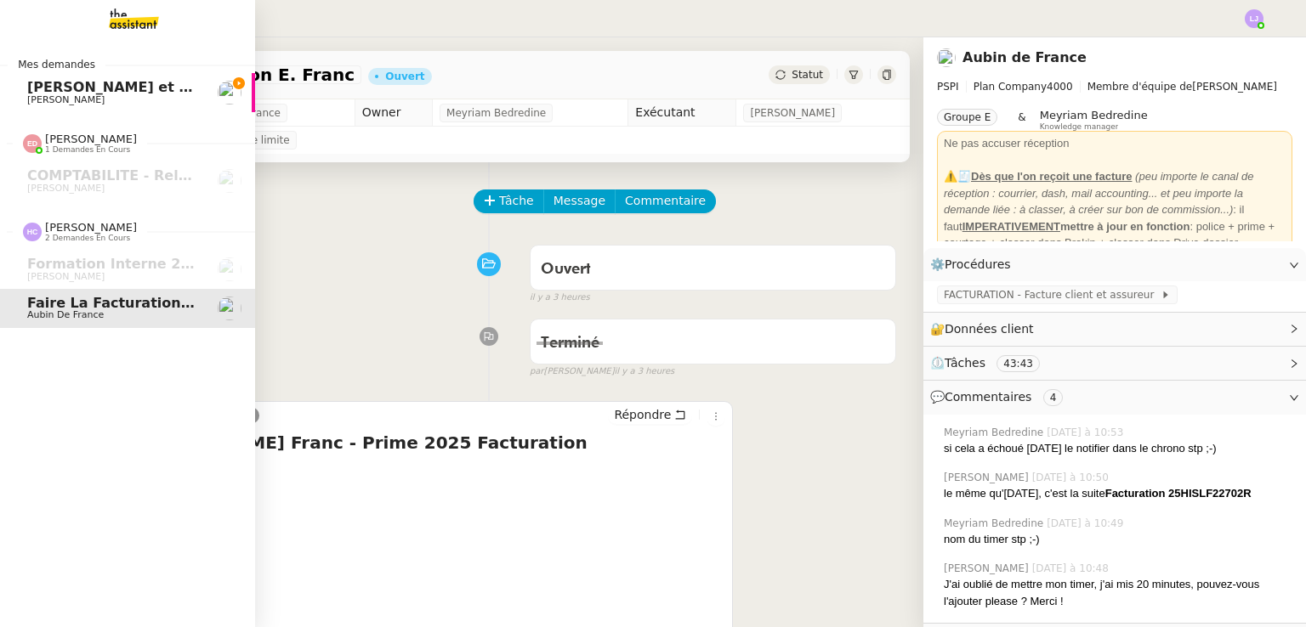
click at [135, 89] on span "[PERSON_NAME] et préparer le paiement" at bounding box center [184, 87] width 314 height 16
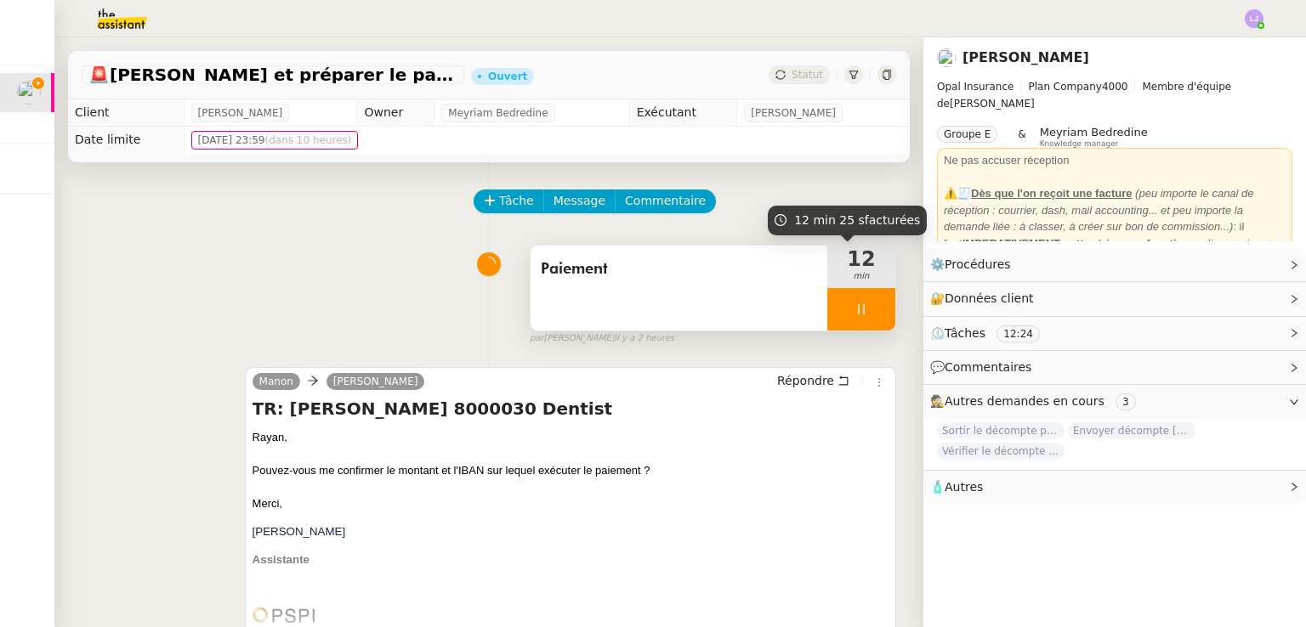
click at [864, 297] on div at bounding box center [861, 309] width 68 height 42
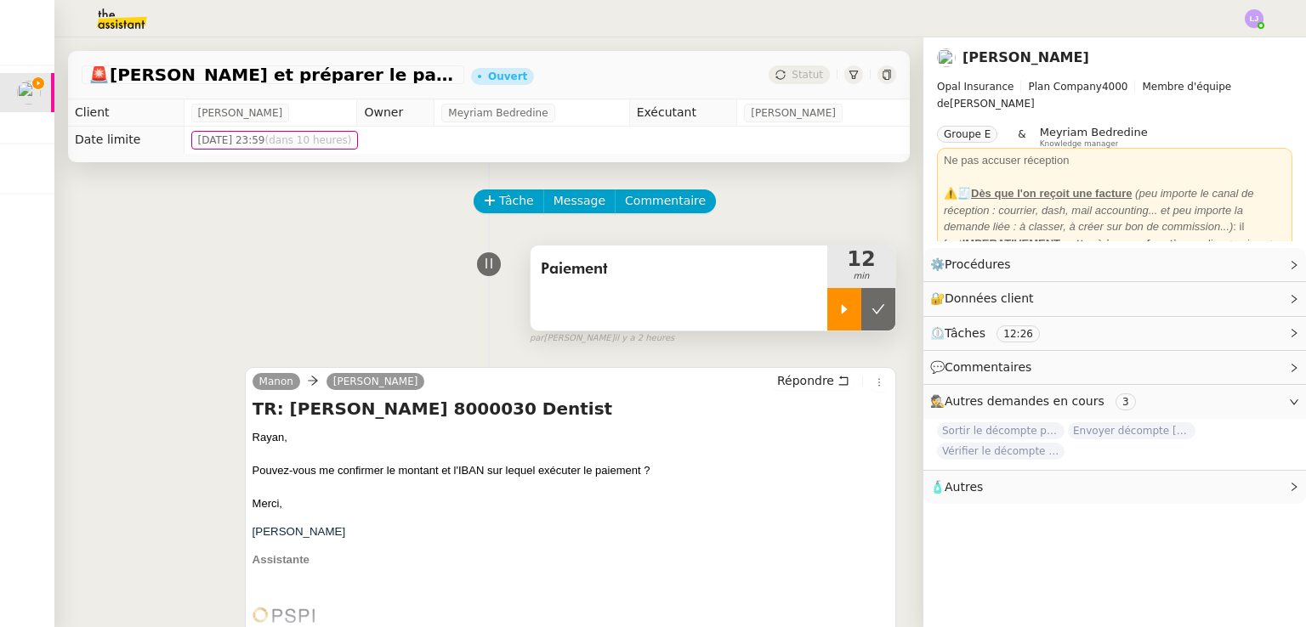
click at [864, 297] on button at bounding box center [878, 309] width 34 height 42
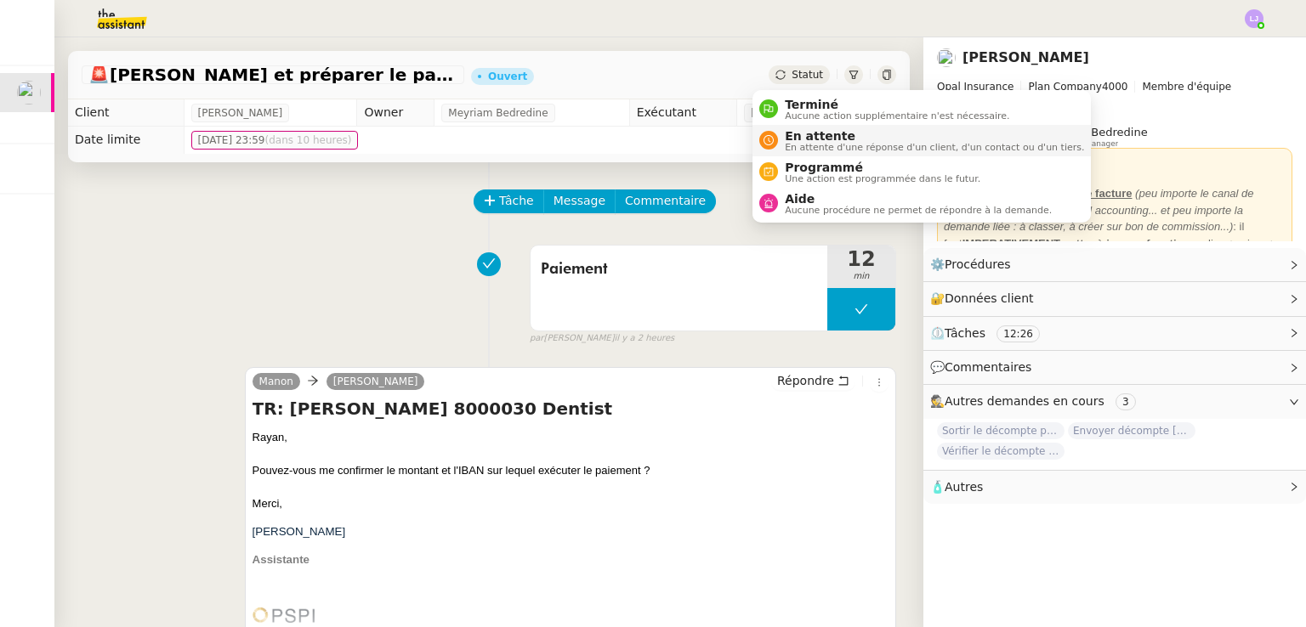
click at [799, 127] on li "En attente En attente d'une réponse d'un client, d'un contact ou d'un tiers." at bounding box center [921, 140] width 338 height 31
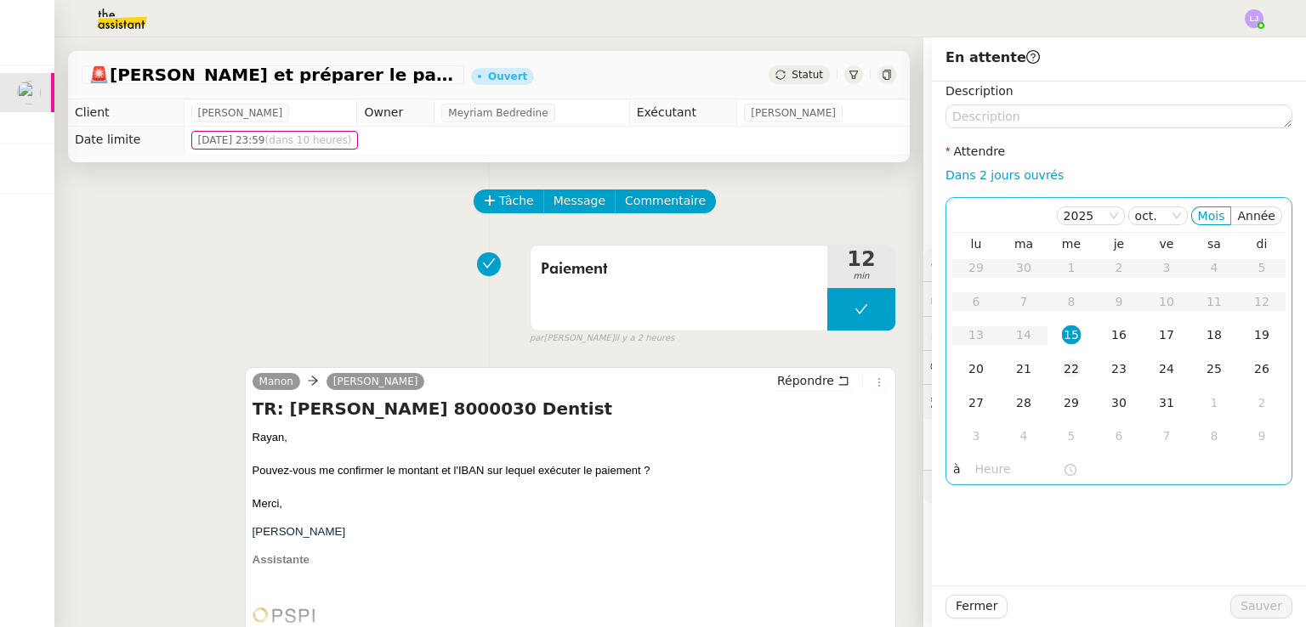
click at [1062, 368] on div "22" at bounding box center [1071, 369] width 19 height 19
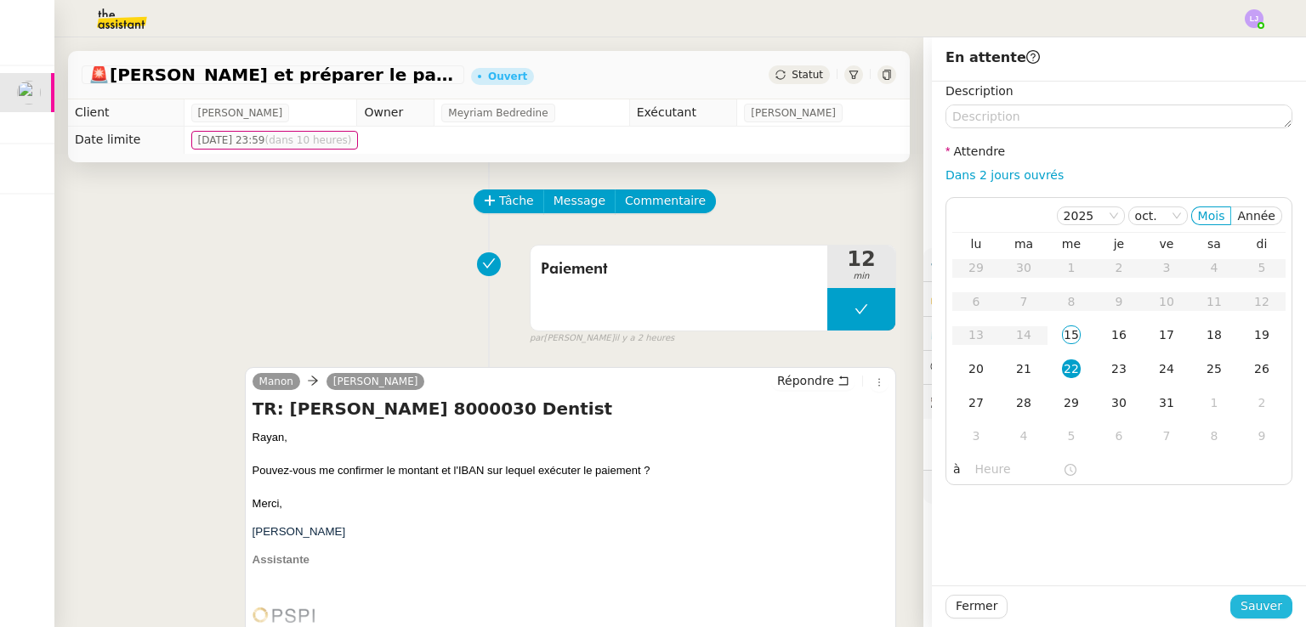
click at [1244, 607] on span "Sauver" at bounding box center [1261, 607] width 42 height 20
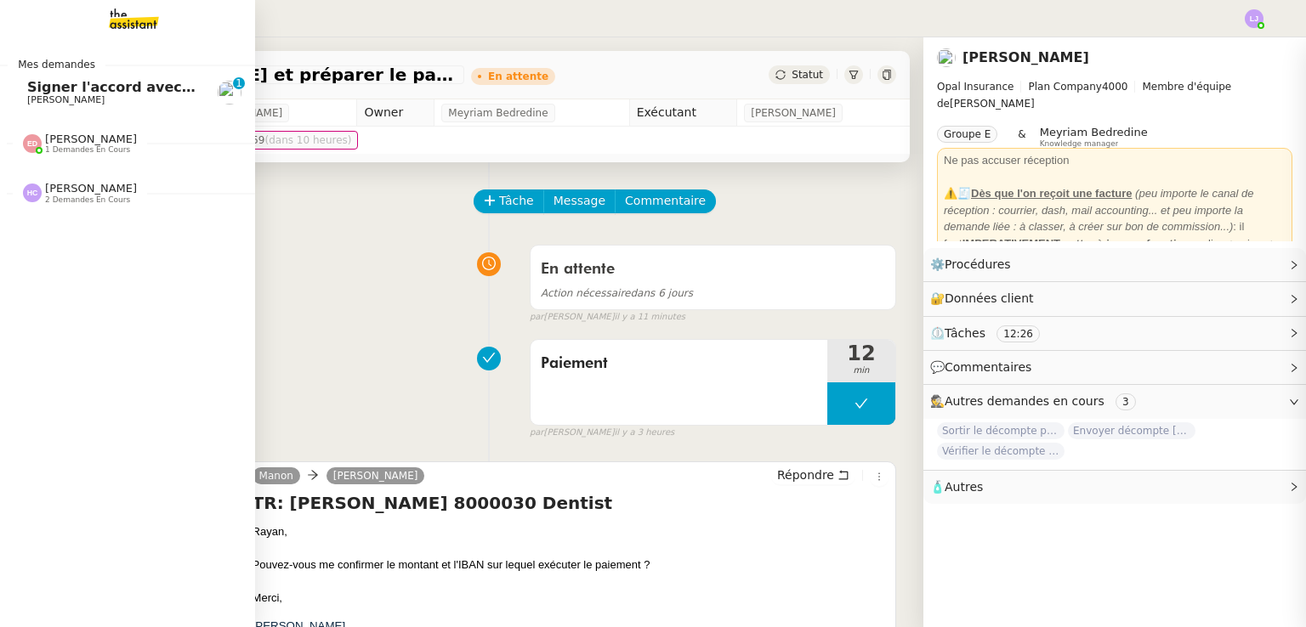
click at [43, 76] on link "Signer l'accord avec Salut Consultancy [PERSON_NAME] 0 1 2 3 4 5 6 7 8 9" at bounding box center [127, 92] width 255 height 39
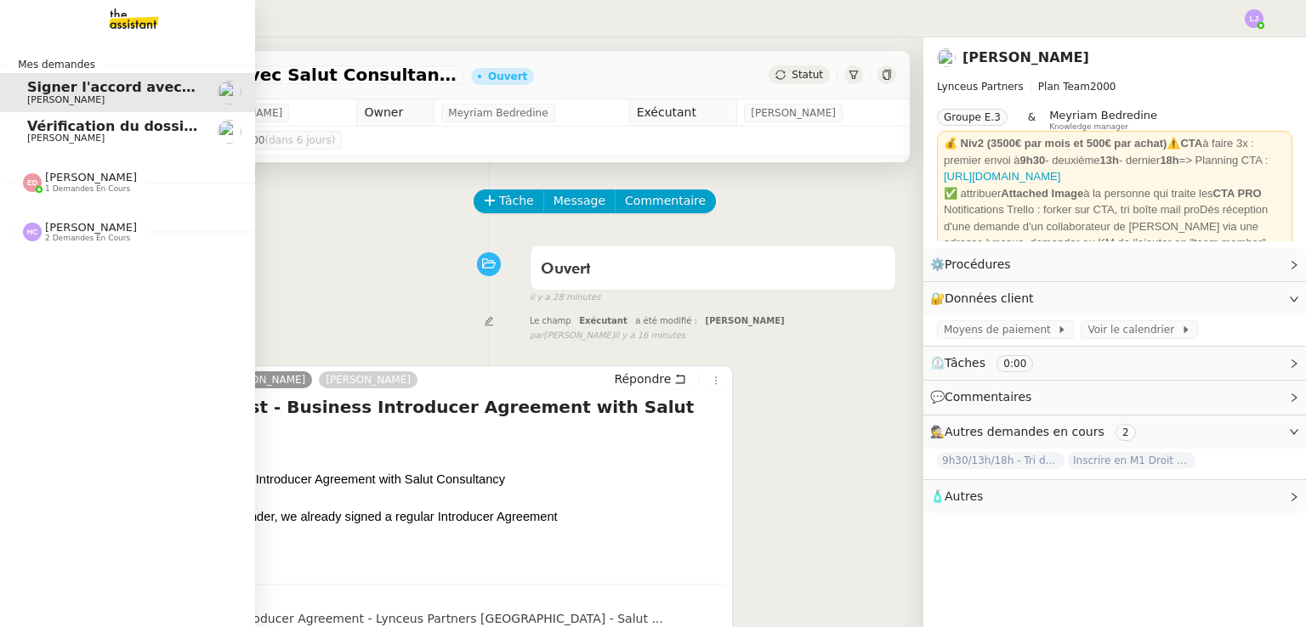
click at [80, 127] on span "Vérification du dossier A TRAITER - 13 octobre 2025" at bounding box center [225, 126] width 397 height 16
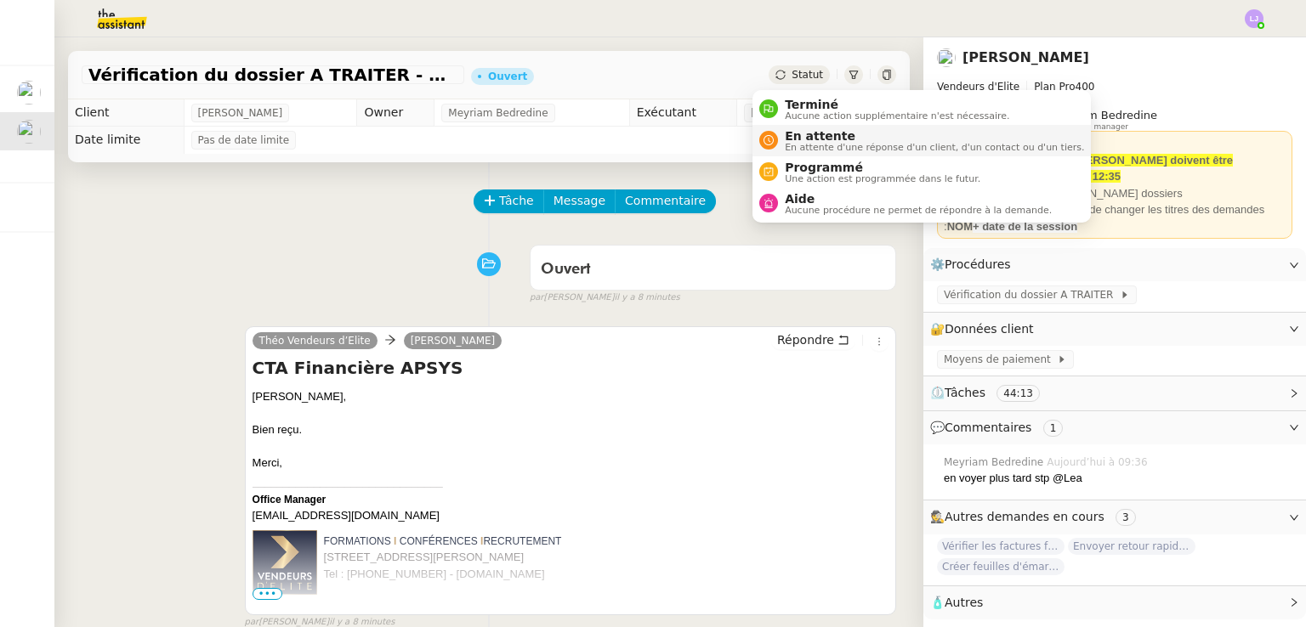
click at [808, 139] on span "En attente" at bounding box center [934, 136] width 299 height 14
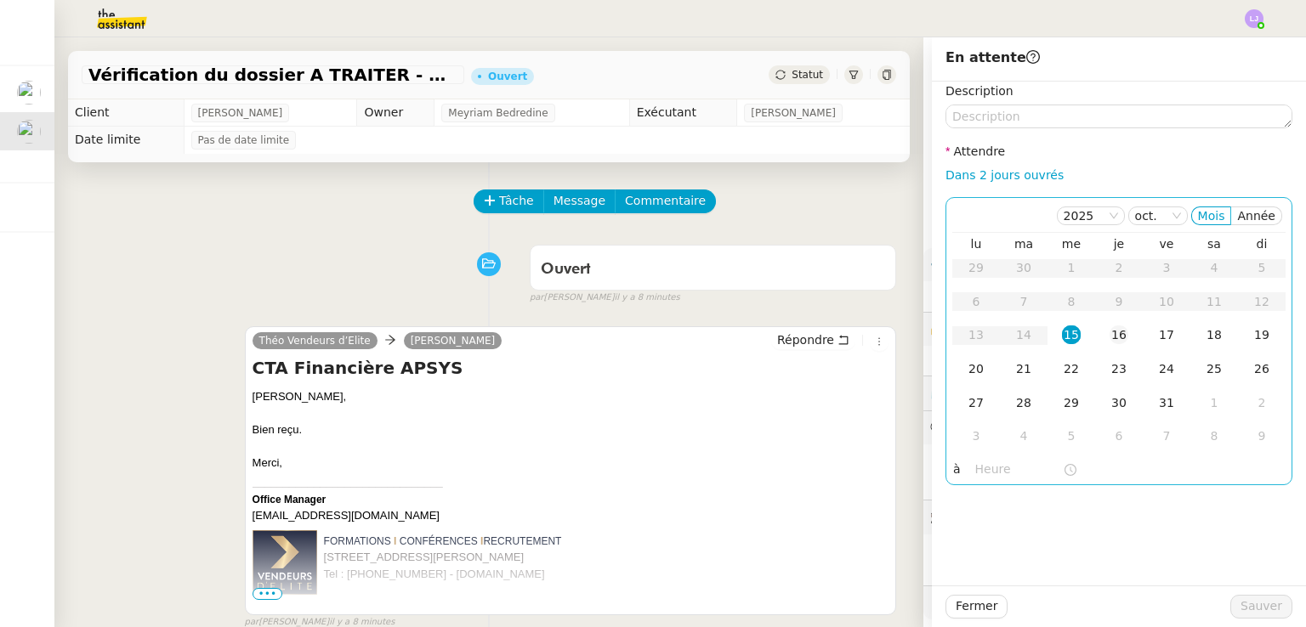
click at [1109, 339] on div "16" at bounding box center [1118, 335] width 19 height 19
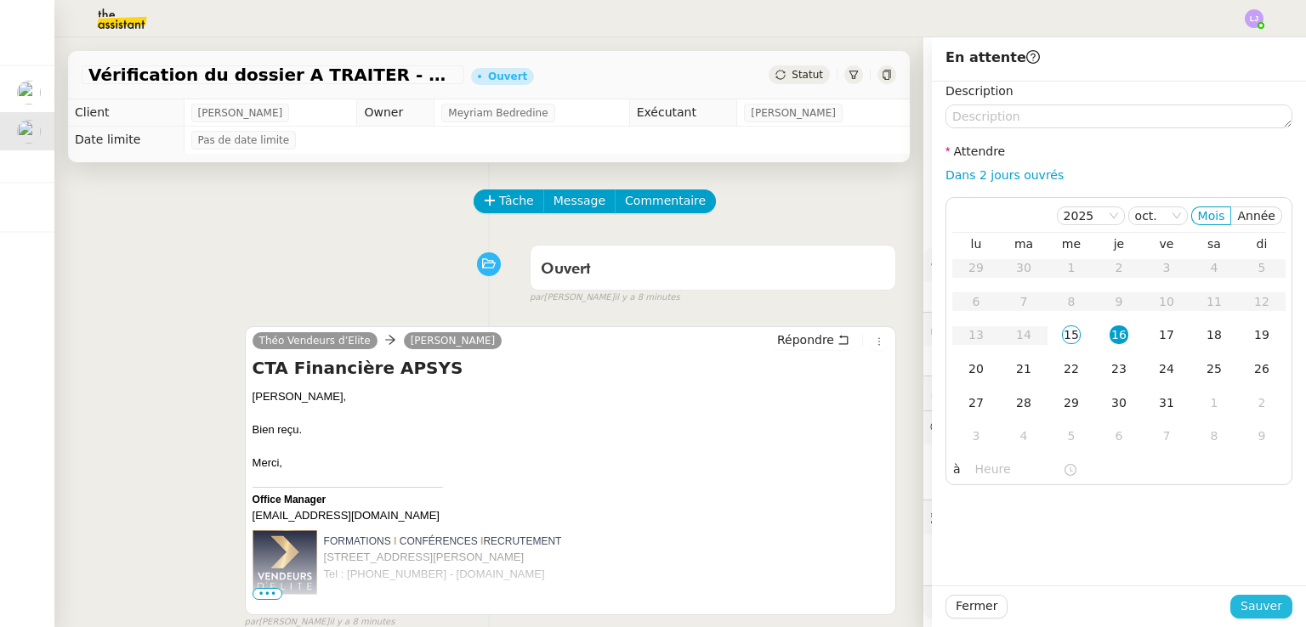
click at [1266, 608] on span "Sauver" at bounding box center [1261, 607] width 42 height 20
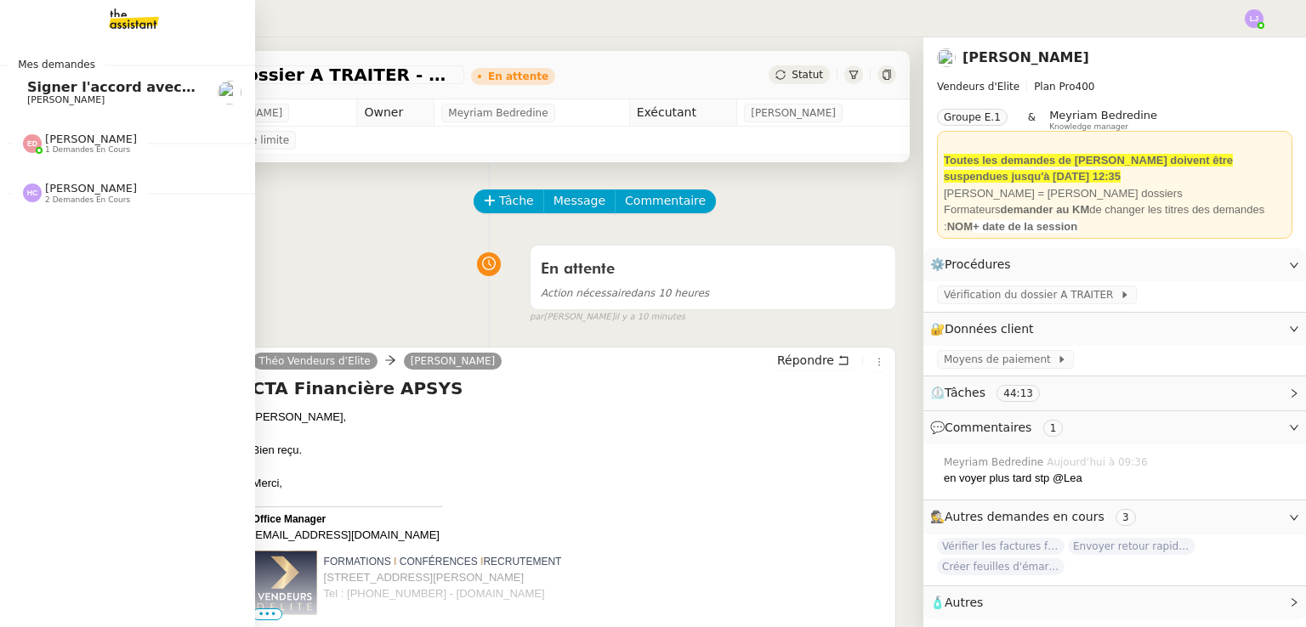
click at [27, 83] on span "Signer l'accord avec Salut Consultancy" at bounding box center [175, 87] width 297 height 16
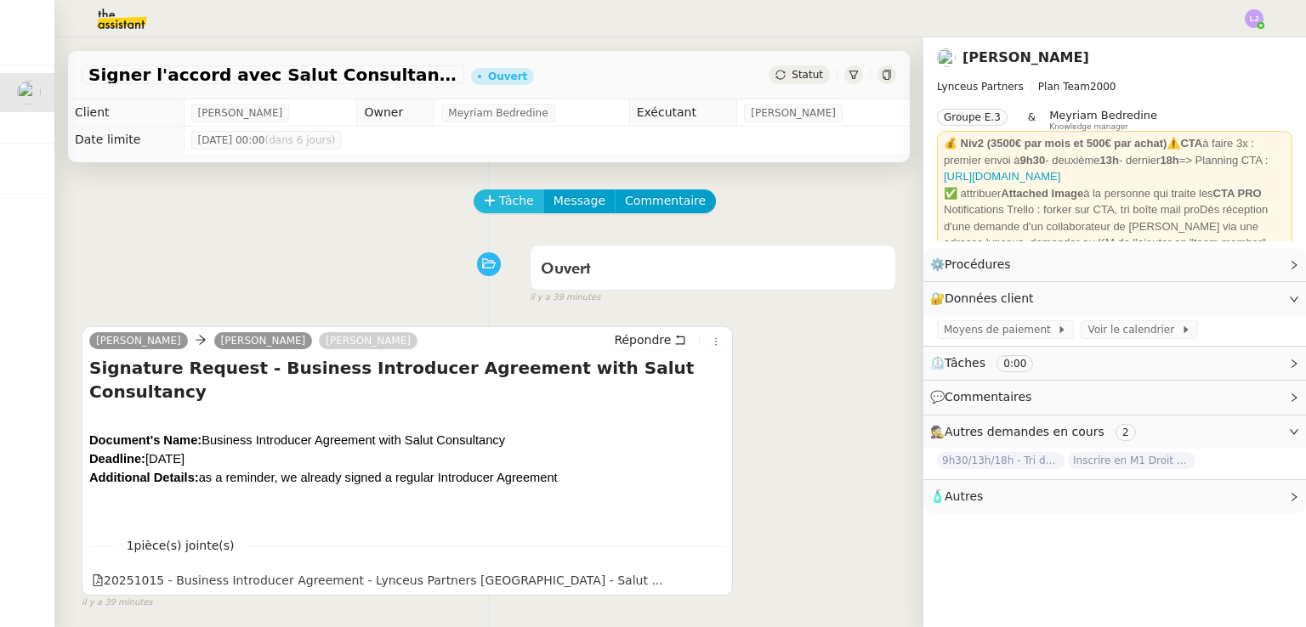
click at [473, 208] on button "Tâche" at bounding box center [508, 202] width 71 height 24
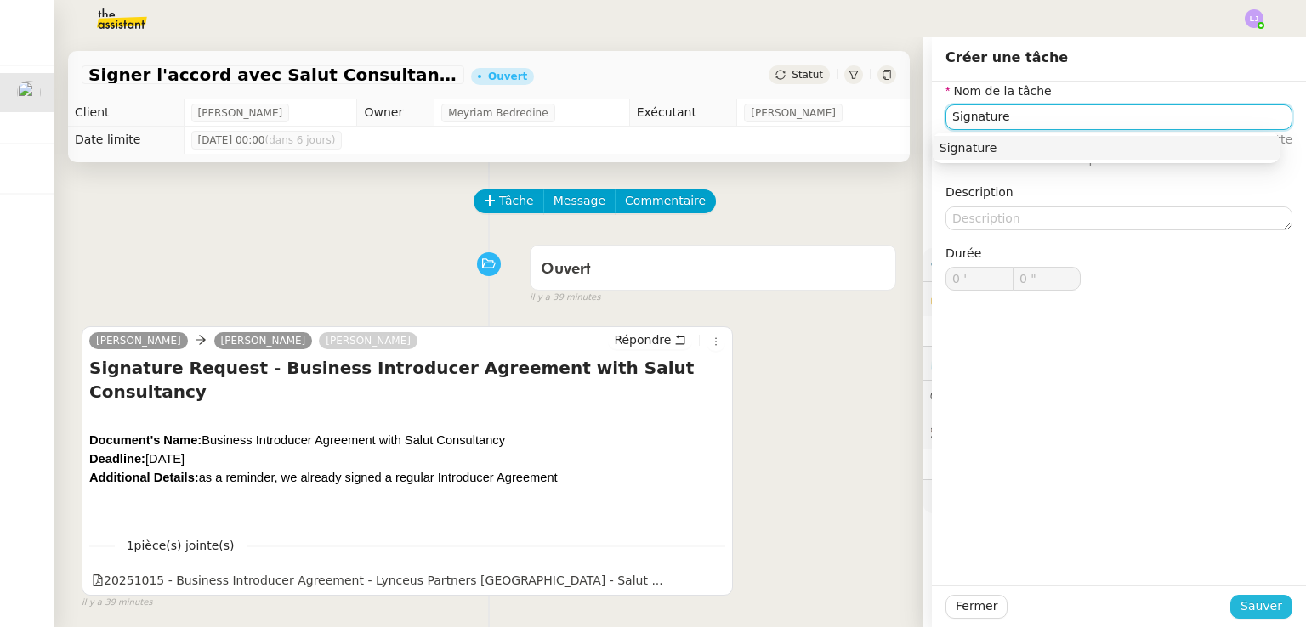
type input "Signature"
click at [1261, 598] on span "Sauver" at bounding box center [1261, 607] width 42 height 20
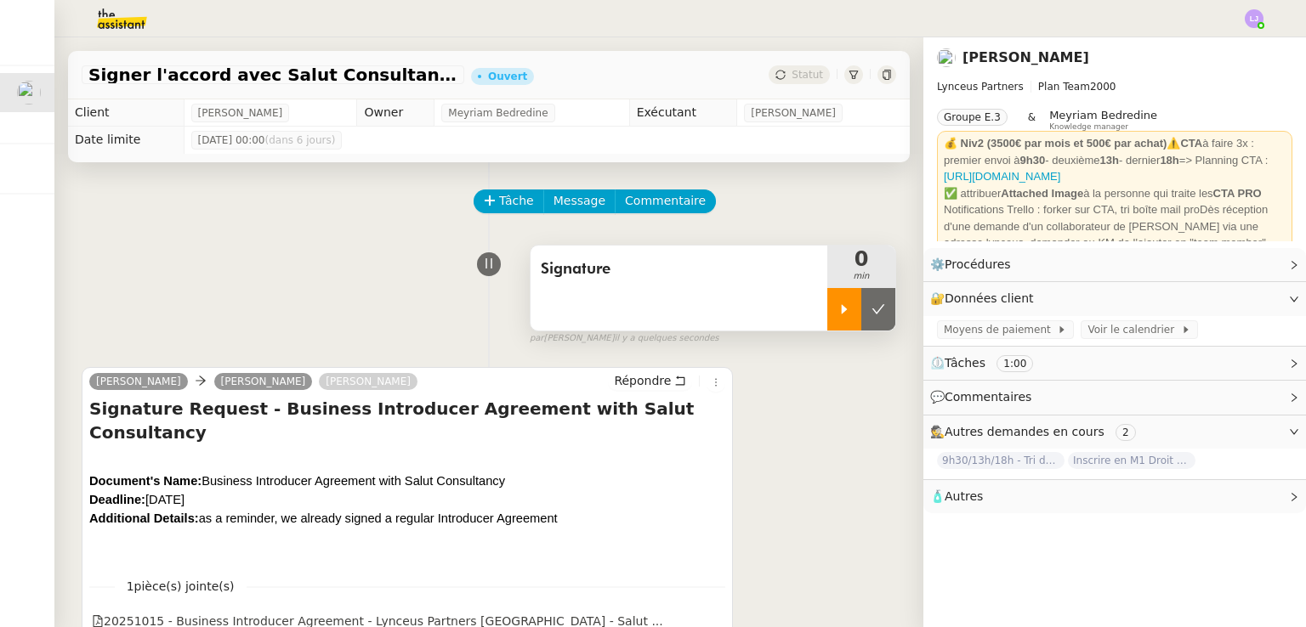
click at [832, 314] on div at bounding box center [844, 309] width 34 height 42
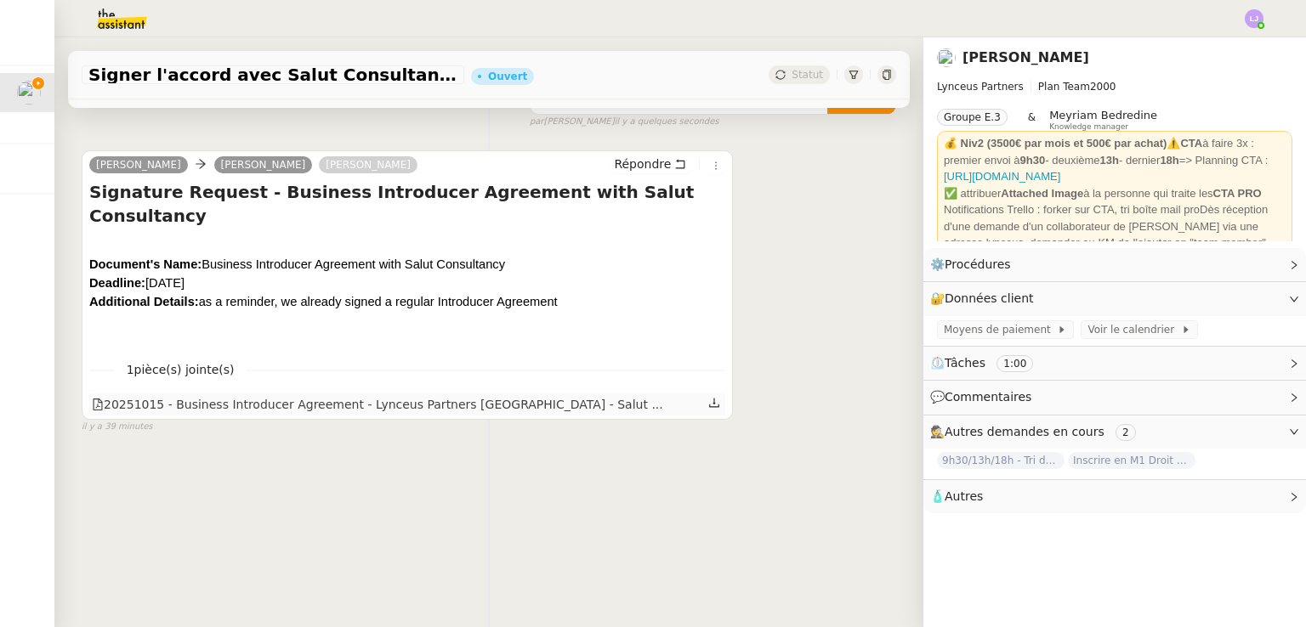
click at [708, 397] on icon at bounding box center [714, 403] width 12 height 12
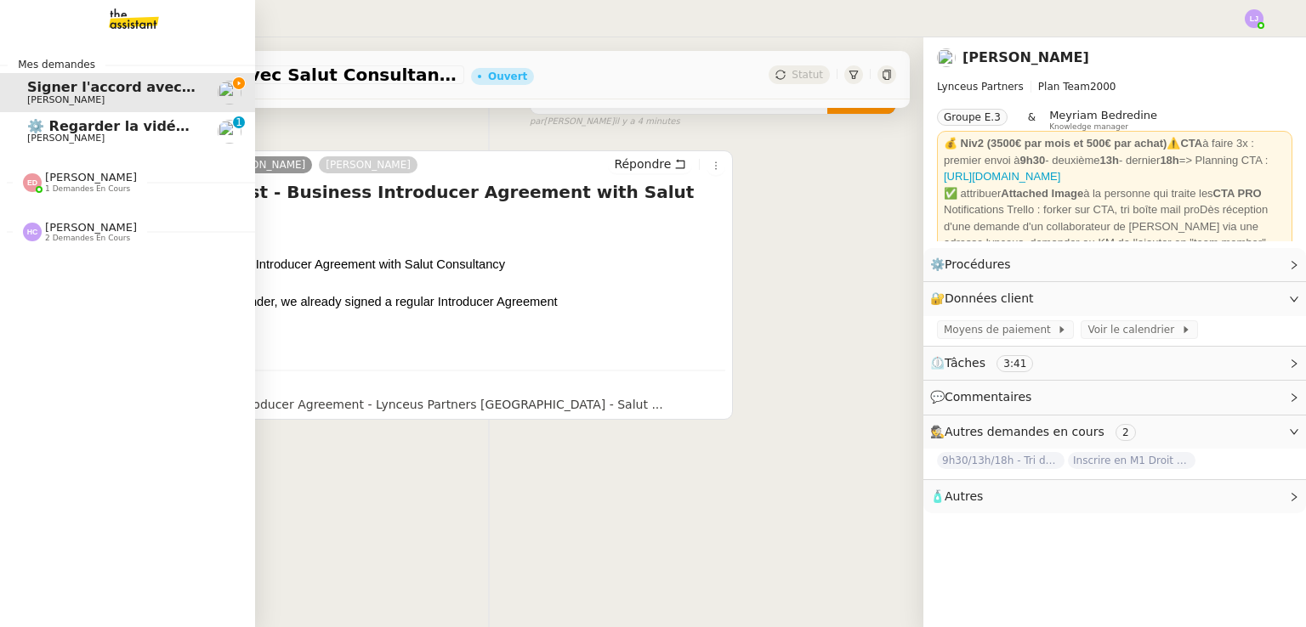
click at [76, 120] on span "⚙️ Regarder la vidéo Loom HubSpot" at bounding box center [164, 126] width 275 height 16
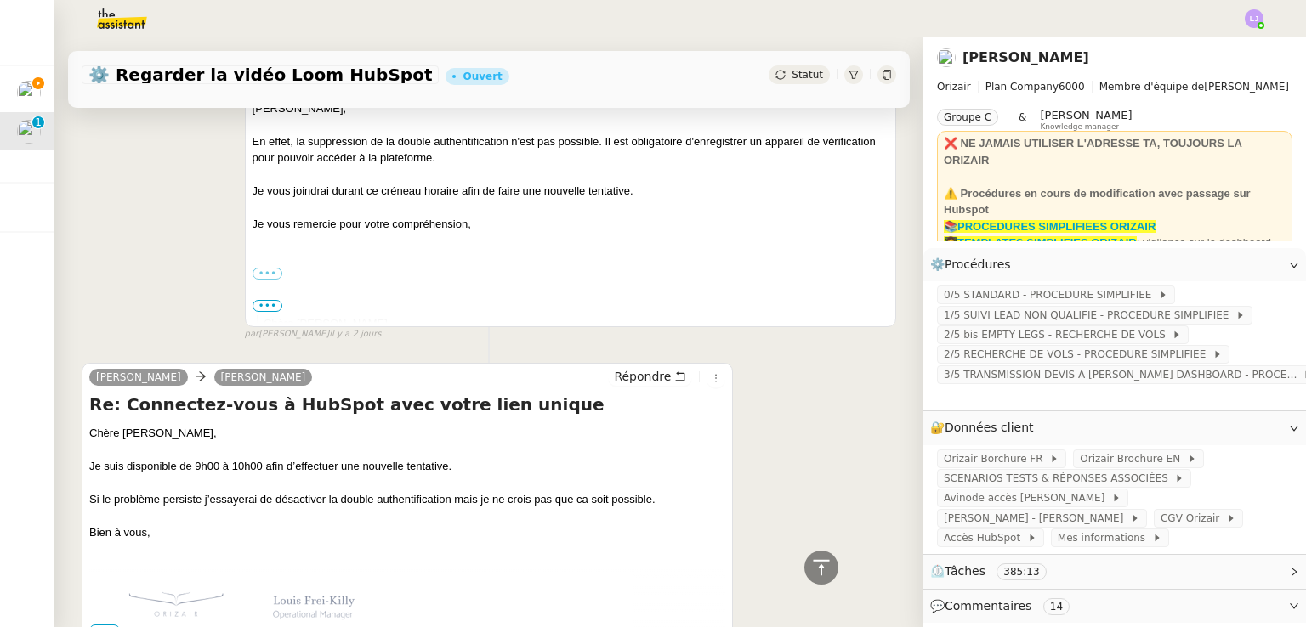
scroll to position [17856, 0]
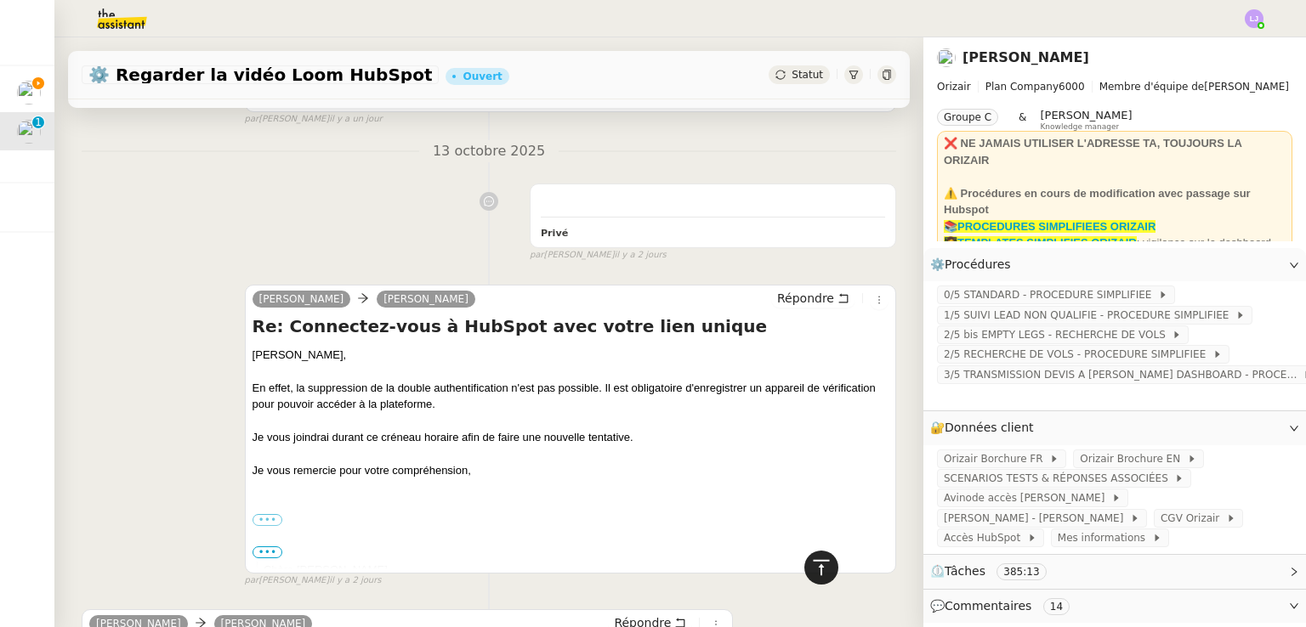
click at [811, 563] on icon at bounding box center [821, 568] width 20 height 20
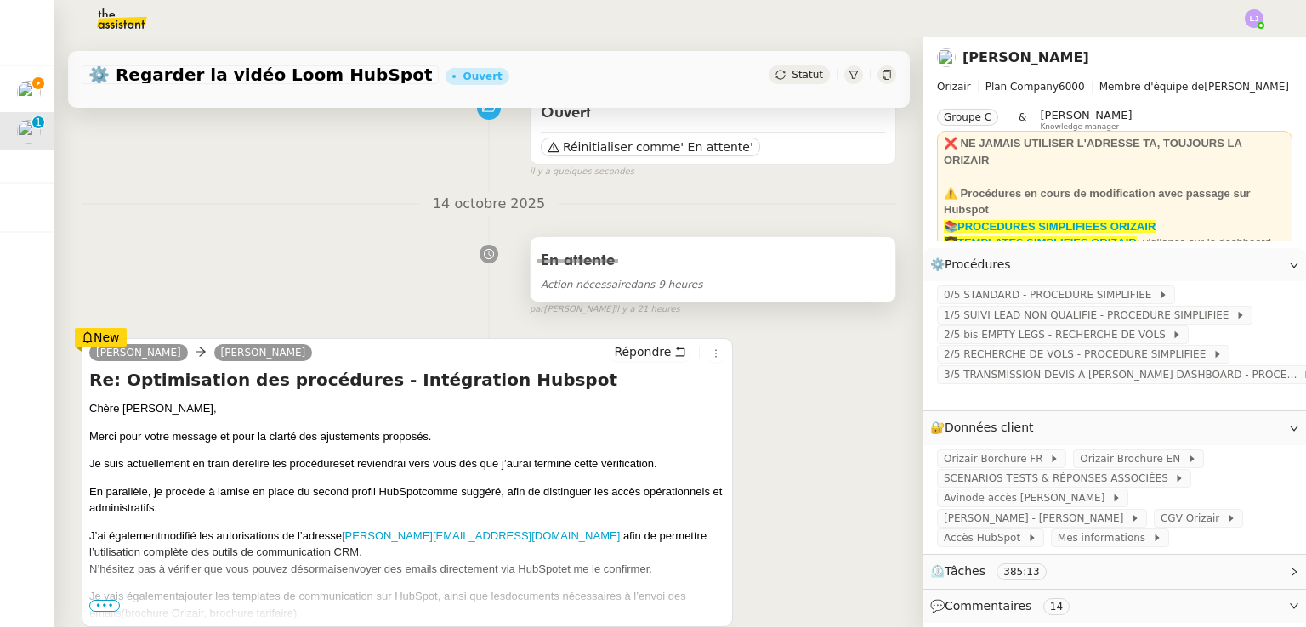
scroll to position [197, 0]
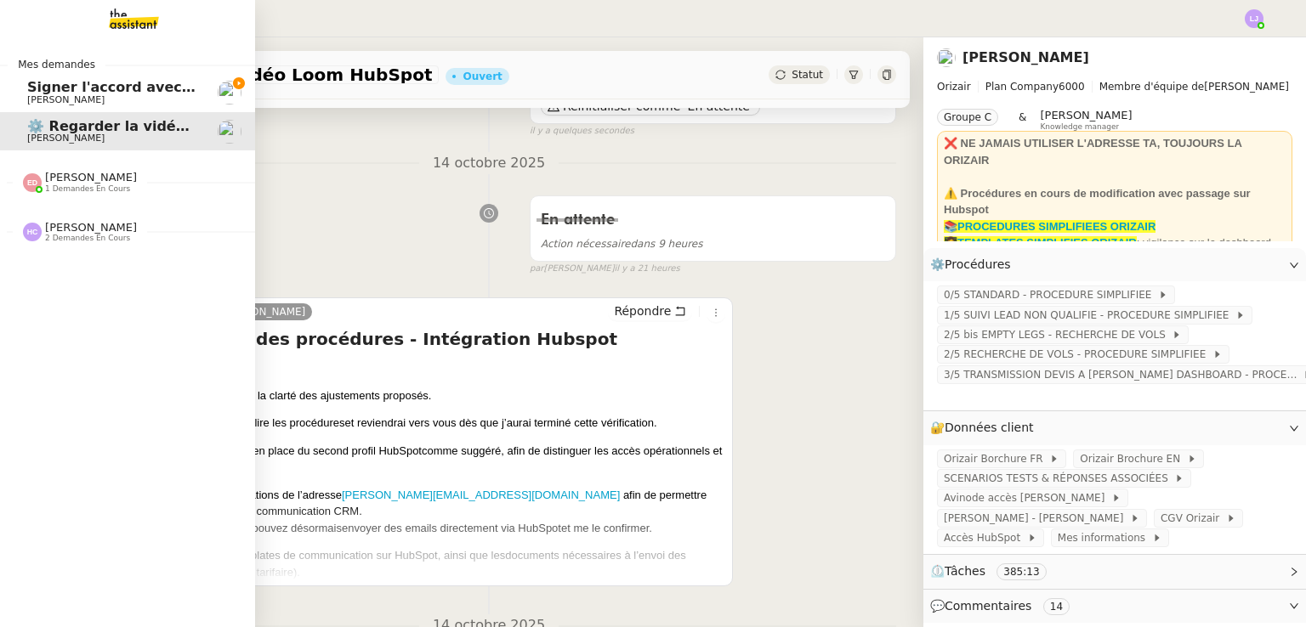
click at [44, 99] on span "[PERSON_NAME]" at bounding box center [65, 99] width 77 height 11
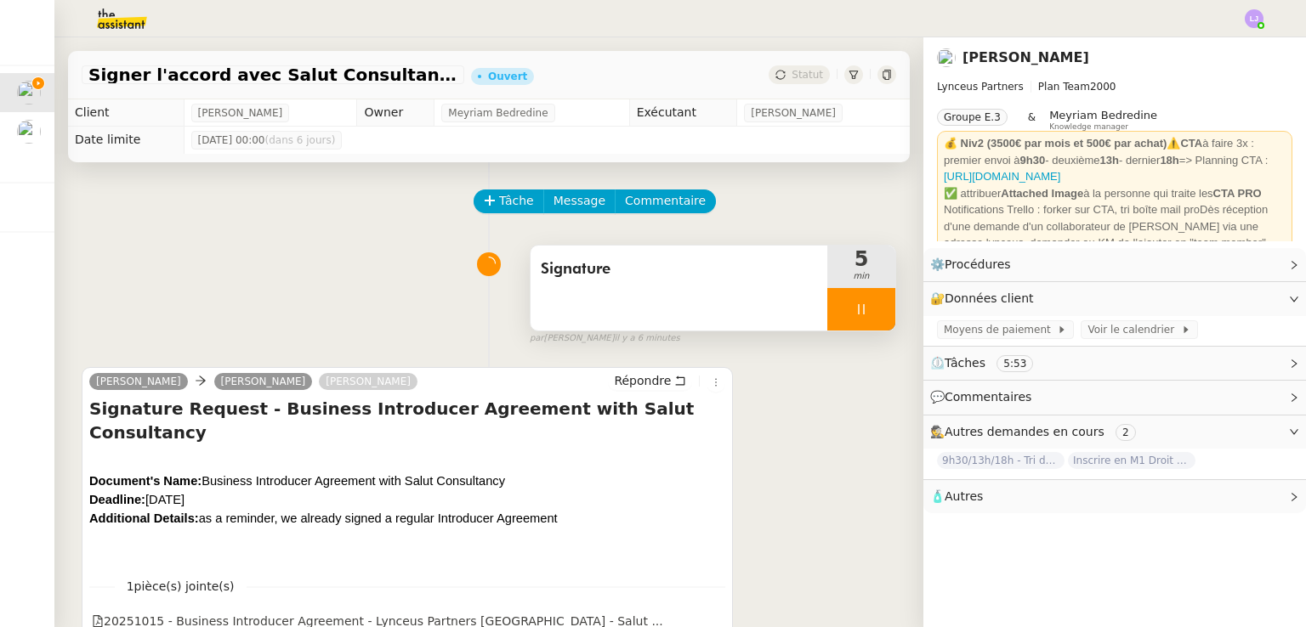
click at [867, 303] on div at bounding box center [861, 309] width 68 height 42
click at [867, 303] on button at bounding box center [878, 309] width 34 height 42
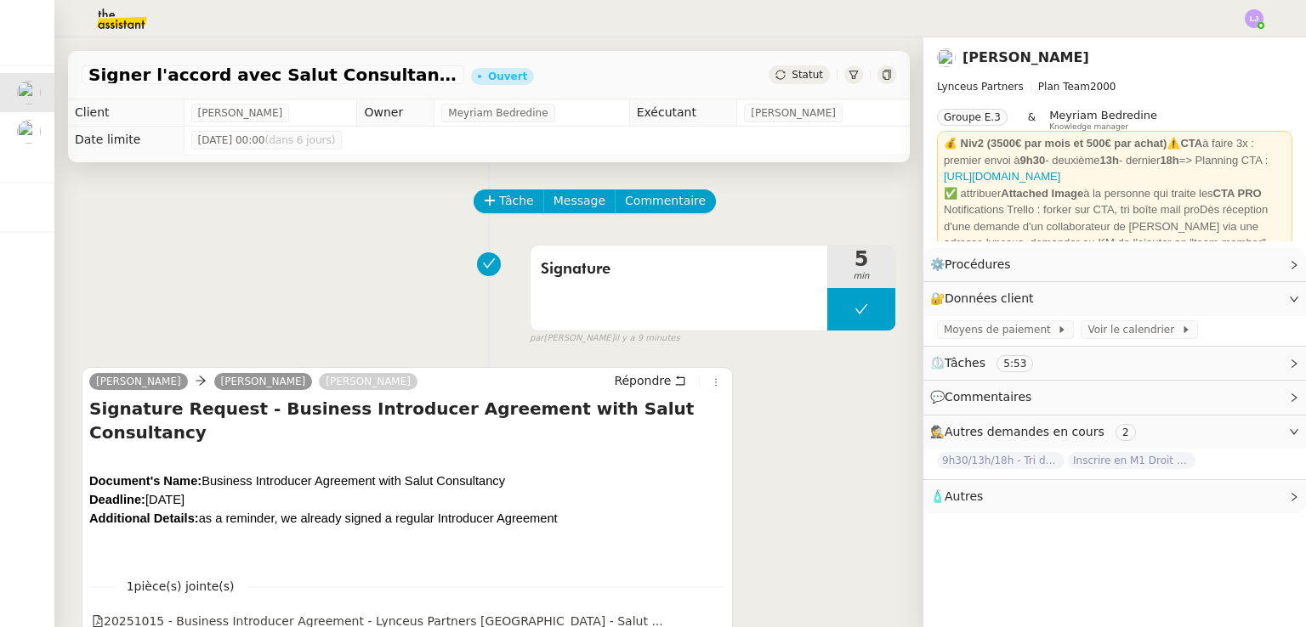
click at [200, 189] on div "Tâche Message Commentaire Veuillez patienter une erreur s'est produite 👌👌👌 mess…" at bounding box center [488, 475] width 869 height 627
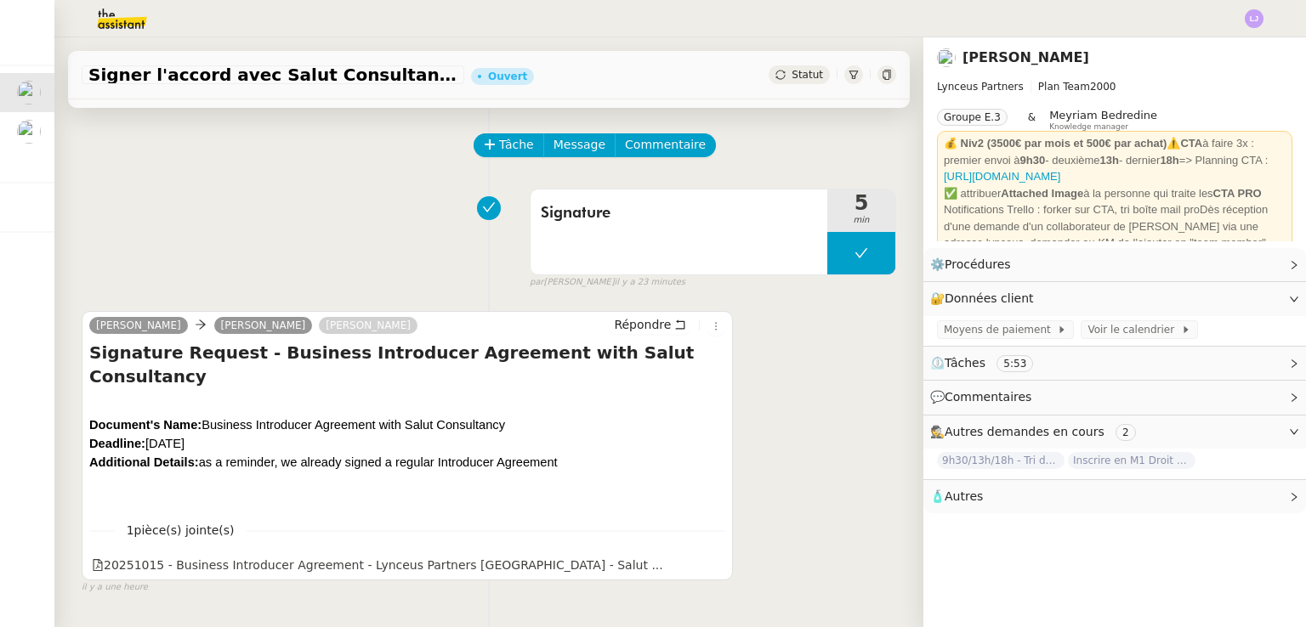
scroll to position [42, 0]
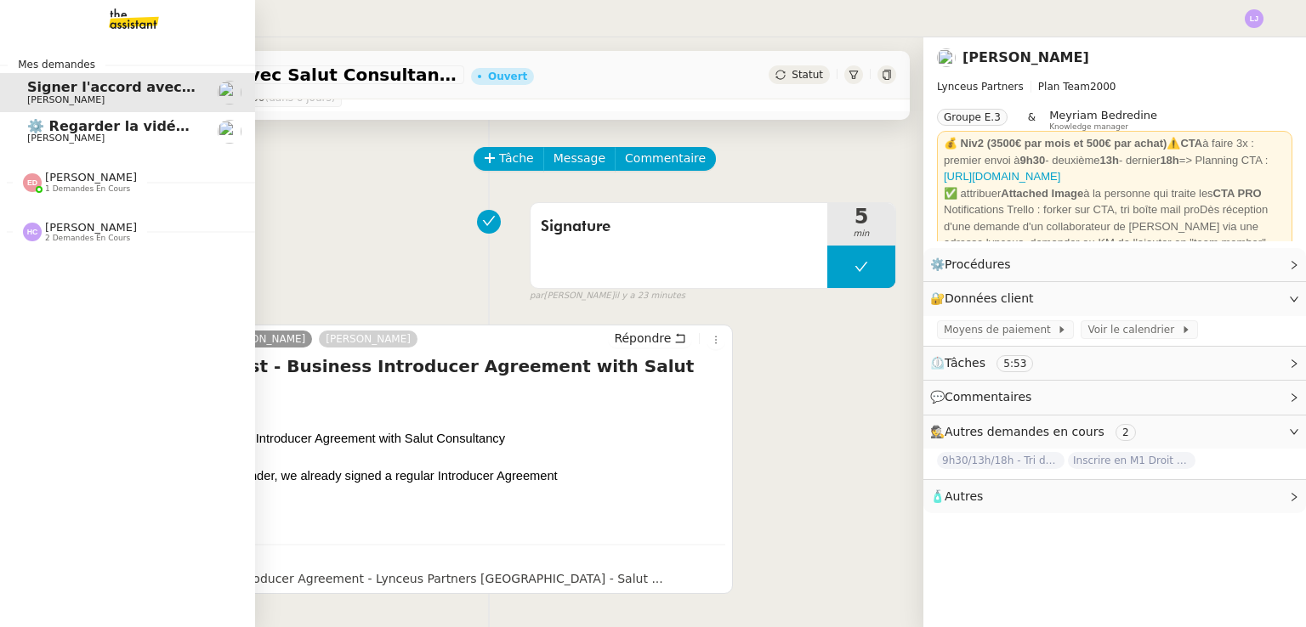
click at [31, 134] on span "[PERSON_NAME]" at bounding box center [65, 138] width 77 height 11
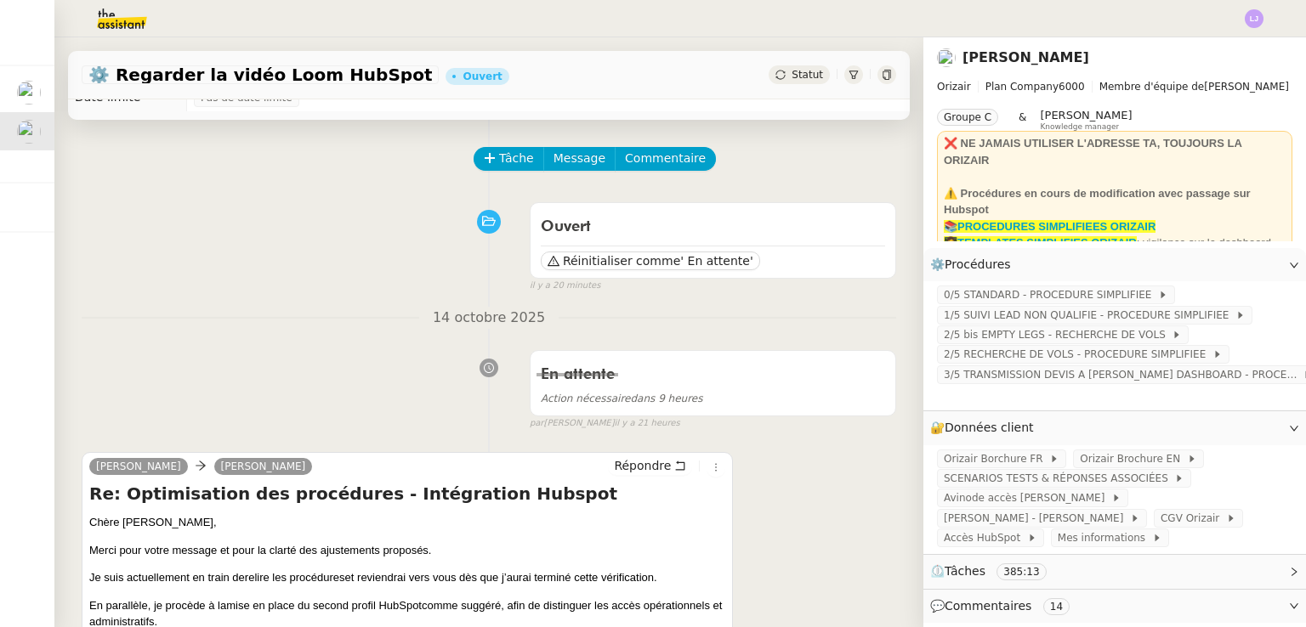
scroll to position [343, 0]
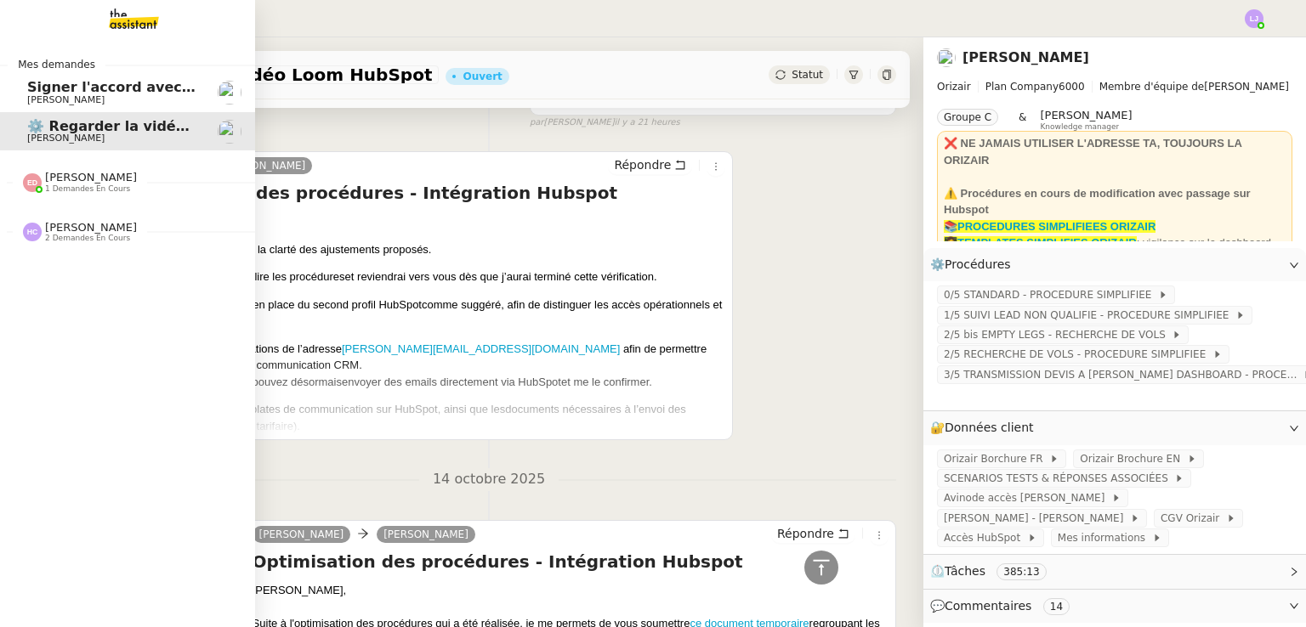
click at [65, 80] on span "Signer l'accord avec Salut Consultancy" at bounding box center [175, 87] width 297 height 16
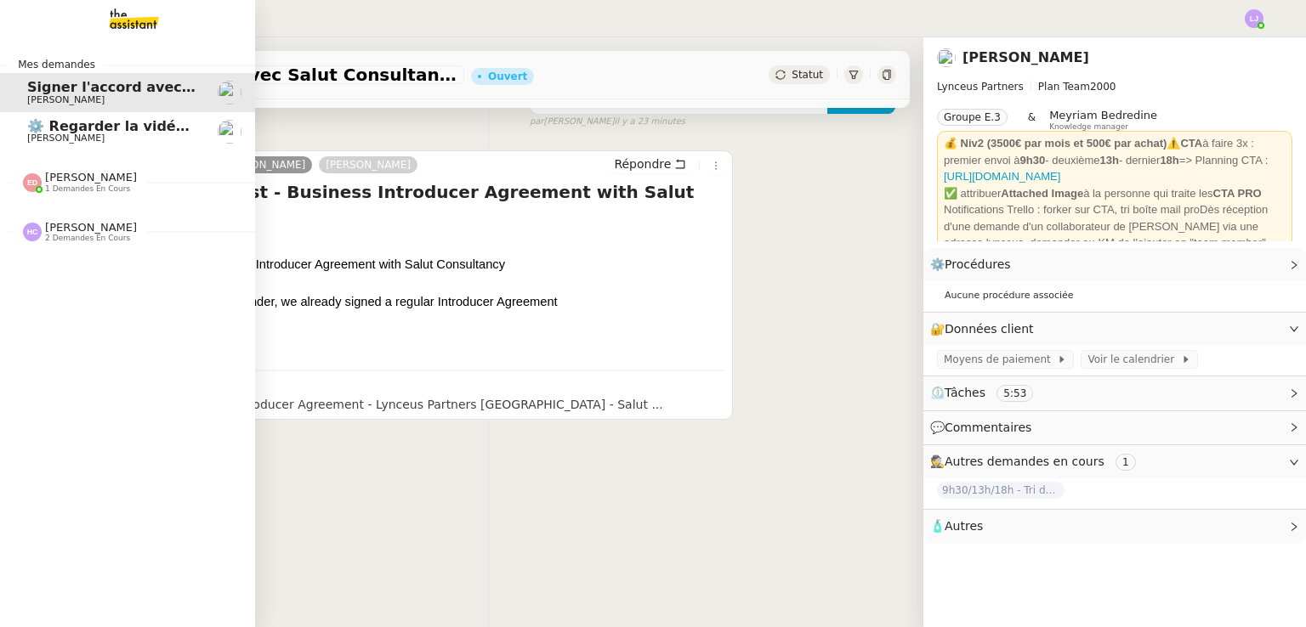
scroll to position [228, 0]
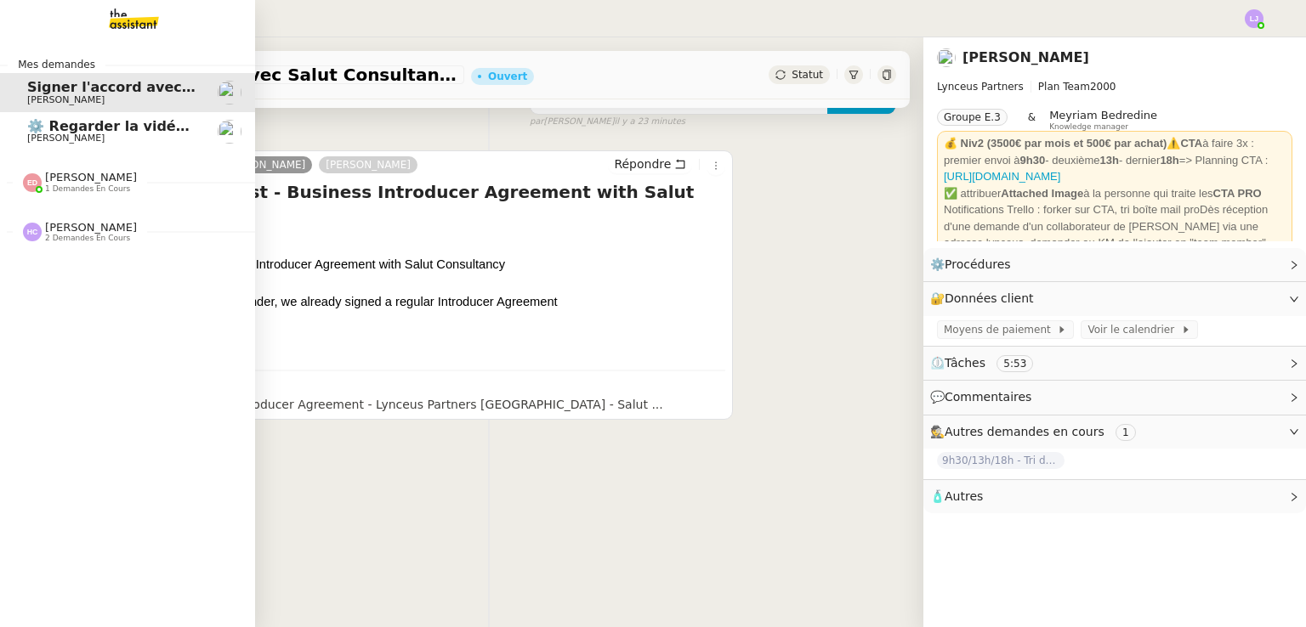
click at [120, 137] on span "[PERSON_NAME]" at bounding box center [113, 138] width 172 height 10
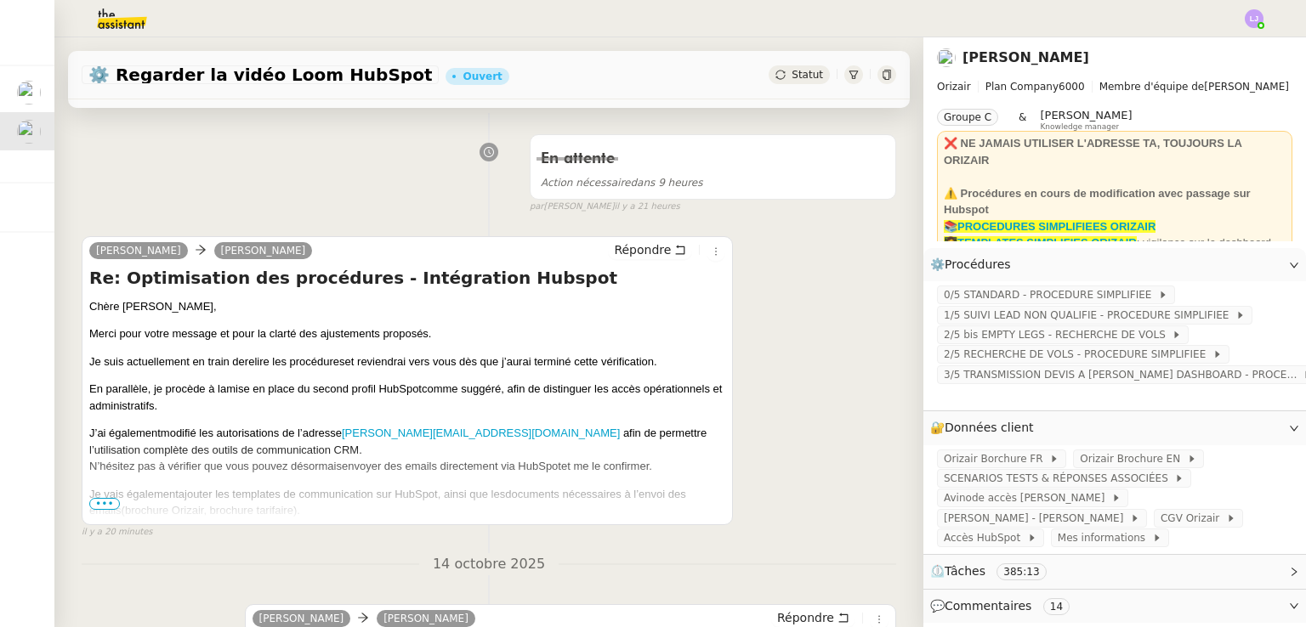
scroll to position [313, 0]
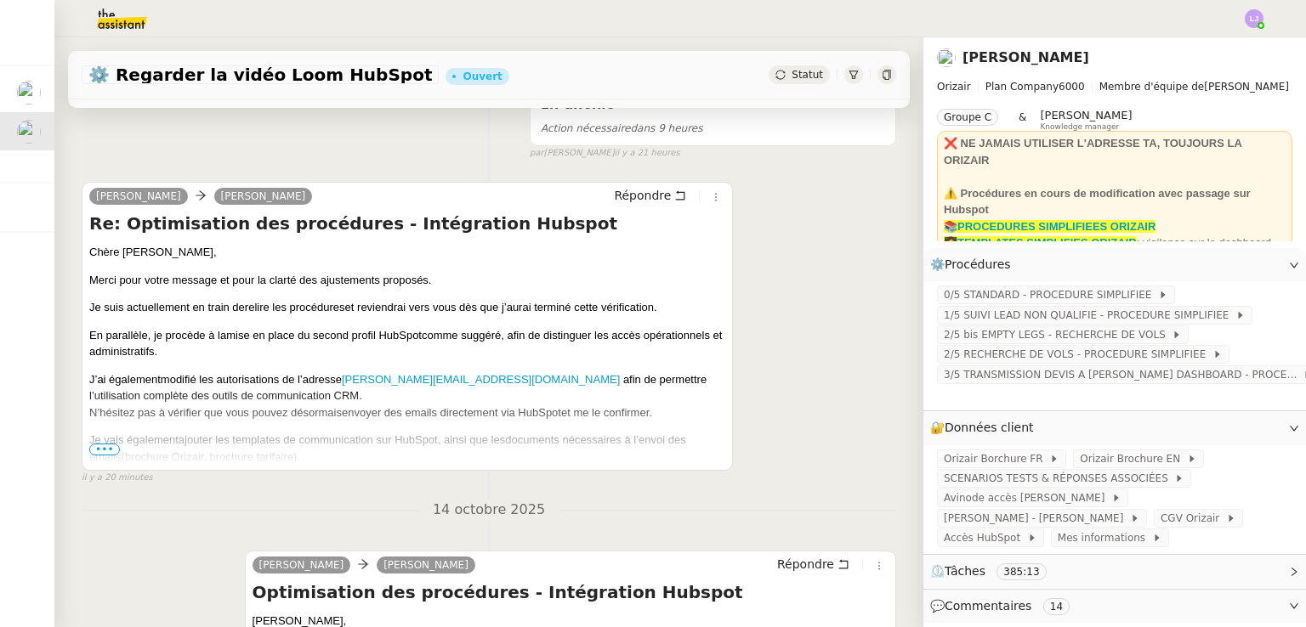
click at [104, 456] on span "•••" at bounding box center [104, 450] width 31 height 12
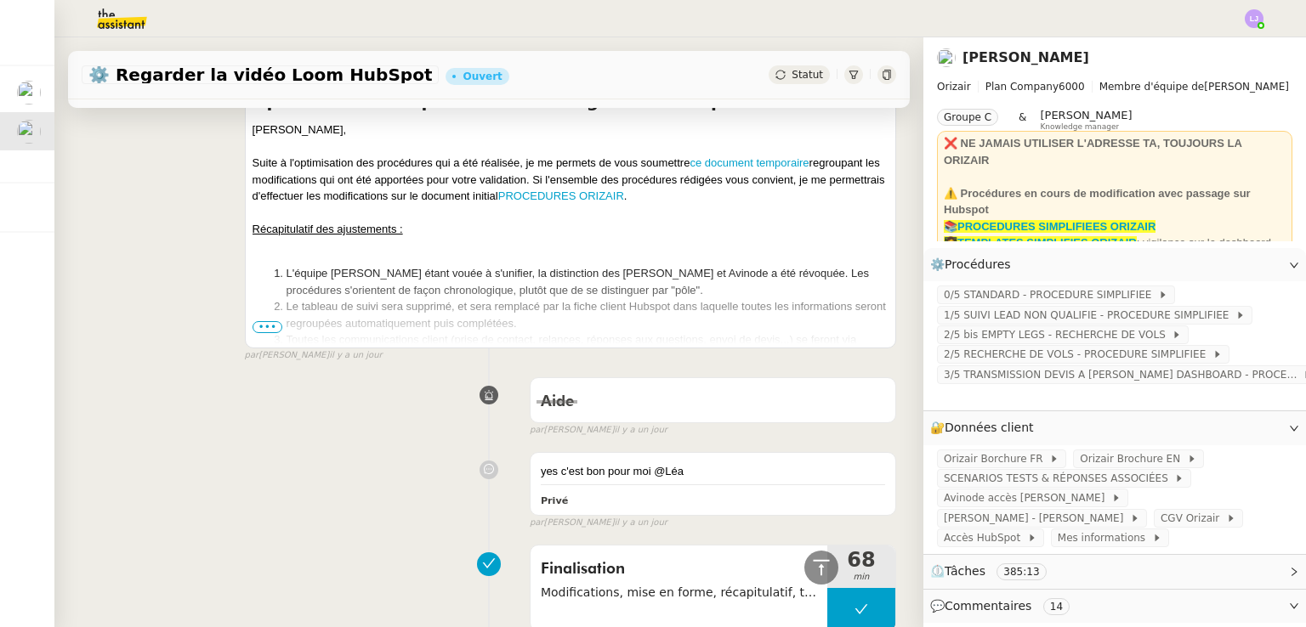
scroll to position [1028, 0]
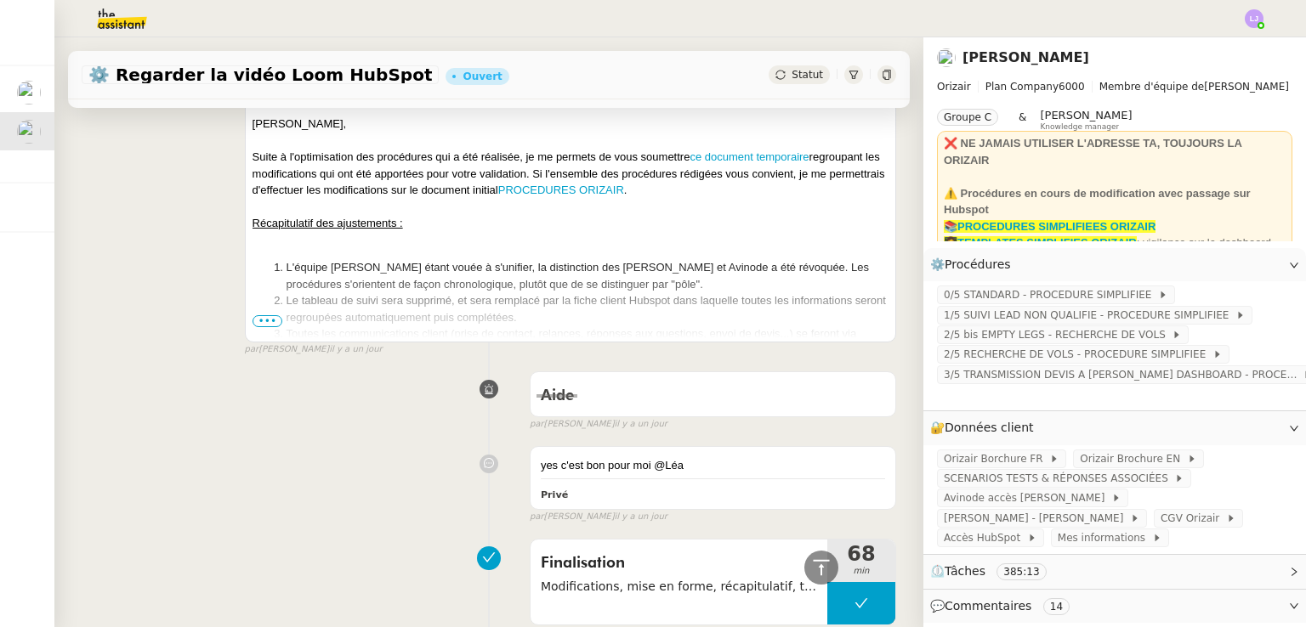
click at [258, 324] on span "•••" at bounding box center [267, 321] width 31 height 12
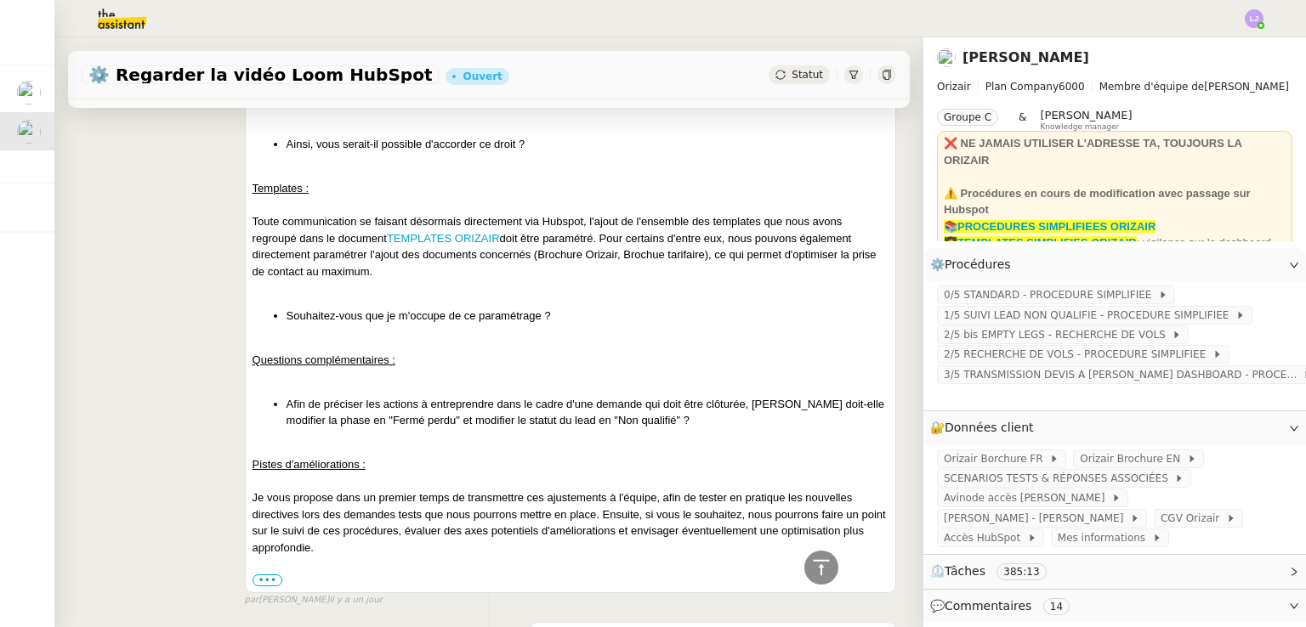
scroll to position [1716, 0]
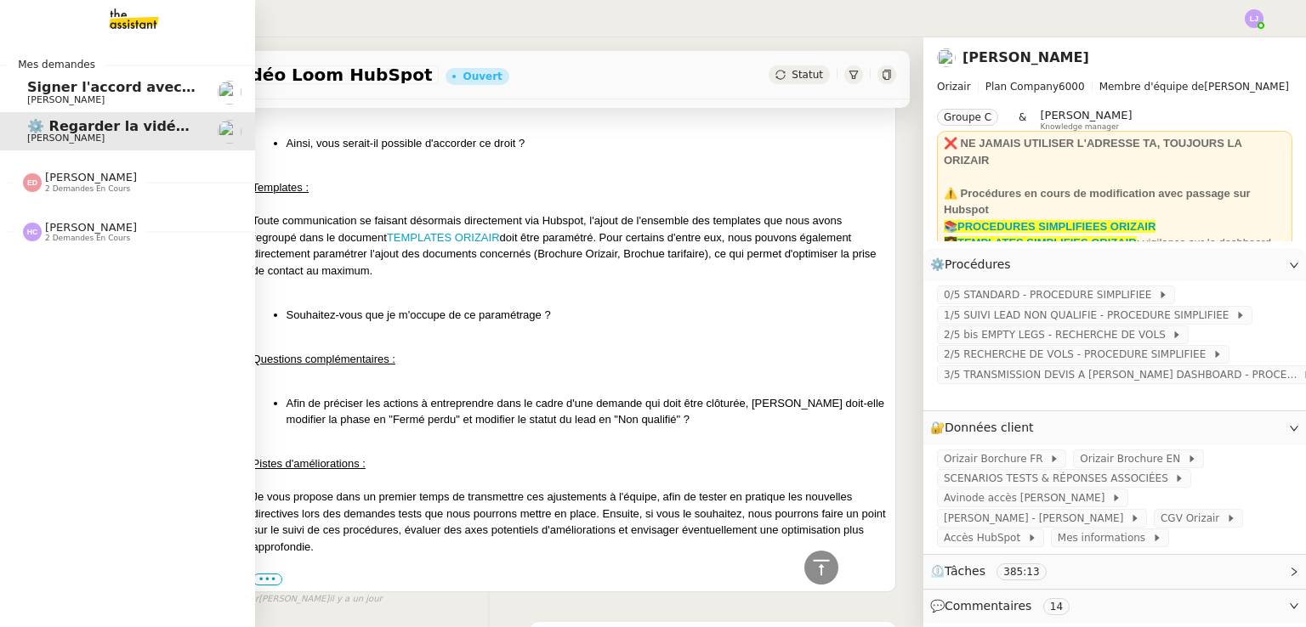
click at [78, 104] on span "[PERSON_NAME]" at bounding box center [65, 99] width 77 height 11
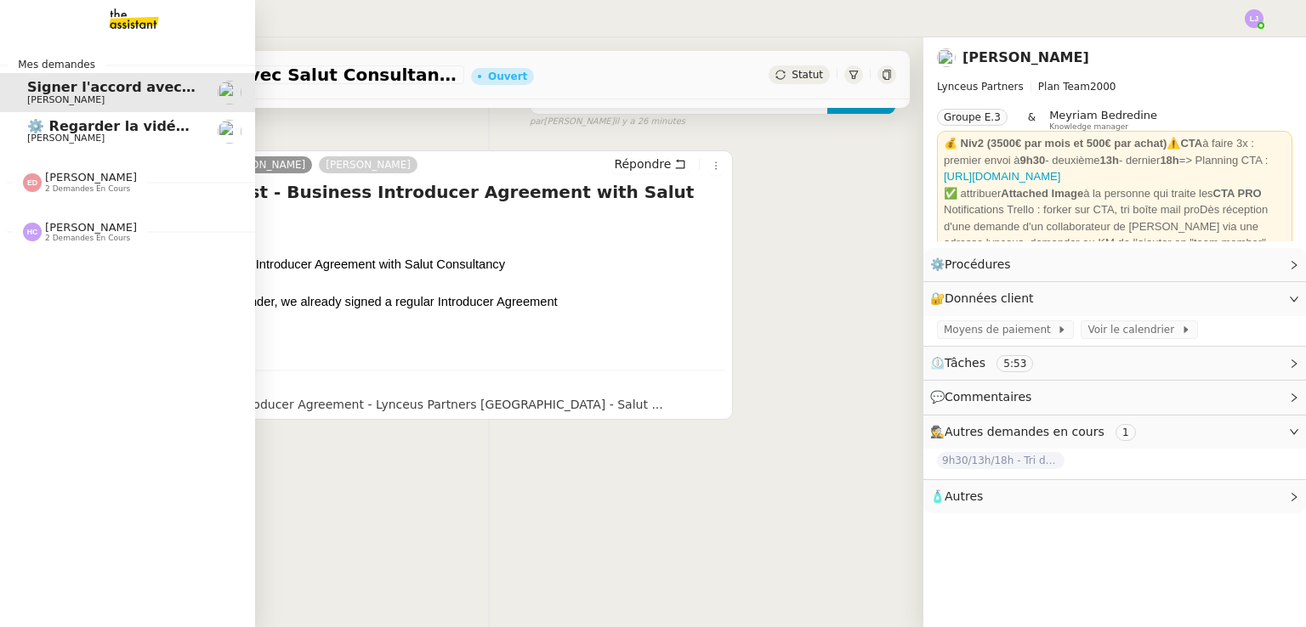
scroll to position [228, 0]
